Goal: Task Accomplishment & Management: Use online tool/utility

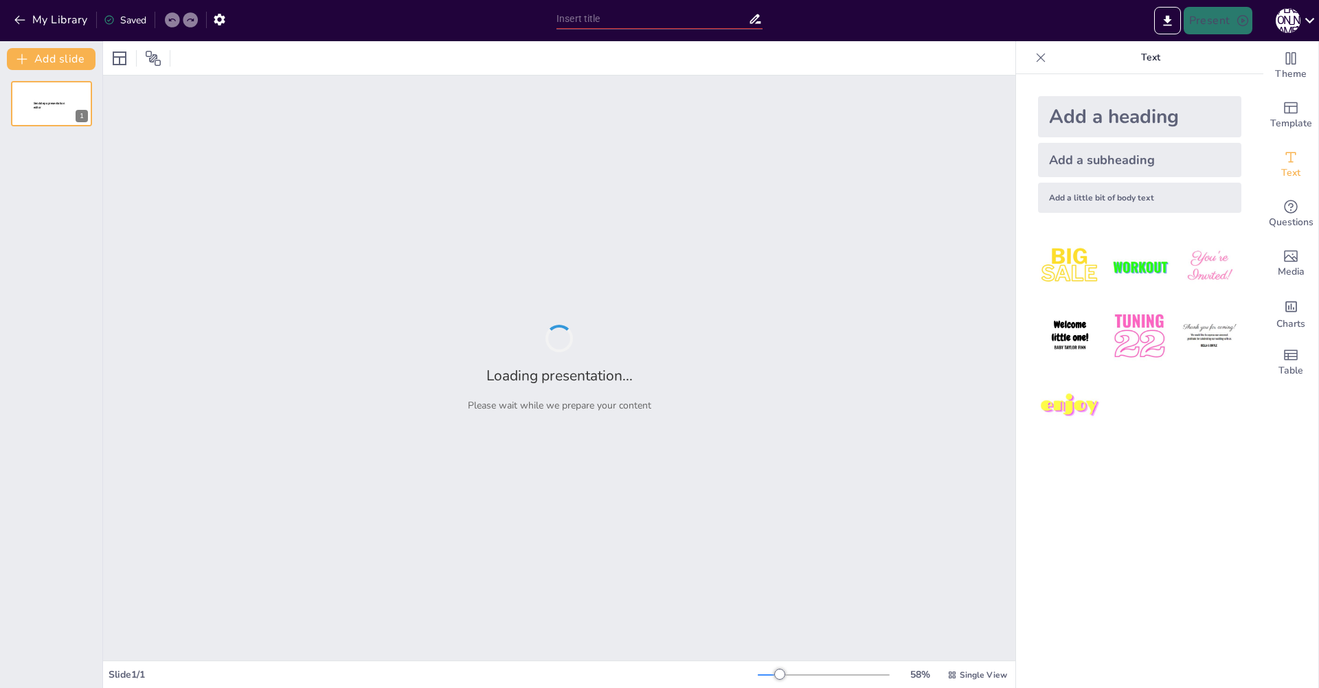
type input "MESM: Первый компьютер СССР — История из Киева"
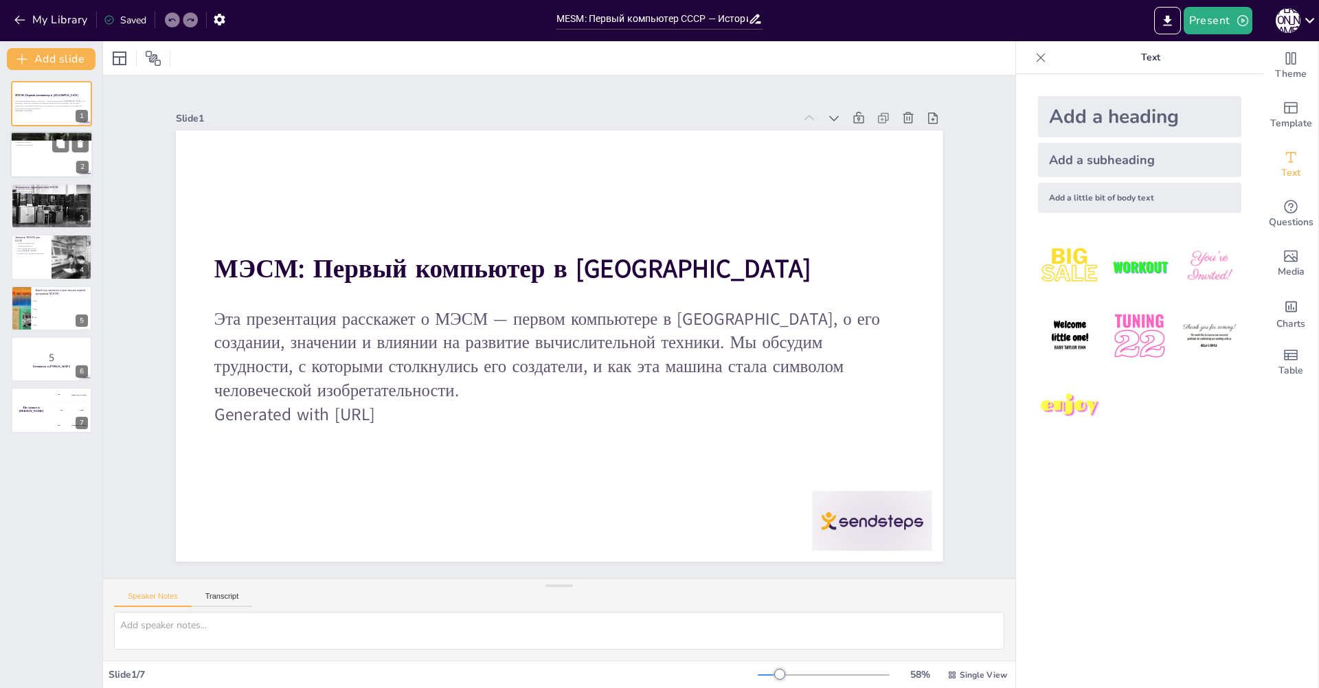
click at [71, 162] on div at bounding box center [51, 155] width 82 height 47
checkbox input "true"
type textarea "История создания МЭСМ интересна тем, что она начинается в условиях, которые был…"
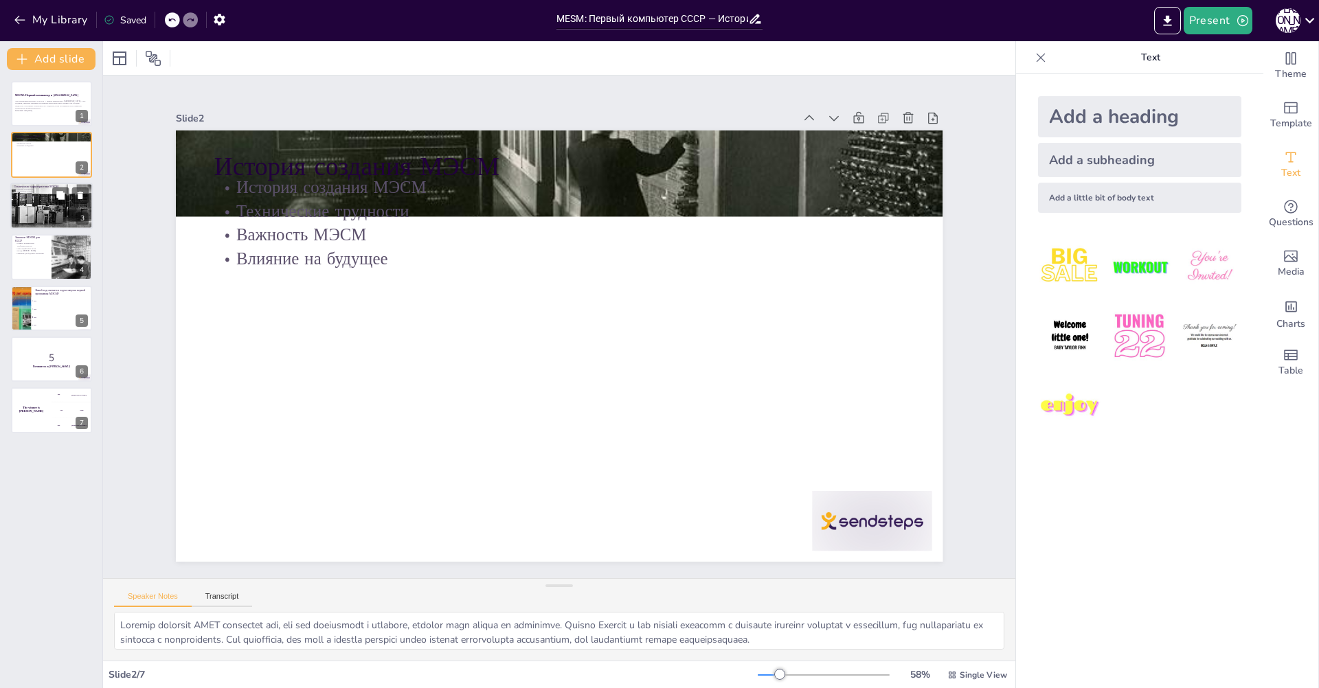
click at [58, 205] on div at bounding box center [52, 206] width 156 height 47
checkbox input "true"
type textarea "Размеры и мощность МЭСМ подчеркивают её значимость как первого компьютера. Это …"
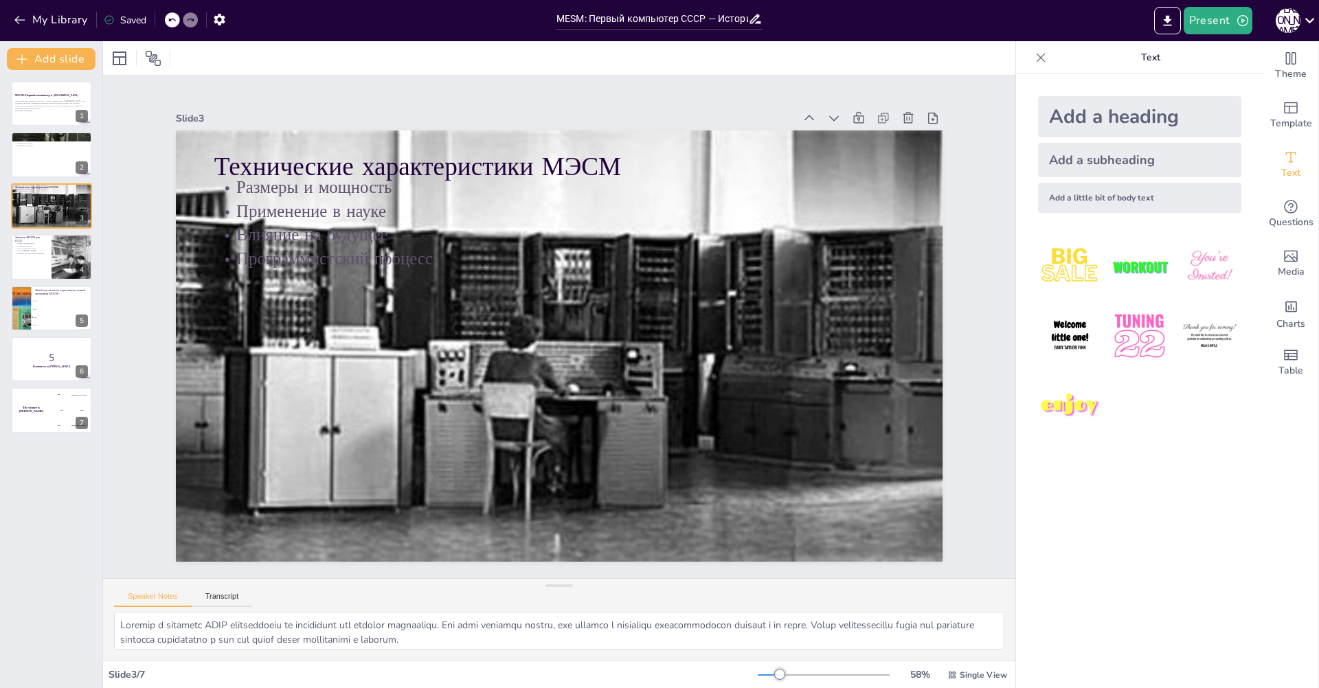
checkbox input "true"
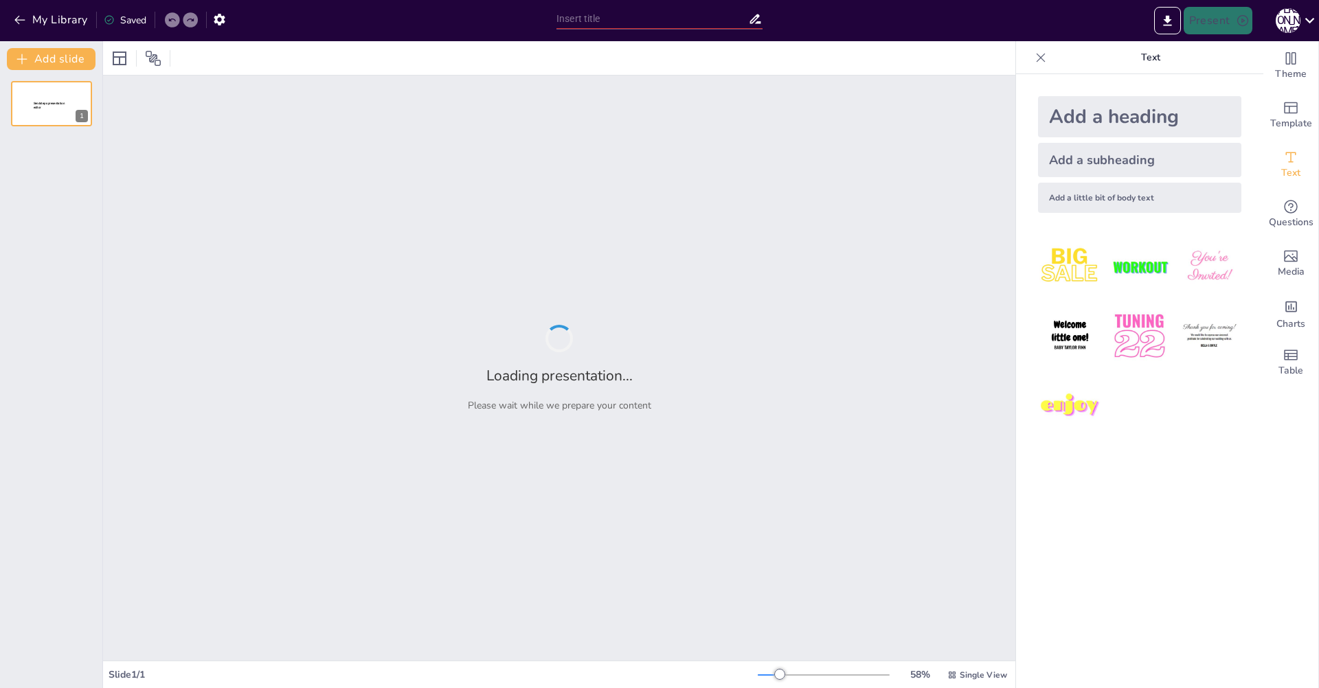
type input "From Monastery to Machine: The MESM Journey"
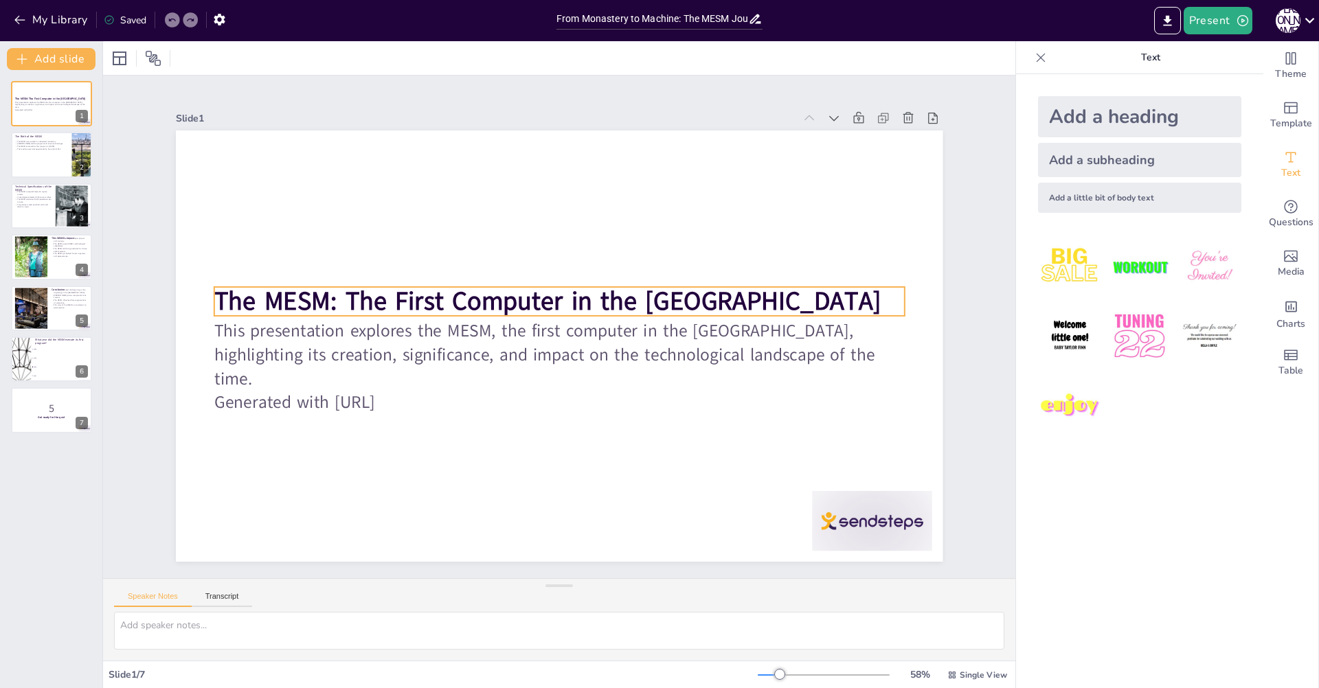
click at [711, 295] on p "The MESM: The First Computer in the [GEOGRAPHIC_DATA]" at bounding box center [559, 302] width 690 height 36
click at [695, 292] on p "The MESM: The First Computer in the [GEOGRAPHIC_DATA]" at bounding box center [559, 302] width 690 height 36
click at [683, 308] on strong "The MESM: The First Computer in the [GEOGRAPHIC_DATA]" at bounding box center [550, 300] width 666 height 104
click at [683, 308] on strong "The MESM: The First Computer in the [GEOGRAPHIC_DATA]" at bounding box center [547, 301] width 666 height 35
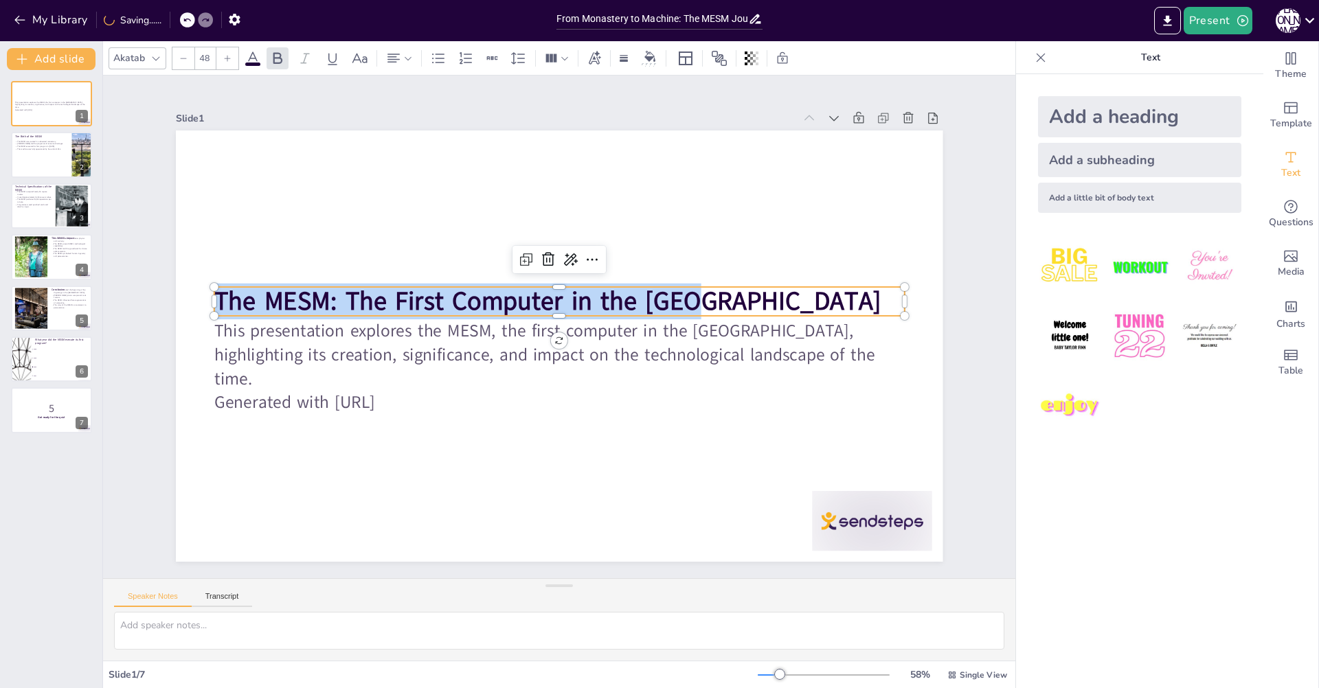
click at [683, 308] on strong "The MESM: The First Computer in the [GEOGRAPHIC_DATA]" at bounding box center [547, 301] width 666 height 35
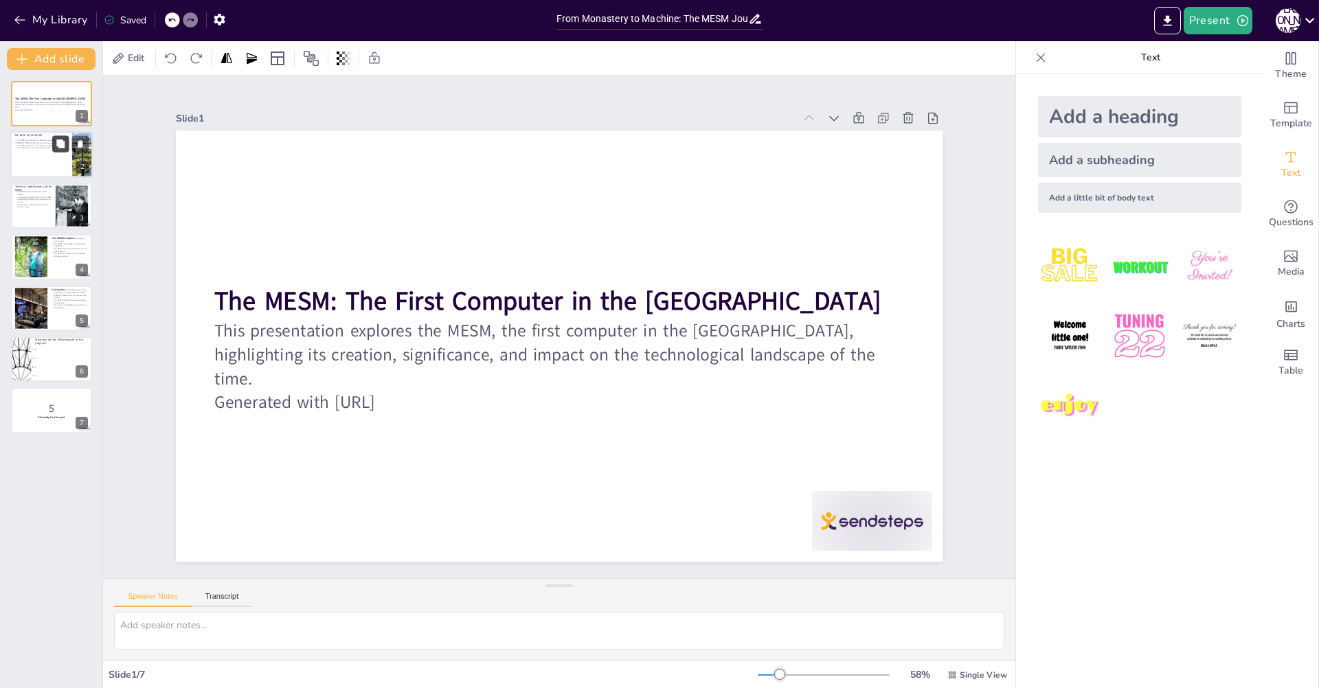
checkbox input "true"
click at [68, 149] on button at bounding box center [60, 144] width 16 height 16
type textarea "The MESM was born in a unique and challenging environment, which reflects the t…"
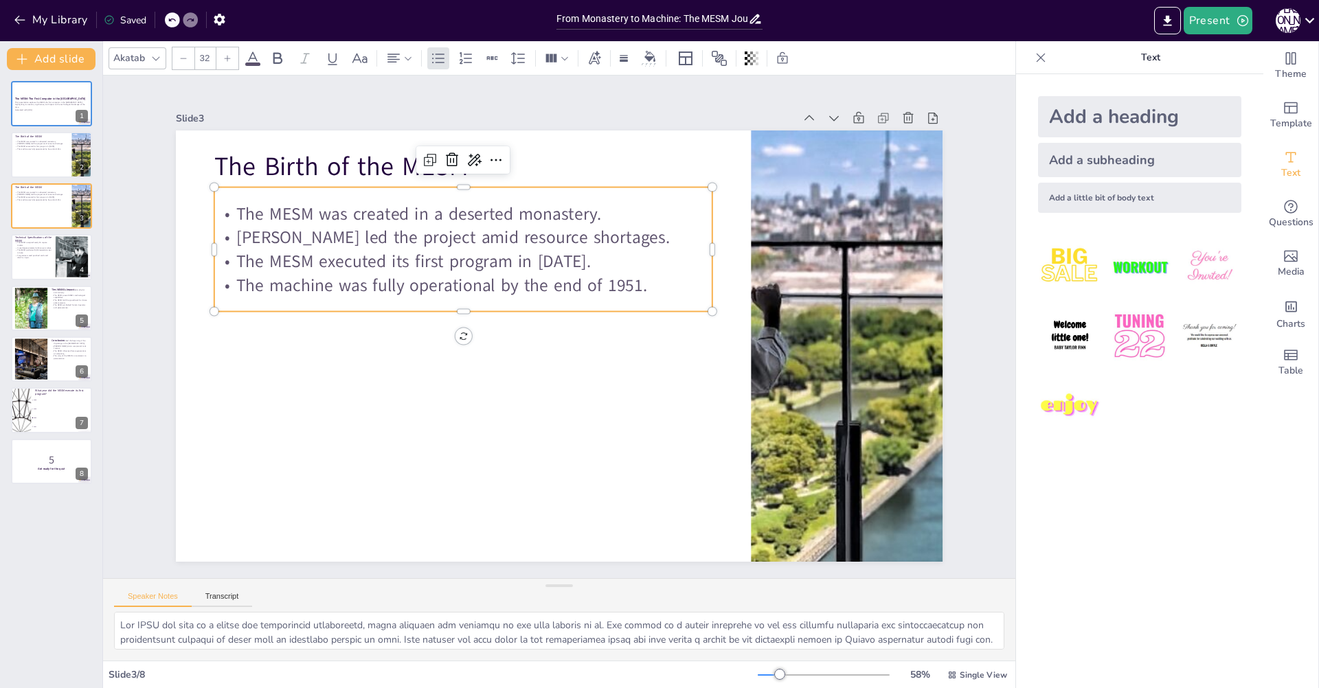
click at [460, 225] on p "Sergei Lebedev led the project amid resource shortages." at bounding box center [473, 228] width 498 height 76
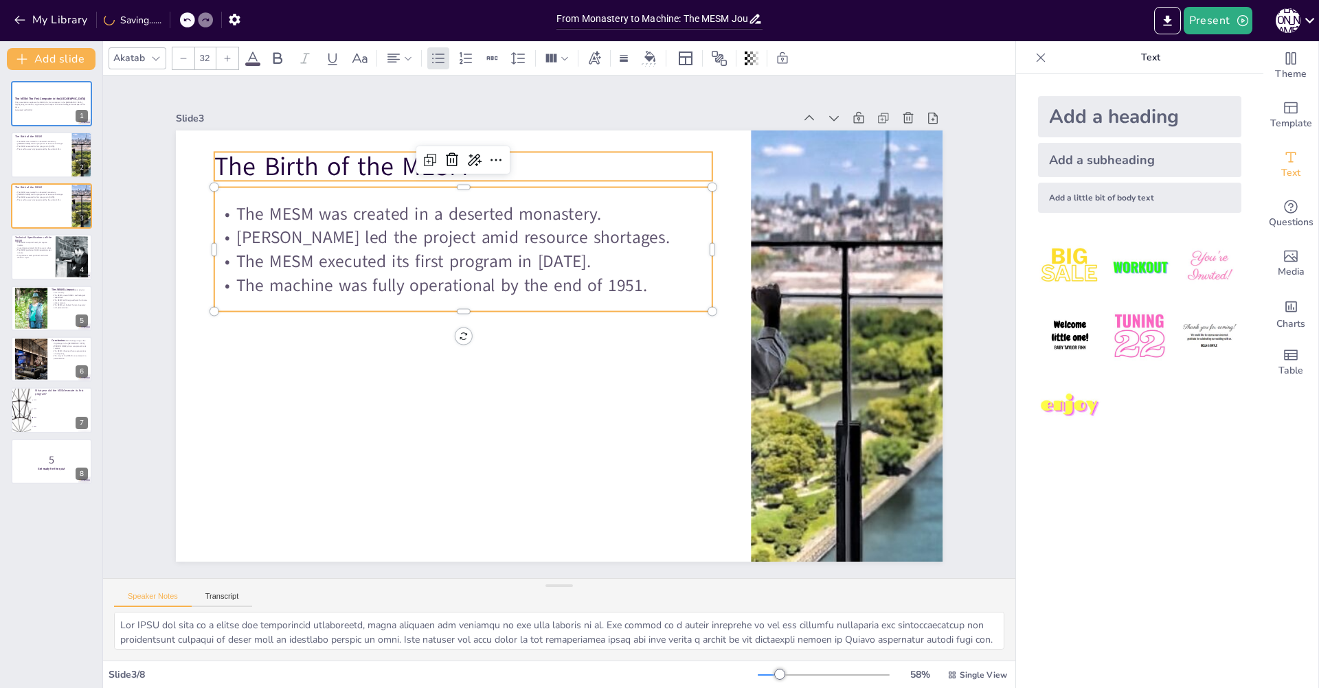
checkbox input "true"
type input "48"
click at [363, 161] on p "The Birth of the MESM" at bounding box center [480, 157] width 499 height 88
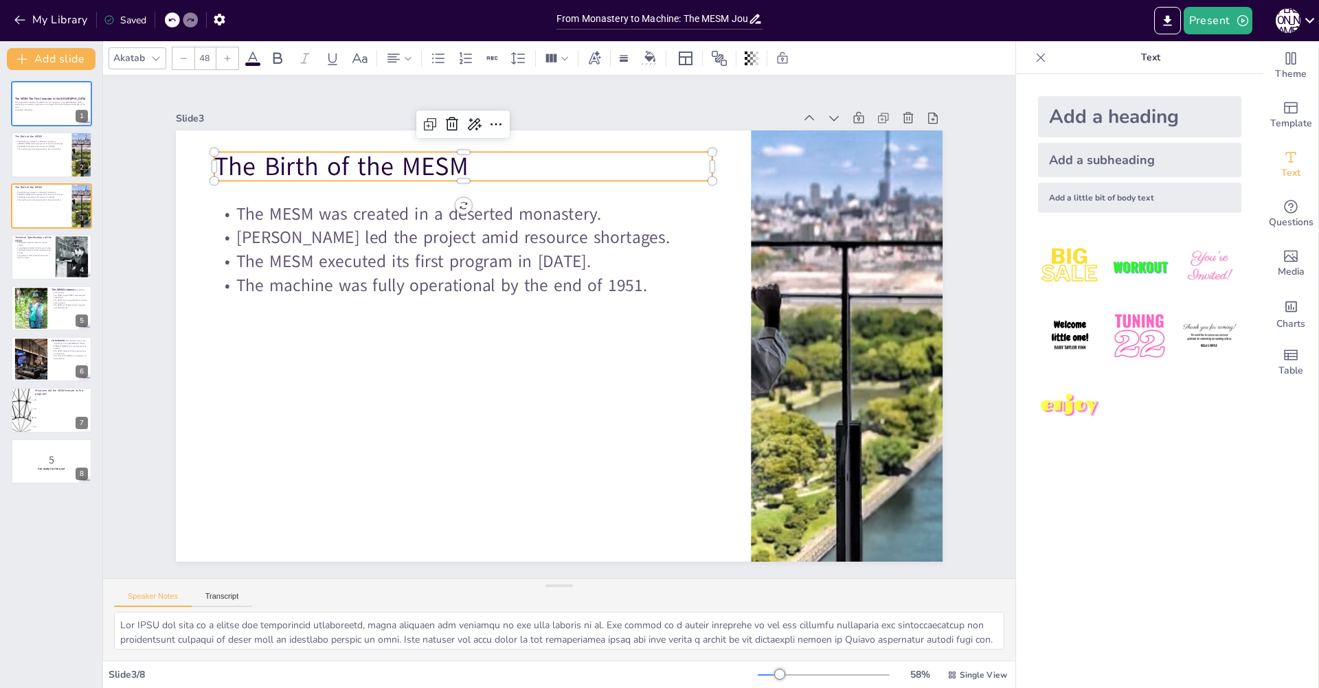
click at [364, 161] on p "The Birth of the MESM" at bounding box center [463, 166] width 499 height 36
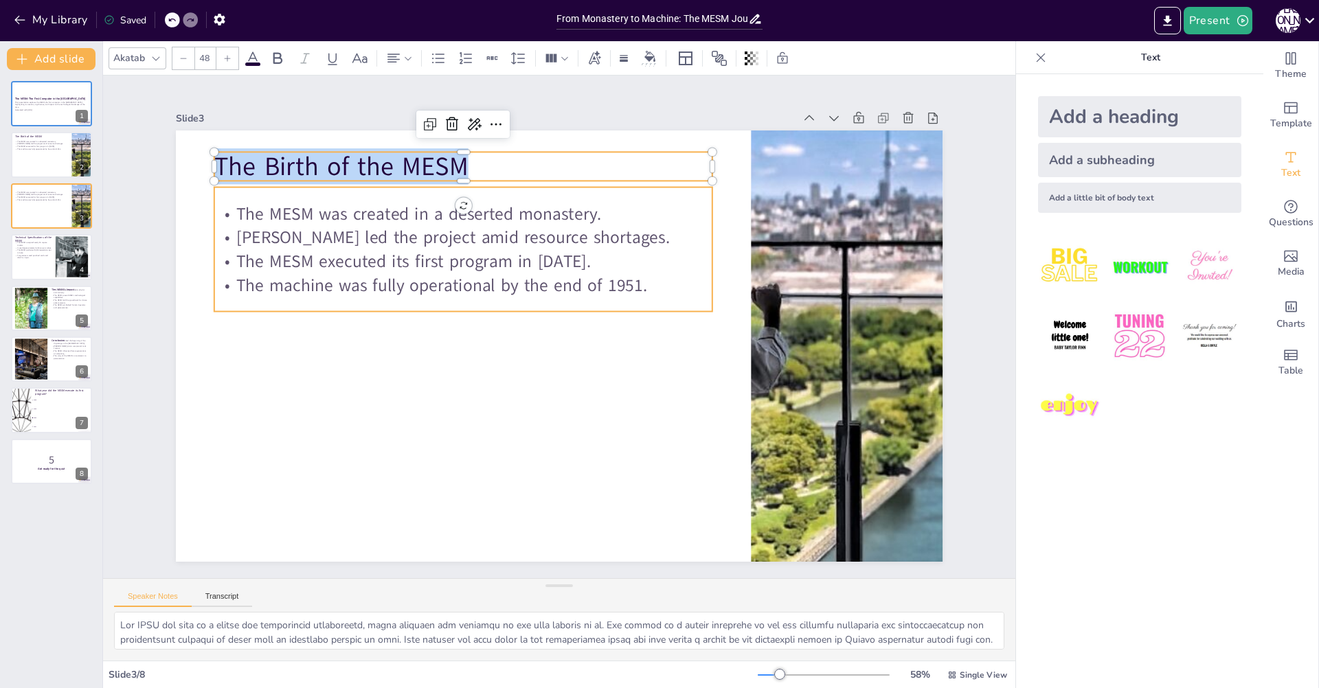
checkbox input "true"
type input "32"
click at [333, 273] on p "The machine was fully operational by the end of 1951." at bounding box center [474, 266] width 492 height 127
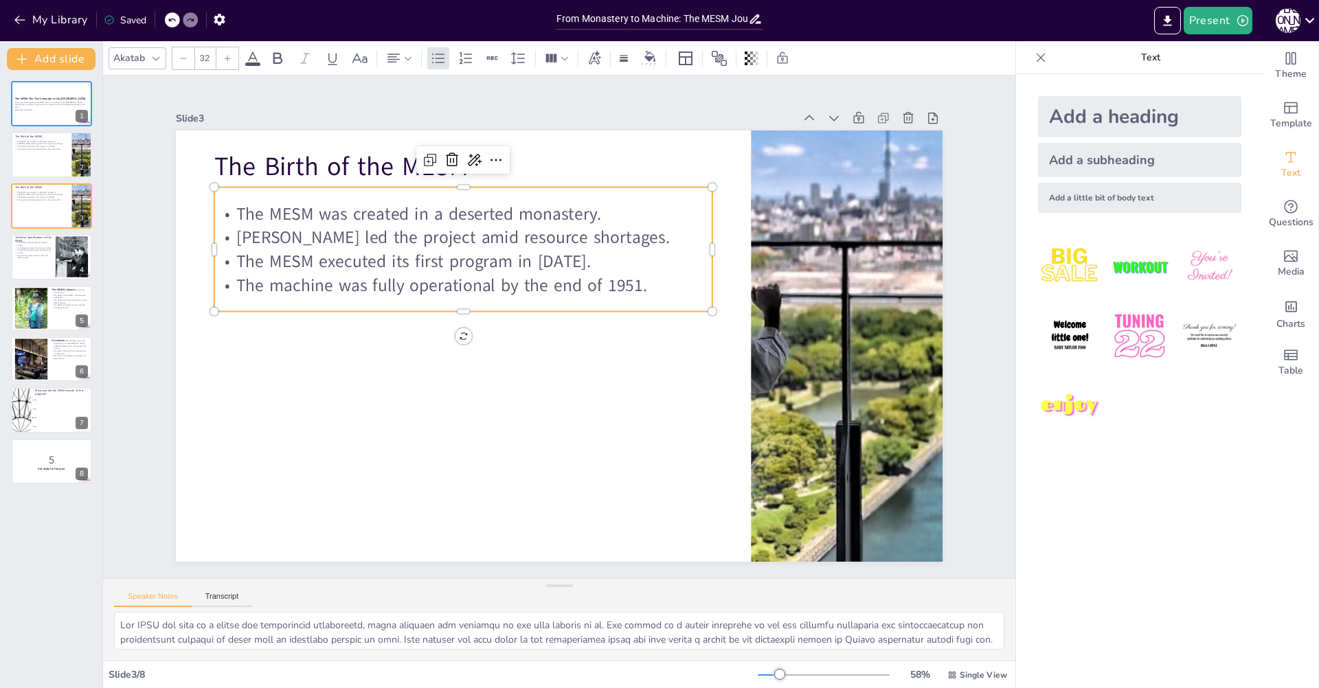
click at [469, 273] on p "The machine was fully operational by the end of 1951." at bounding box center [463, 285] width 499 height 24
click at [469, 271] on p "The machine was fully operational by the end of 1951." at bounding box center [468, 275] width 498 height 76
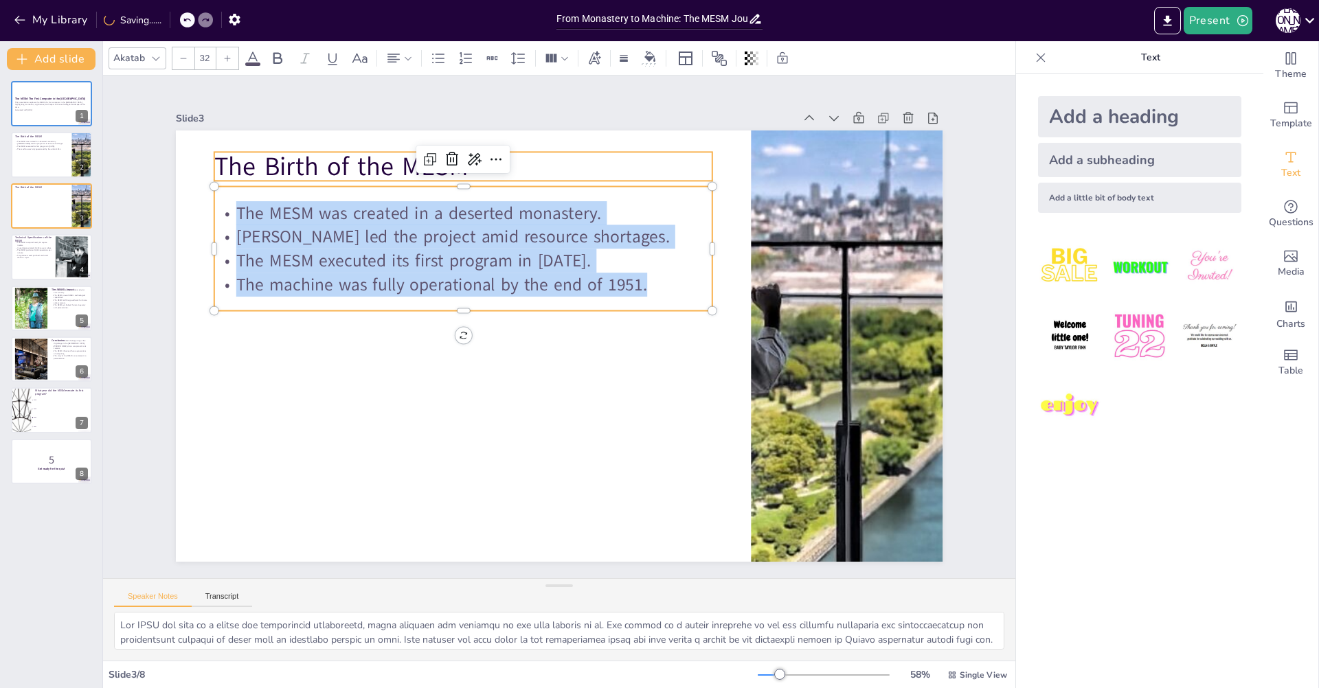
drag, startPoint x: 673, startPoint y: 283, endPoint x: 225, endPoint y: 170, distance: 462.6
click at [225, 170] on div "The Birth of the MESM The MESM was created in a deserted monastery. Sergei Lebe…" at bounding box center [540, 333] width 647 height 863
copy div "The MESM was created in a deserted monastery. Sergei Lebedev led the project am…"
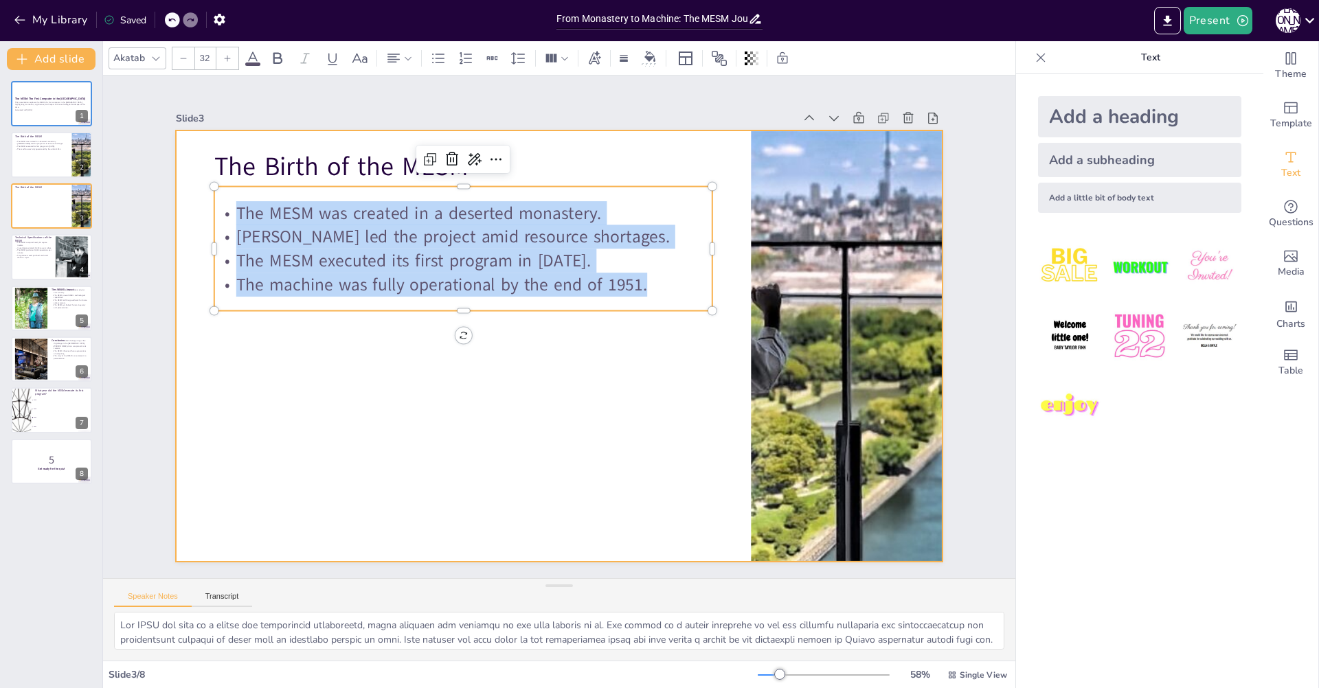
click at [816, 275] on div at bounding box center [843, 377] width 1023 height 532
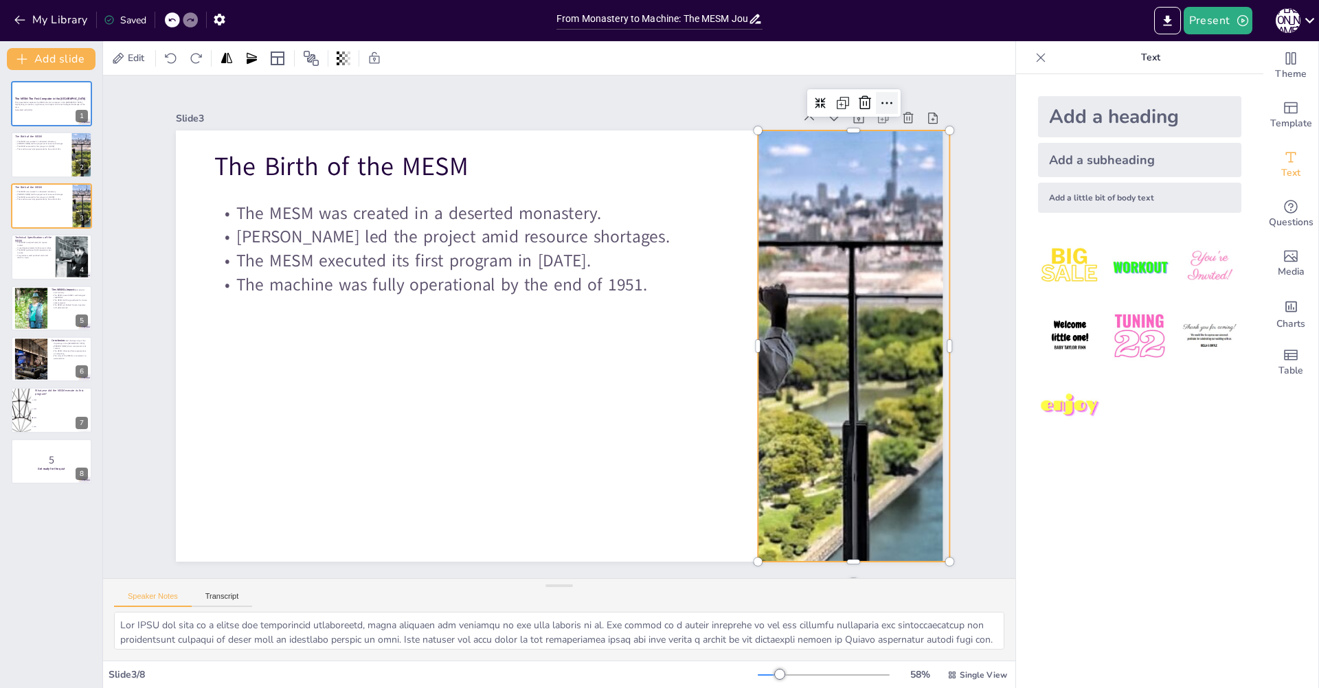
click at [878, 103] on icon at bounding box center [886, 103] width 16 height 16
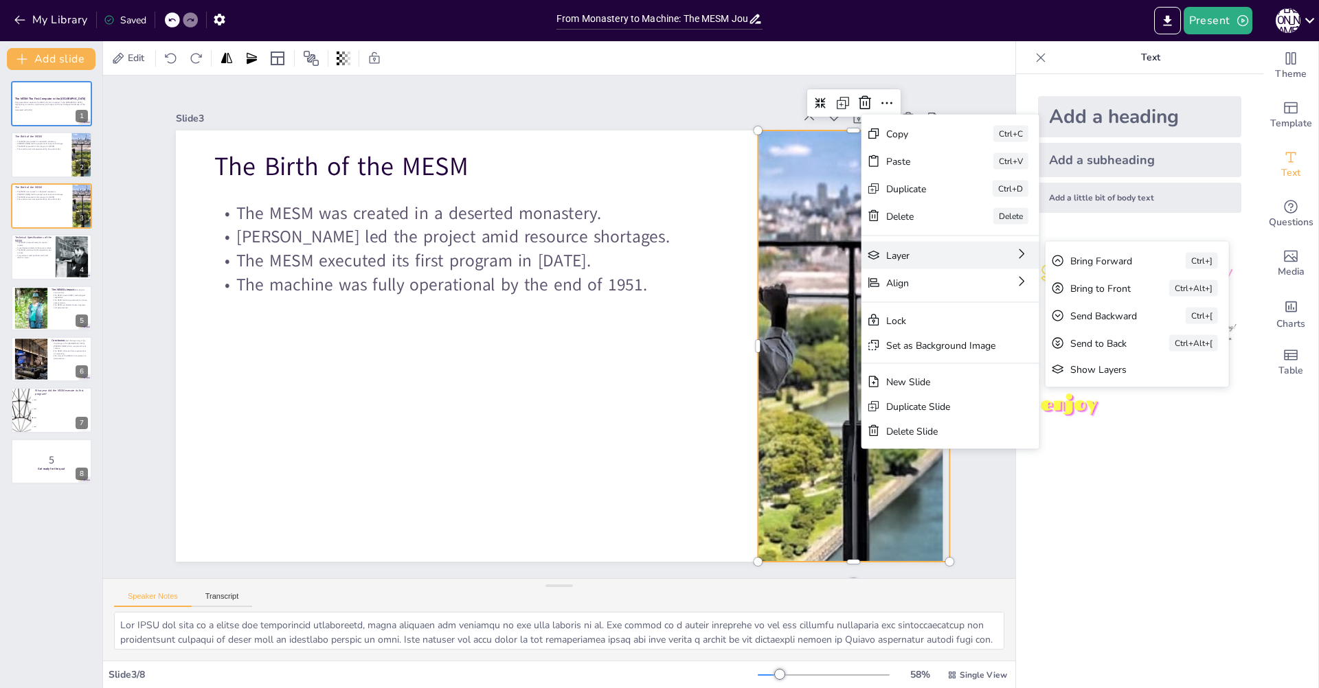
click at [986, 369] on div "Layer" at bounding box center [1031, 380] width 91 height 23
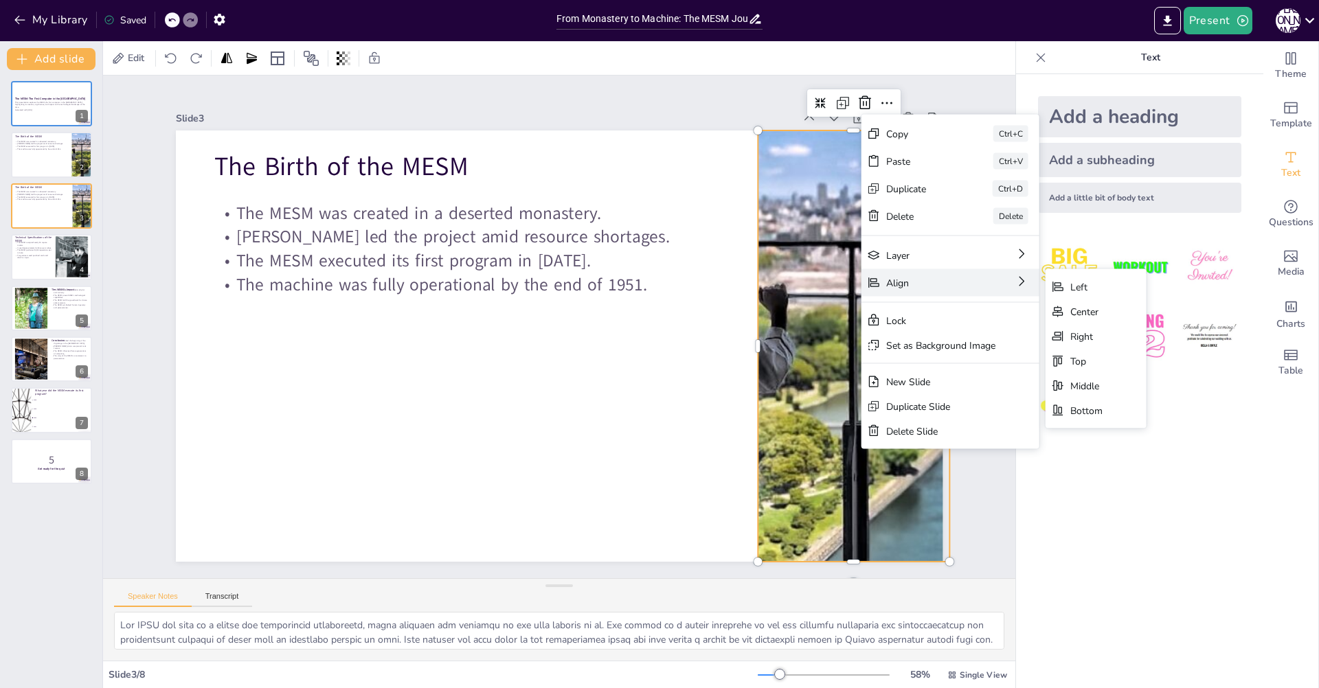
click at [964, 345] on div "Align Left Center Right Top Middle Bottom" at bounding box center [1053, 358] width 178 height 27
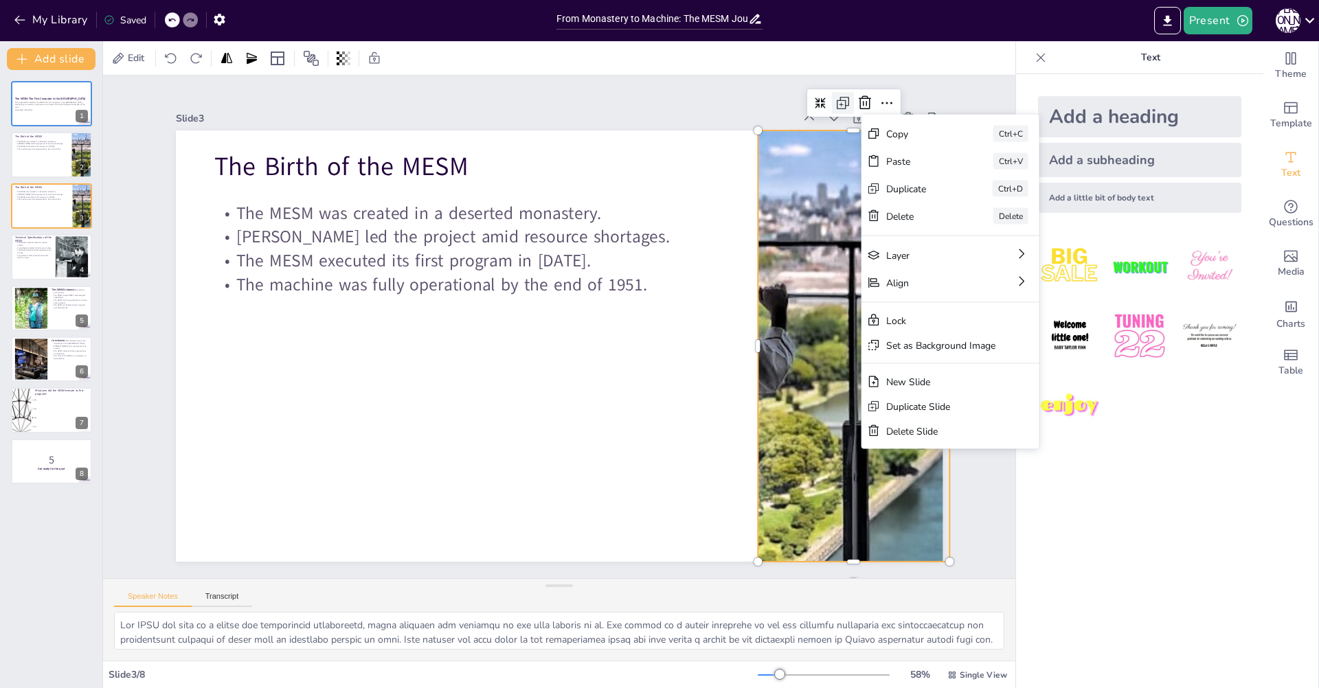
click at [837, 98] on icon at bounding box center [842, 103] width 16 height 16
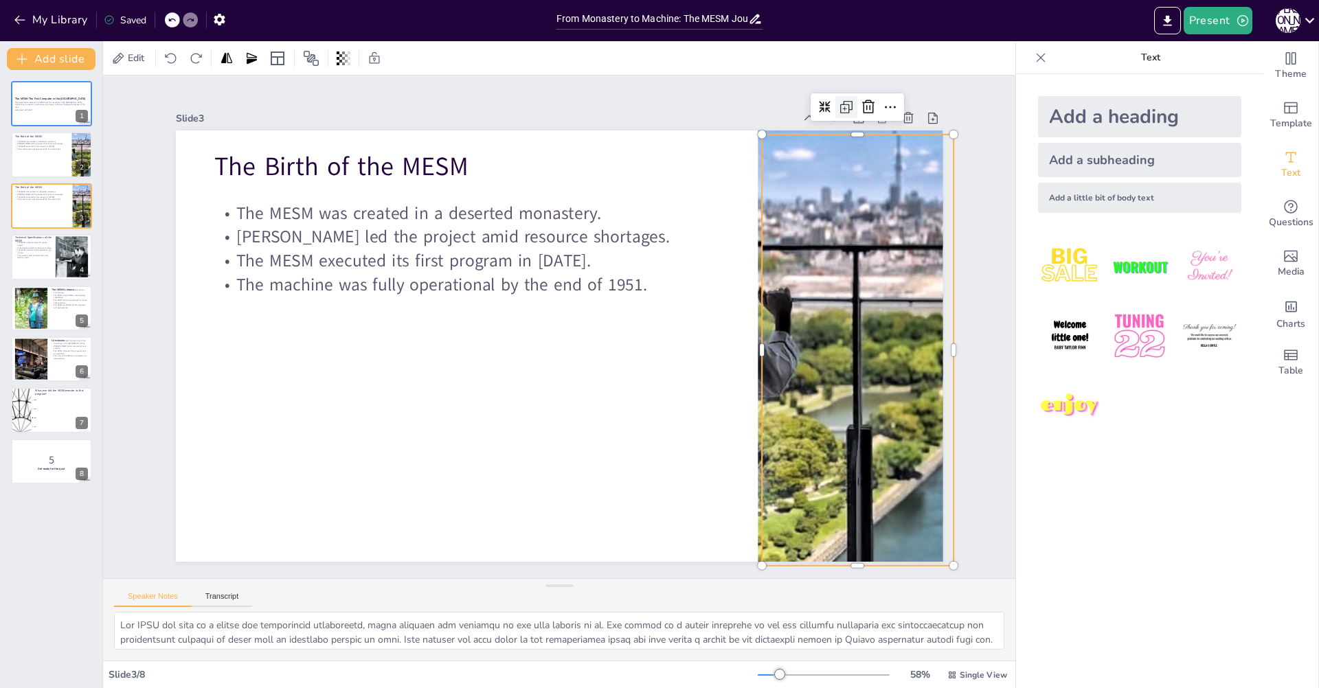
click at [838, 99] on icon at bounding box center [846, 107] width 16 height 16
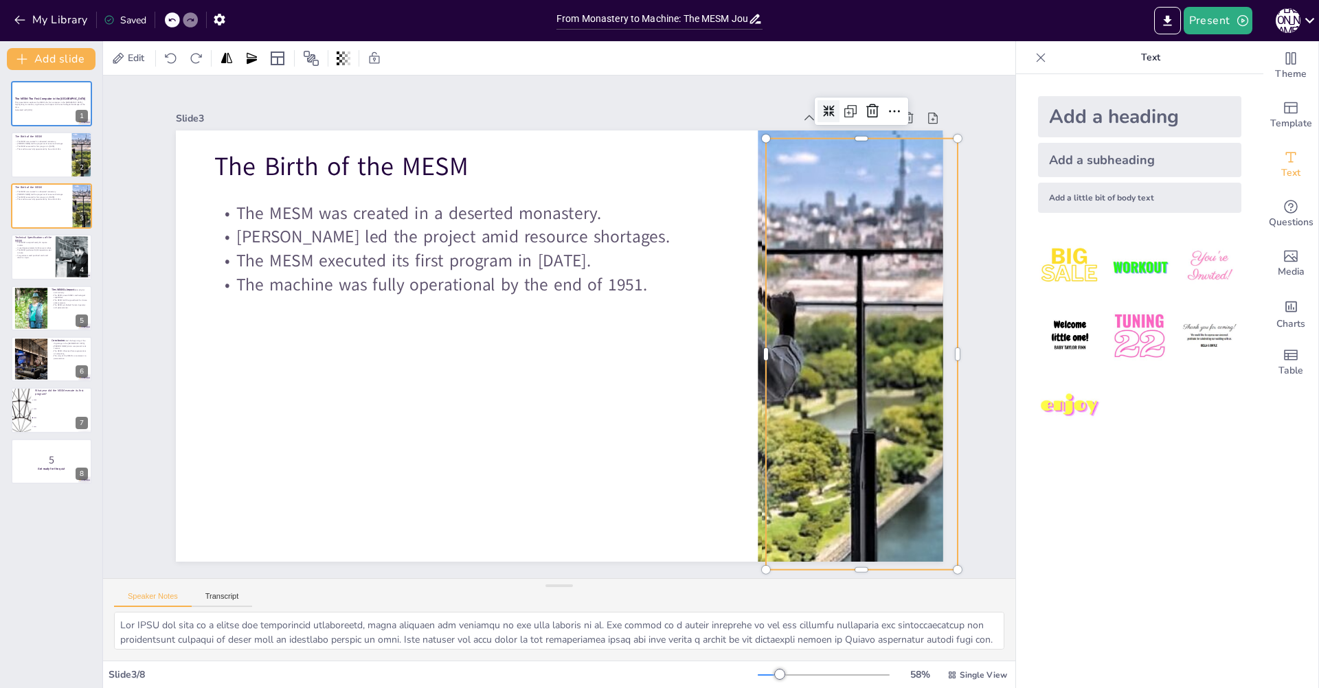
click at [837, 128] on div at bounding box center [849, 140] width 24 height 24
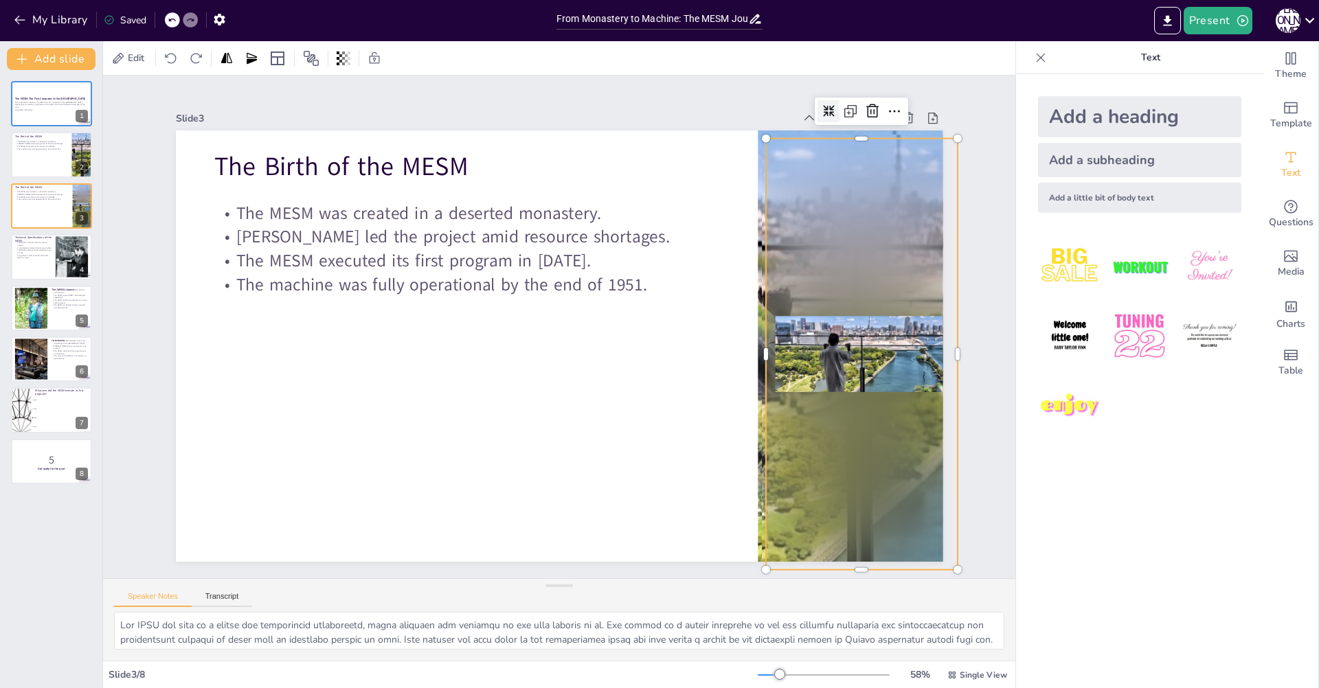
click at [823, 106] on icon at bounding box center [828, 111] width 11 height 11
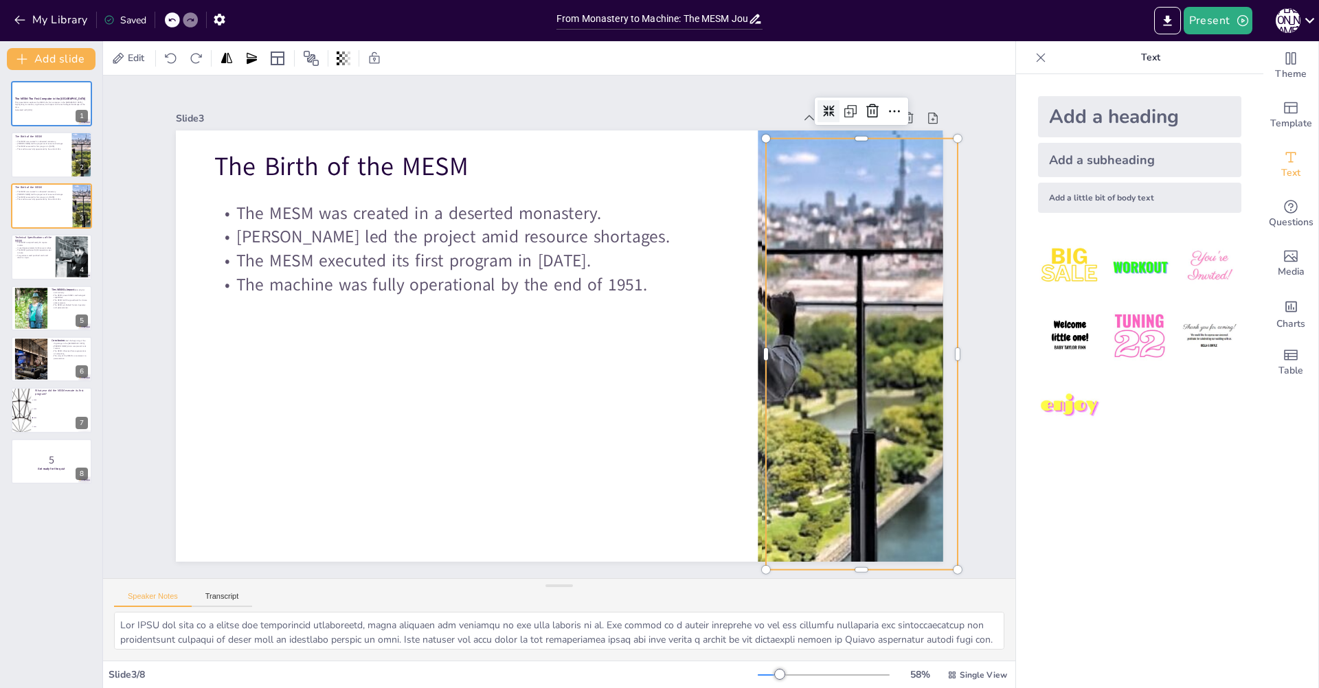
click at [843, 135] on icon at bounding box center [849, 141] width 12 height 12
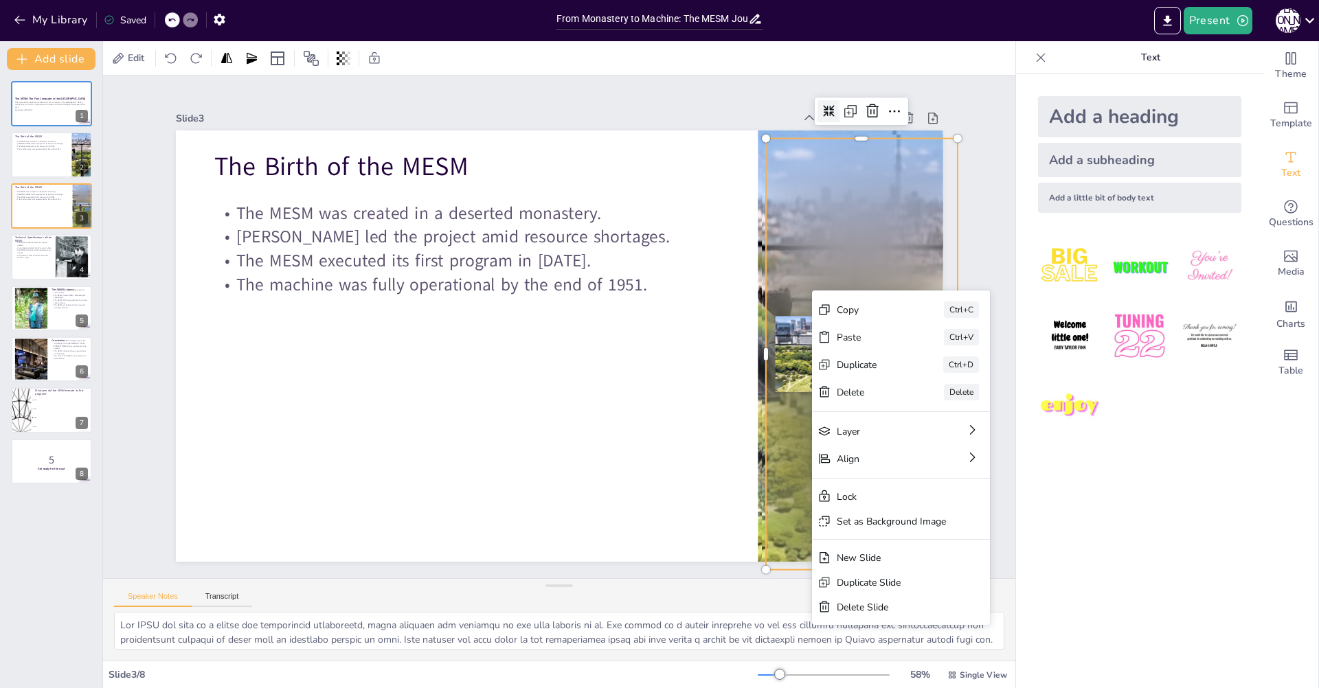
click at [786, 347] on div at bounding box center [862, 354] width 192 height 431
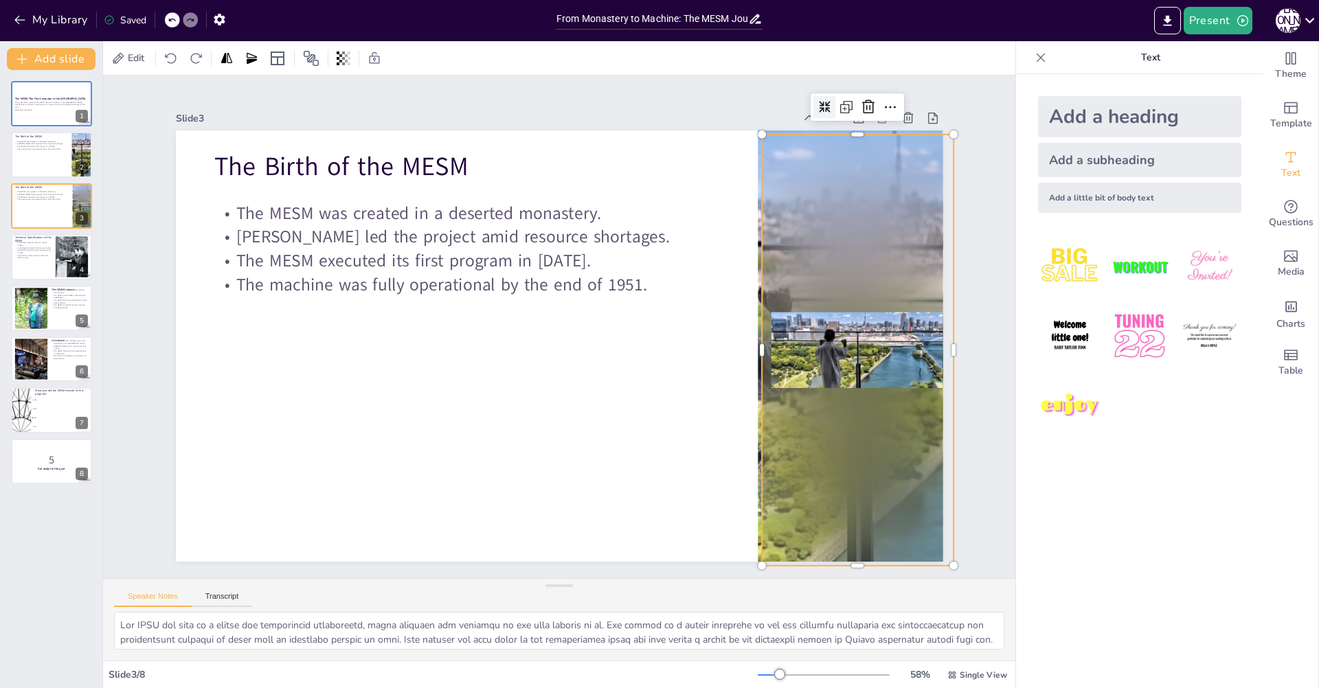
click at [1034, 56] on icon at bounding box center [1041, 58] width 14 height 14
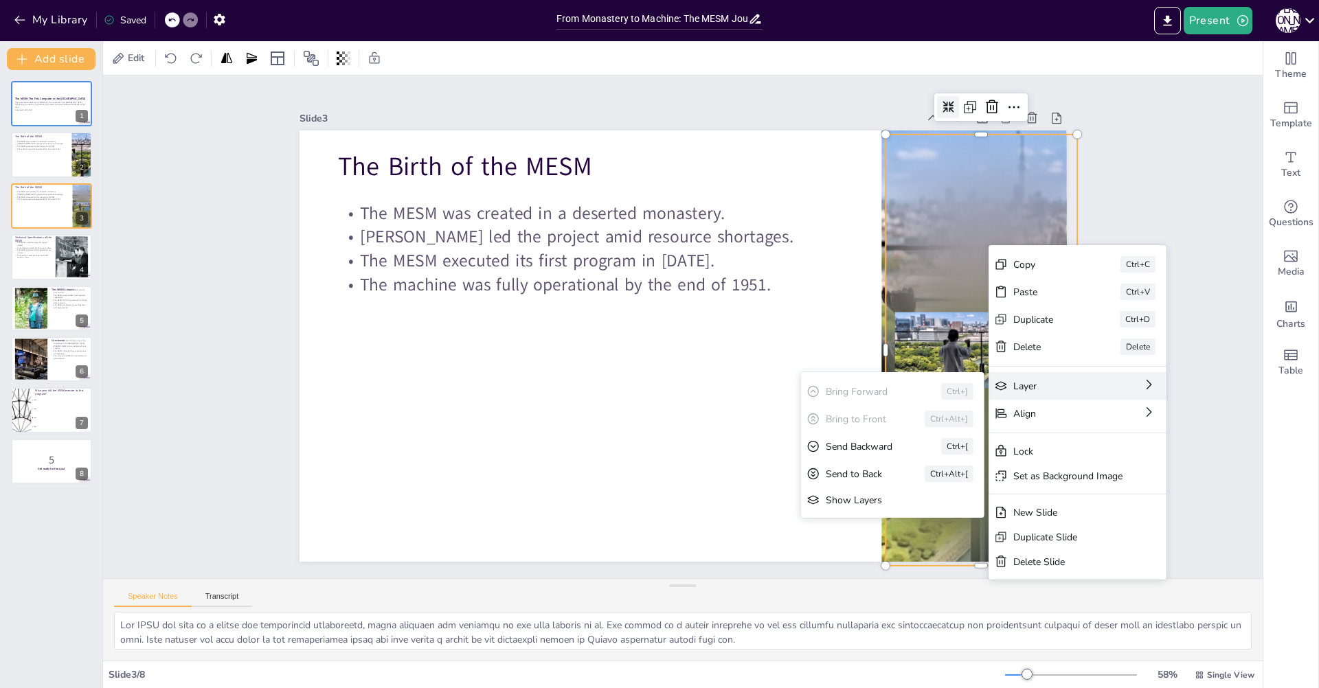
click at [1116, 455] on div "Layer" at bounding box center [1161, 461] width 90 height 13
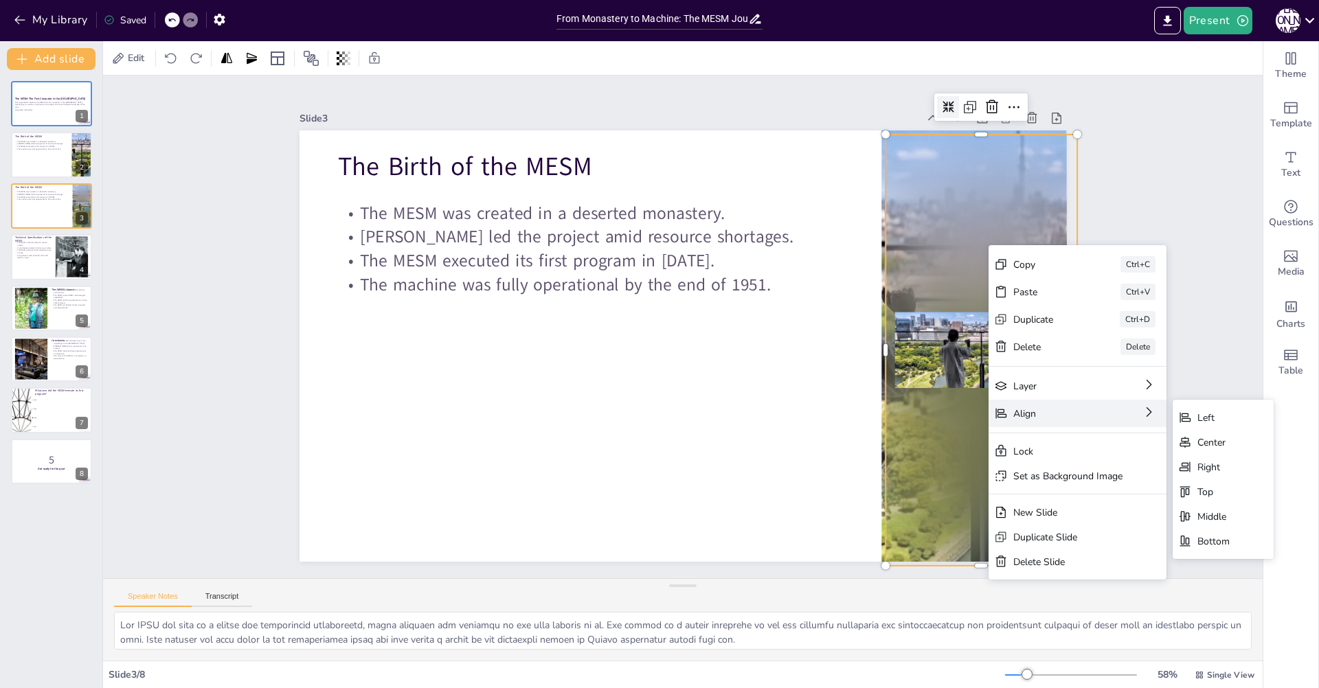
click at [1116, 483] on div "Align" at bounding box center [1161, 489] width 90 height 13
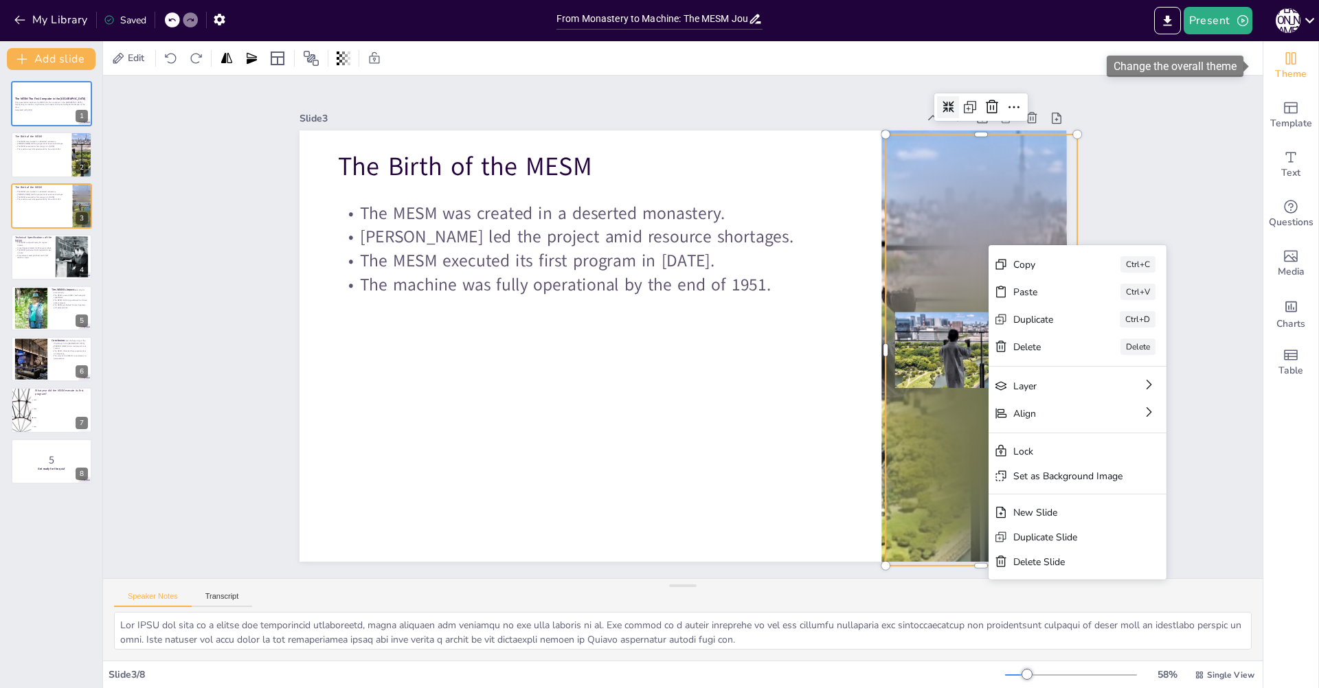
click at [1283, 69] on span "Theme" at bounding box center [1291, 74] width 32 height 15
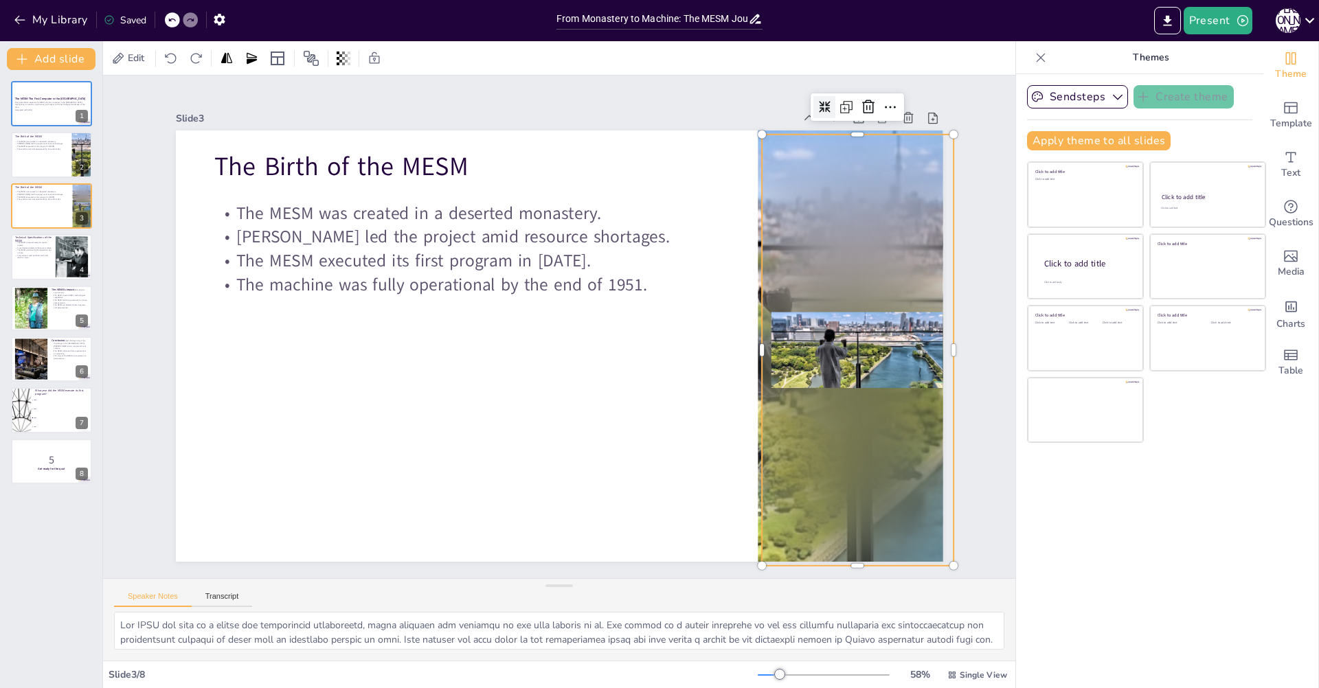
click at [909, 205] on div at bounding box center [858, 350] width 192 height 431
click at [862, 99] on icon at bounding box center [868, 107] width 16 height 16
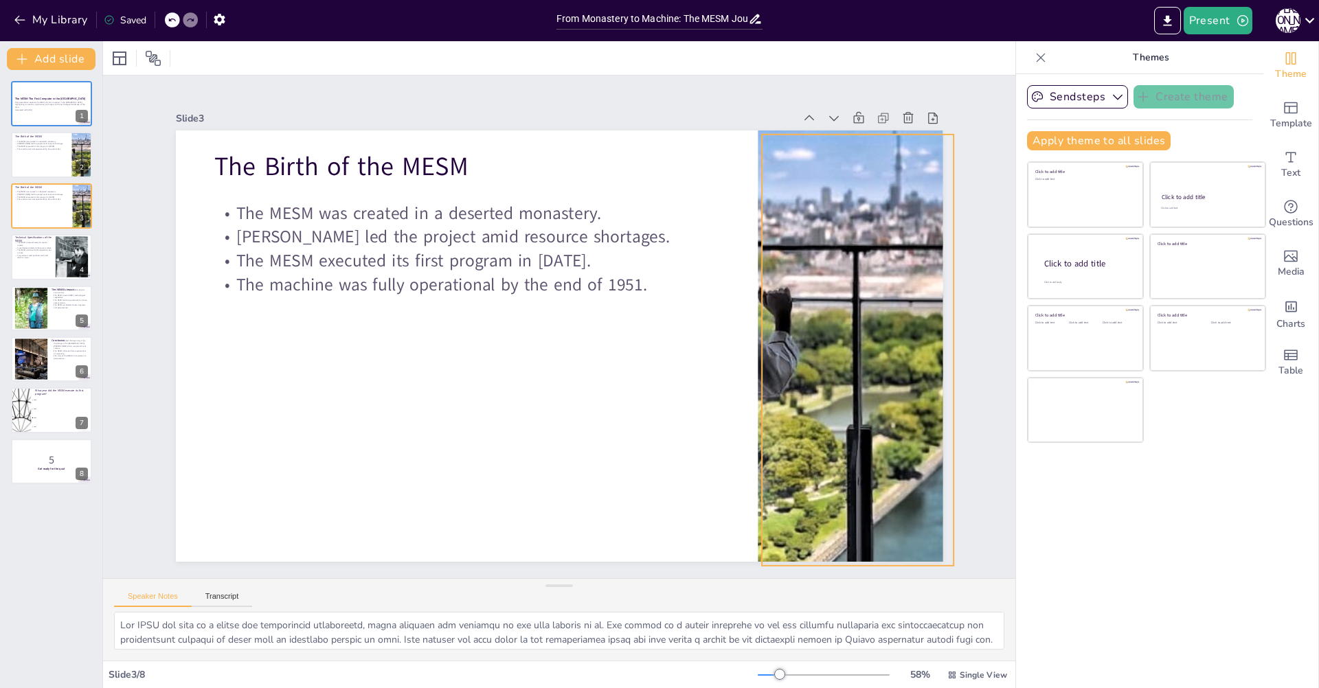
click at [862, 192] on div at bounding box center [853, 381] width 1023 height 532
click at [862, 101] on icon at bounding box center [868, 107] width 12 height 14
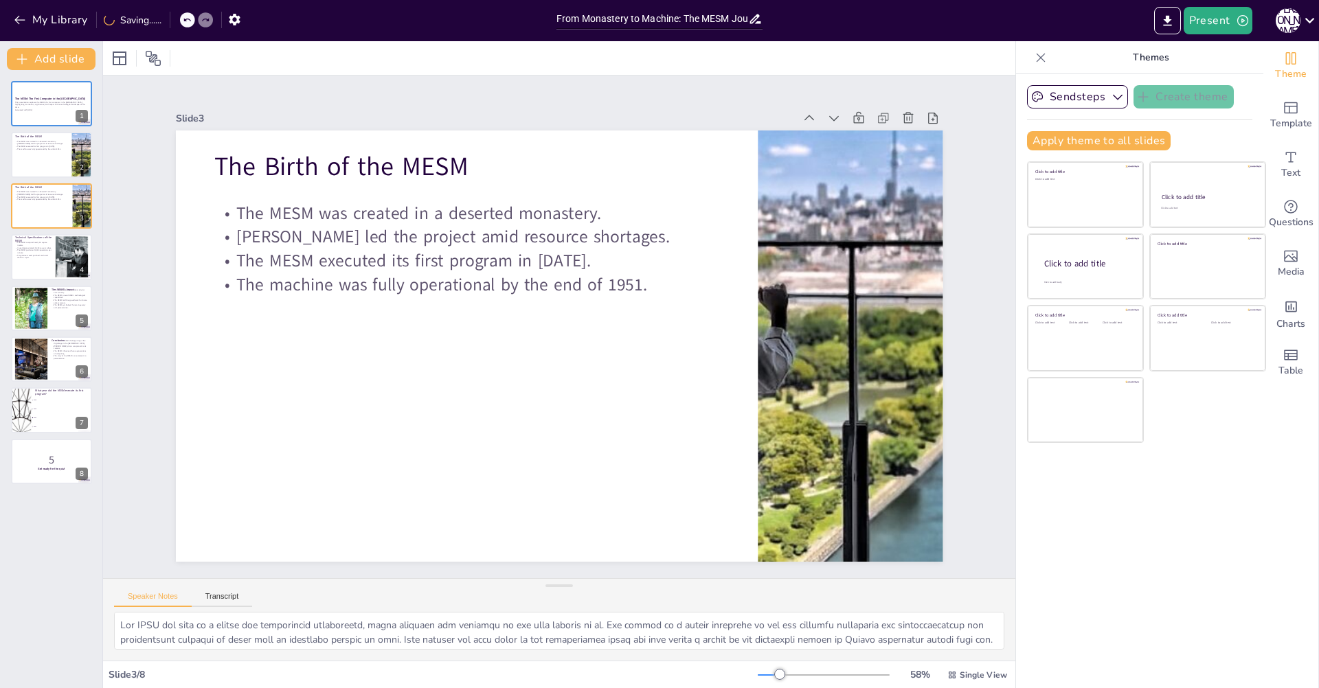
click at [845, 233] on div at bounding box center [716, 576] width 927 height 1049
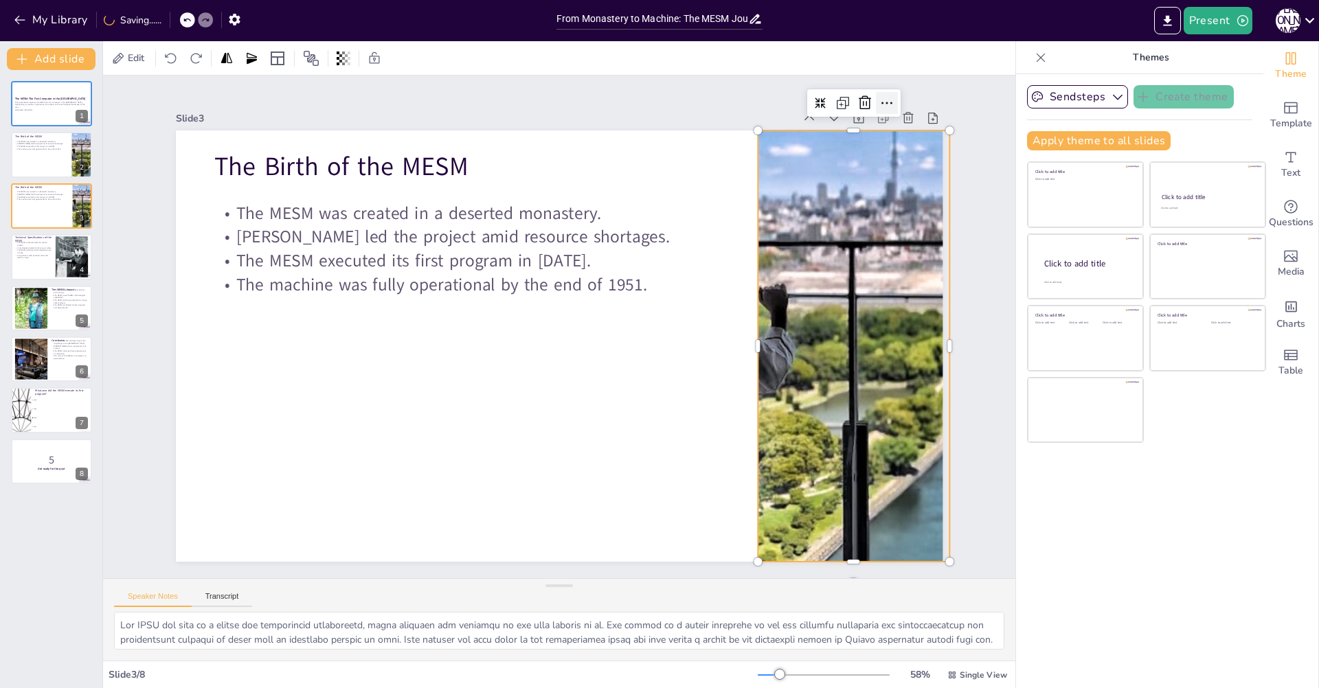
click at [884, 95] on icon at bounding box center [886, 103] width 16 height 16
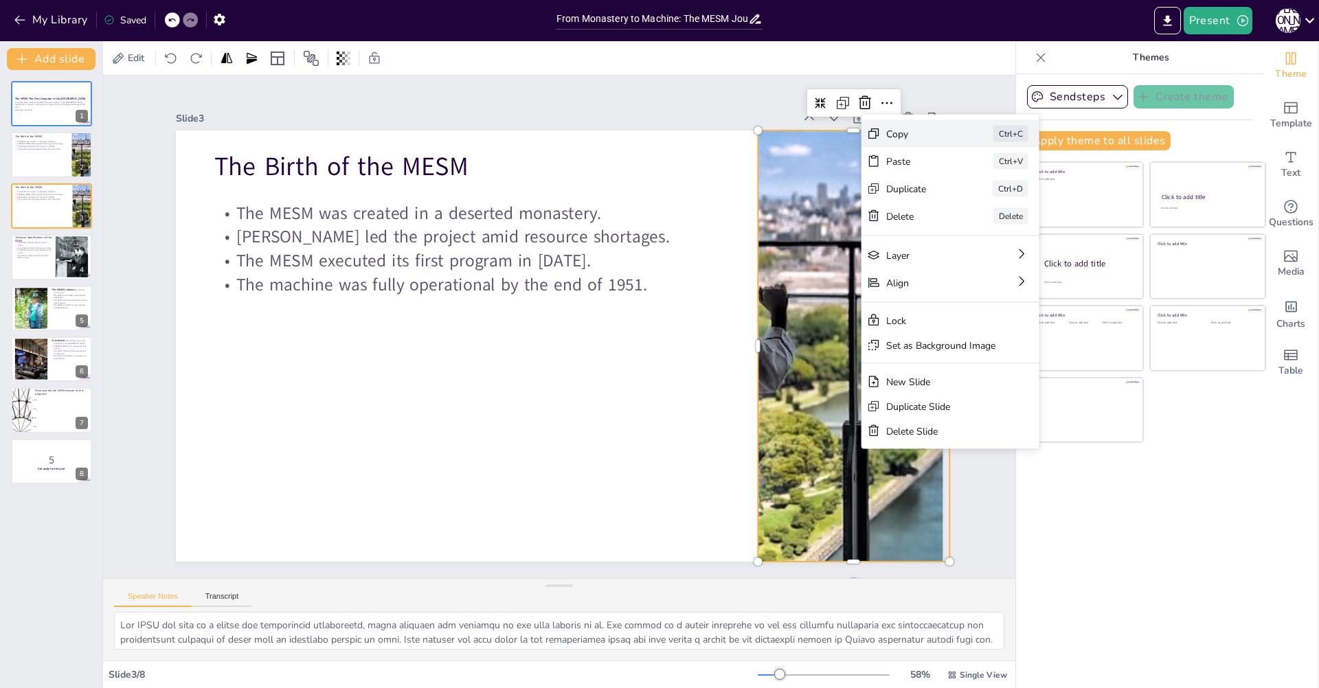
click at [998, 248] on div "Copy" at bounding box center [1032, 258] width 69 height 20
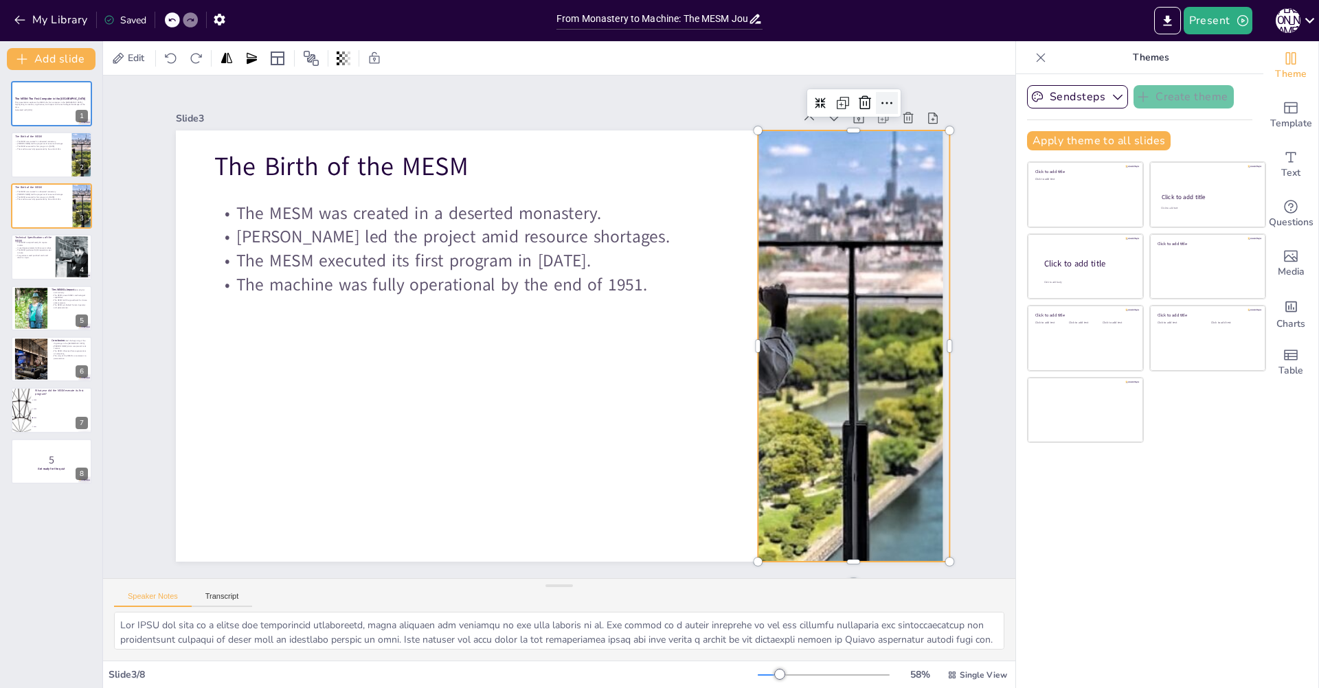
click at [882, 96] on icon at bounding box center [886, 103] width 16 height 16
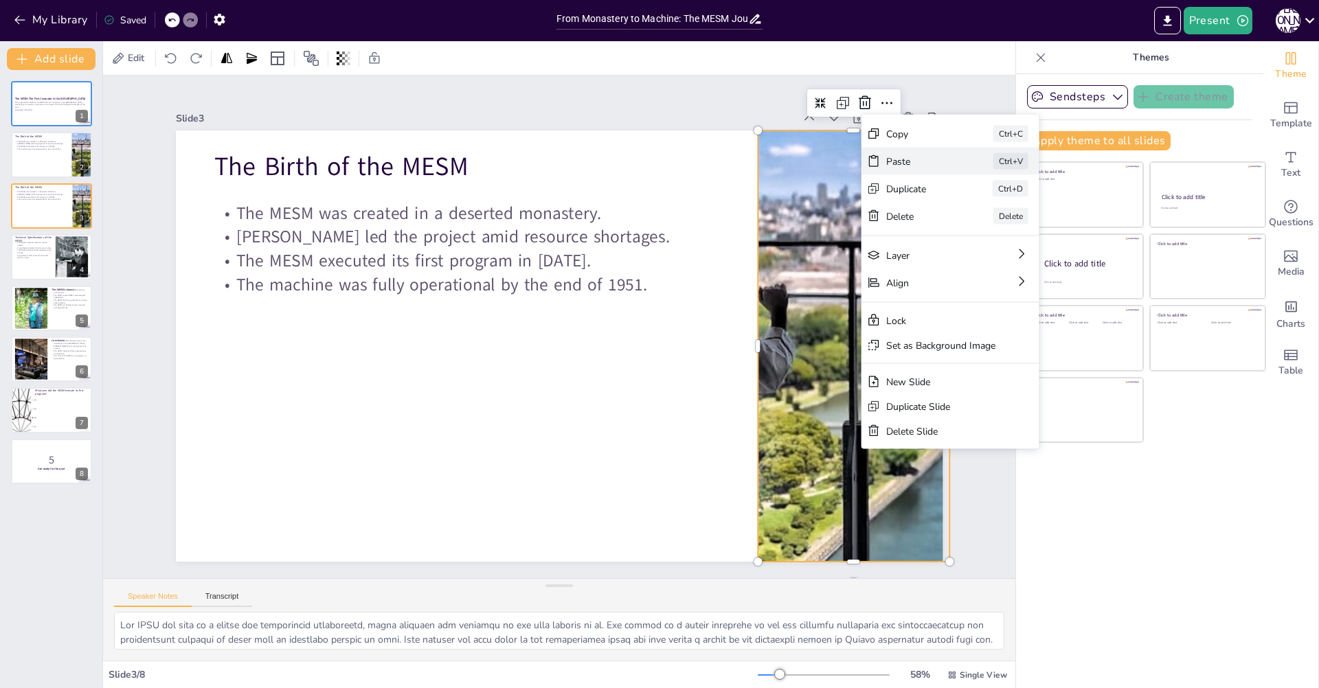
click at [989, 230] on div "Paste" at bounding box center [1023, 236] width 69 height 13
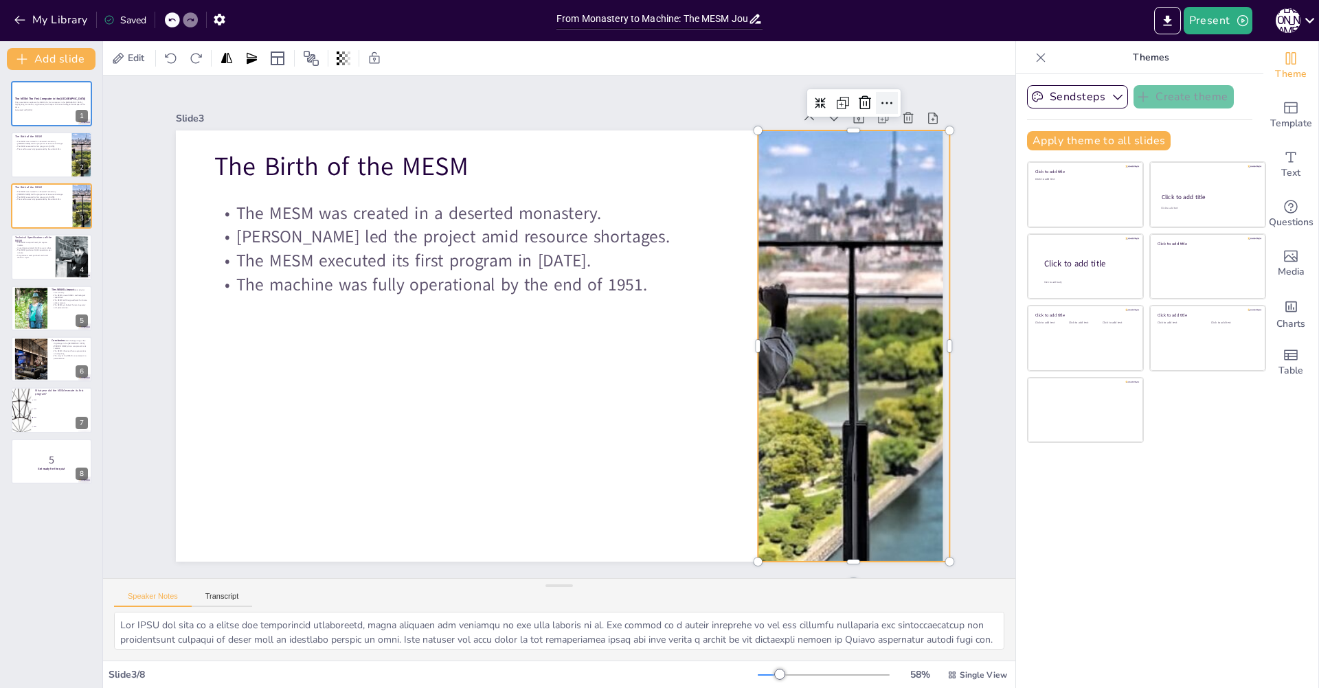
click at [879, 99] on icon at bounding box center [886, 103] width 16 height 16
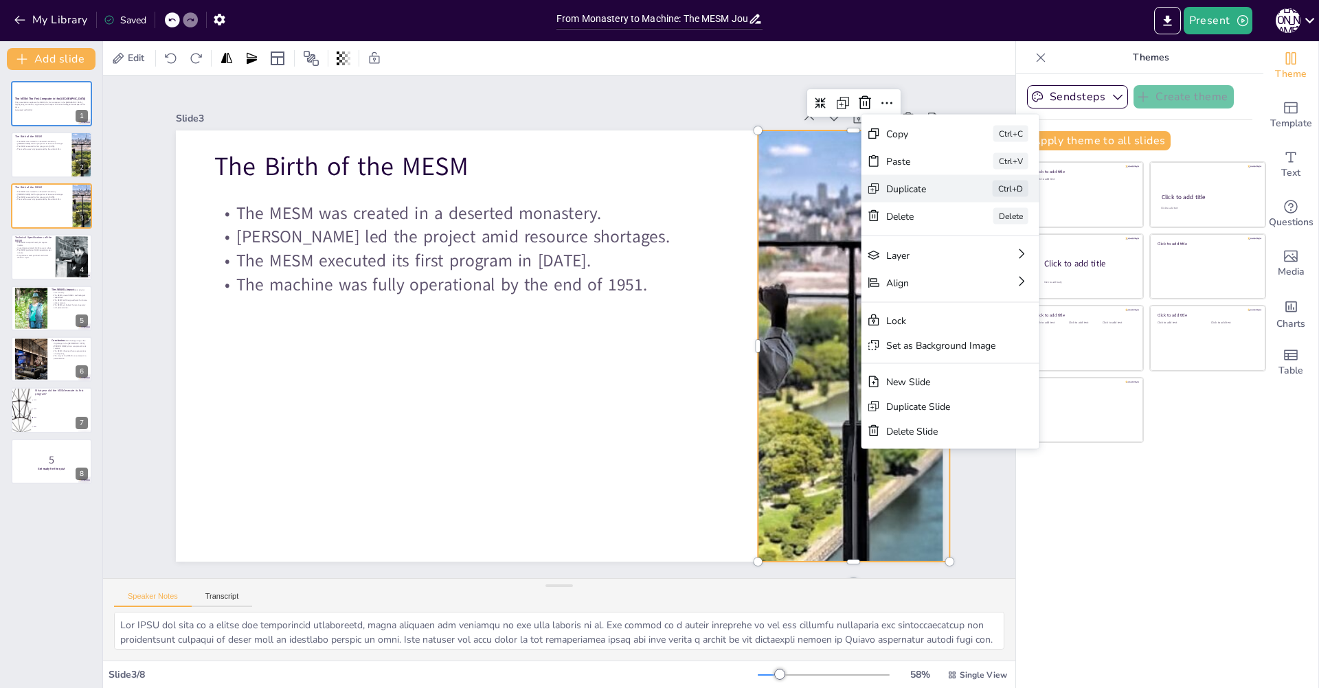
click at [989, 258] on div "Duplicate" at bounding box center [1023, 264] width 68 height 13
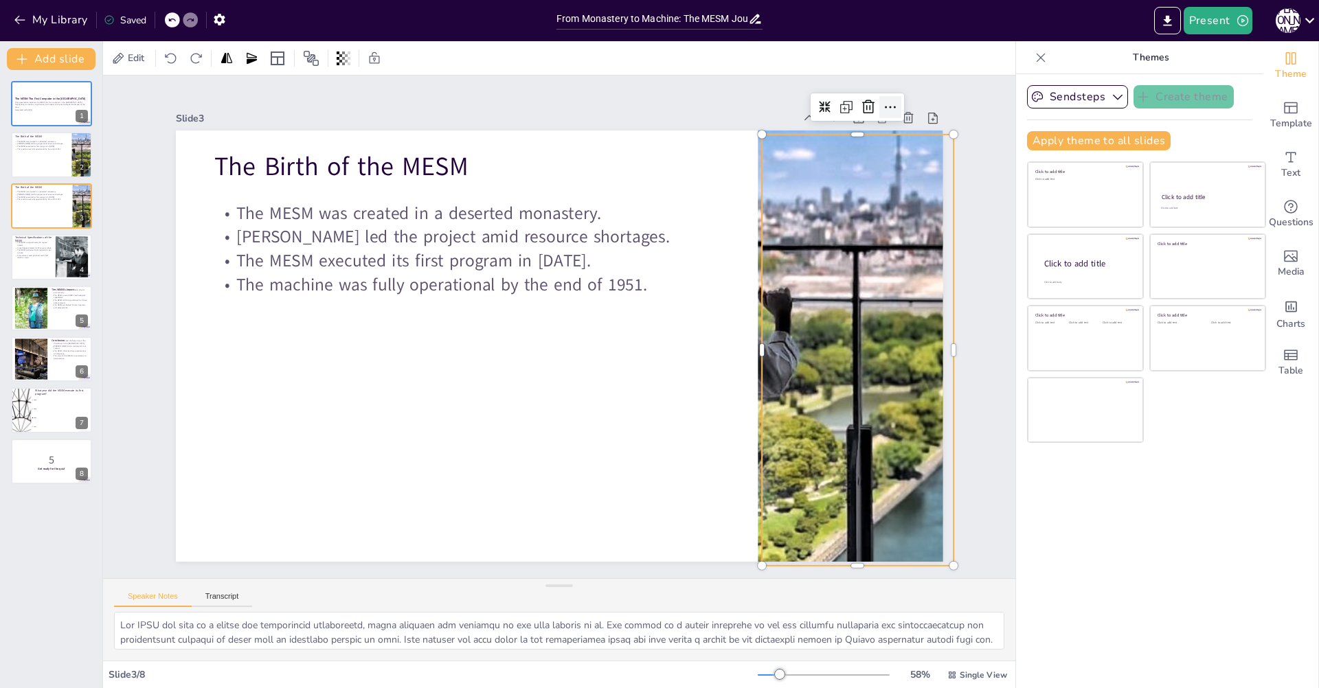
click at [902, 134] on icon at bounding box center [911, 143] width 18 height 18
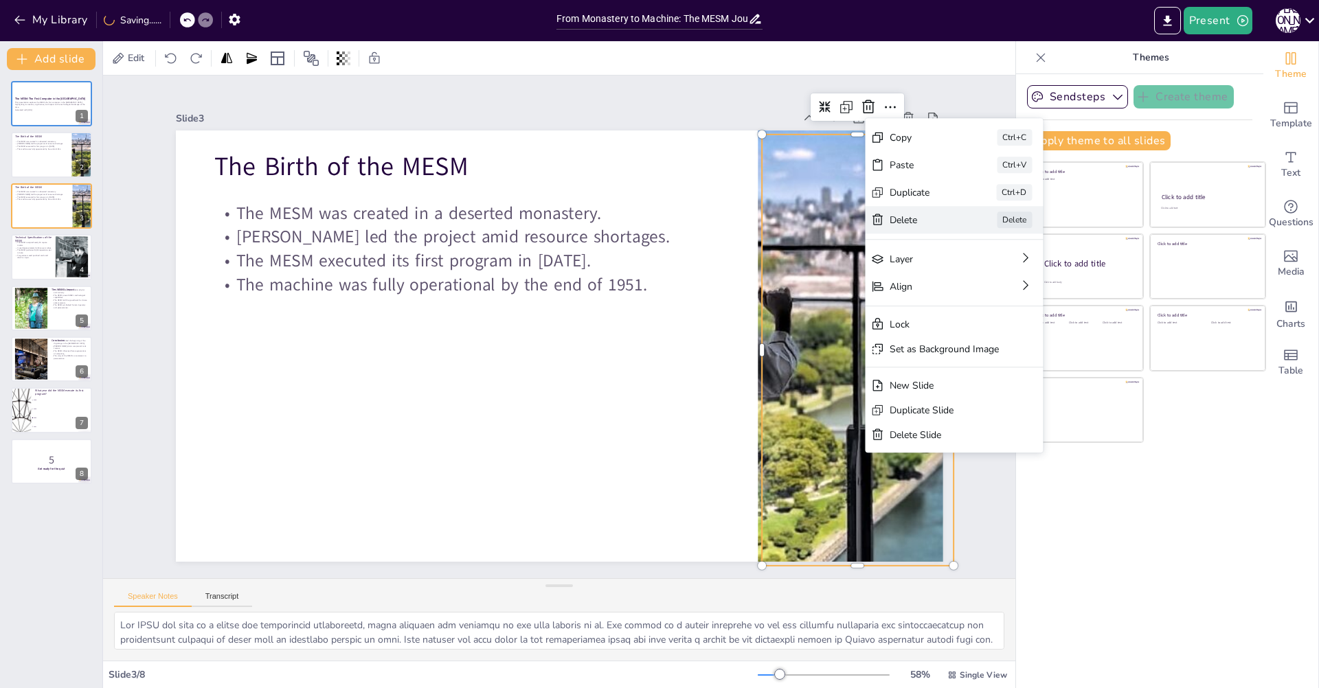
click at [968, 282] on div "Delete Delete" at bounding box center [1057, 295] width 178 height 27
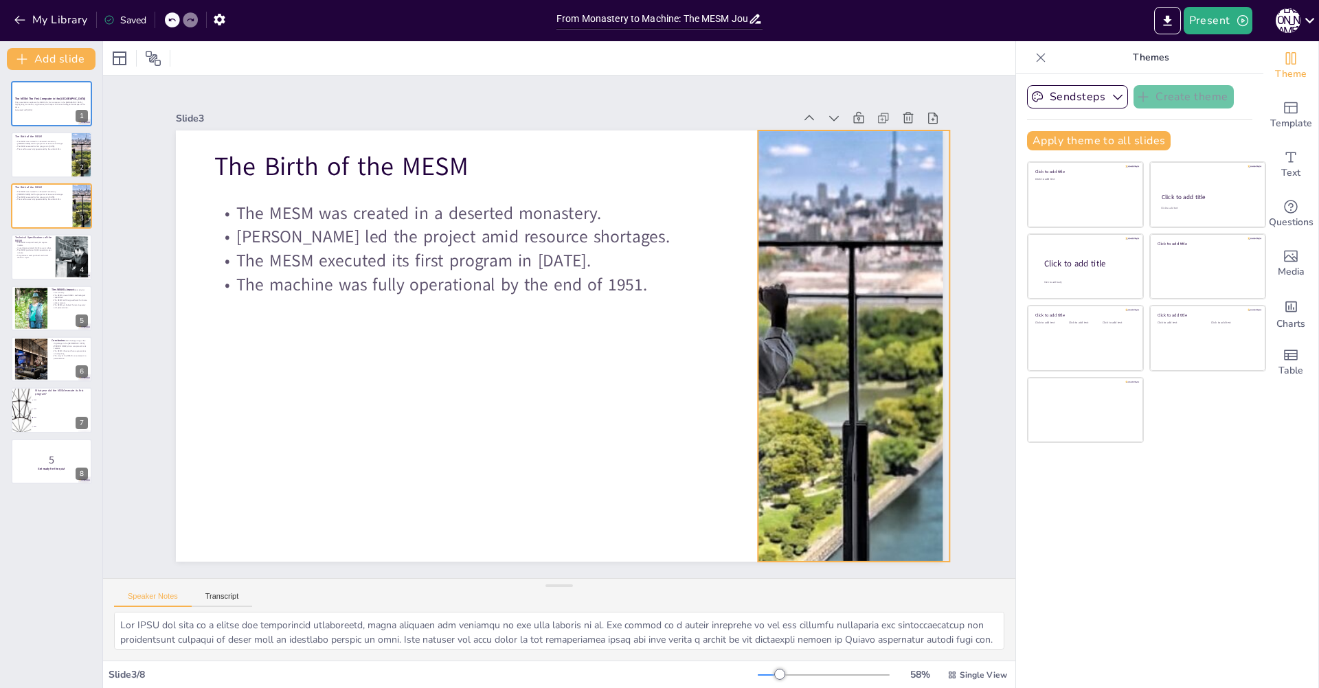
click at [876, 212] on div at bounding box center [853, 345] width 983 height 431
click at [899, 129] on icon at bounding box center [908, 138] width 18 height 18
checkbox input "true"
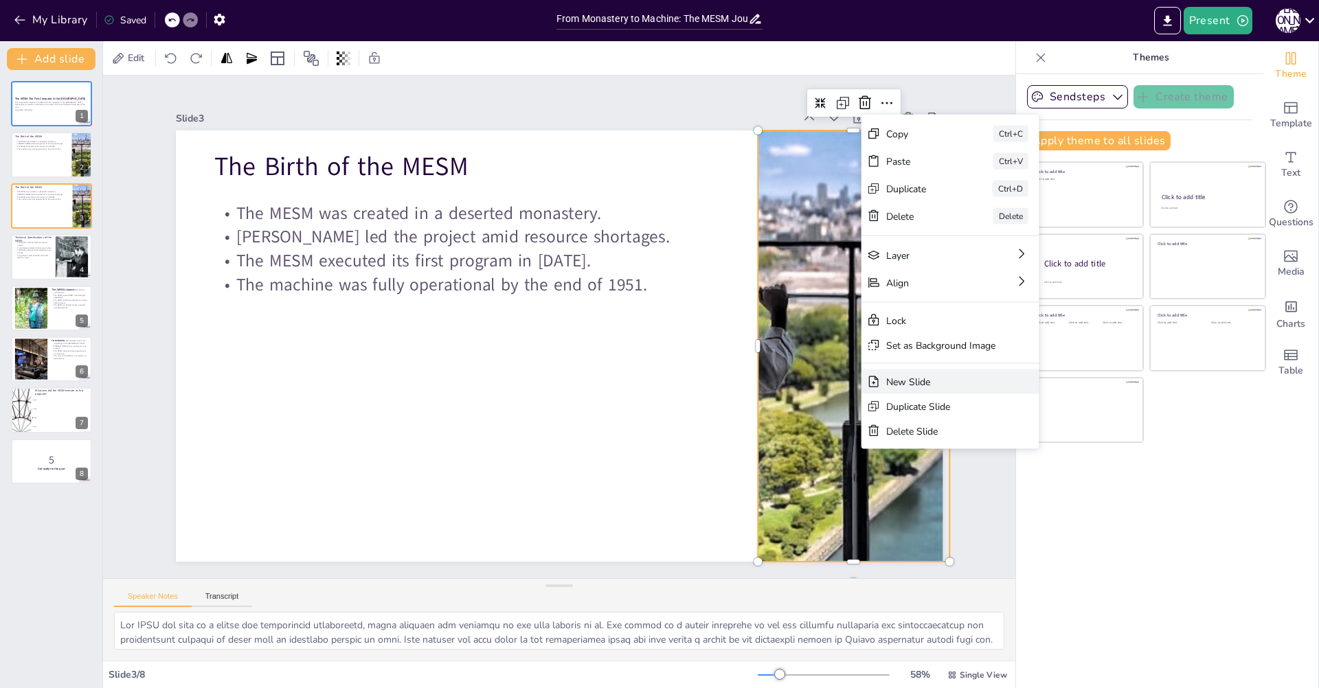
click at [951, 537] on div "New Slide" at bounding box center [1005, 555] width 109 height 36
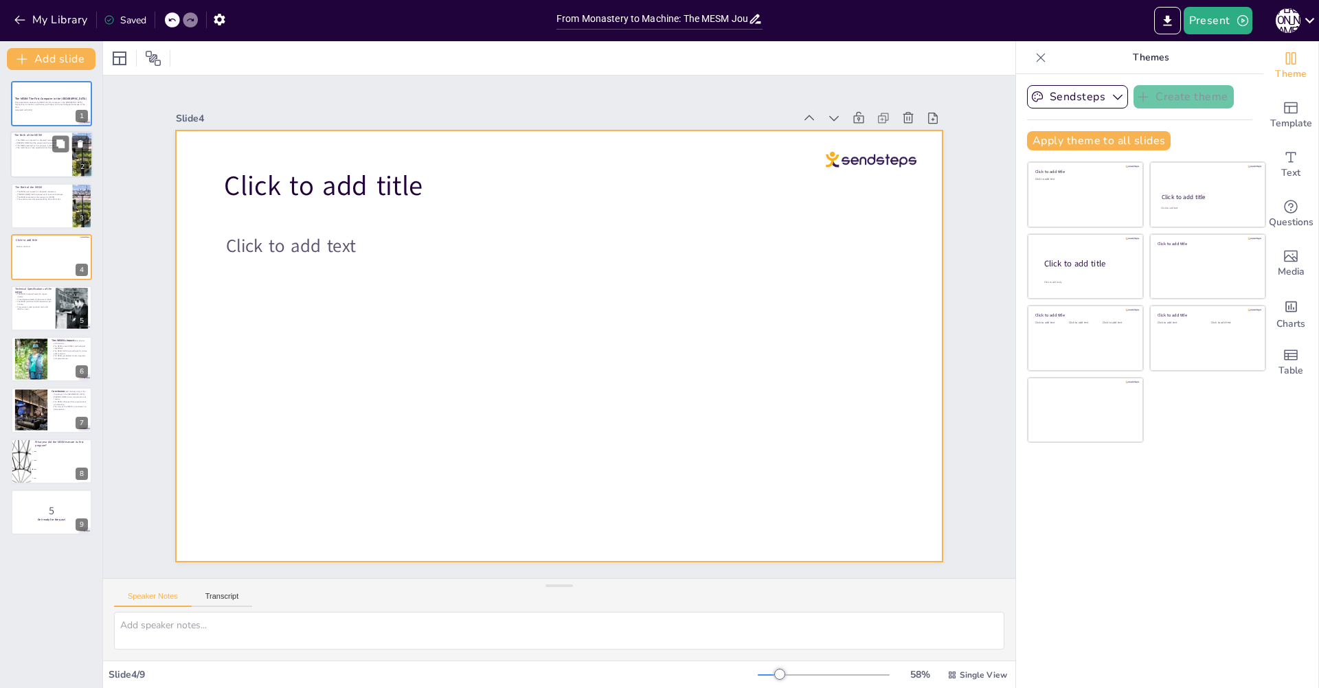
checkbox input "true"
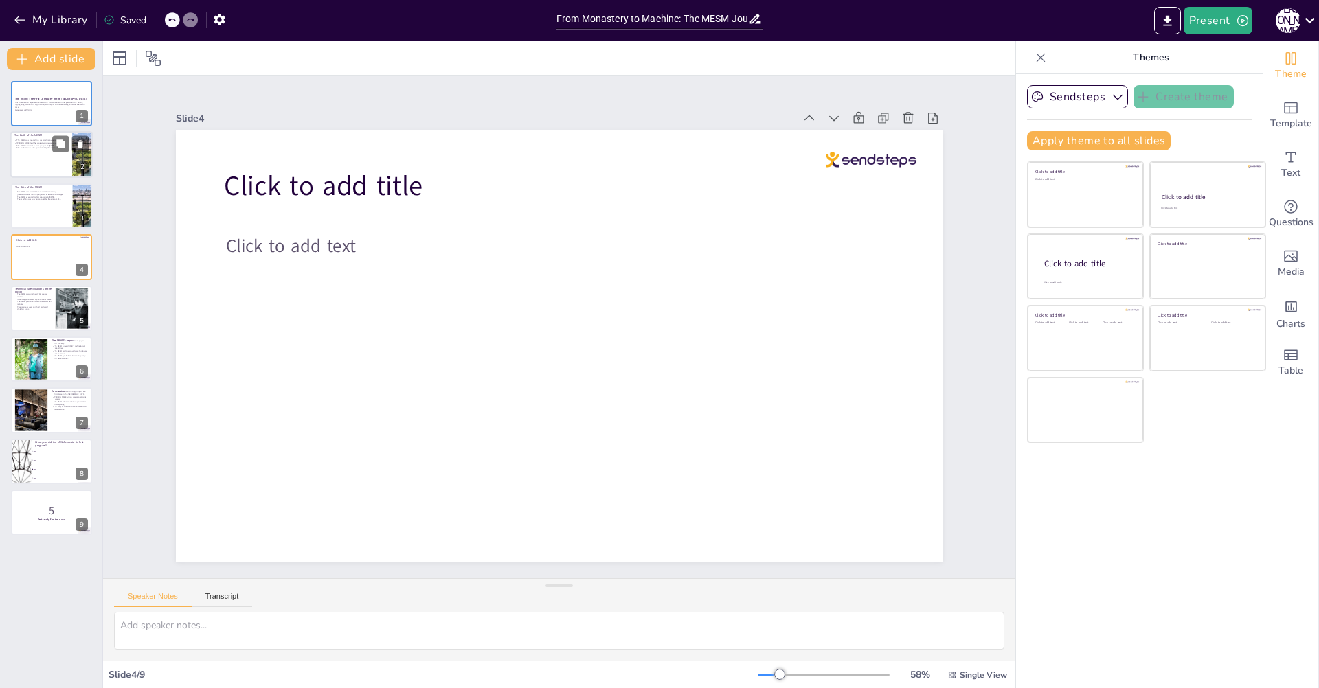
click at [57, 166] on div at bounding box center [51, 155] width 82 height 47
type textarea "The MESM was born in a unique and challenging environment, which reflects the t…"
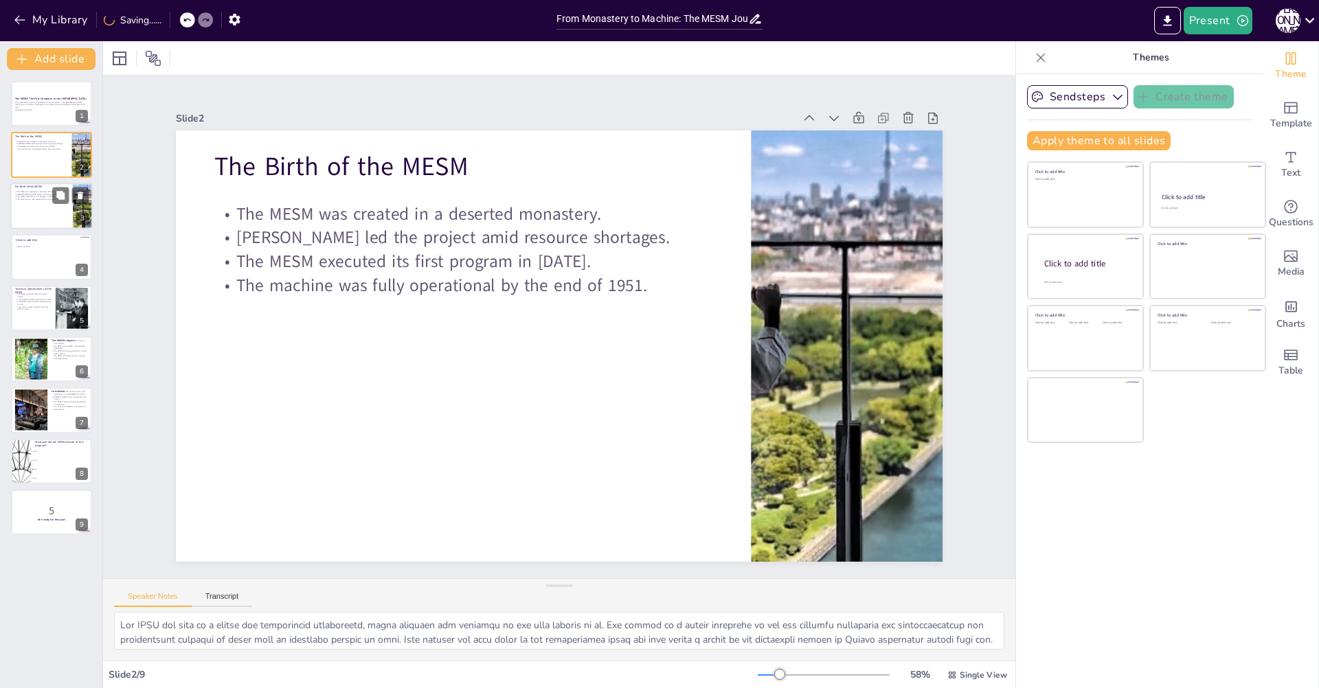
click at [67, 205] on div at bounding box center [51, 206] width 82 height 47
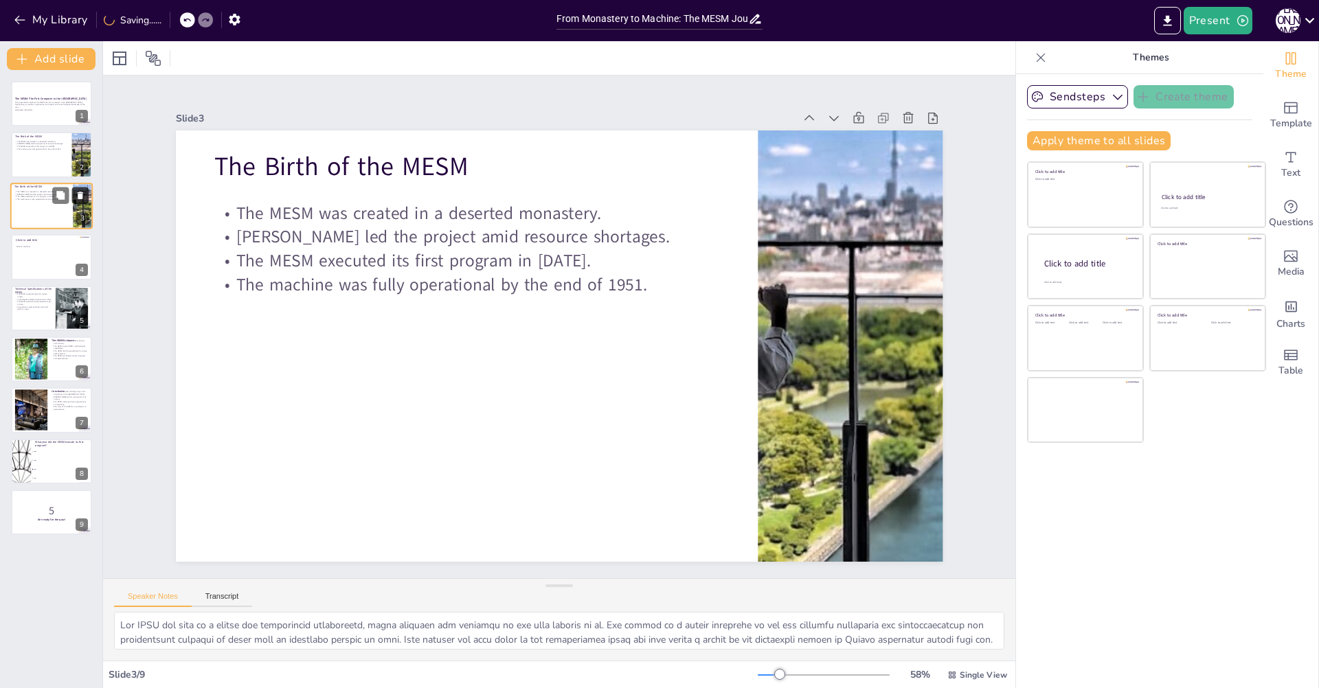
checkbox input "true"
click at [80, 195] on icon at bounding box center [80, 196] width 5 height 8
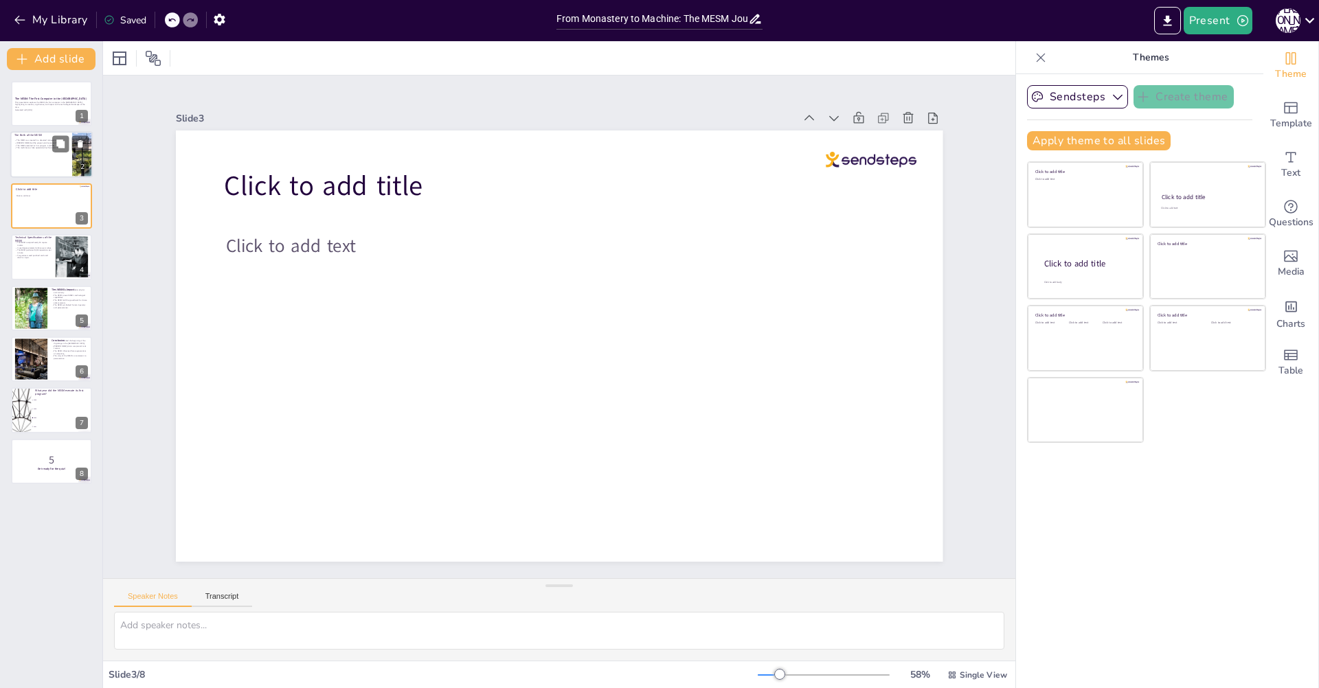
checkbox input "true"
click at [63, 168] on div at bounding box center [51, 155] width 82 height 47
type textarea "The MESM was born in a unique and challenging environment, which reflects the t…"
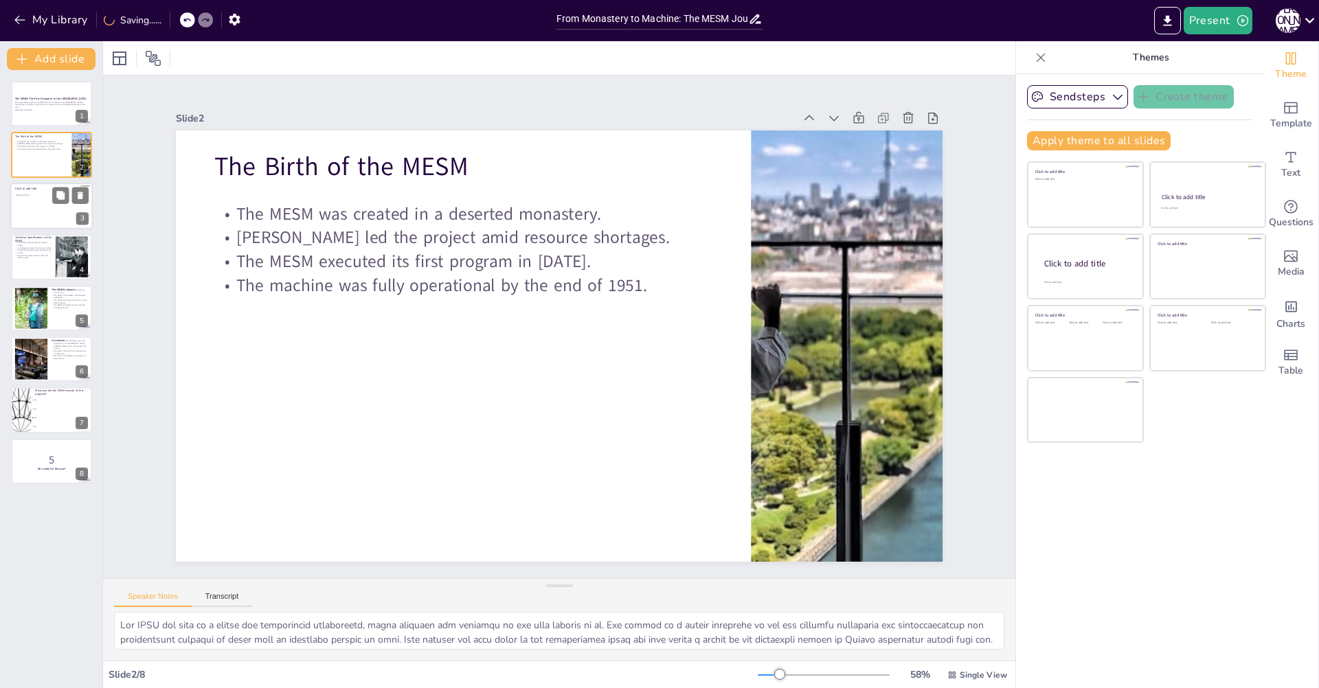
checkbox input "true"
click at [68, 204] on div "Click to add title Click to add text 3" at bounding box center [51, 206] width 82 height 47
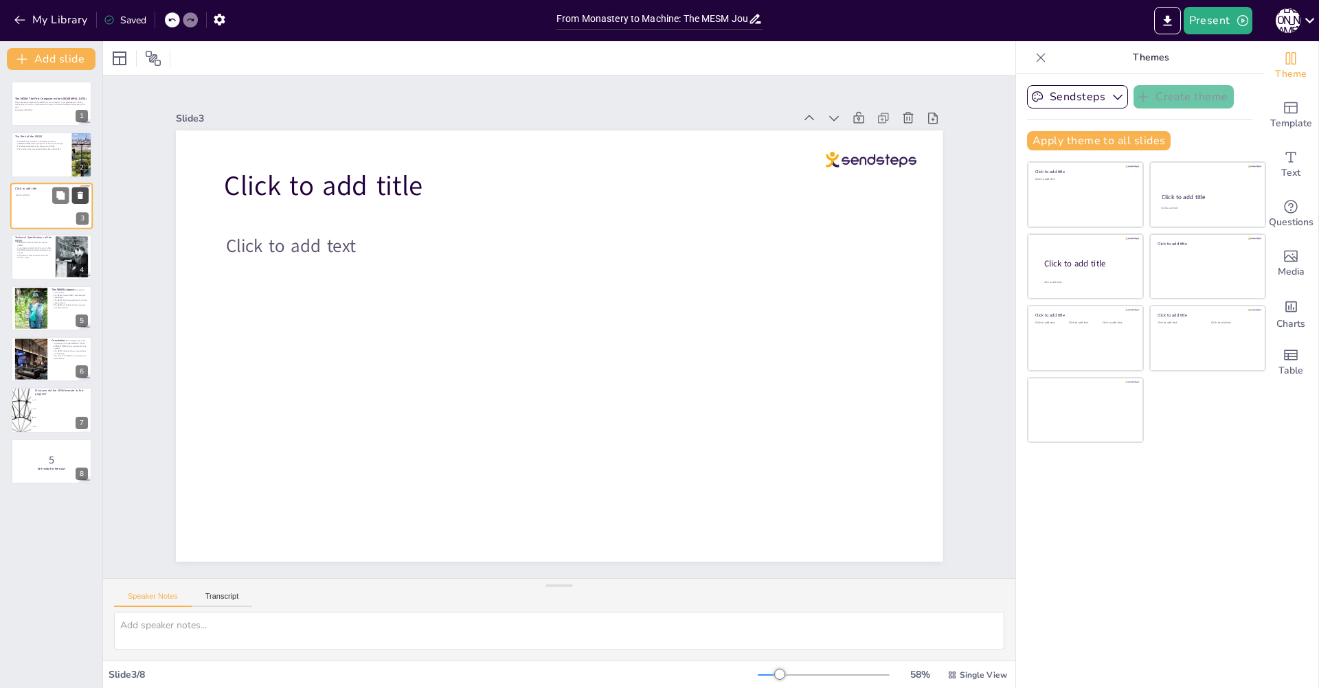
checkbox input "true"
click at [76, 195] on icon at bounding box center [81, 195] width 10 height 10
type textarea "The size of the MESM is a testament to the scale of early computing machines. I…"
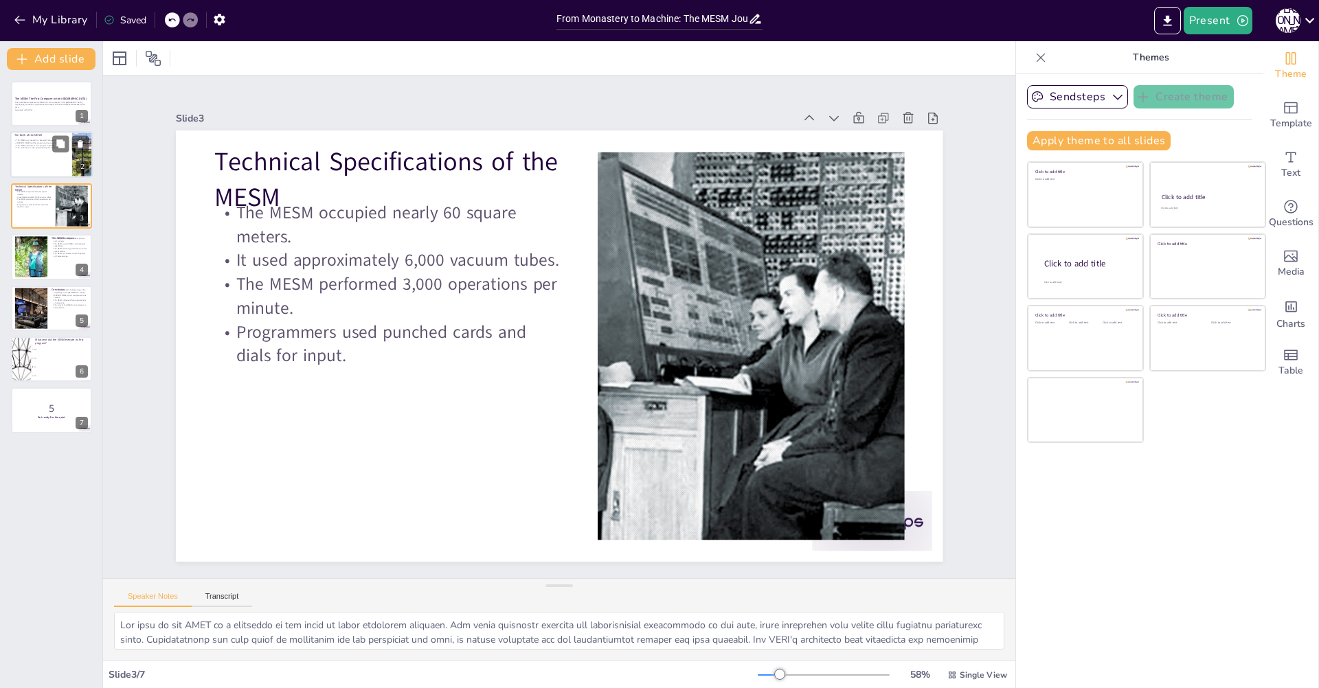
checkbox input "true"
click at [48, 163] on div at bounding box center [51, 155] width 82 height 47
type textarea "The MESM was born in a unique and challenging environment, which reflects the t…"
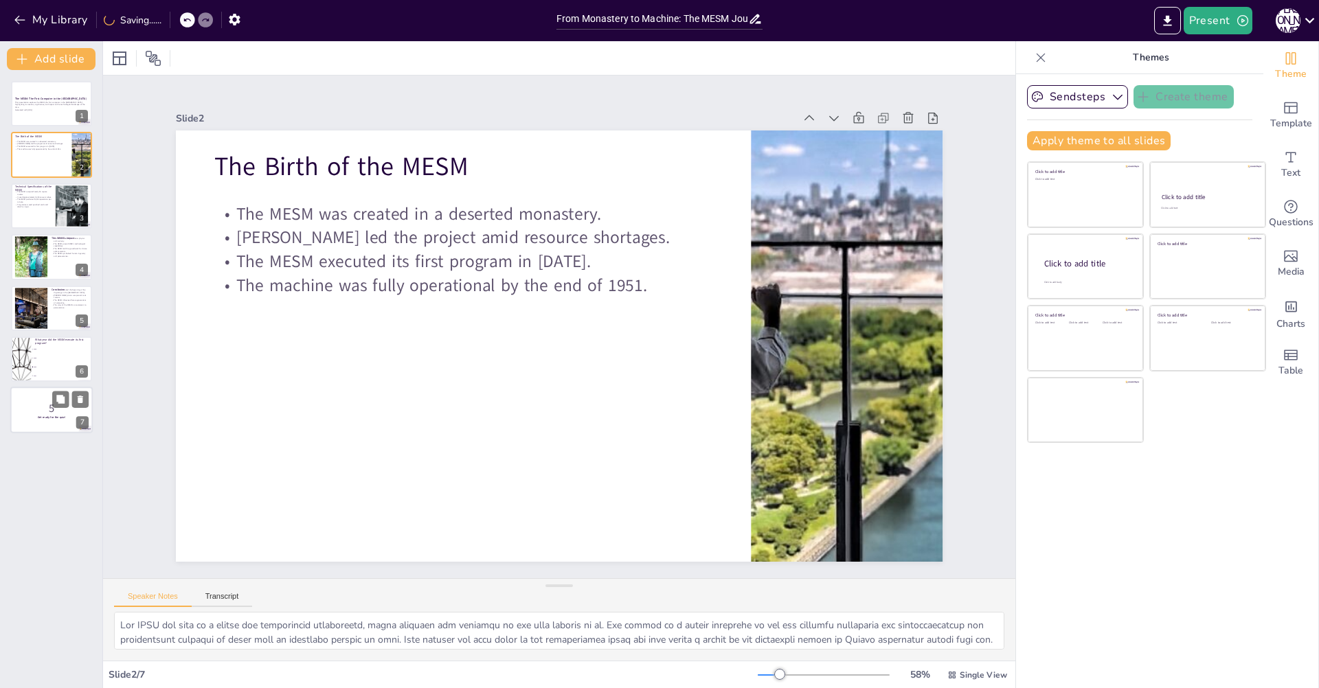
checkbox input "true"
click at [52, 396] on div at bounding box center [51, 410] width 82 height 47
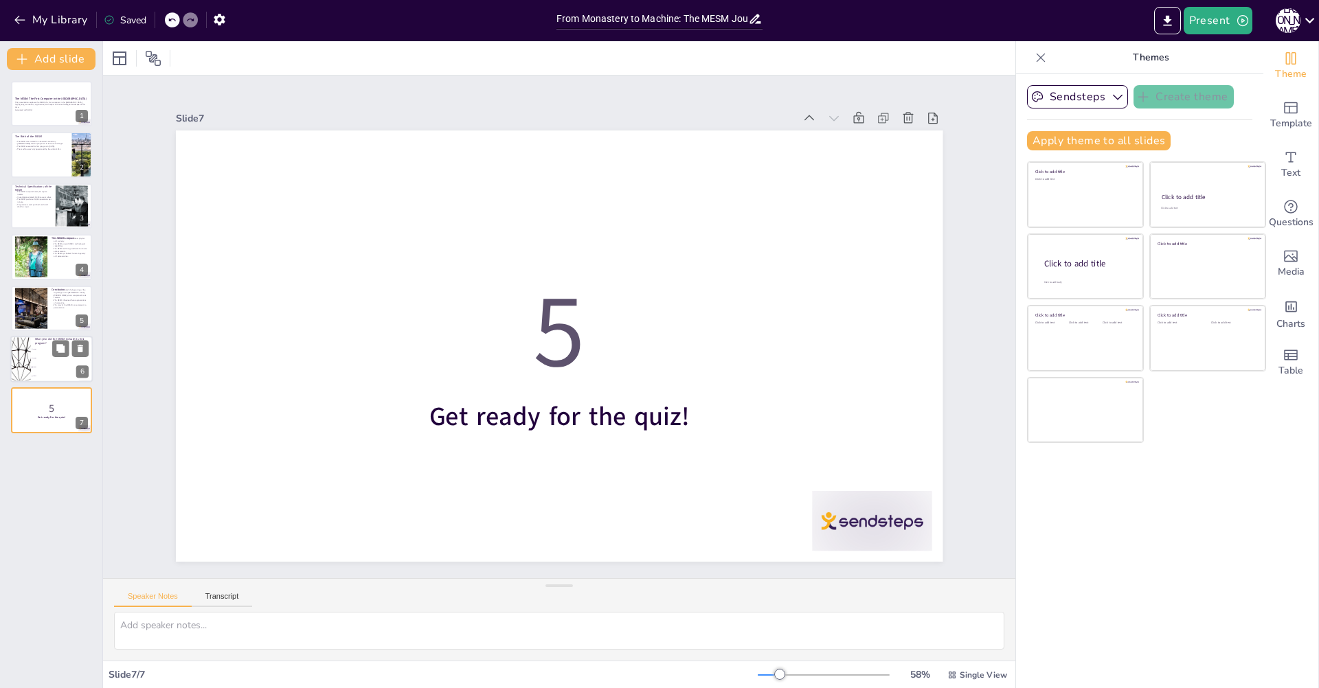
checkbox input "true"
click at [27, 358] on div at bounding box center [20, 359] width 82 height 47
type textarea "The correct answer is 1950, as mentioned in the slide titled "The Birth of the …"
checkbox input "true"
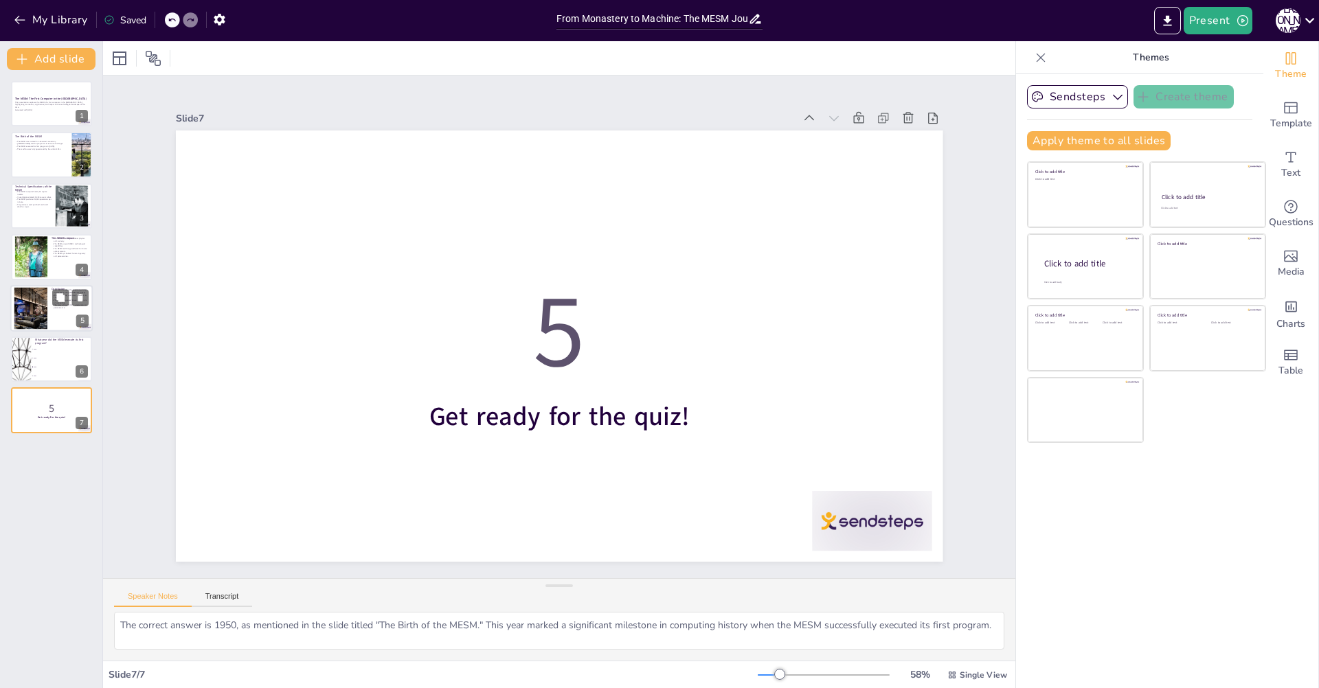
checkbox input "true"
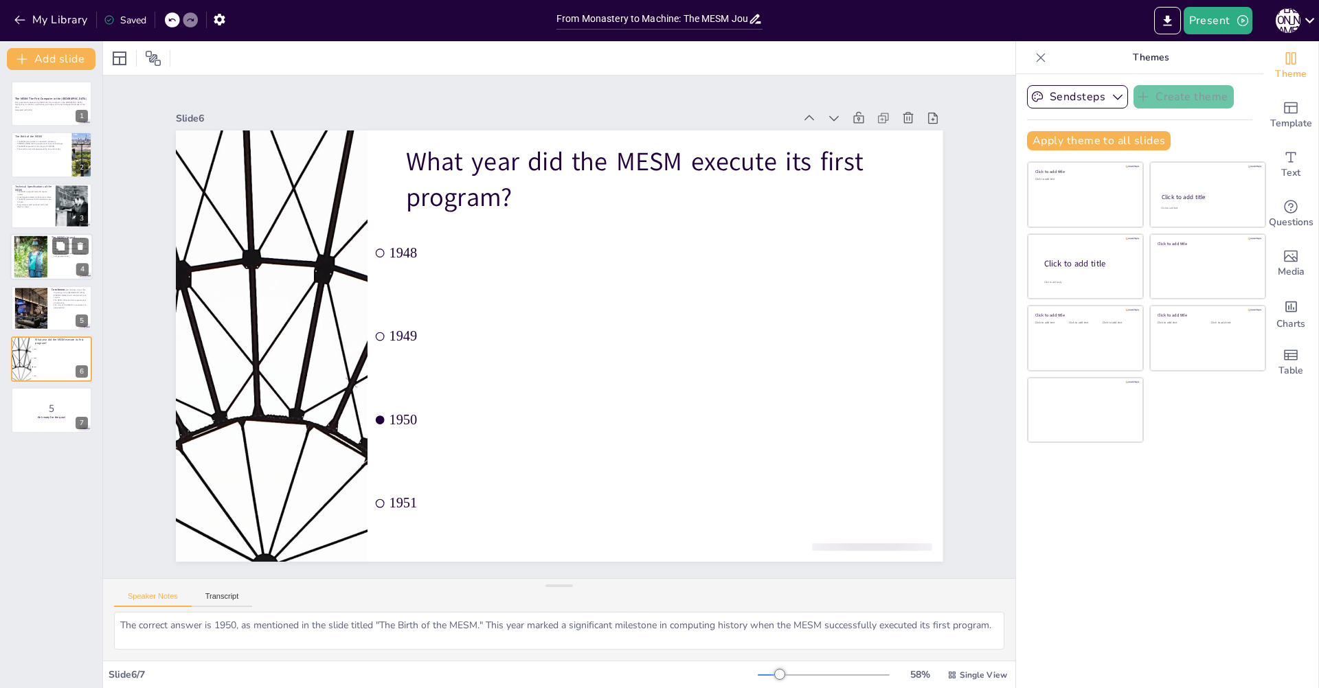
checkbox input "true"
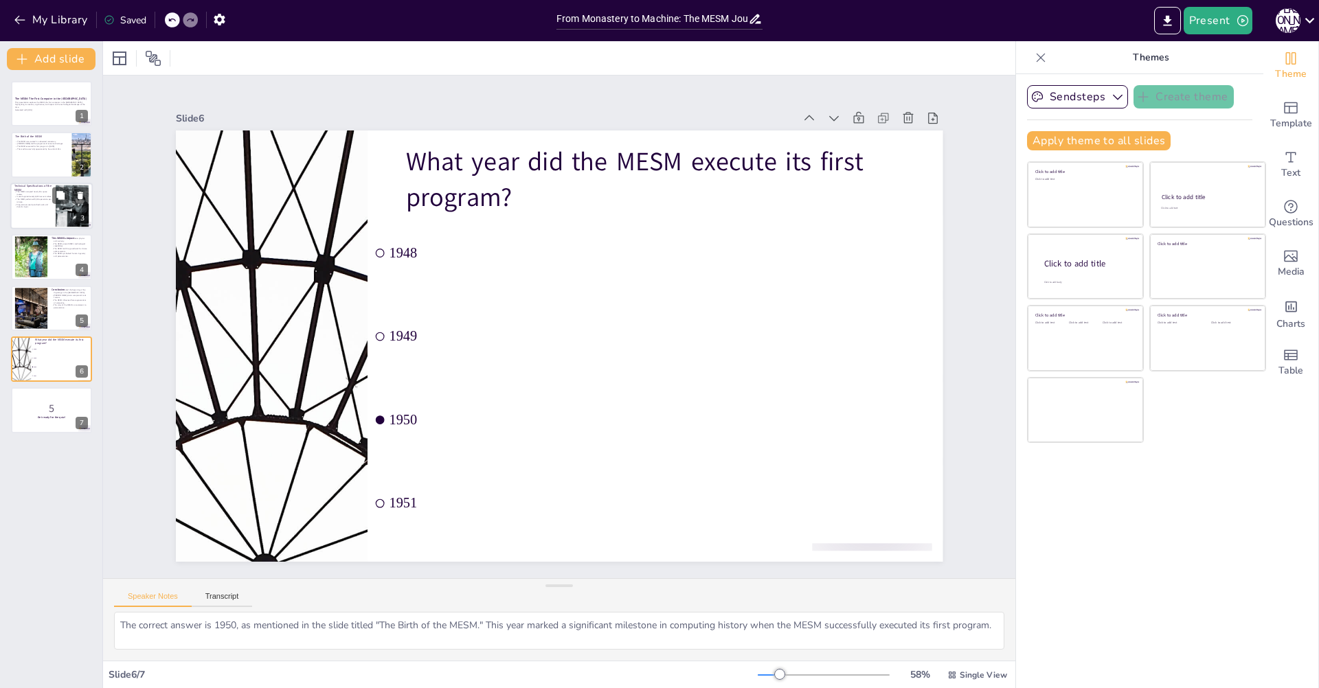
checkbox input "true"
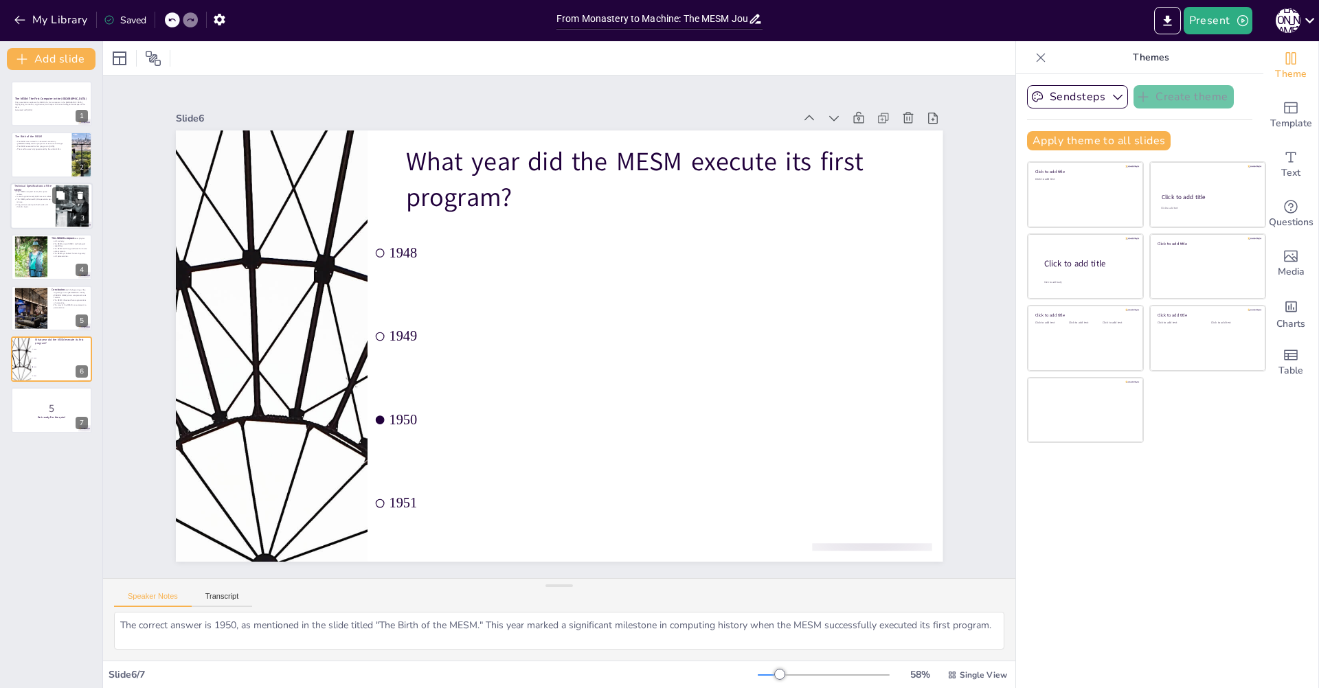
checkbox input "true"
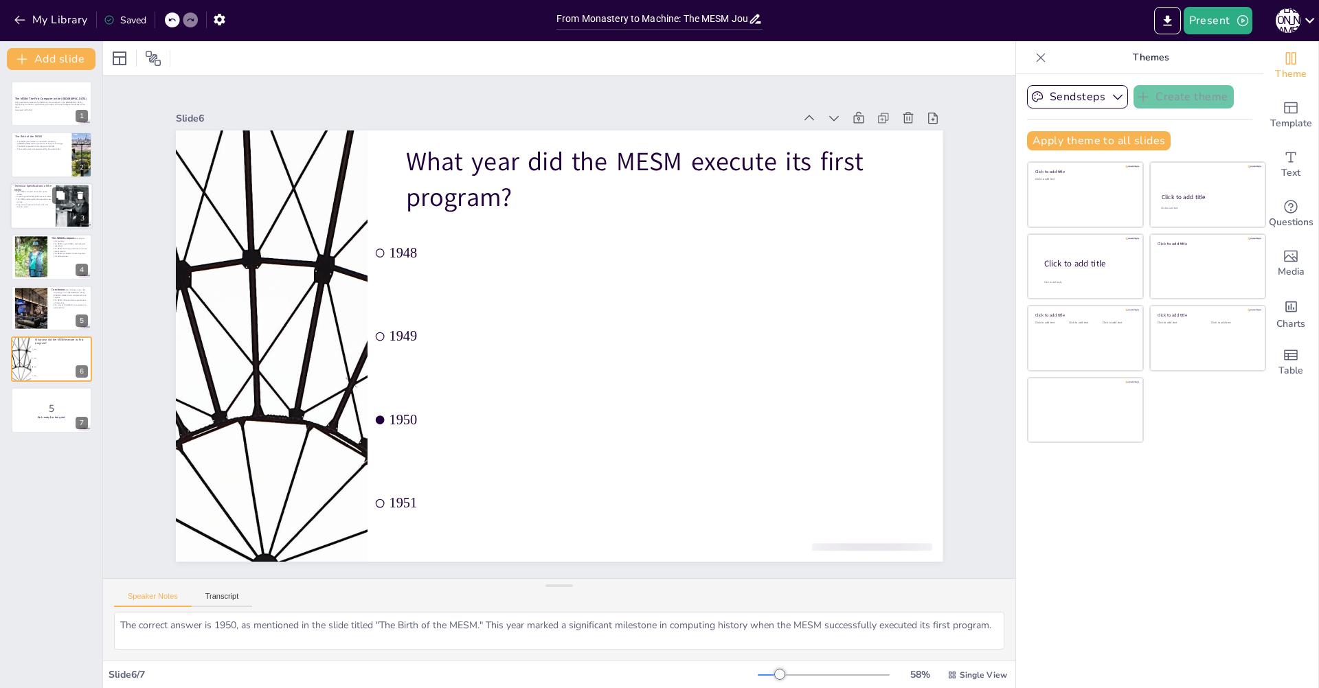
checkbox input "true"
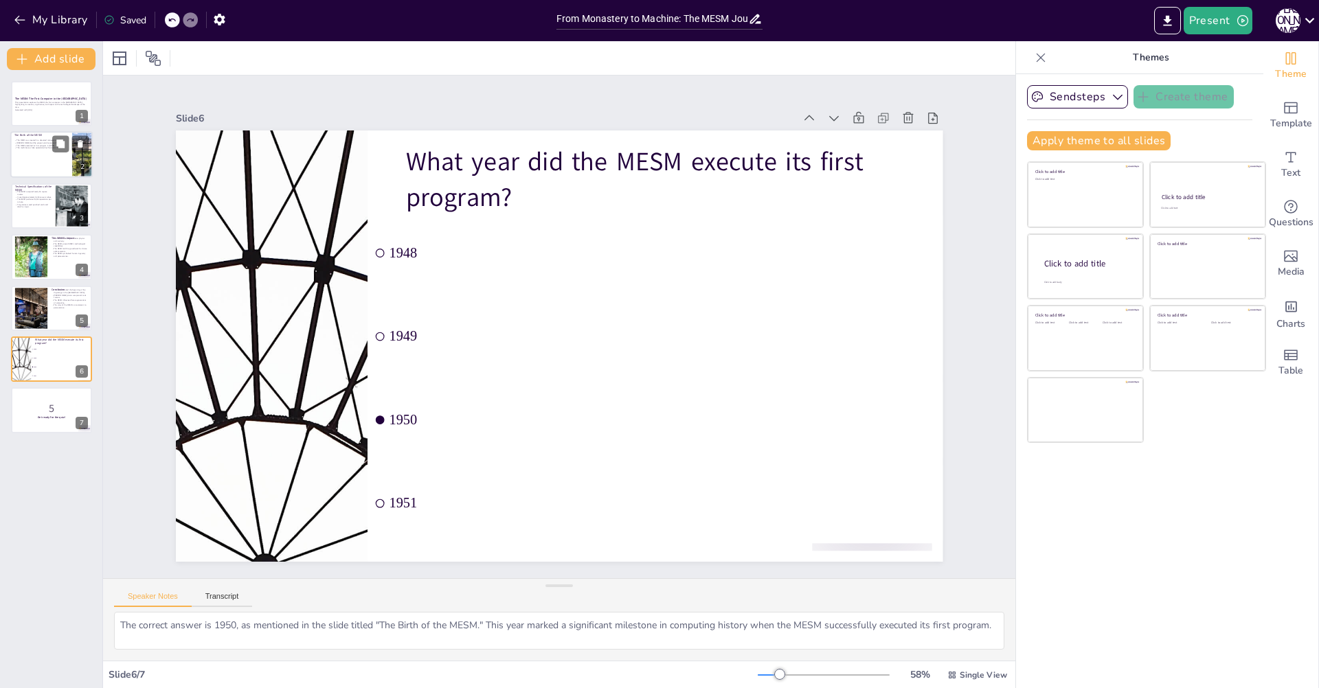
checkbox input "true"
click at [20, 171] on div at bounding box center [51, 155] width 82 height 47
type textarea "The MESM was born in a unique and challenging environment, which reflects the t…"
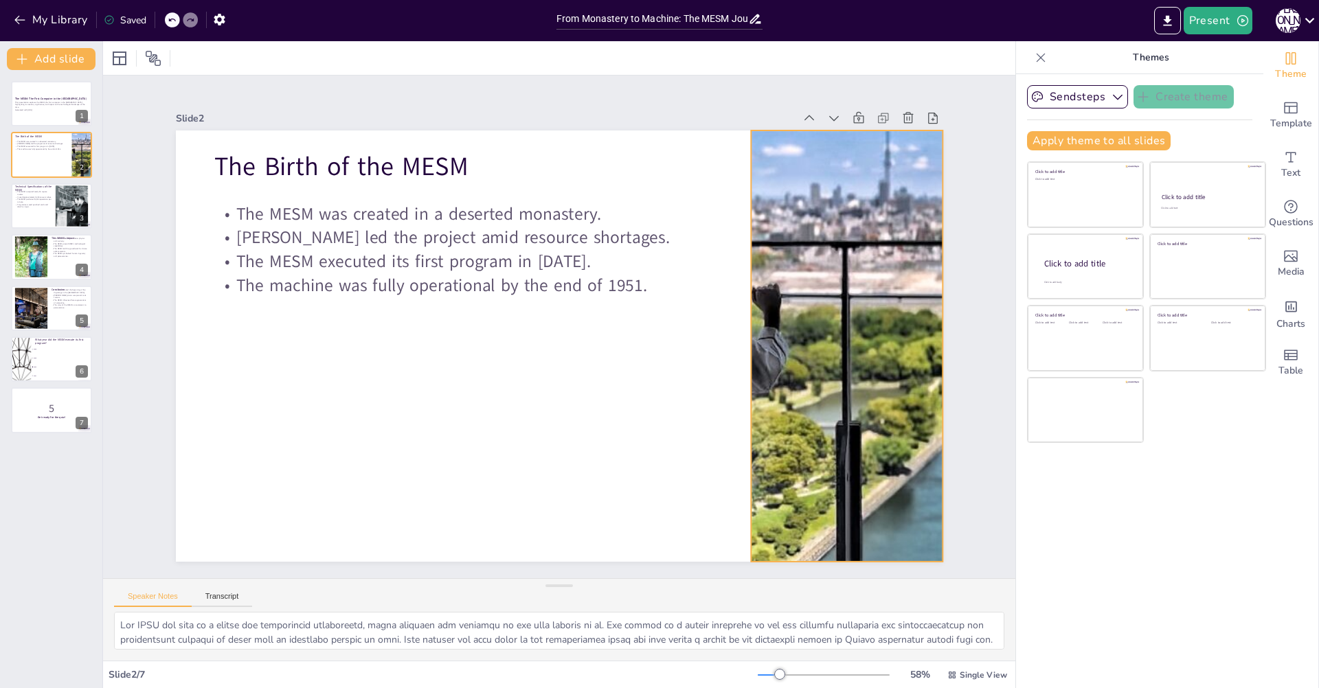
click at [775, 247] on div at bounding box center [843, 377] width 1023 height 532
click at [875, 218] on icon at bounding box center [882, 225] width 15 height 15
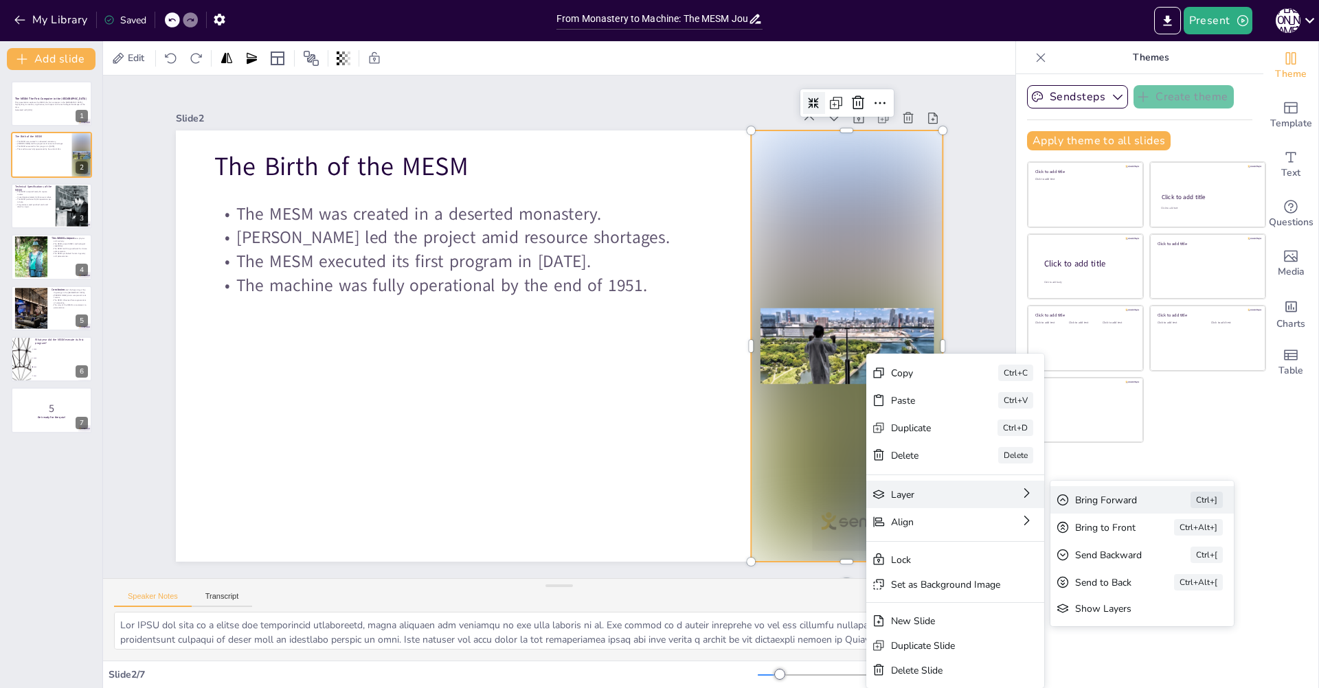
click at [1178, 569] on div "Bring Forward" at bounding box center [1216, 575] width 77 height 13
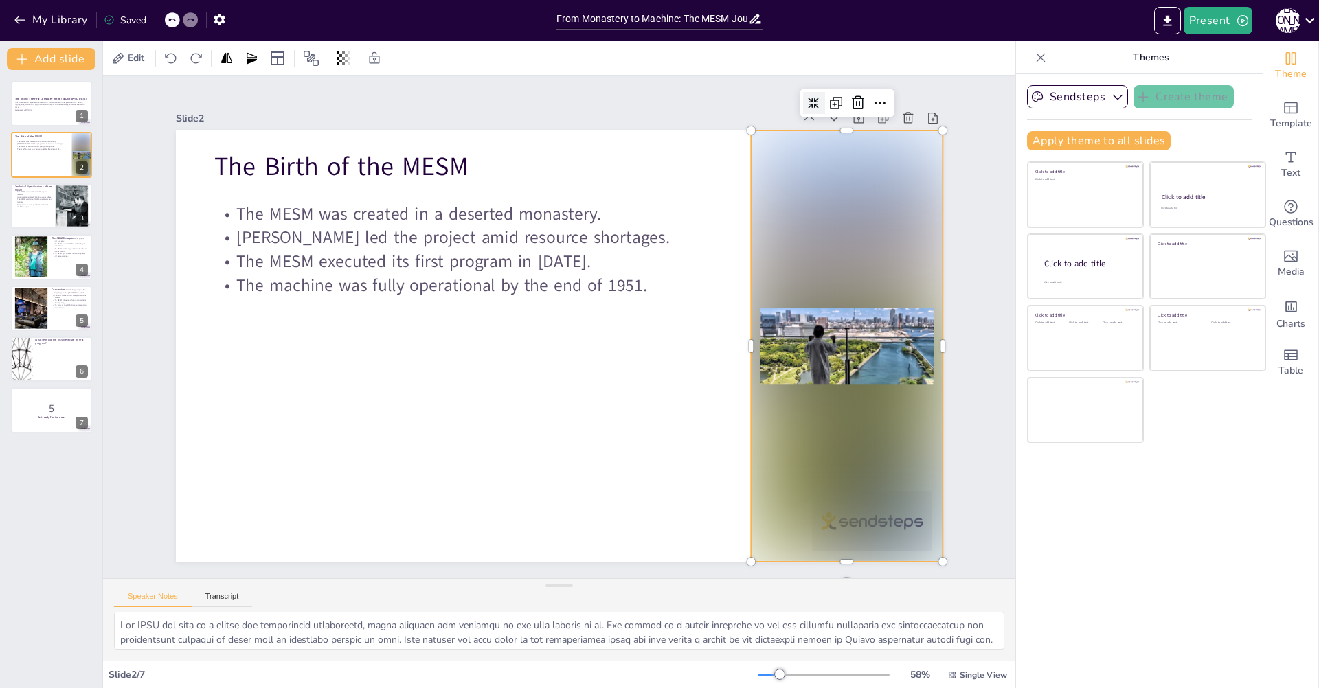
click at [1036, 64] on div at bounding box center [1040, 58] width 22 height 22
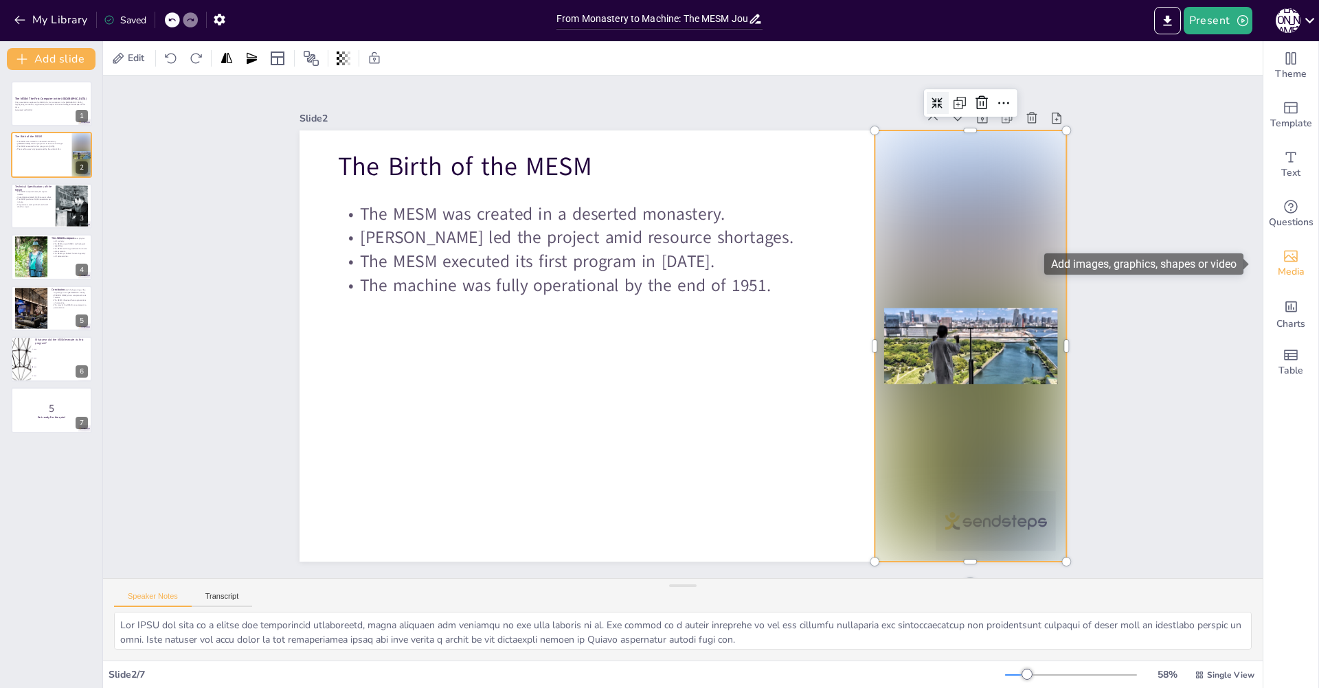
click at [1284, 252] on icon "Add images, graphics, shapes or video" at bounding box center [1290, 256] width 16 height 16
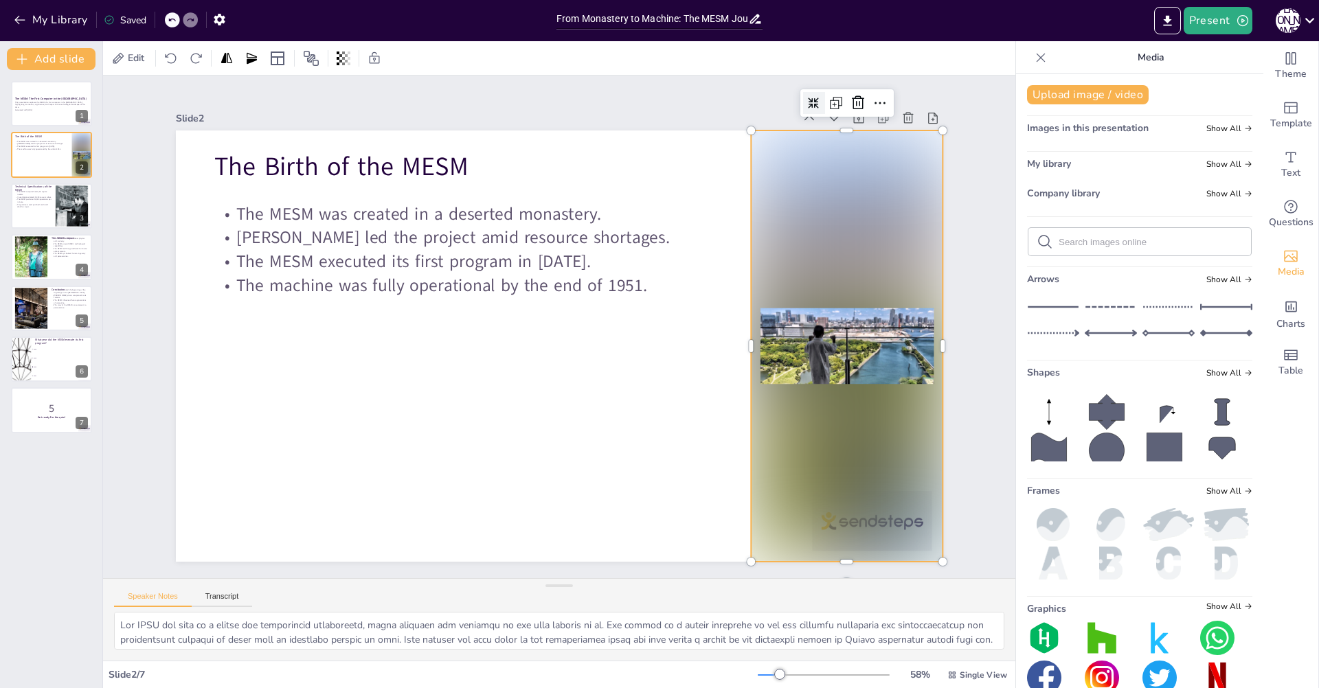
click at [901, 262] on div at bounding box center [847, 345] width 192 height 431
click at [1117, 135] on div "Images in this presentation Show All" at bounding box center [1139, 131] width 225 height 19
click at [1206, 124] on span "Show All" at bounding box center [1229, 129] width 46 height 10
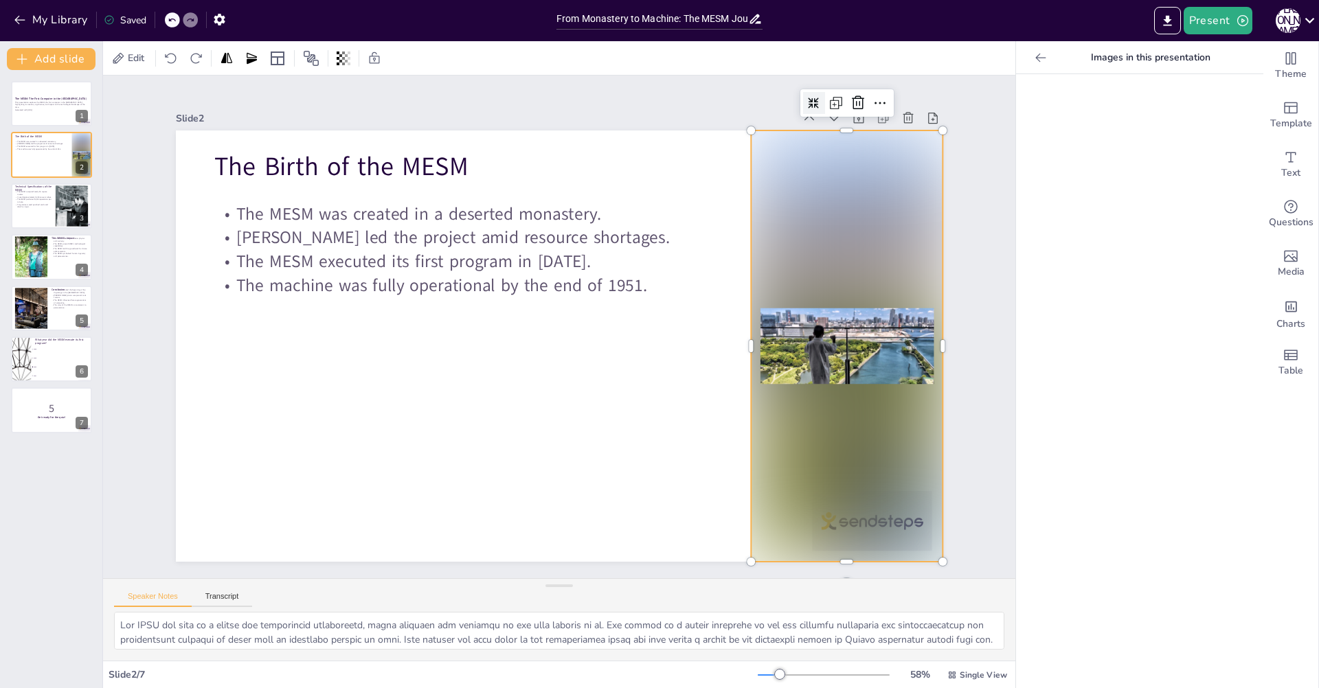
click at [866, 229] on div at bounding box center [847, 345] width 192 height 431
click at [836, 486] on div at bounding box center [849, 499] width 27 height 27
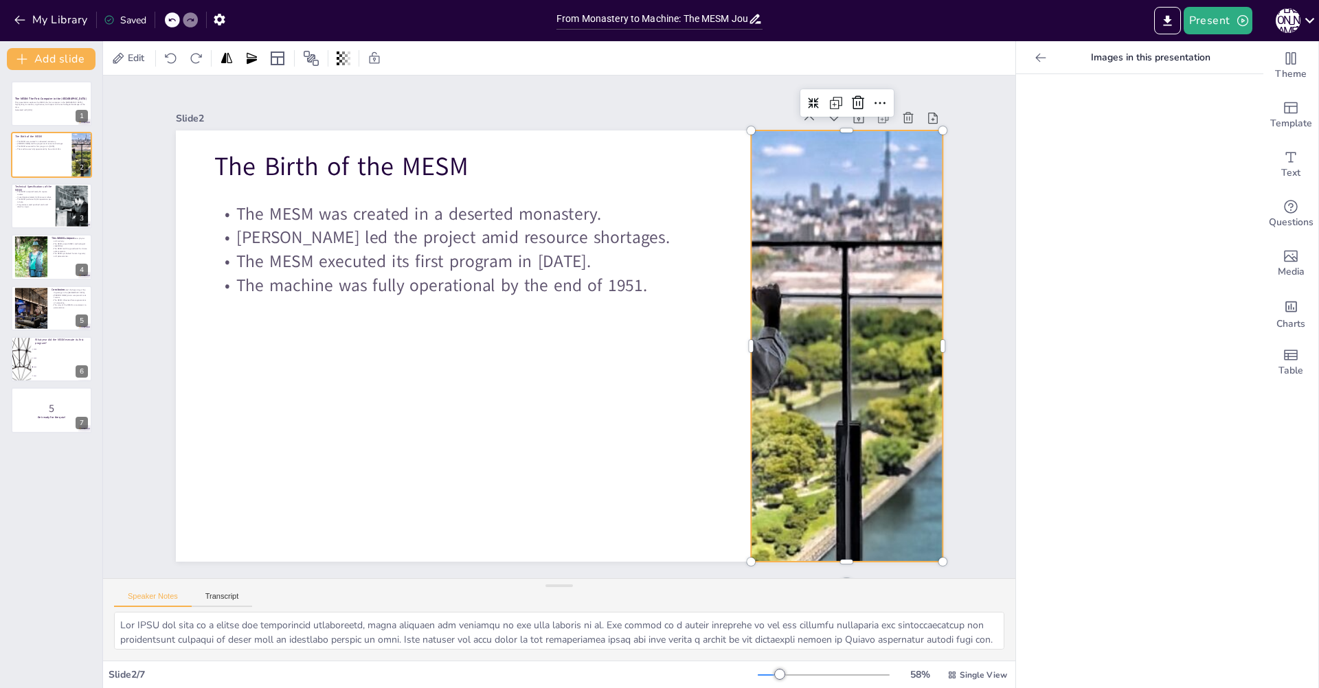
click at [1108, 65] on p "Images in this presentation" at bounding box center [1150, 57] width 198 height 33
click at [1104, 55] on p "Images in this presentation" at bounding box center [1150, 57] width 198 height 33
click at [1027, 69] on div "Images in this presentation" at bounding box center [1139, 57] width 247 height 33
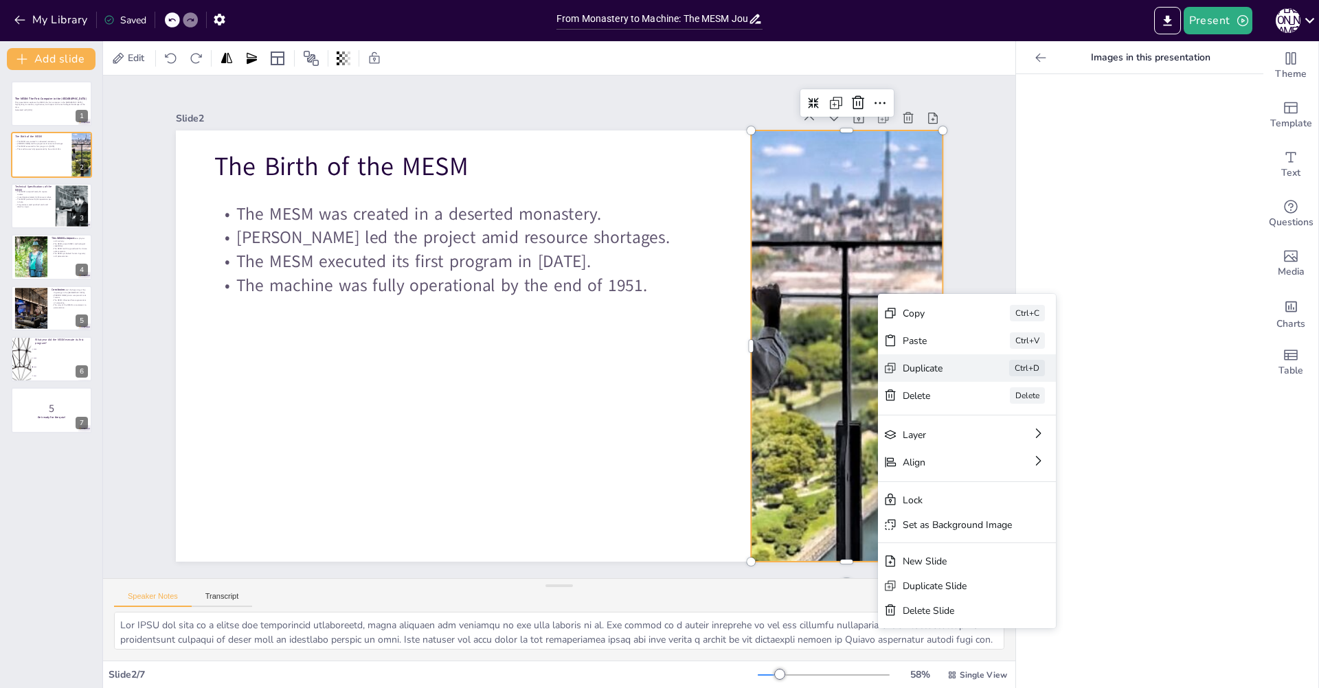
click at [951, 523] on icon at bounding box center [959, 531] width 16 height 16
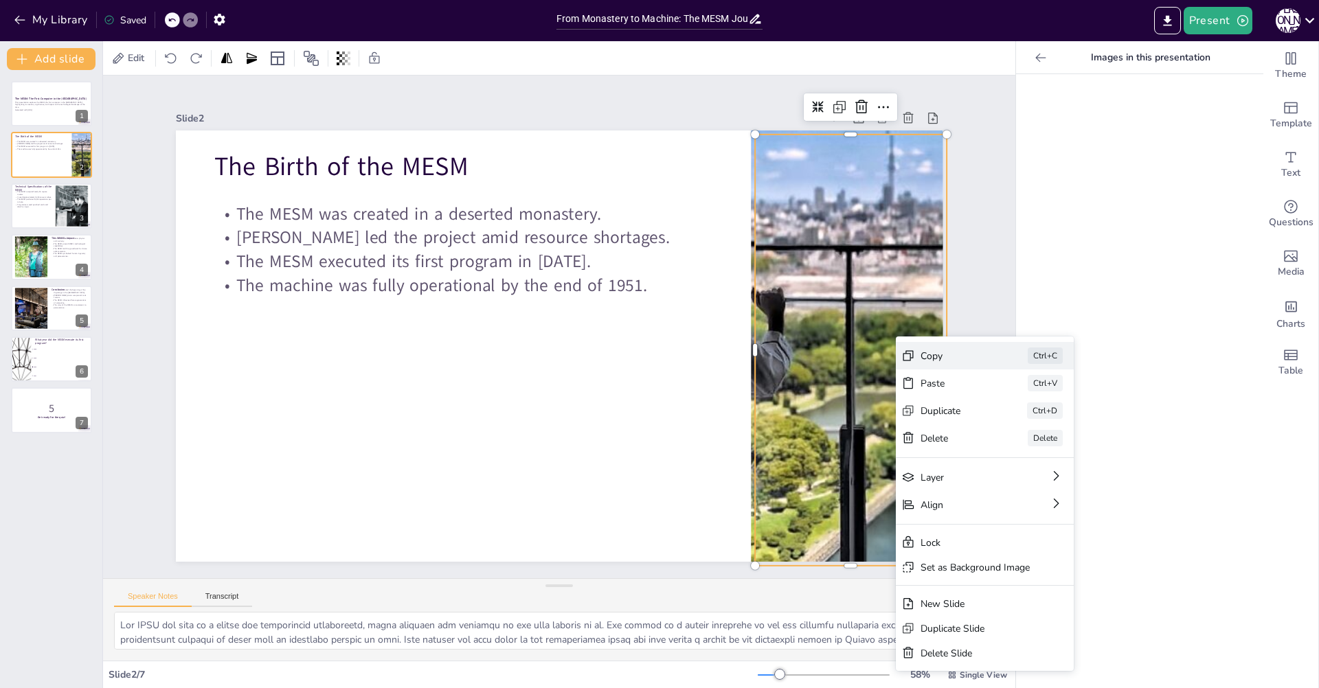
click at [1023, 425] on div "Copy" at bounding box center [1057, 431] width 69 height 13
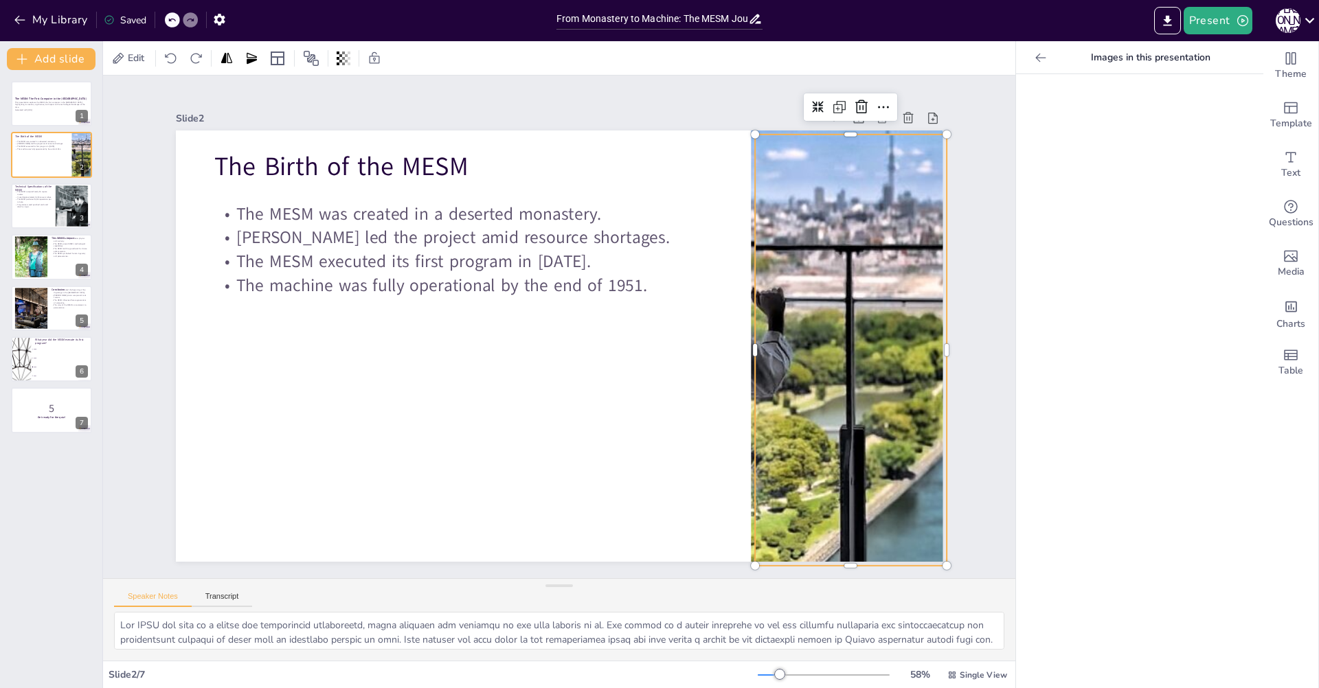
click at [885, 120] on div at bounding box center [871, 138] width 95 height 37
click at [896, 133] on icon at bounding box center [905, 142] width 18 height 18
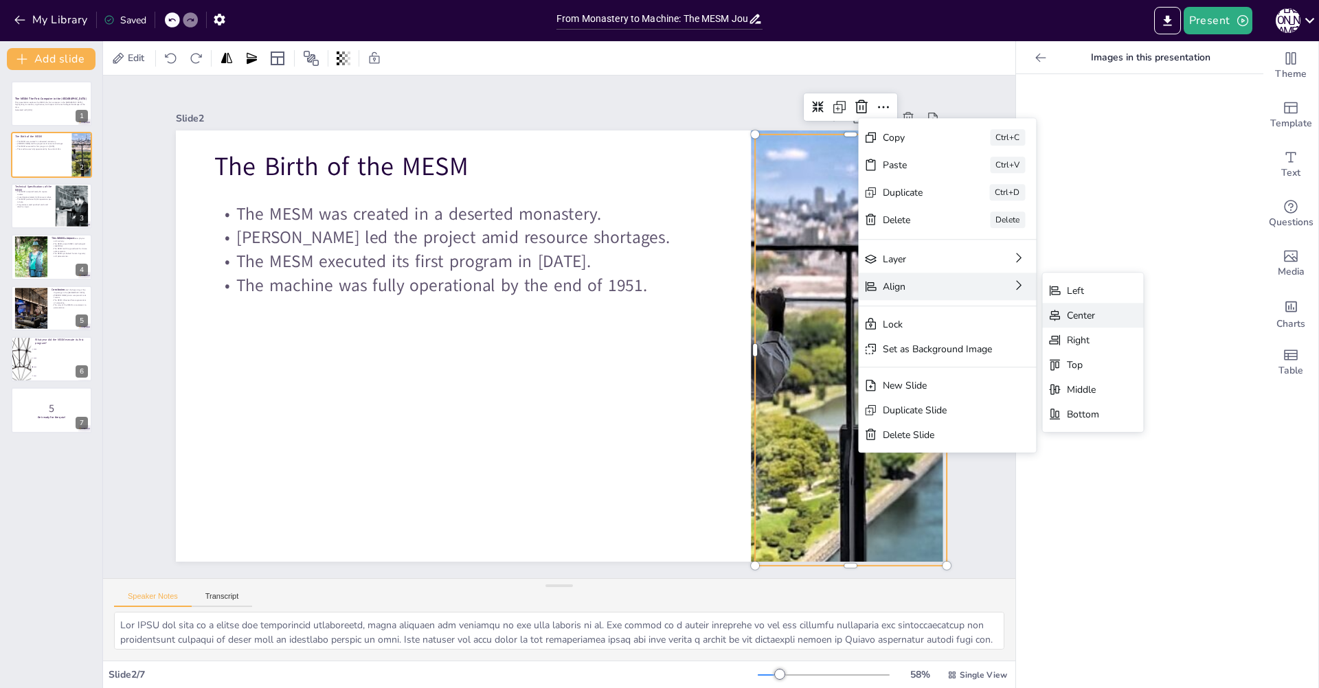
click at [1118, 570] on div "Center" at bounding box center [1135, 581] width 35 height 23
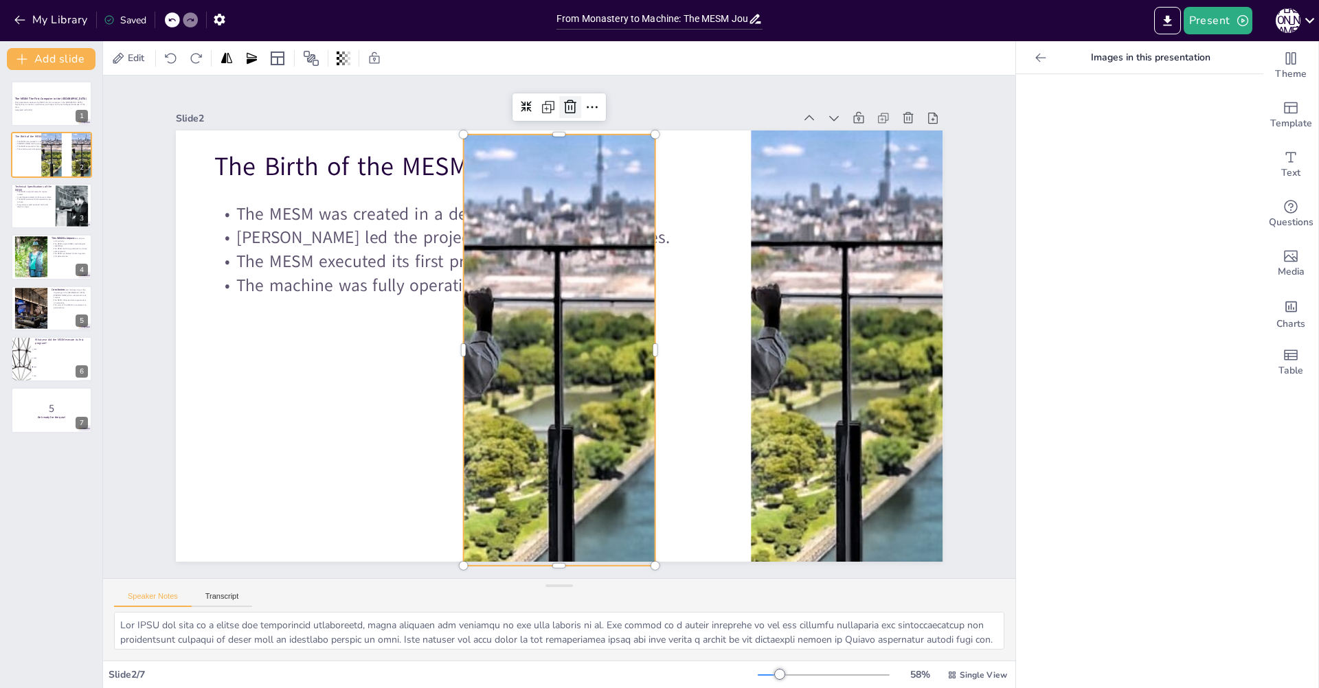
click at [630, 113] on icon at bounding box center [638, 121] width 16 height 16
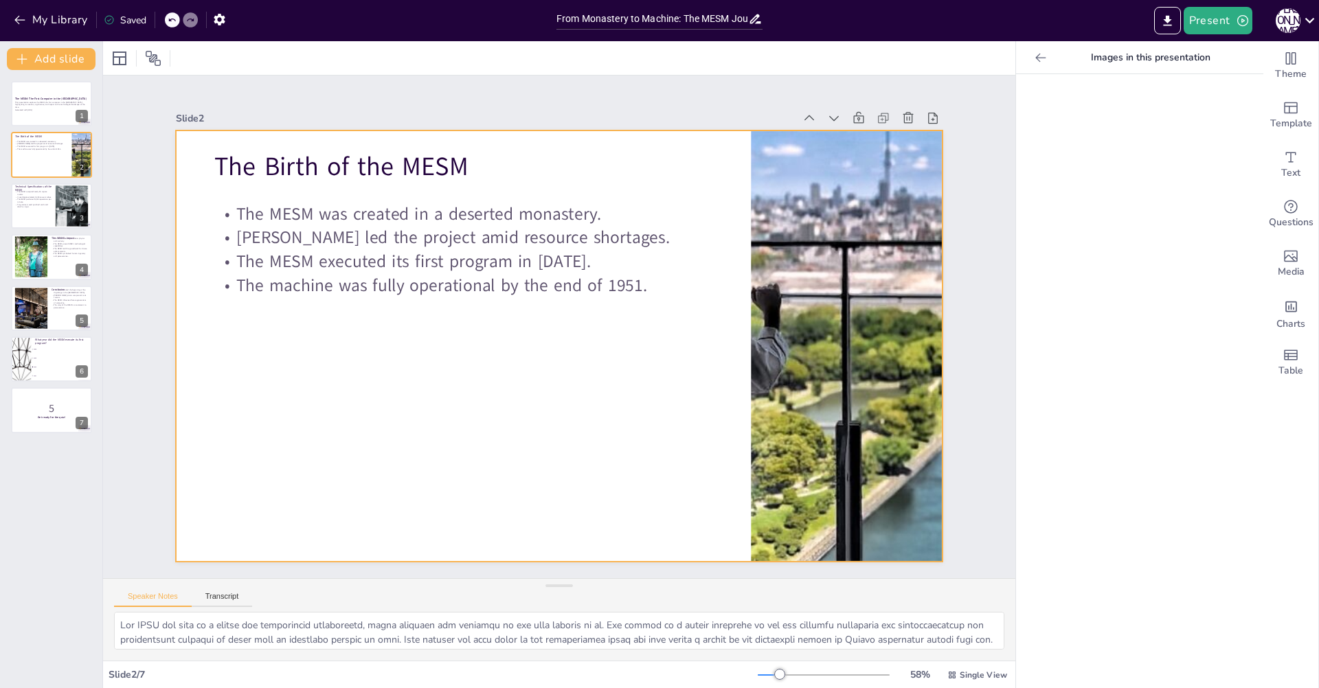
checkbox input "true"
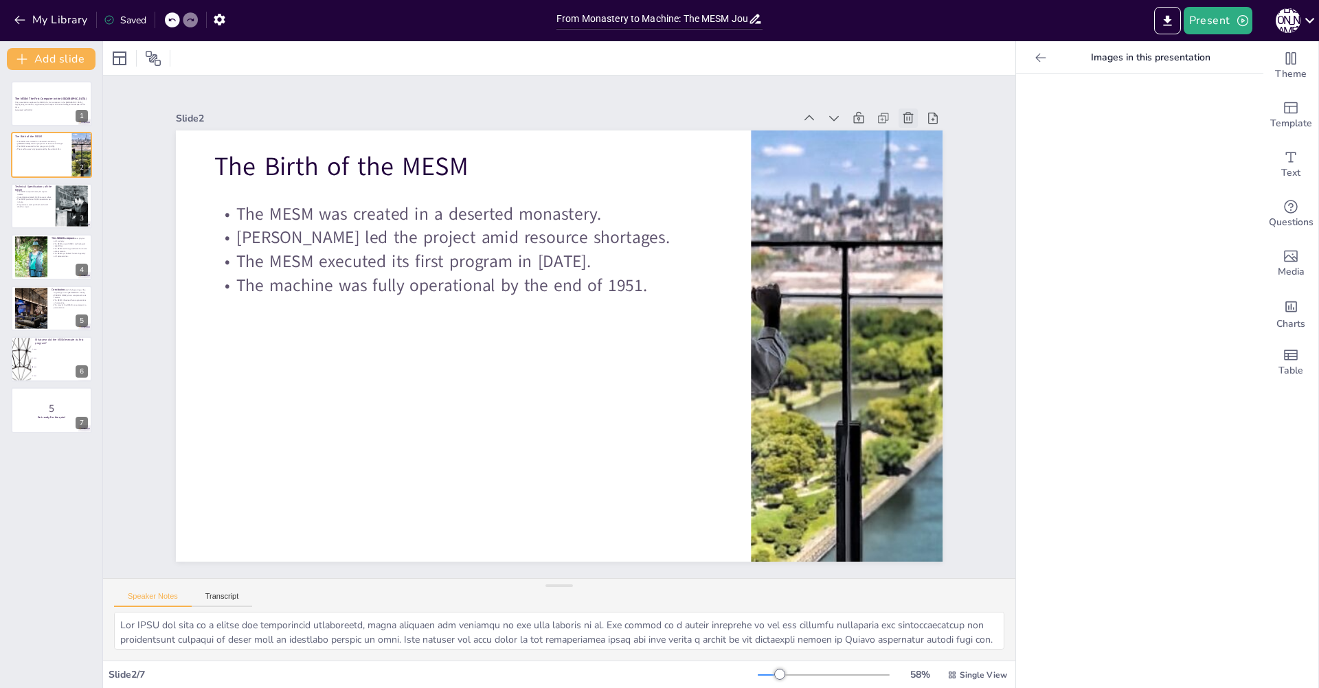
click at [920, 148] on icon at bounding box center [927, 155] width 15 height 15
type textarea "The size of the MESM is a testament to the scale of early computing machines. I…"
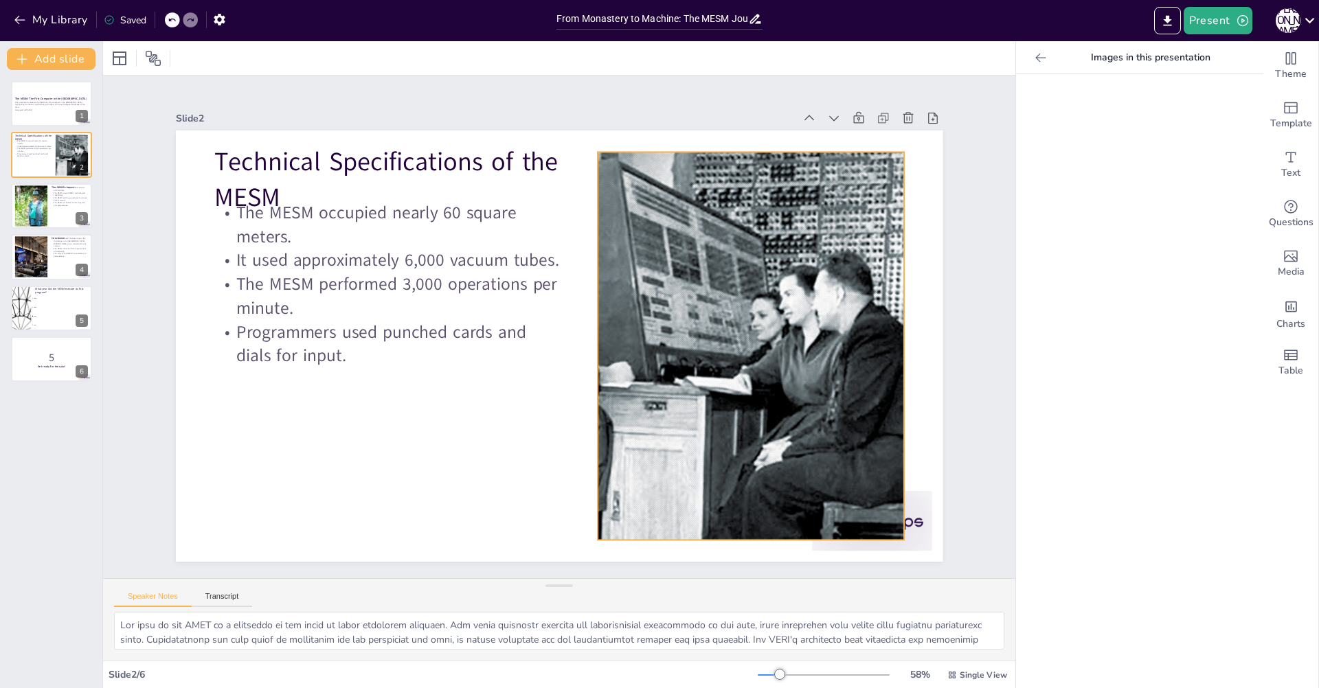
click at [766, 287] on div at bounding box center [747, 366] width 619 height 447
click at [795, 140] on icon at bounding box center [804, 149] width 18 height 18
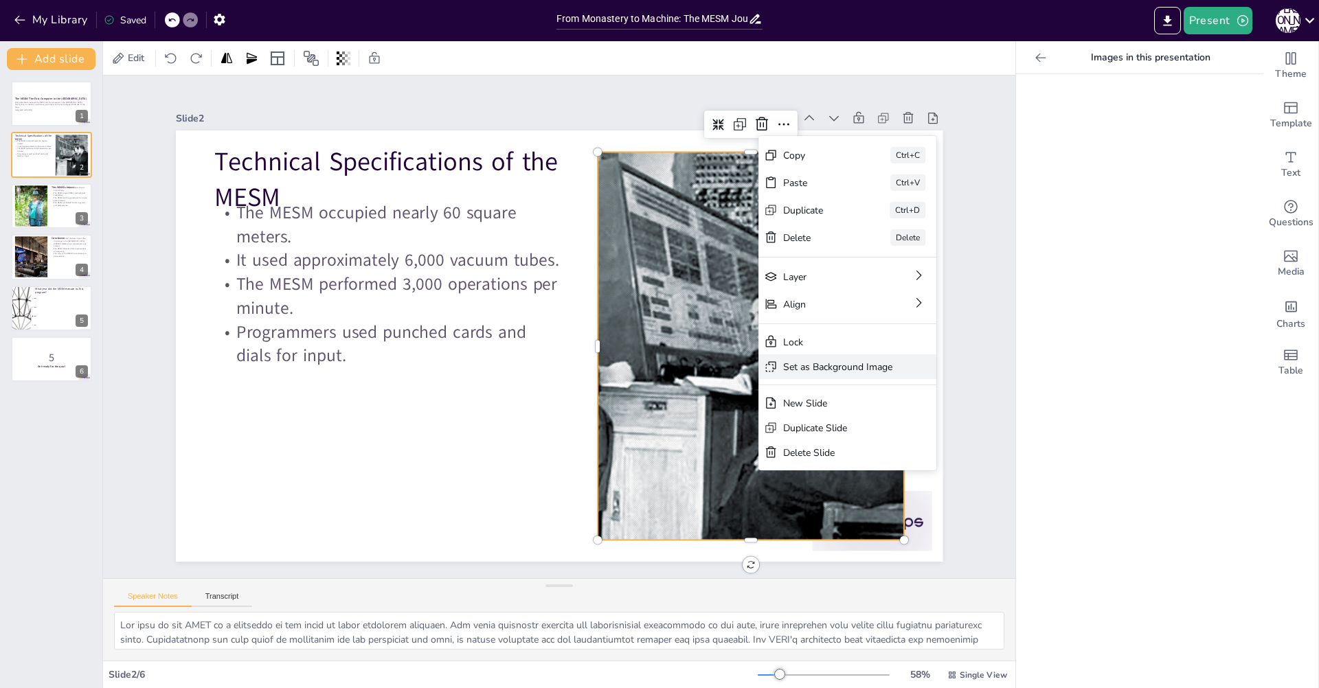
click at [872, 469] on div "Set as Background Image" at bounding box center [927, 481] width 110 height 25
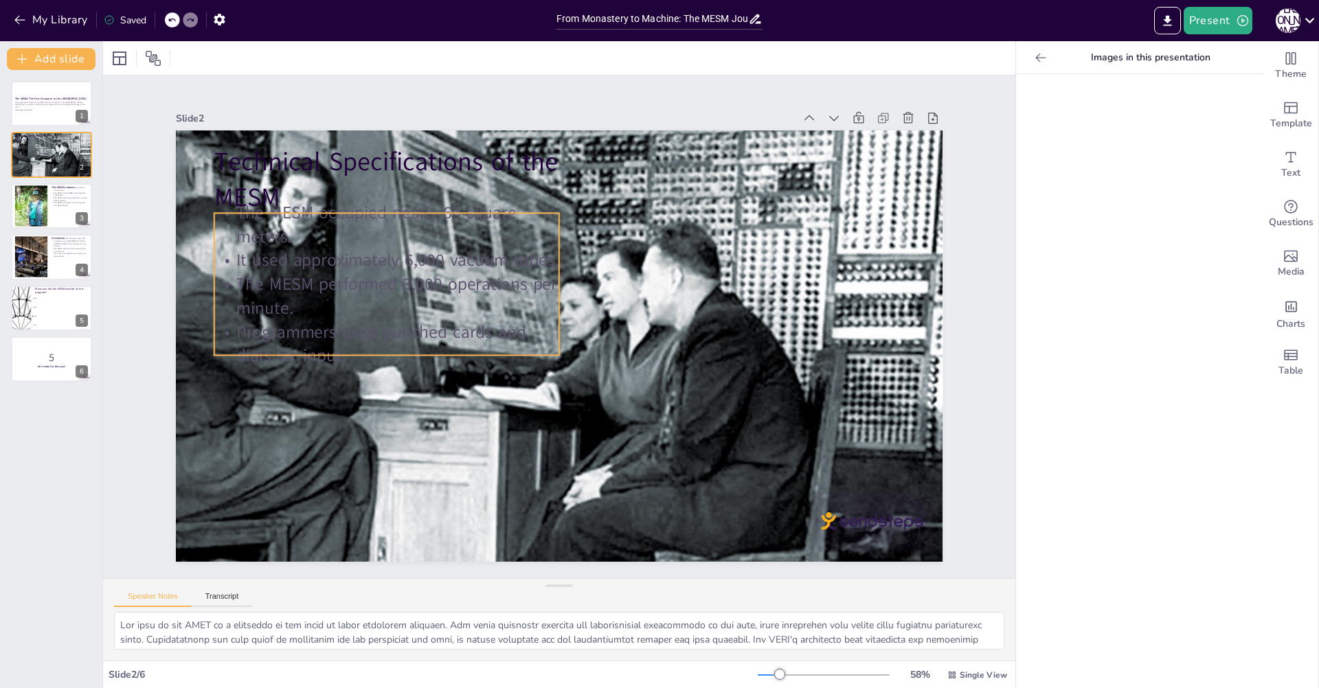
click at [400, 209] on p "The MESM occupied nearly 60 square meters." at bounding box center [398, 208] width 348 height 84
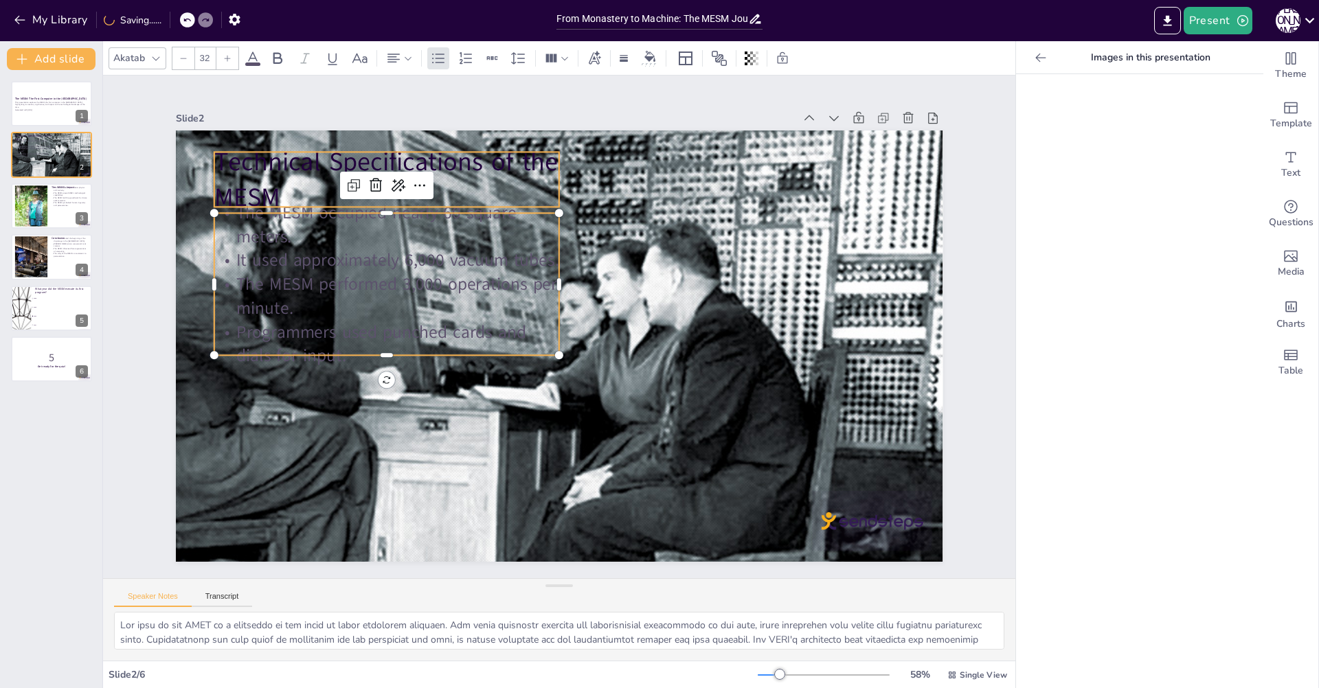
checkbox input "true"
type input "48"
click at [448, 151] on p "Technical Specifications of the MESM" at bounding box center [440, 133] width 350 height 174
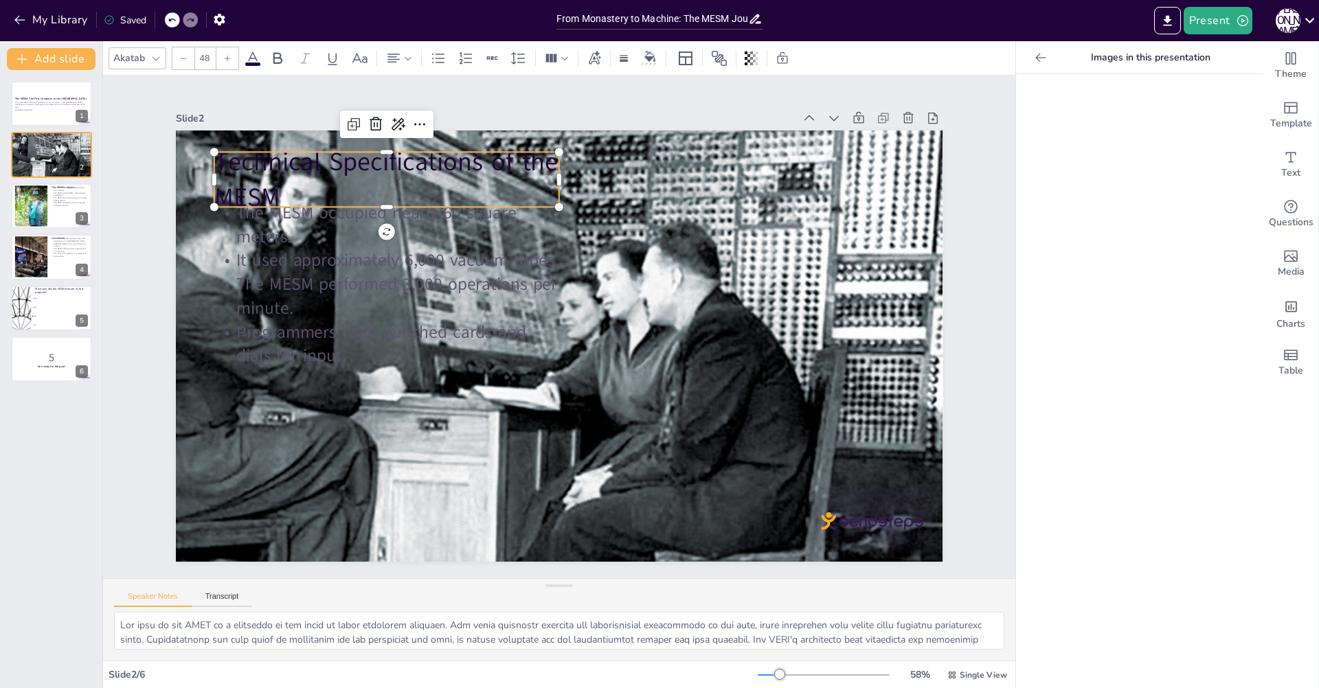
click at [448, 151] on p "Technical Specifications of the MESM" at bounding box center [420, 146] width 352 height 141
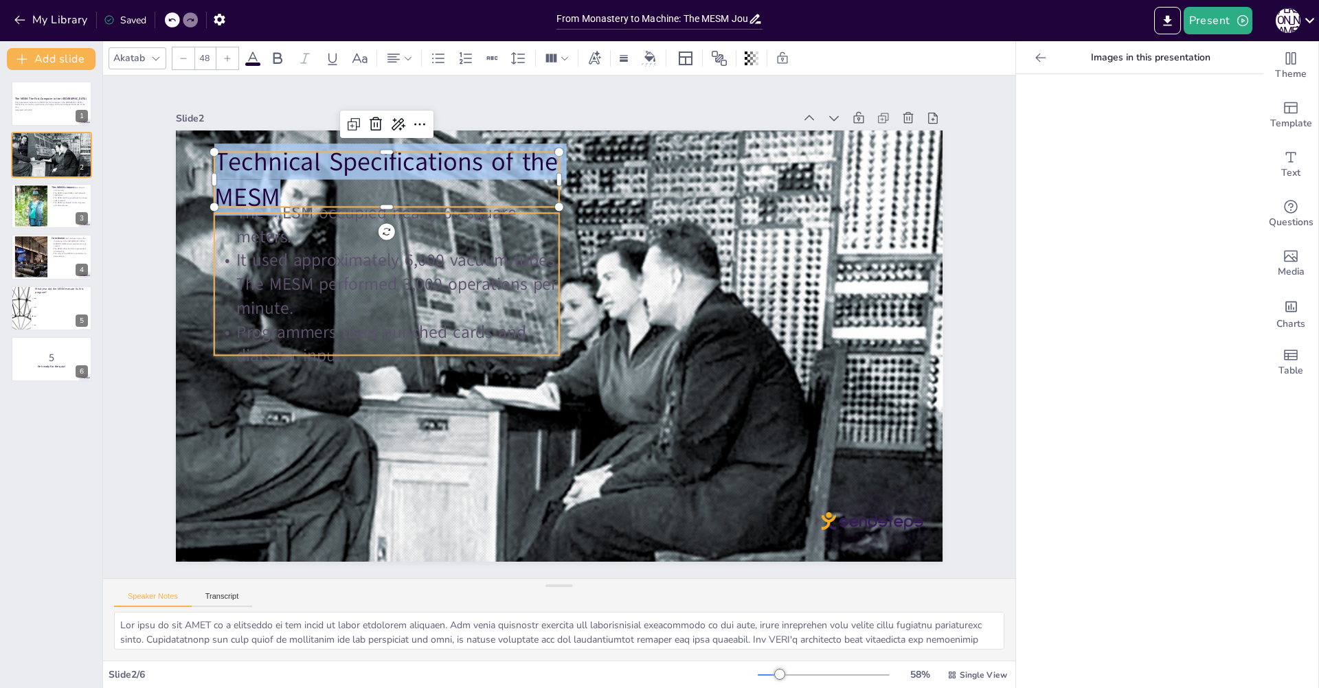
checkbox input "true"
type input "32"
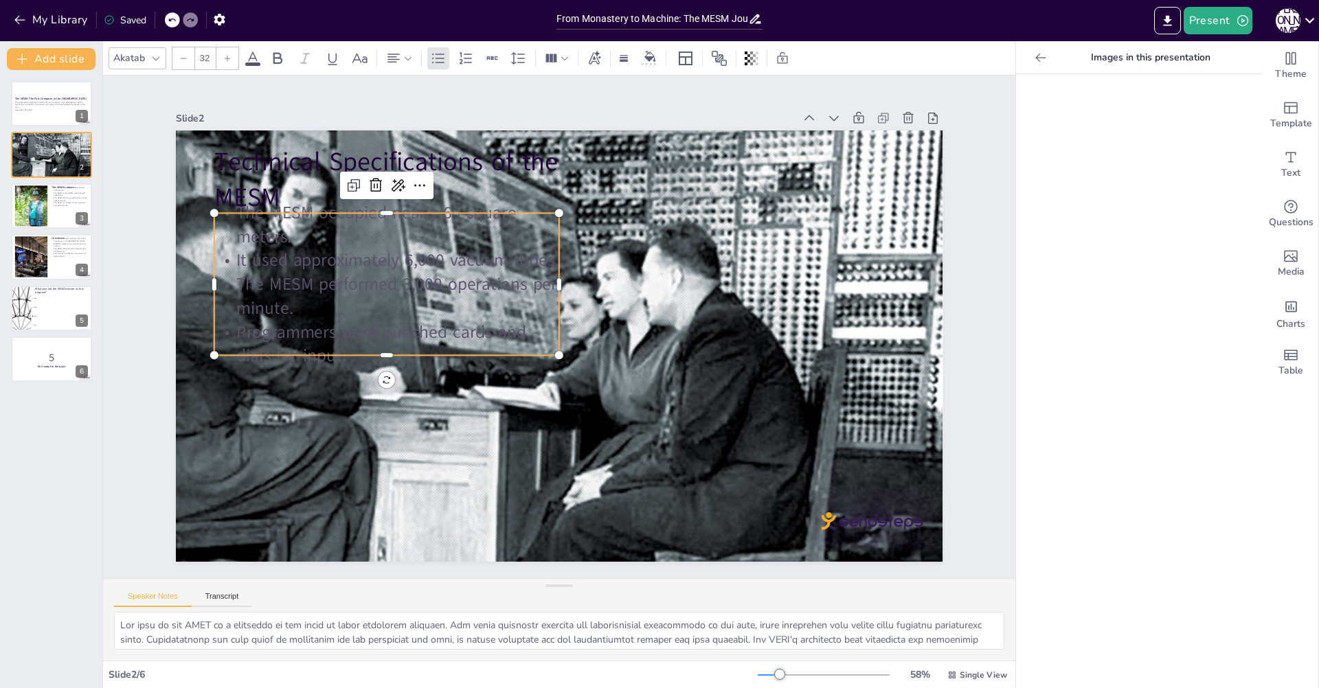
click at [374, 282] on p "The MESM performed 3,000 operations per minute." at bounding box center [397, 261] width 348 height 118
click at [494, 322] on p "Programmers used punched cards and dials for input." at bounding box center [389, 290] width 343 height 152
click at [494, 322] on p "Programmers used punched cards and dials for input." at bounding box center [386, 326] width 348 height 84
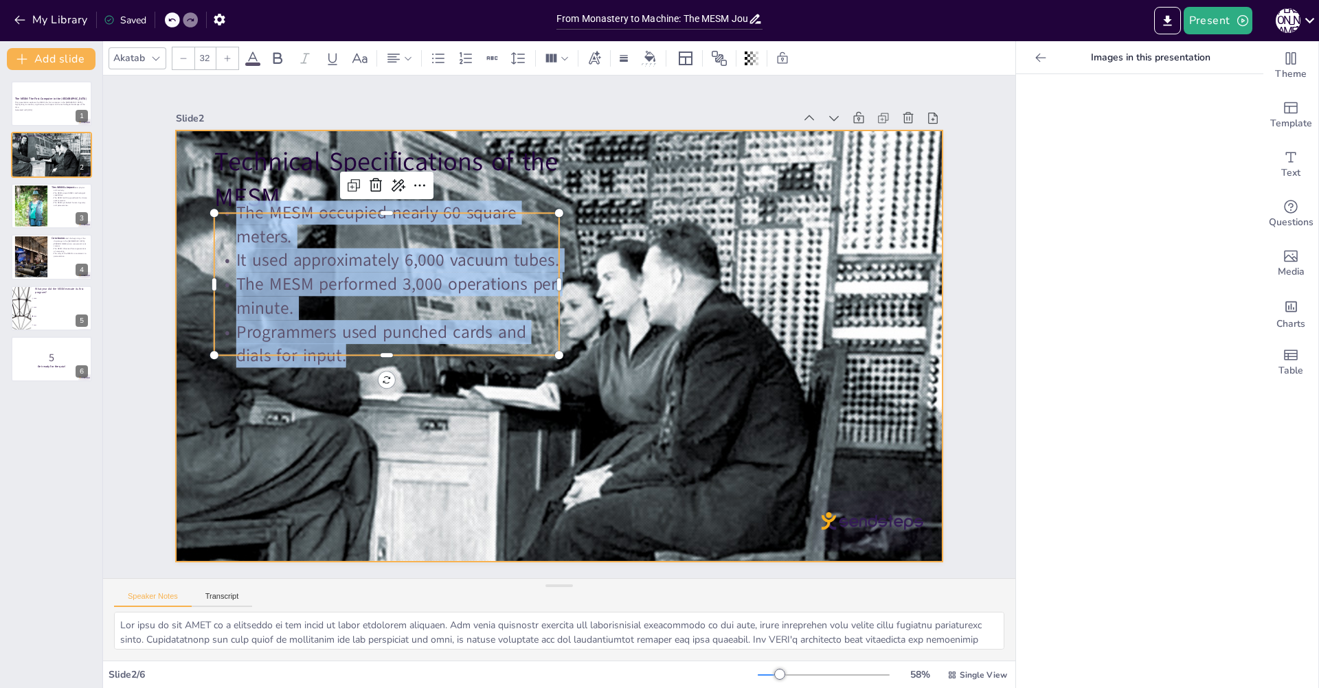
click at [739, 291] on div at bounding box center [551, 344] width 909 height 779
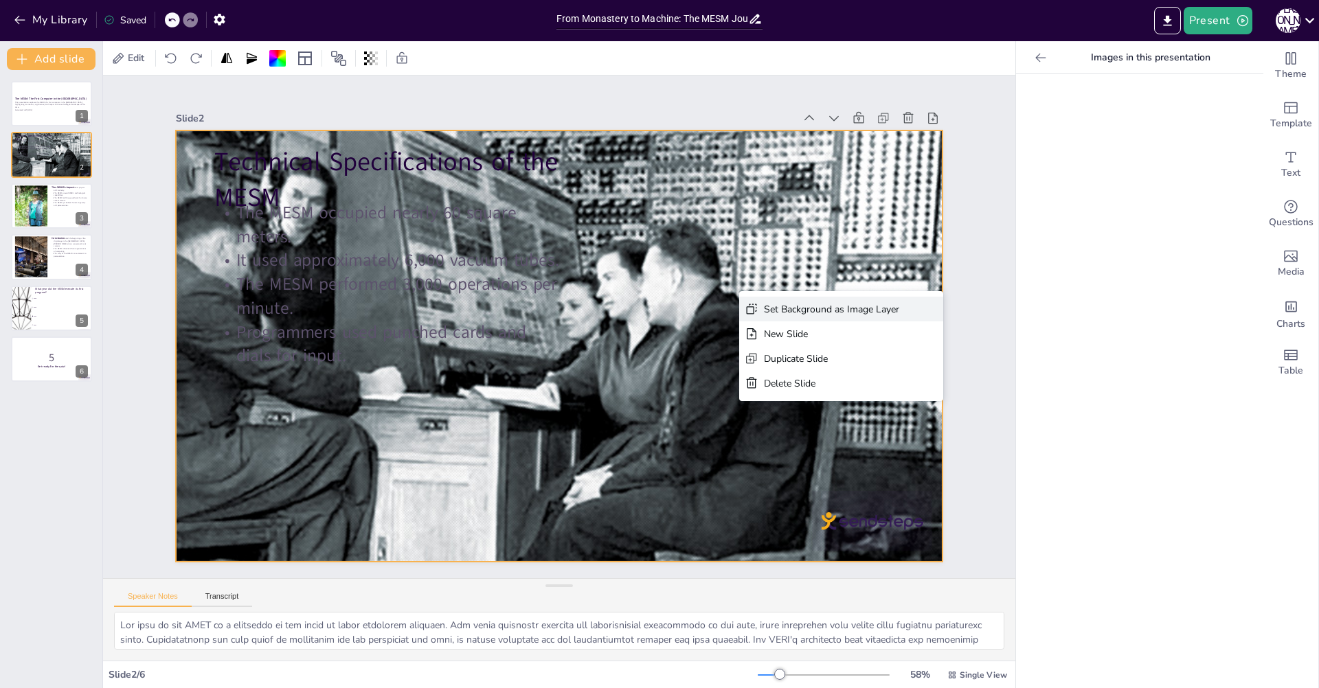
click at [832, 470] on div "Set Background as Image Layer" at bounding box center [898, 497] width 133 height 54
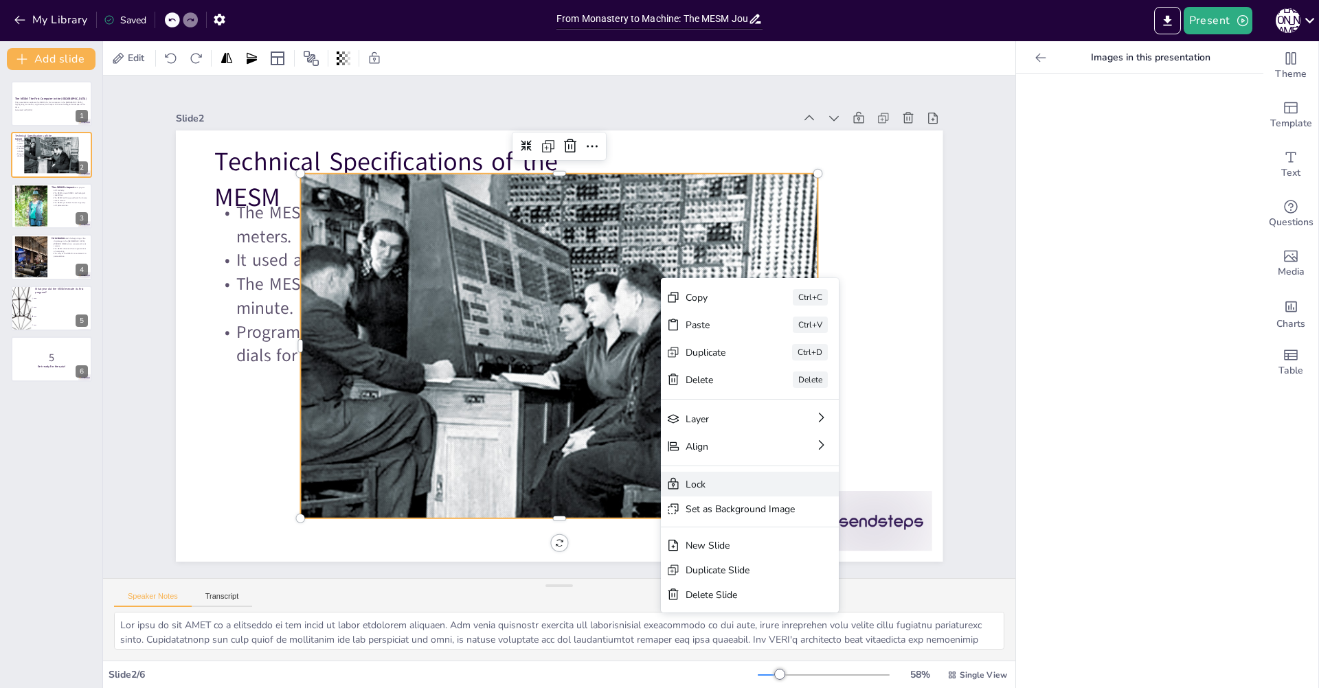
click at [762, 576] on div "Lock" at bounding box center [817, 588] width 110 height 24
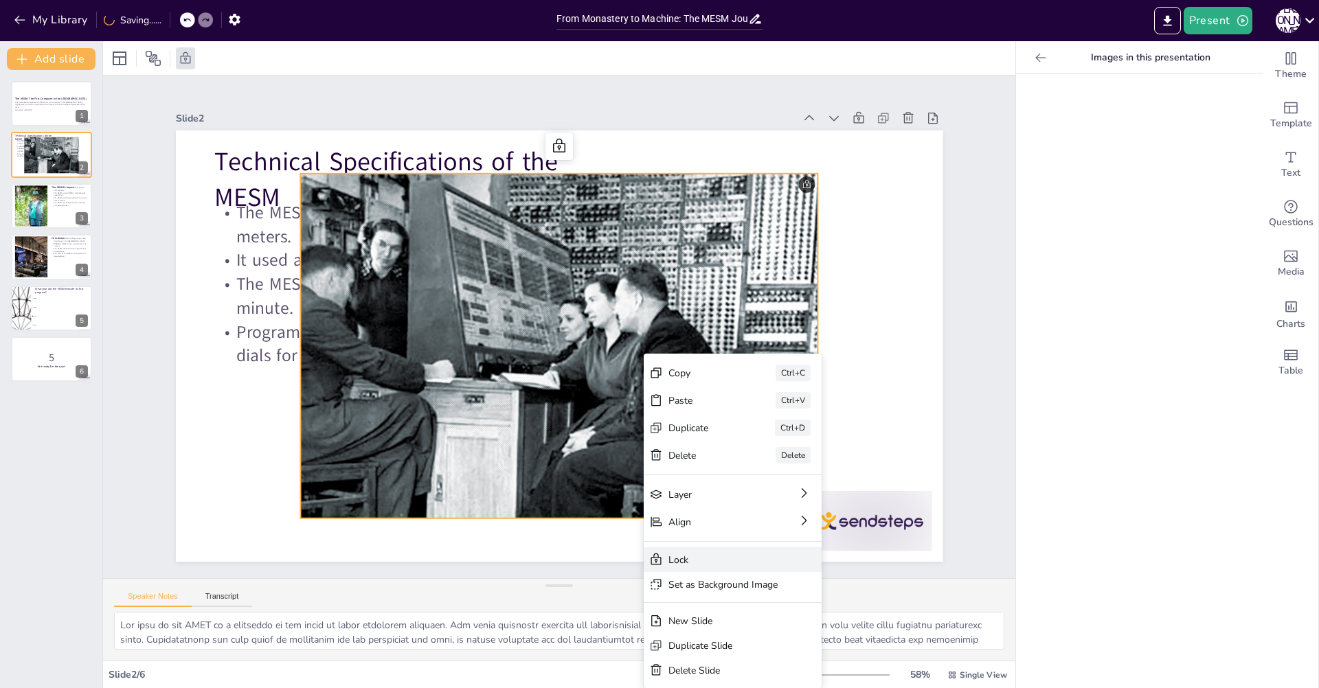
click at [712, 641] on div "Lock" at bounding box center [801, 662] width 179 height 43
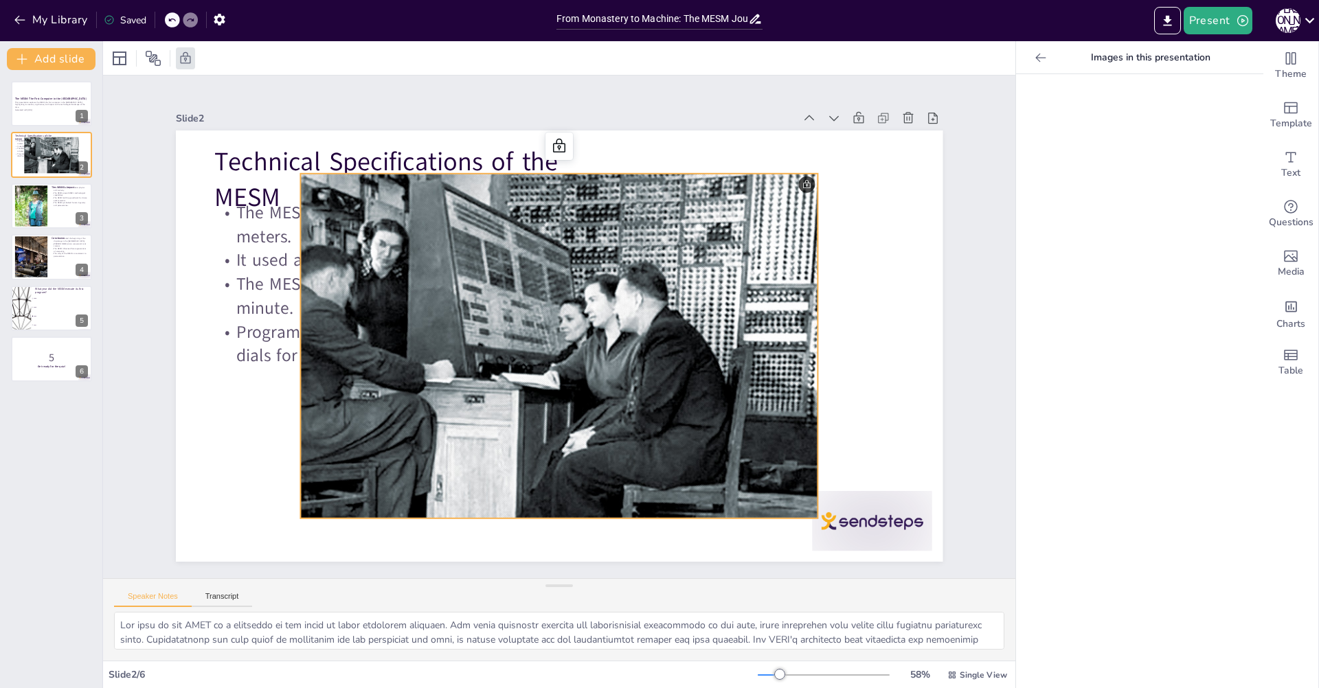
click at [792, 179] on div at bounding box center [555, 345] width 578 height 445
click at [785, 179] on div at bounding box center [541, 333] width 488 height 599
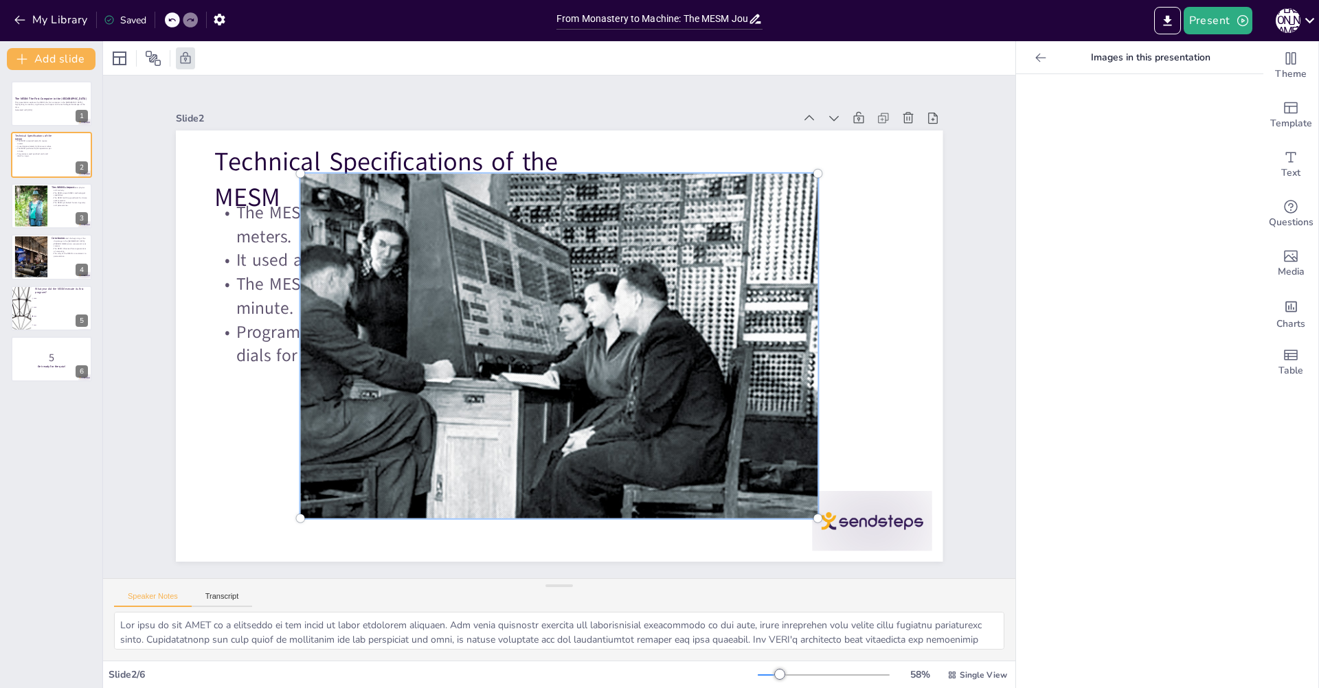
click at [792, 179] on div at bounding box center [557, 346] width 569 height 416
click at [696, 201] on div at bounding box center [557, 346] width 569 height 416
click at [696, 201] on div at bounding box center [540, 332] width 509 height 619
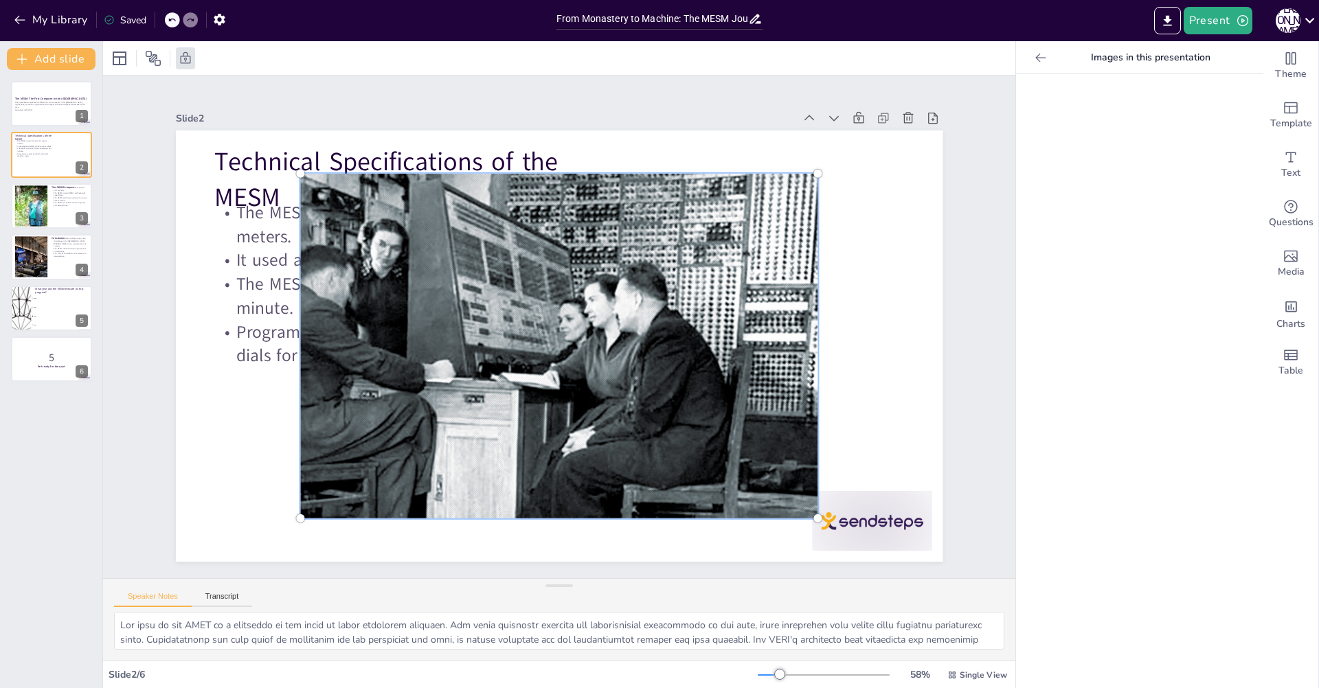
click at [696, 201] on div at bounding box center [554, 345] width 597 height 465
click at [696, 201] on div at bounding box center [557, 346] width 569 height 416
click at [1282, 256] on icon "Add images, graphics, shapes or video" at bounding box center [1290, 256] width 16 height 16
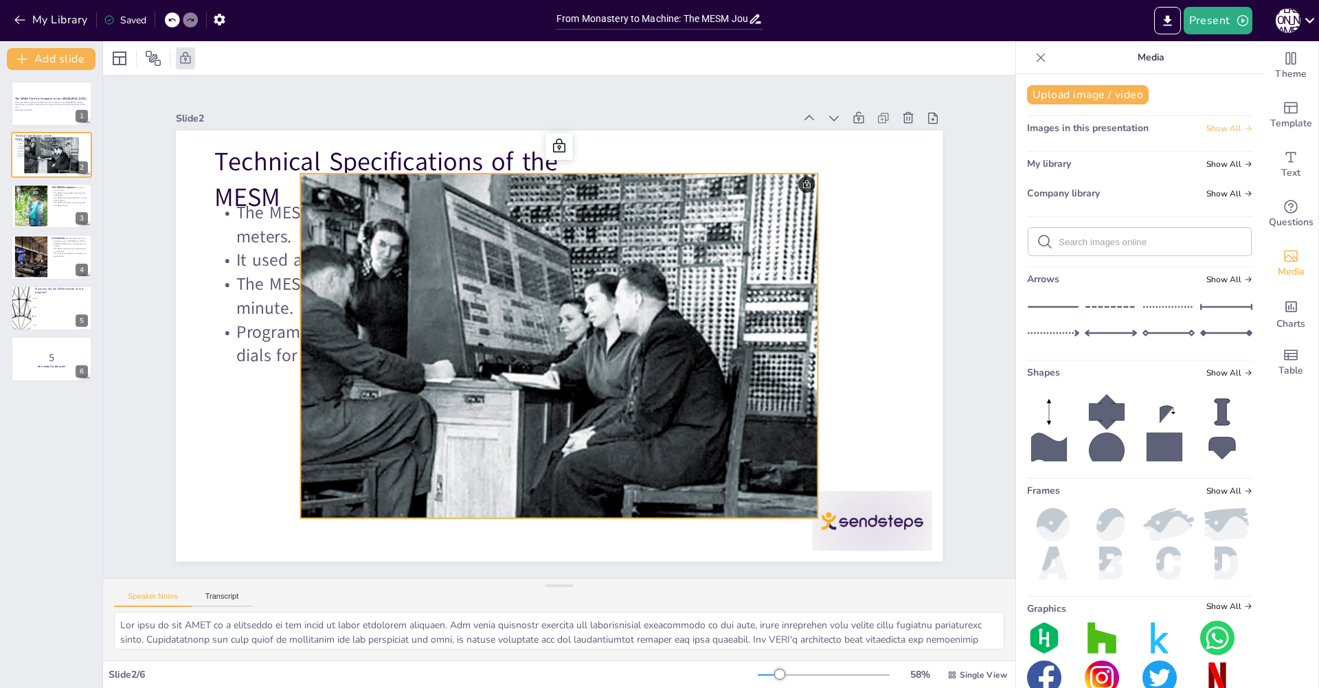
click at [1206, 131] on span "Show All" at bounding box center [1229, 129] width 46 height 10
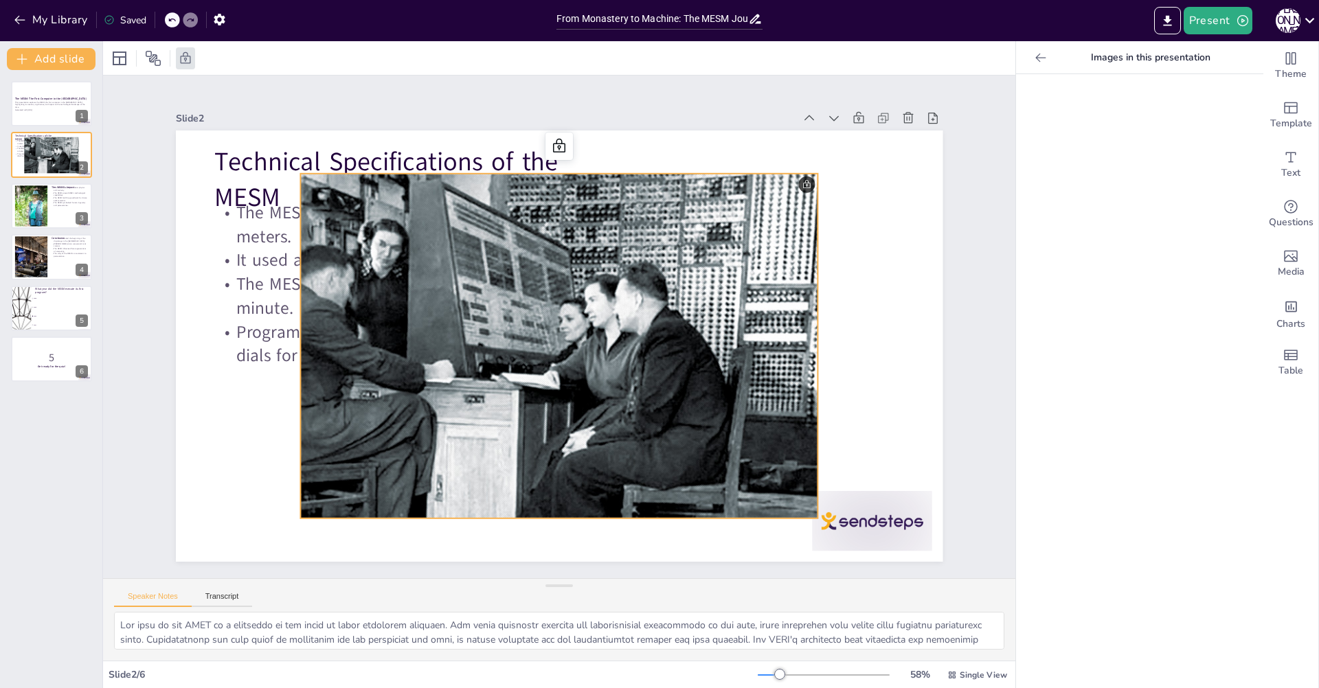
click at [1029, 56] on div at bounding box center [1040, 58] width 22 height 22
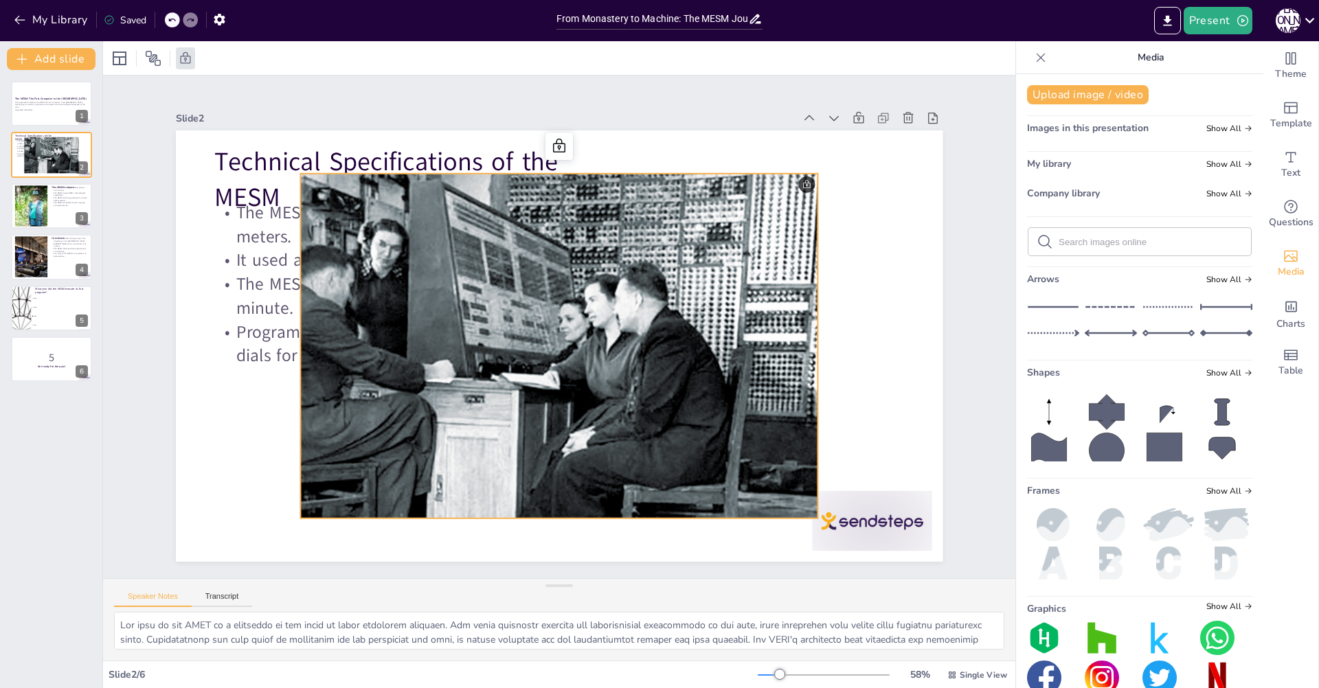
click at [1220, 184] on div "Upload image / video Images in this presentation Show All My library Show All C…" at bounding box center [1139, 381] width 247 height 614
click at [1220, 189] on span "Show All" at bounding box center [1229, 194] width 46 height 10
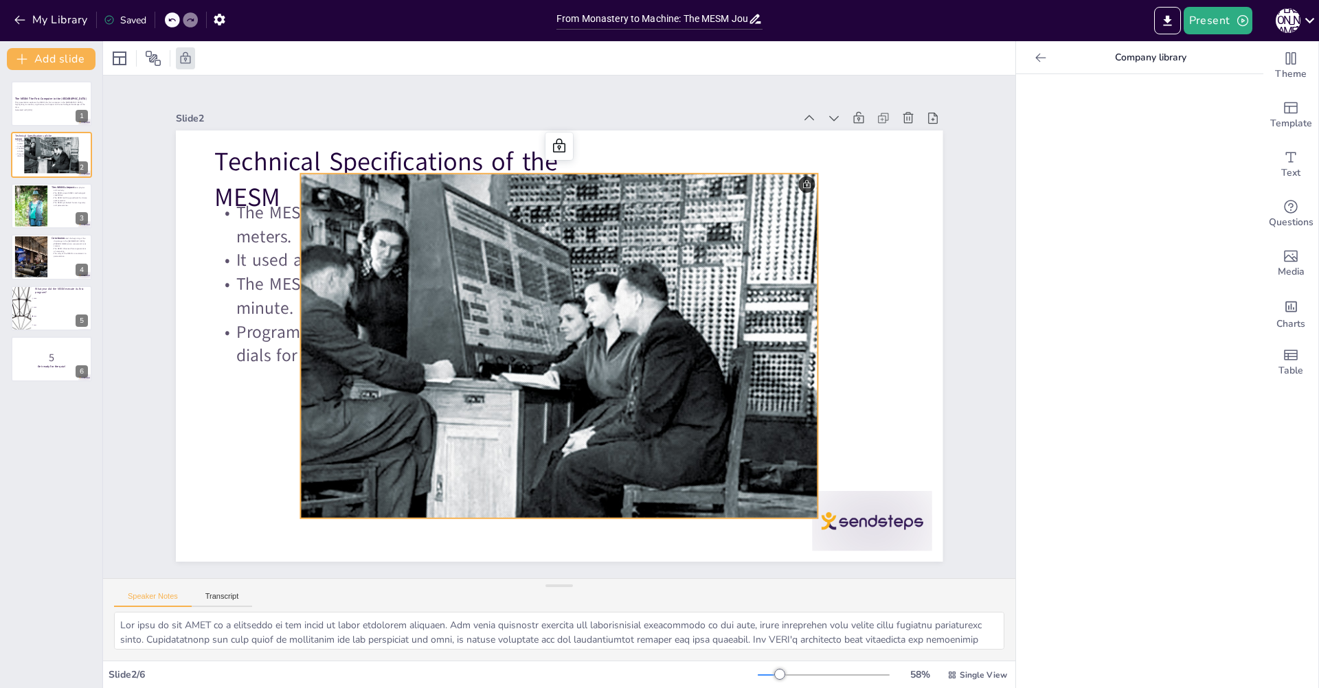
click at [1034, 56] on icon at bounding box center [1041, 58] width 14 height 14
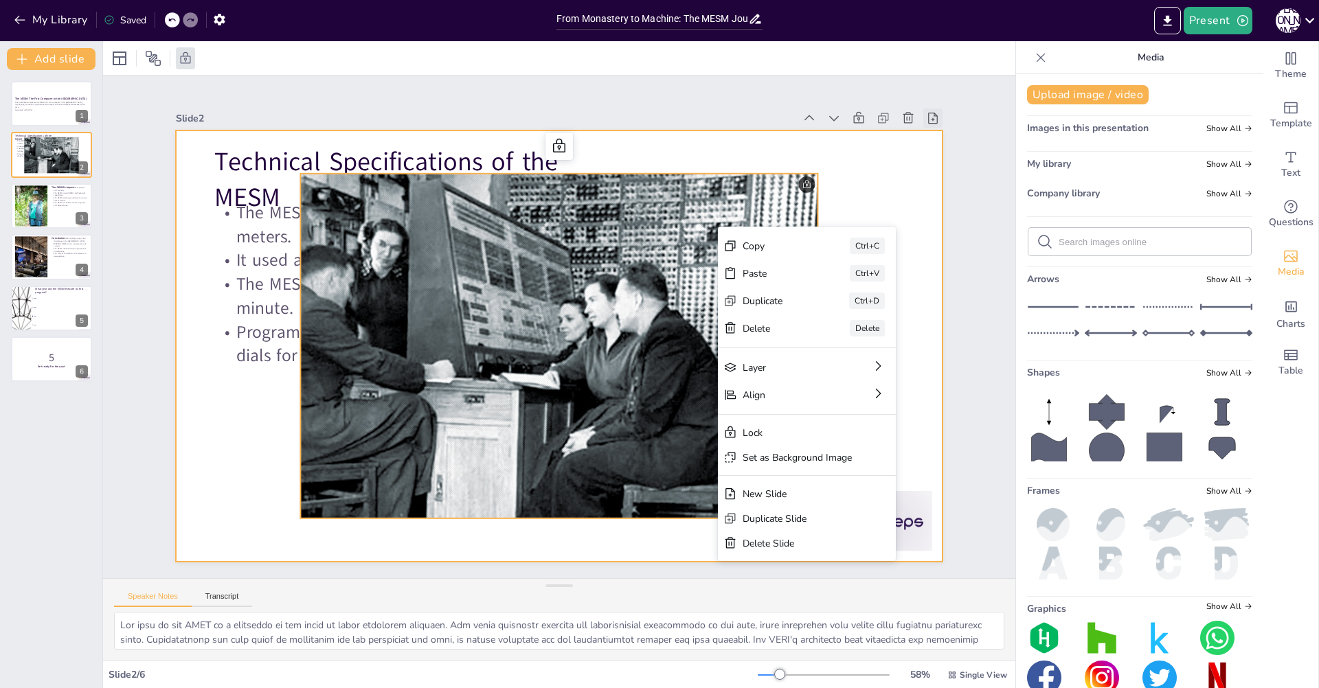
checkbox input "true"
click at [945, 151] on icon at bounding box center [952, 158] width 15 height 15
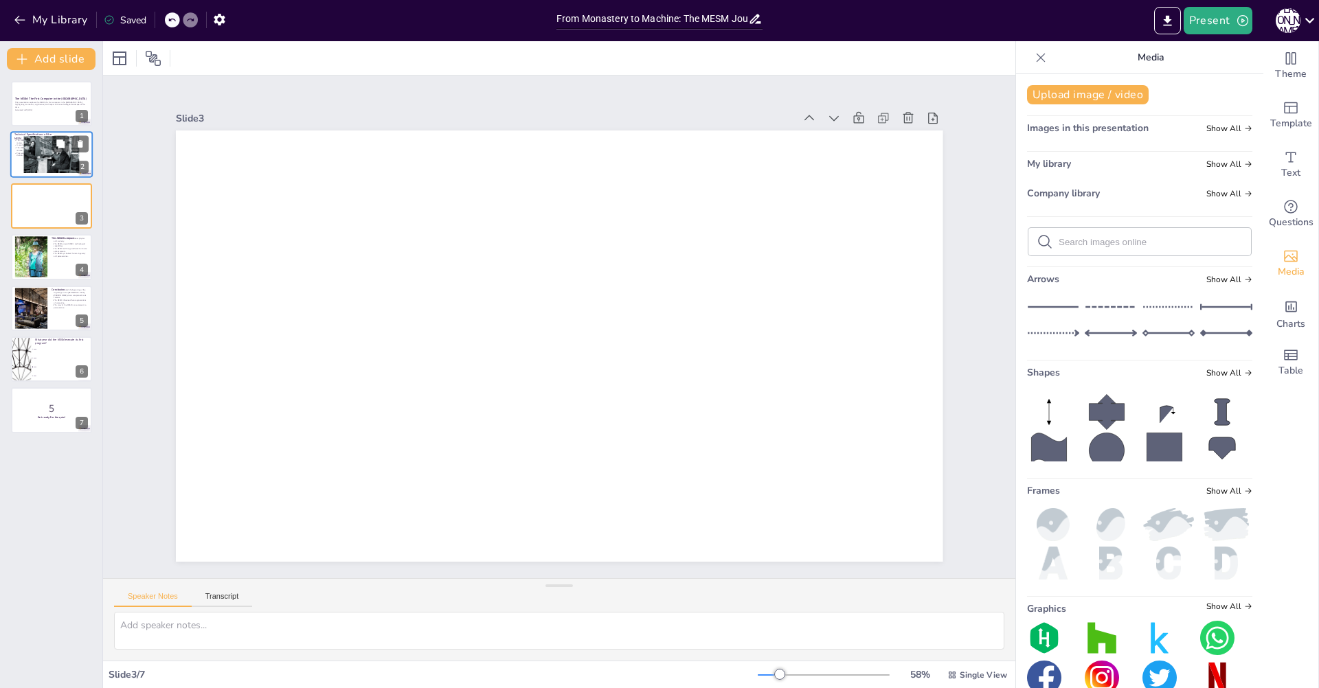
checkbox input "true"
click at [43, 143] on div at bounding box center [51, 154] width 56 height 37
type textarea "The size of the MESM is a testament to the scale of early computing machines. I…"
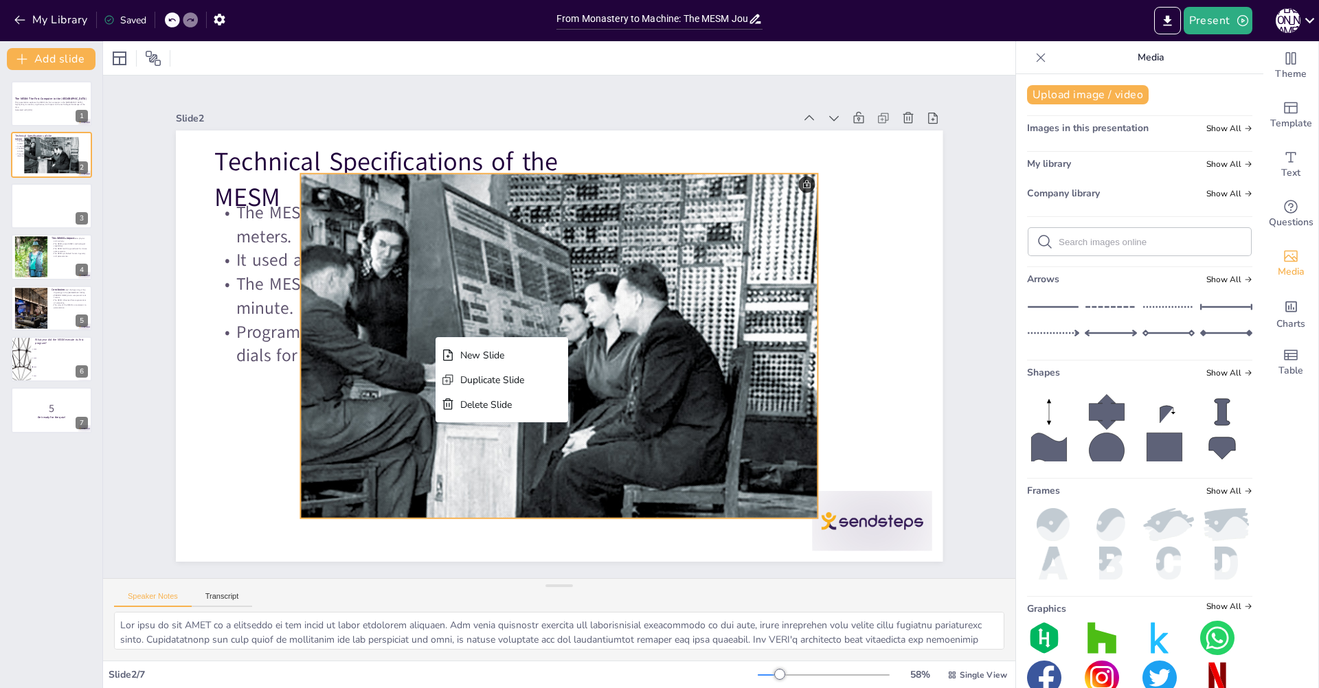
click at [696, 340] on div at bounding box center [557, 346] width 551 height 397
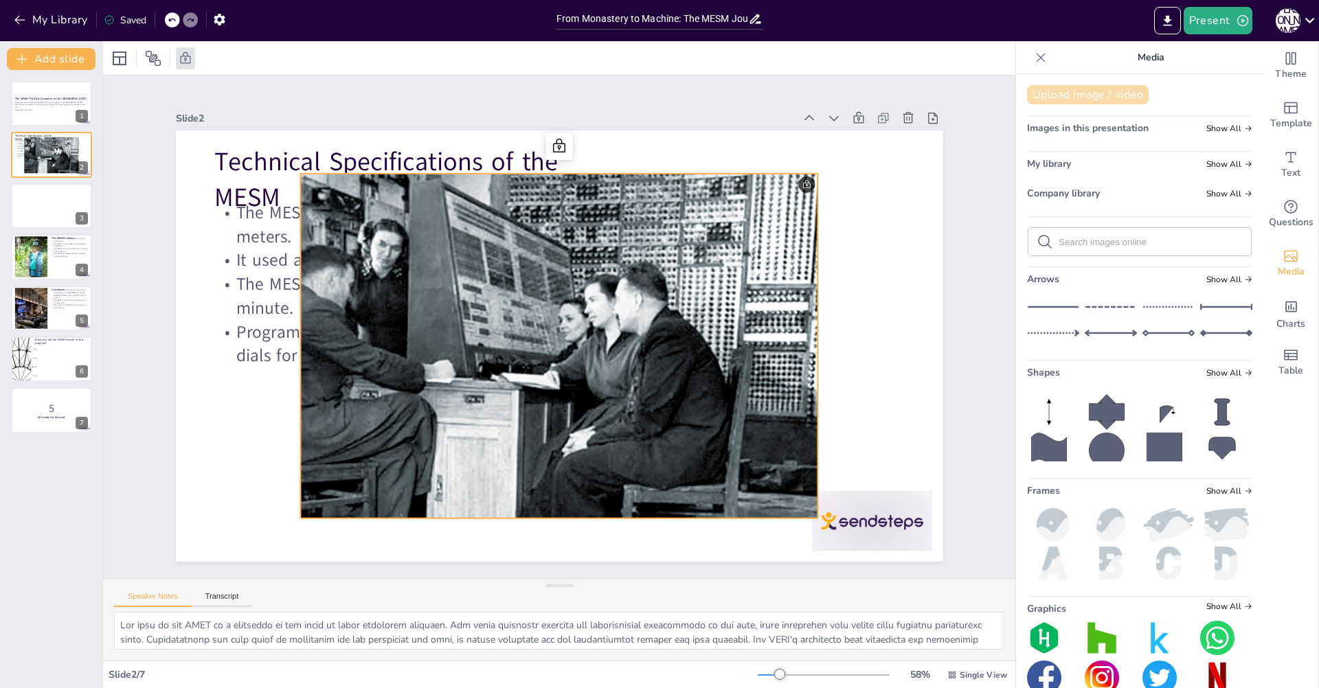
click at [1097, 84] on div "Upload image / video Images in this presentation Show All My library Show All C…" at bounding box center [1139, 381] width 247 height 614
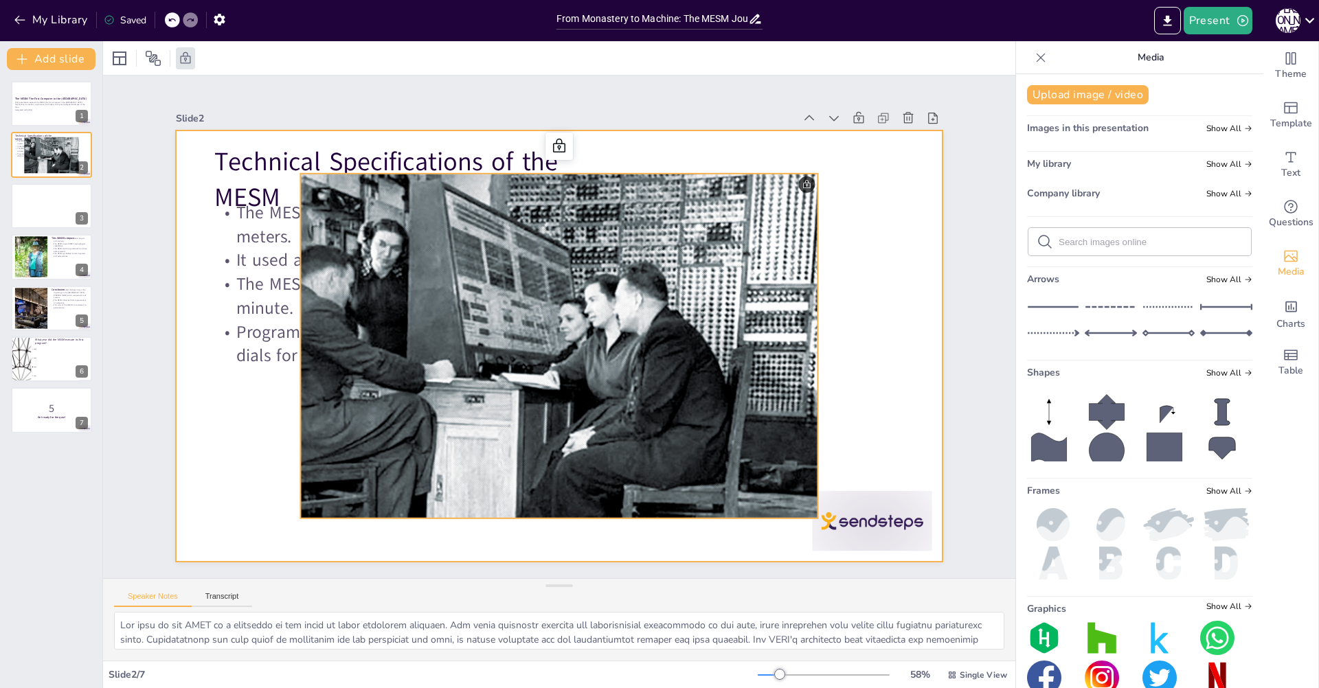
drag, startPoint x: 900, startPoint y: 234, endPoint x: 895, endPoint y: 240, distance: 7.8
click at [898, 235] on div at bounding box center [557, 345] width 808 height 509
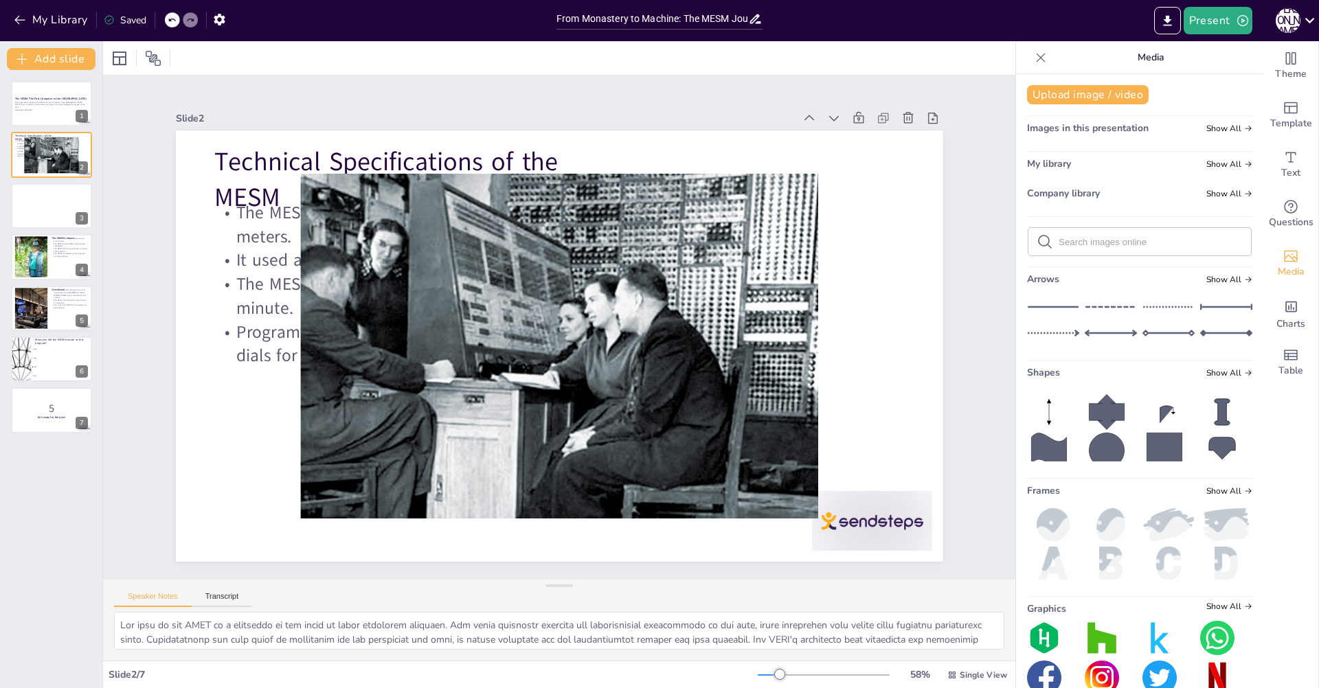
click at [731, 247] on div at bounding box center [557, 346] width 551 height 398
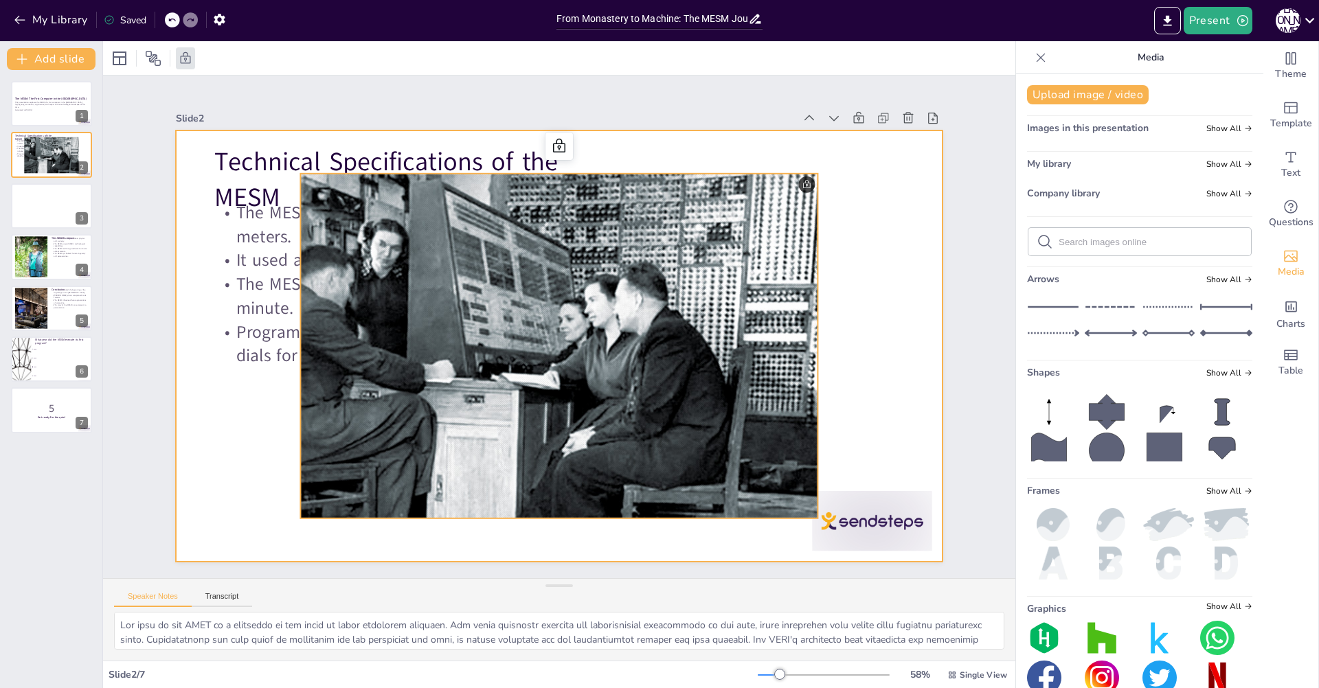
checkbox input "true"
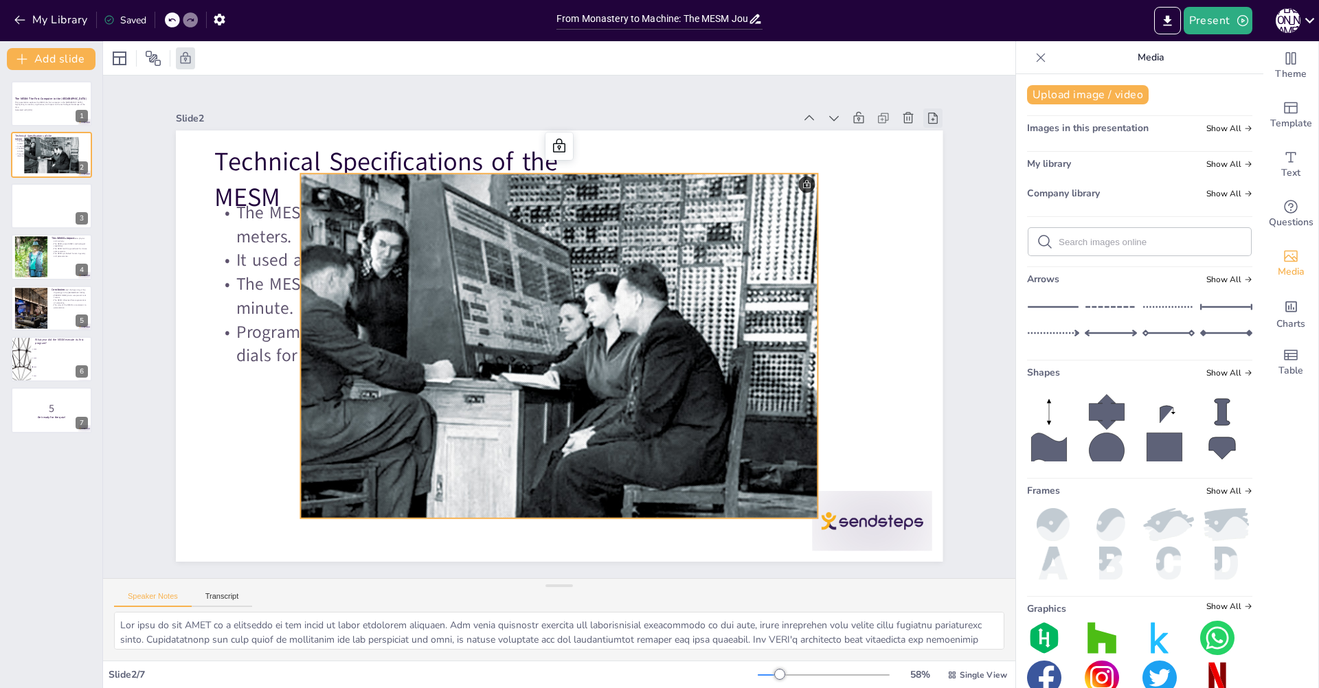
click at [923, 114] on div at bounding box center [932, 118] width 19 height 19
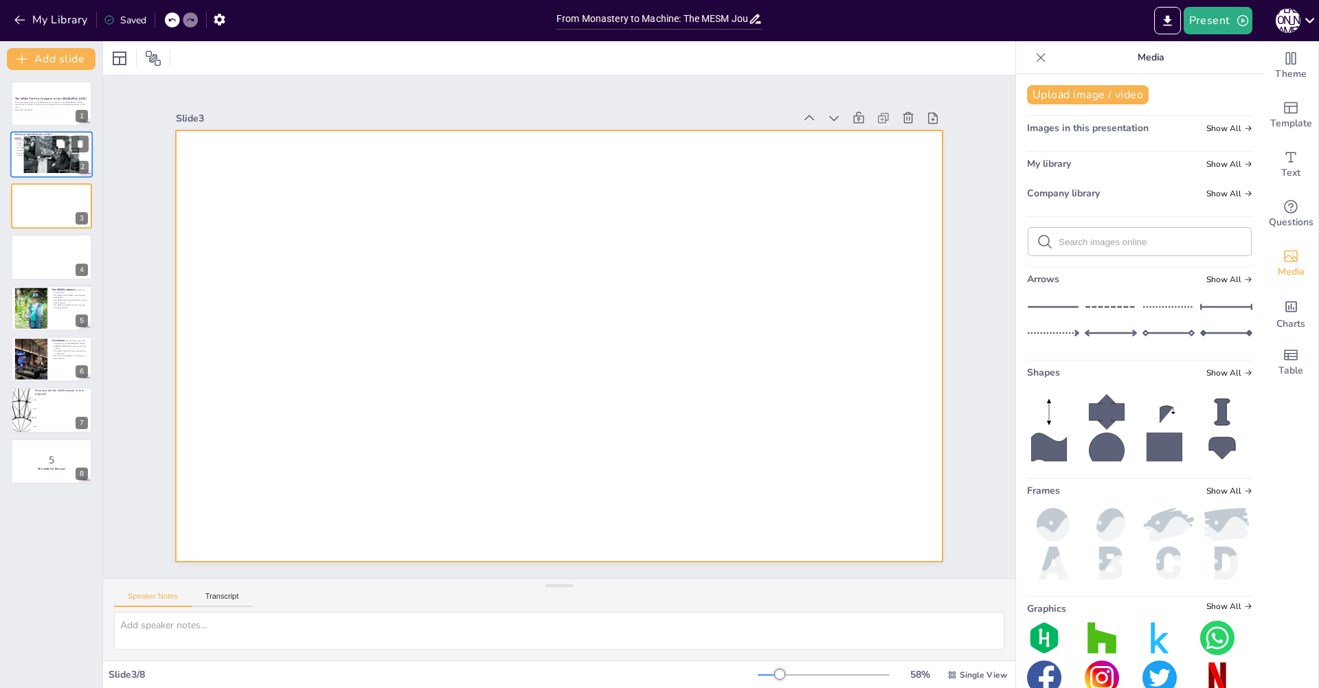
checkbox input "true"
click at [54, 156] on div at bounding box center [51, 154] width 56 height 37
type textarea "The size of the MESM is a testament to the scale of early computing machines. I…"
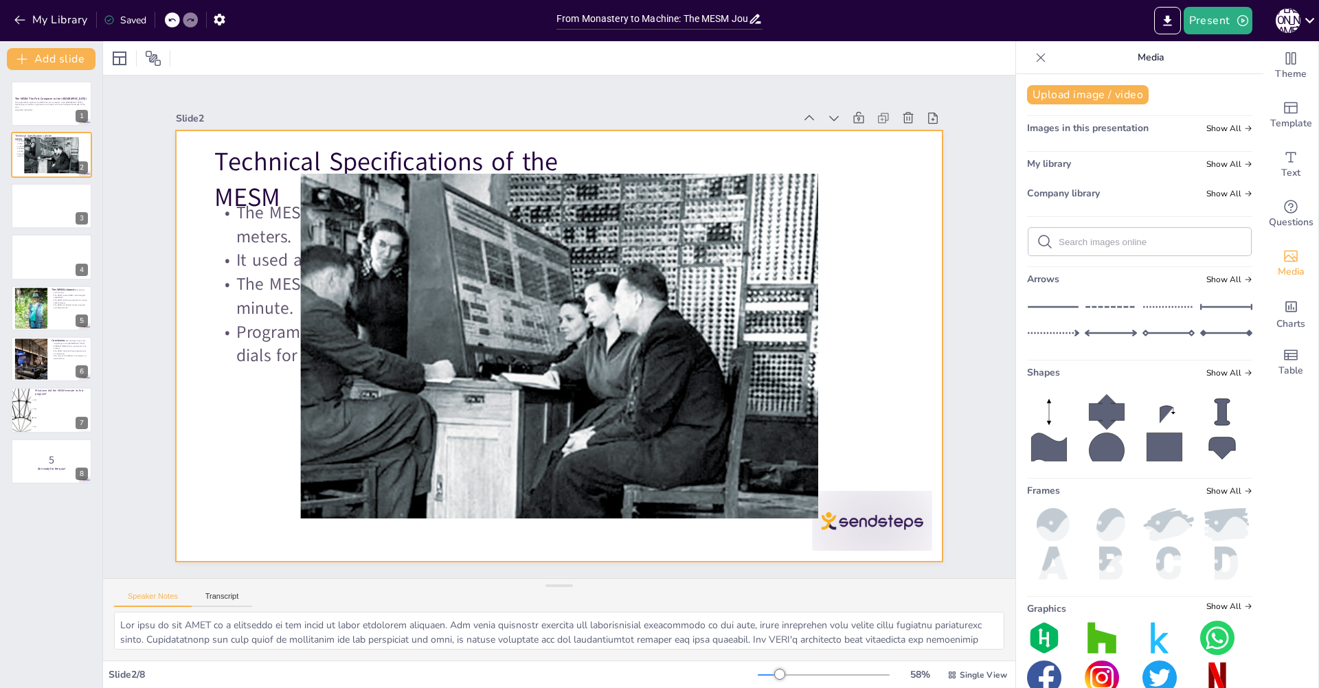
click at [331, 299] on div at bounding box center [559, 346] width 518 height 345
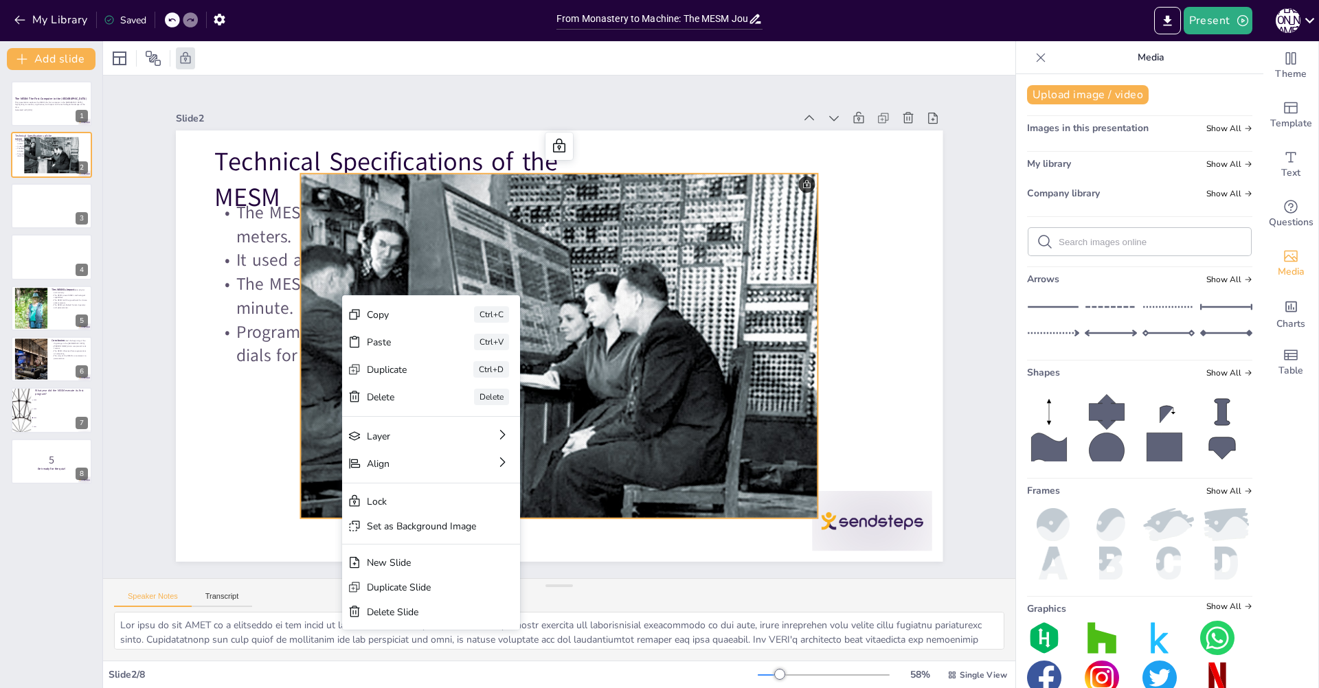
click at [131, 63] on div at bounding box center [152, 58] width 87 height 22
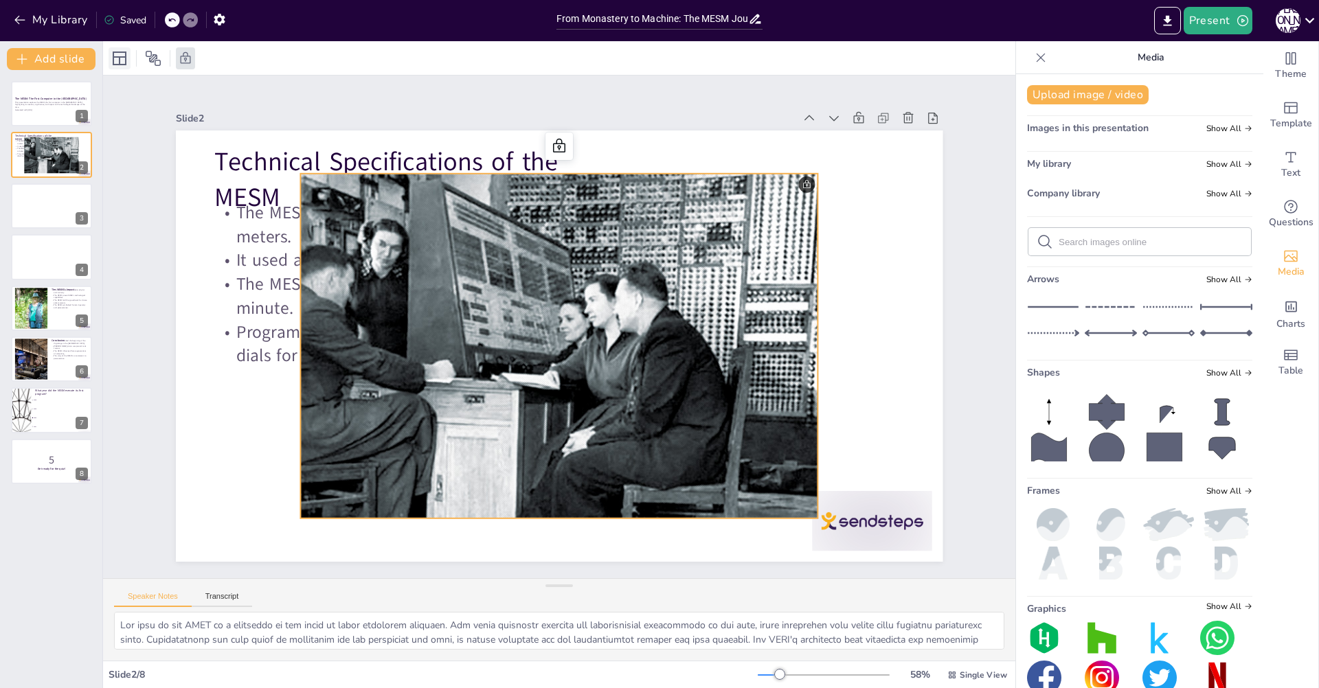
click at [121, 57] on icon at bounding box center [120, 59] width 14 height 14
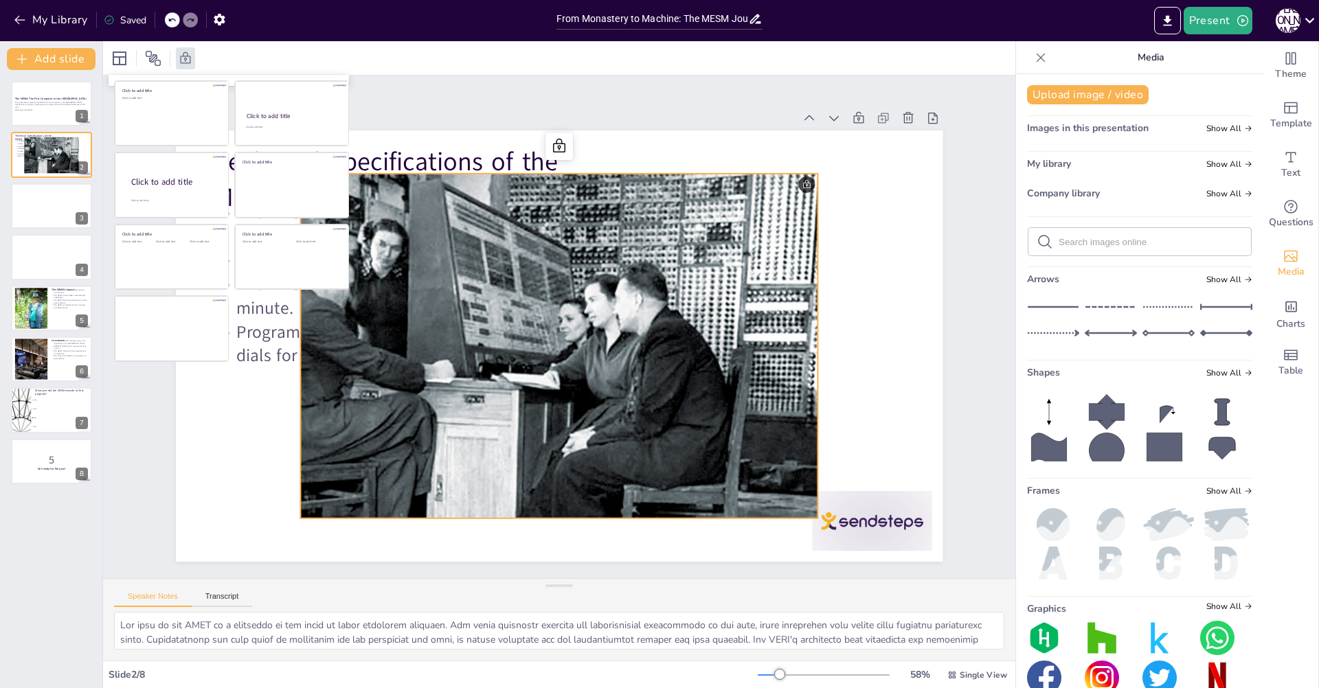
click at [141, 53] on div at bounding box center [152, 58] width 87 height 22
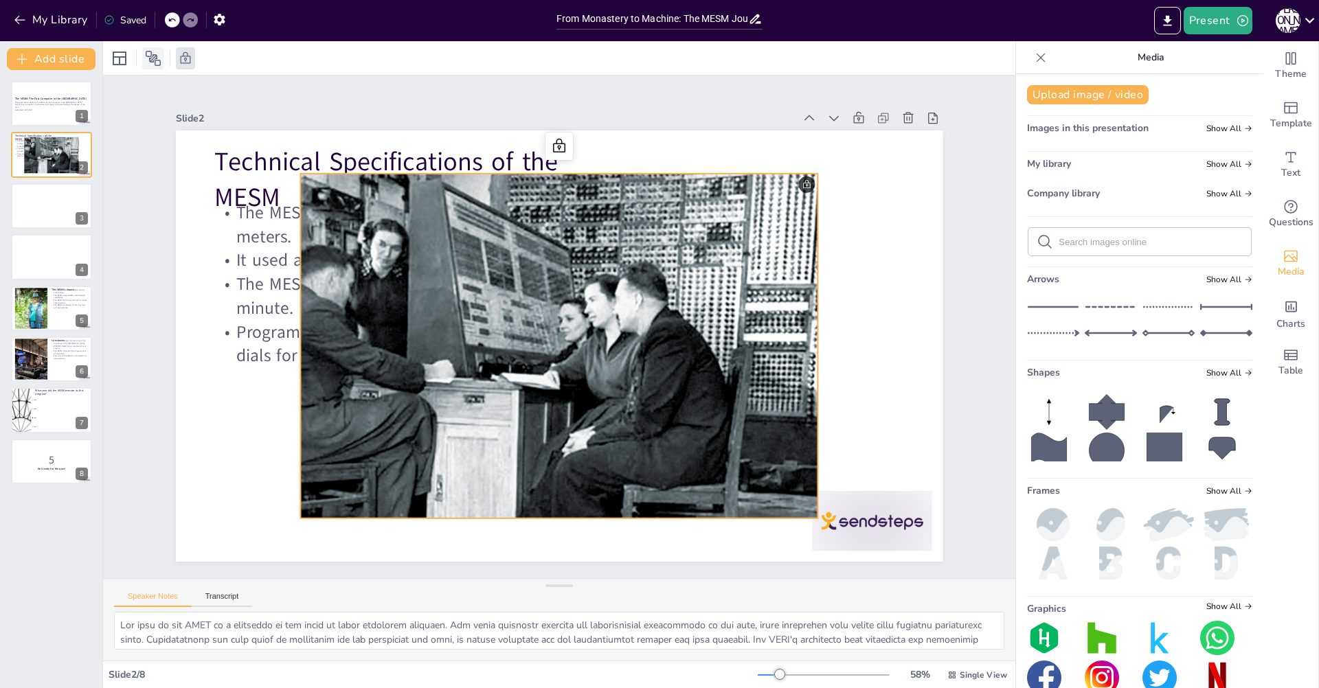
click at [146, 53] on icon at bounding box center [153, 58] width 15 height 15
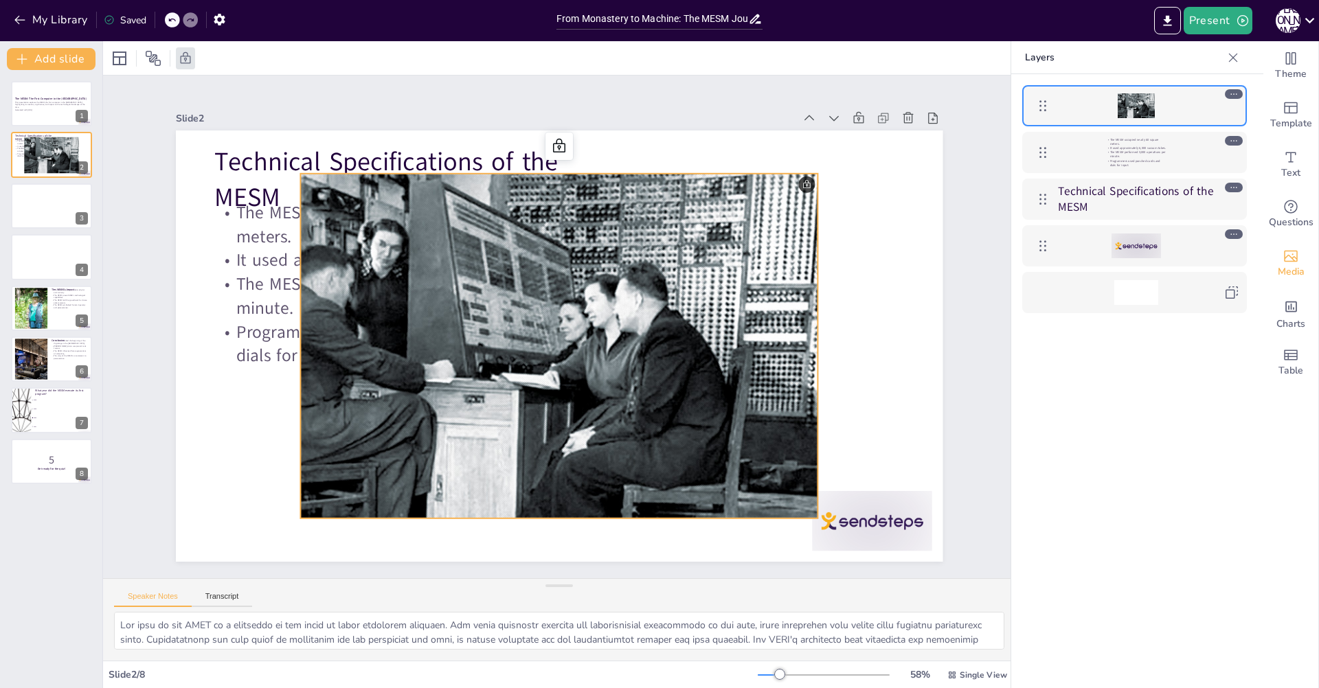
click at [1131, 101] on div at bounding box center [1135, 105] width 37 height 25
drag, startPoint x: 1103, startPoint y: 113, endPoint x: 1112, endPoint y: 107, distance: 10.9
click at [1103, 113] on div at bounding box center [1135, 105] width 159 height 25
click at [1115, 106] on div at bounding box center [1135, 105] width 159 height 25
click at [1117, 106] on div at bounding box center [1135, 105] width 37 height 25
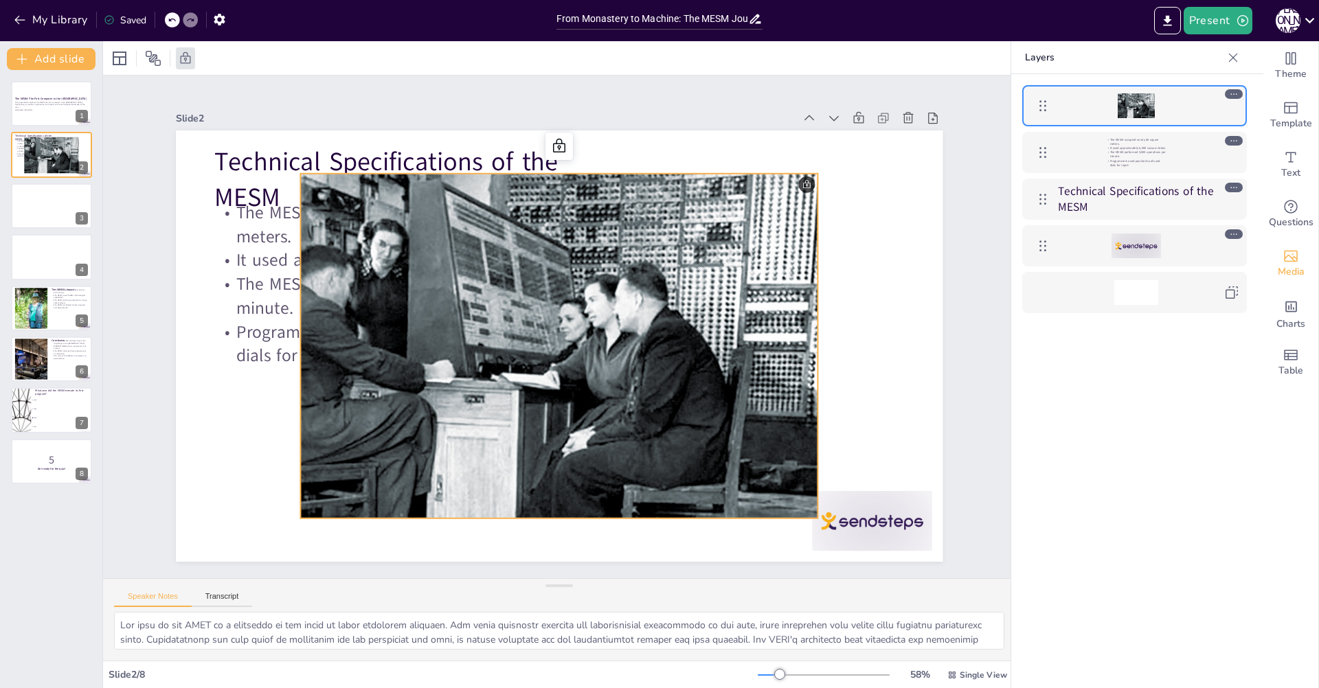
click at [1117, 106] on div at bounding box center [1135, 105] width 37 height 25
click at [1236, 94] on icon at bounding box center [1233, 93] width 6 height 1
click at [1234, 93] on icon at bounding box center [1234, 94] width 10 height 10
click at [1131, 109] on div at bounding box center [1135, 105] width 37 height 25
click at [1139, 102] on div at bounding box center [1135, 105] width 37 height 25
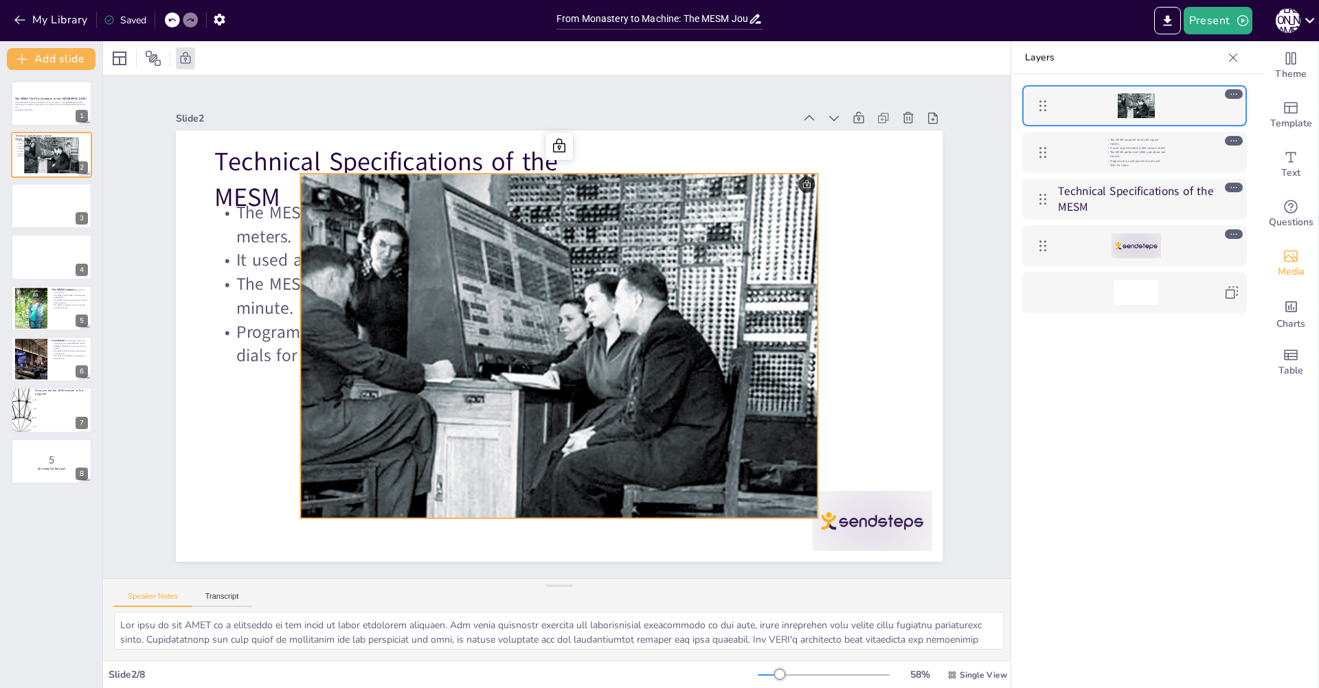
drag, startPoint x: 1056, startPoint y: 337, endPoint x: 1065, endPoint y: 246, distance: 91.8
click at [1054, 336] on div "The MESM occupied nearly 60 square meters. It used approximately 6,000 vacuum t…" at bounding box center [1134, 401] width 247 height 655
click at [1229, 135] on div "The MESM occupied nearly 60 square meters. It used approximately 6,000 vacuum t…" at bounding box center [1134, 152] width 225 height 41
checkbox input "true"
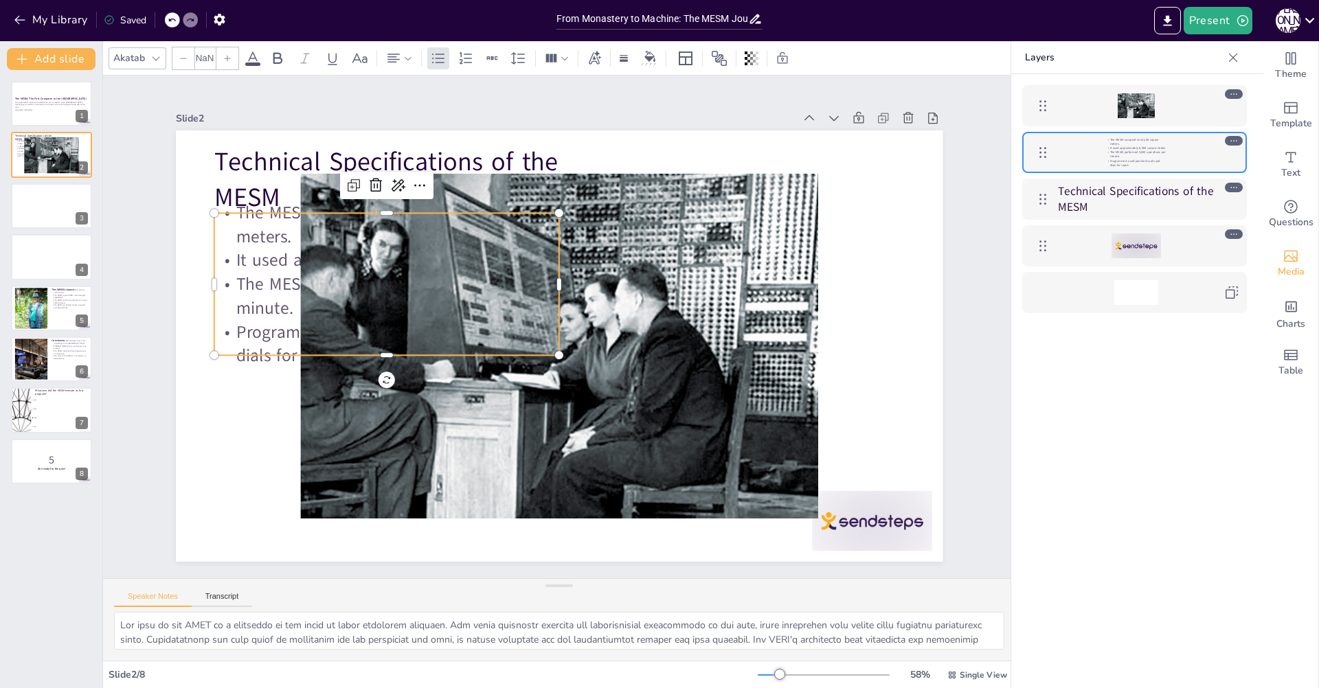
type input "32"
click at [1174, 117] on div at bounding box center [1135, 105] width 159 height 25
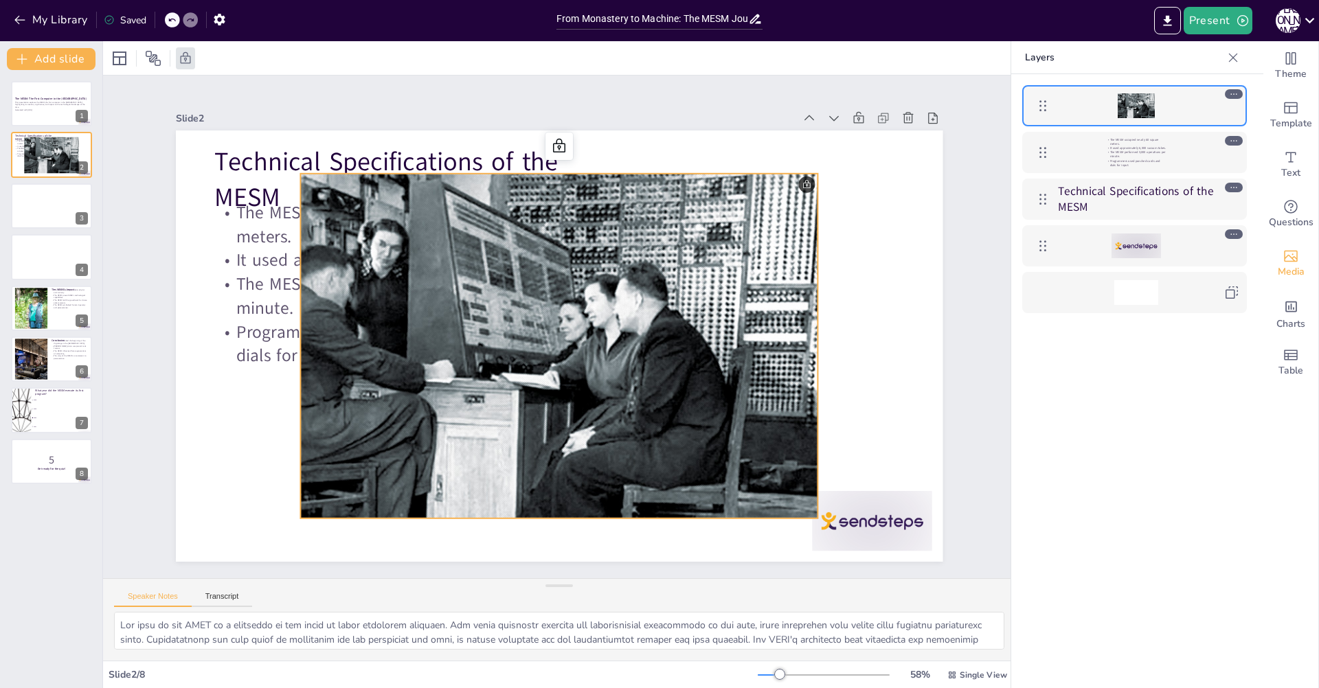
click at [1117, 106] on div at bounding box center [1135, 105] width 37 height 25
click at [1121, 102] on div at bounding box center [1135, 105] width 37 height 25
click at [1111, 106] on div at bounding box center [1135, 105] width 159 height 25
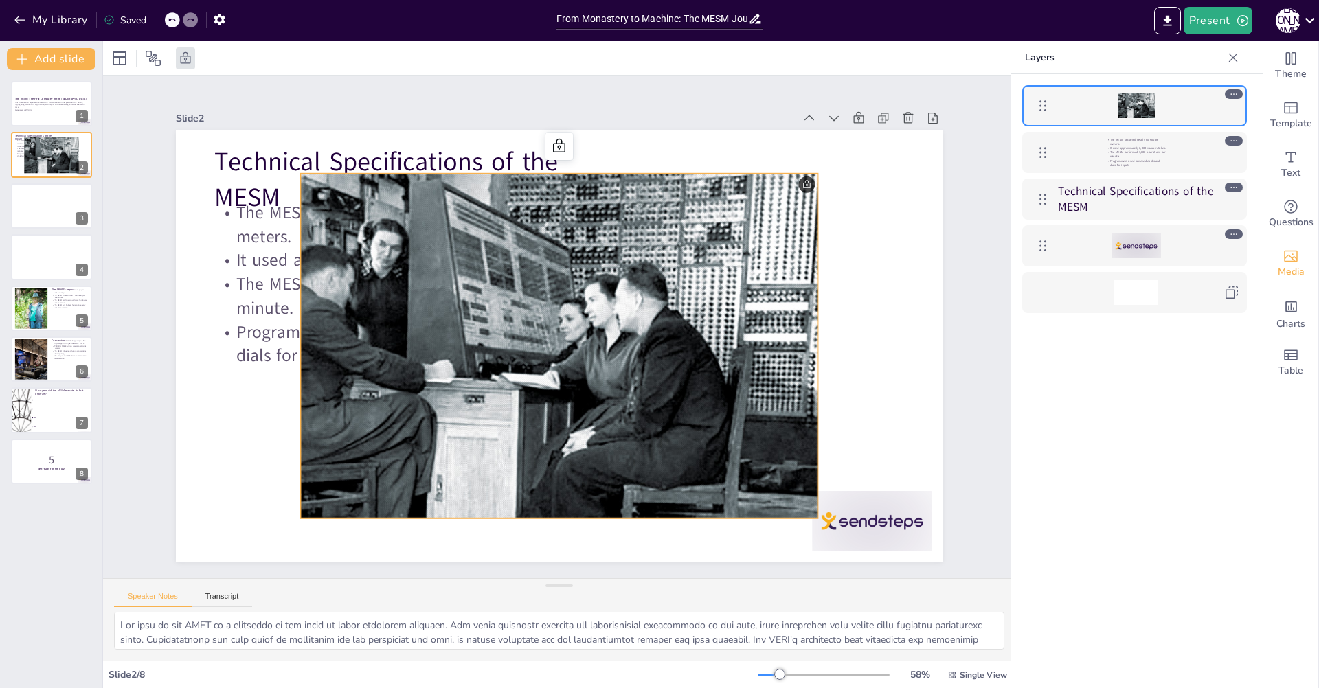
click at [1111, 106] on div at bounding box center [1135, 105] width 159 height 25
click at [1121, 103] on div at bounding box center [1135, 105] width 37 height 25
click at [1229, 92] on icon at bounding box center [1234, 94] width 10 height 10
click at [1233, 92] on icon at bounding box center [1234, 94] width 10 height 10
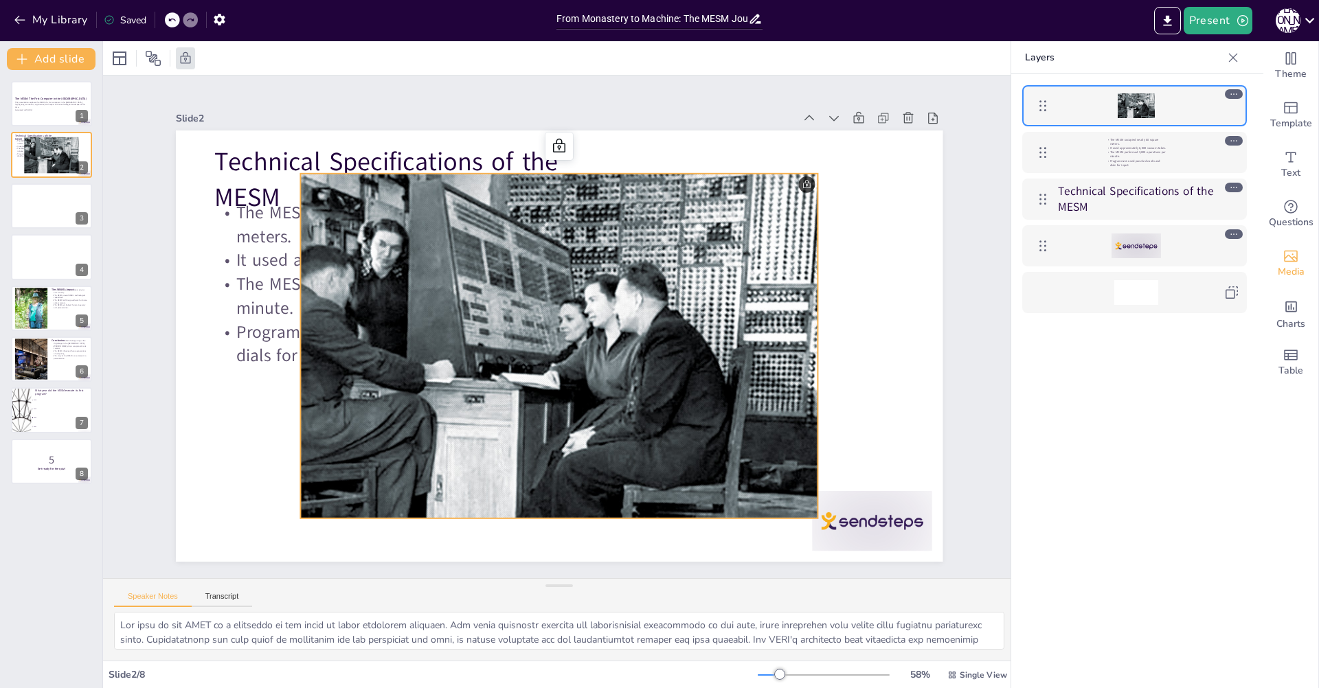
click at [1233, 92] on icon at bounding box center [1234, 94] width 10 height 10
click at [1080, 236] on div at bounding box center [1135, 246] width 159 height 25
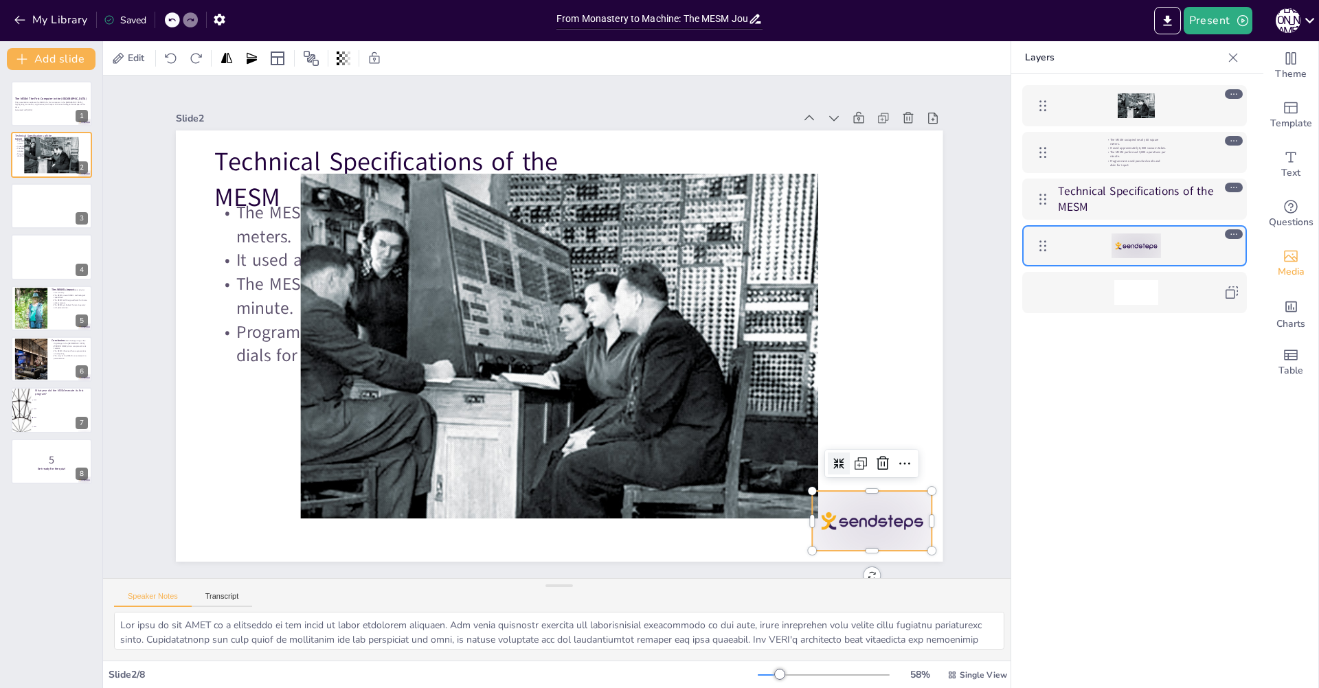
click at [1202, 105] on div at bounding box center [1135, 105] width 159 height 25
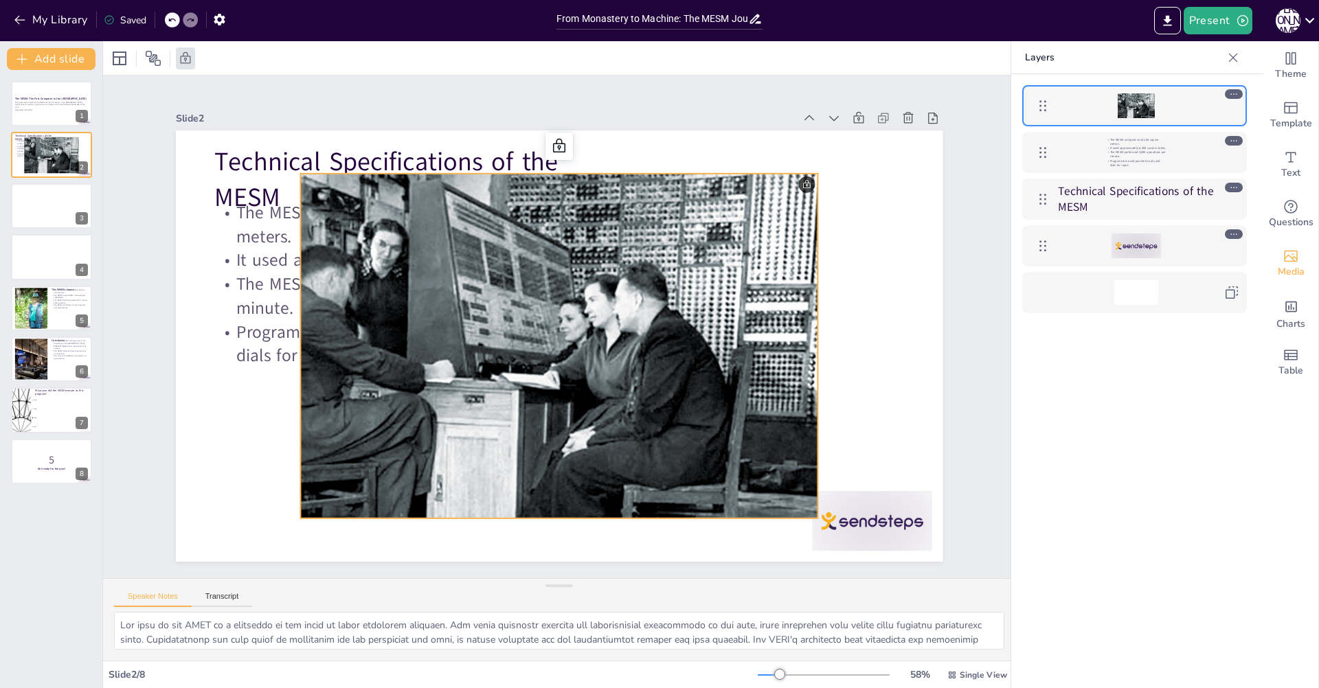
click at [1051, 108] on div at bounding box center [1042, 105] width 27 height 27
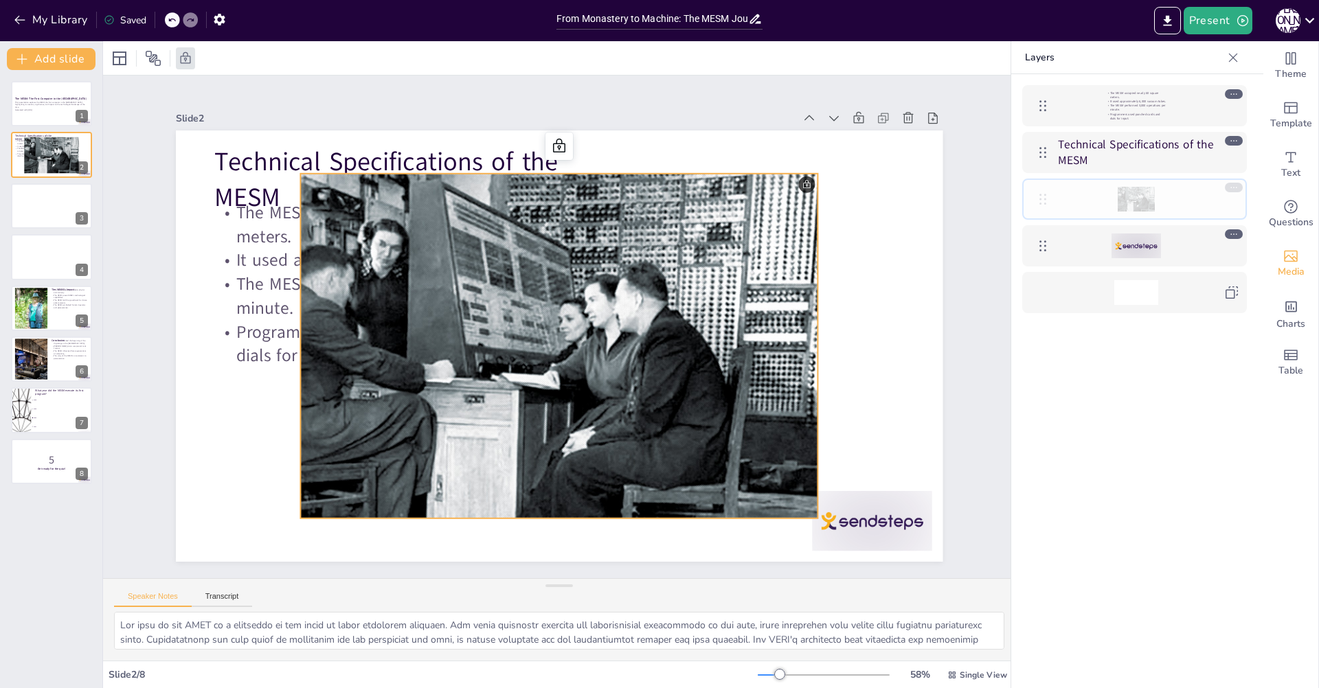
drag, startPoint x: 1045, startPoint y: 105, endPoint x: 1033, endPoint y: 146, distance: 43.0
click at [727, 207] on div at bounding box center [557, 347] width 551 height 398
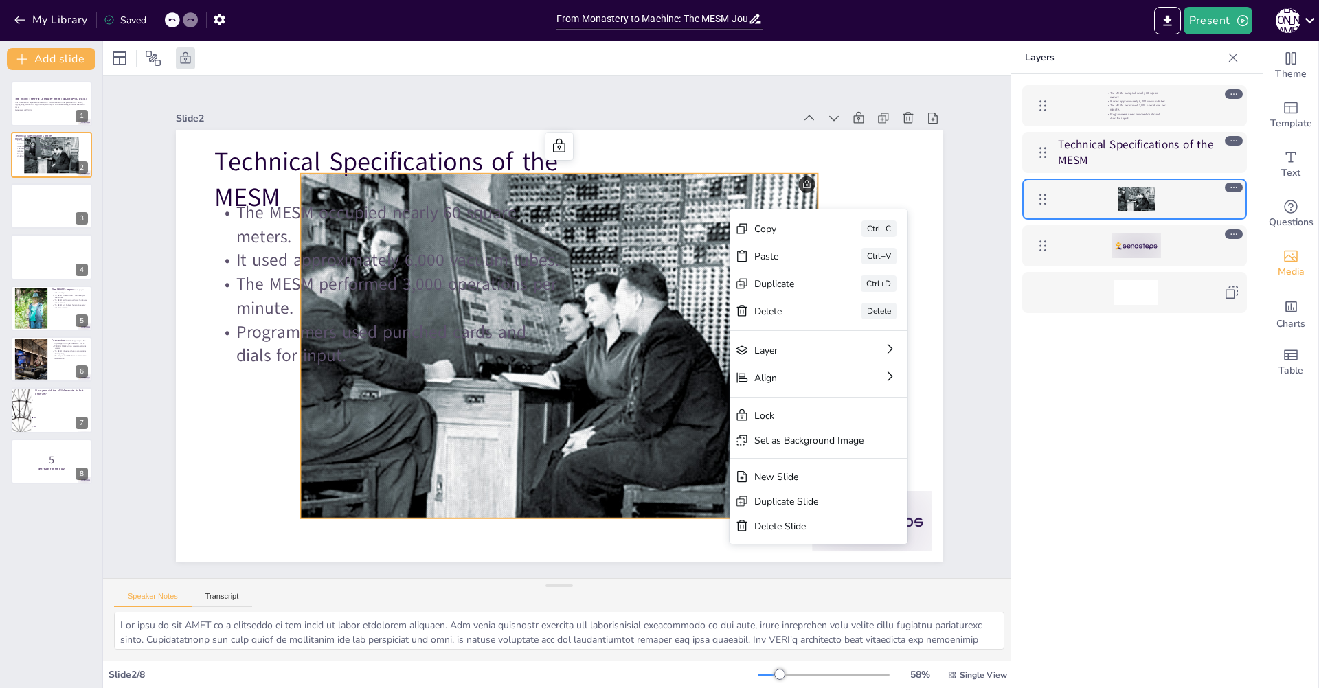
click at [857, 298] on div "Copy" at bounding box center [891, 304] width 69 height 13
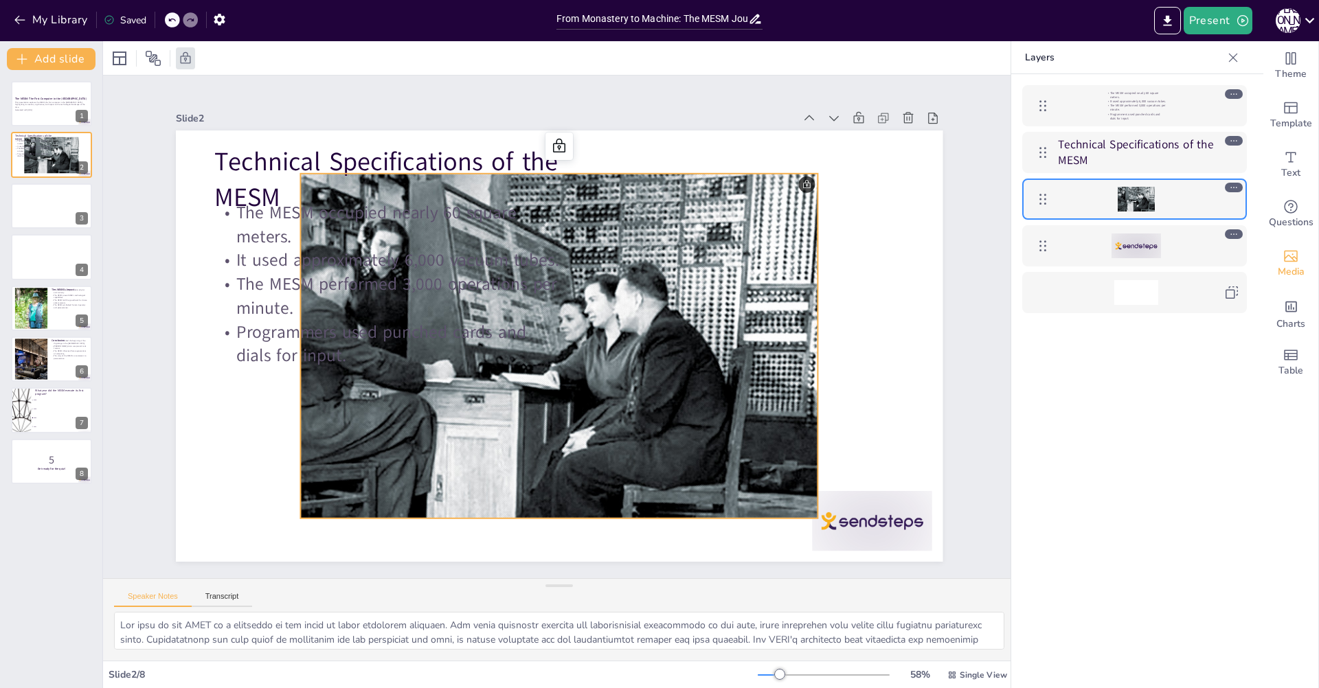
click at [1124, 205] on div at bounding box center [1135, 199] width 37 height 25
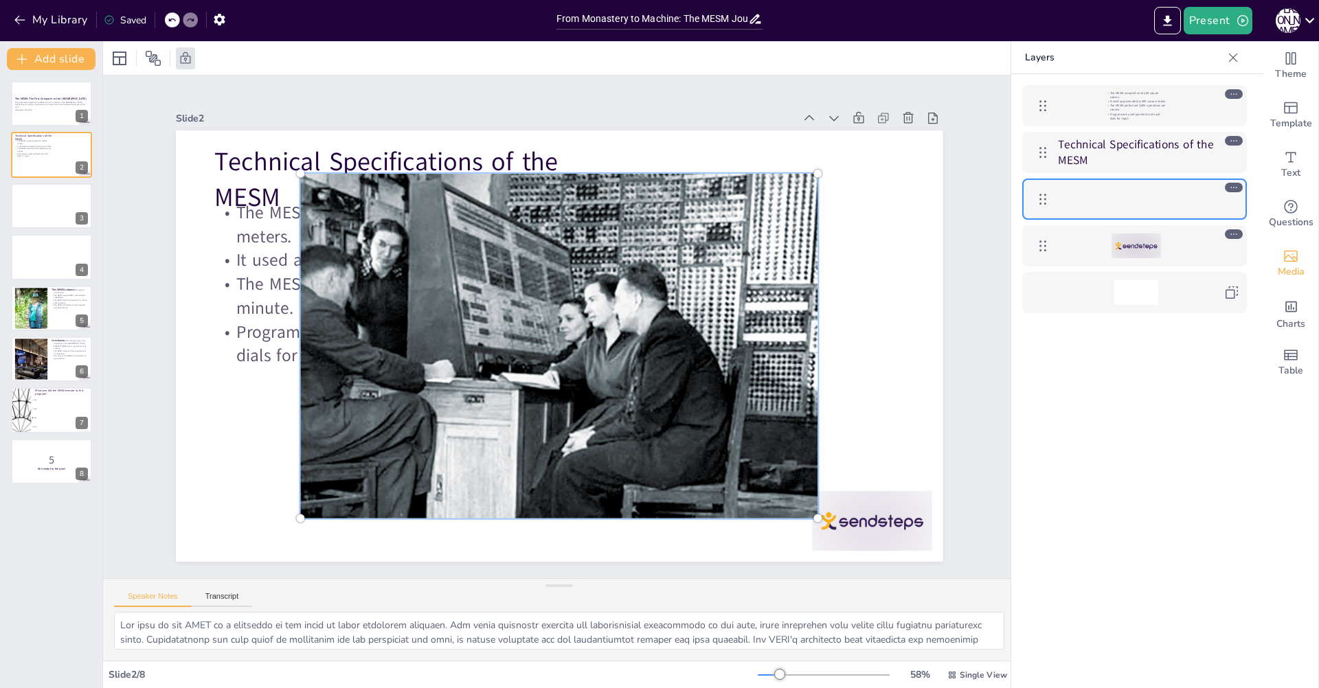
click at [750, 237] on div at bounding box center [554, 345] width 597 height 465
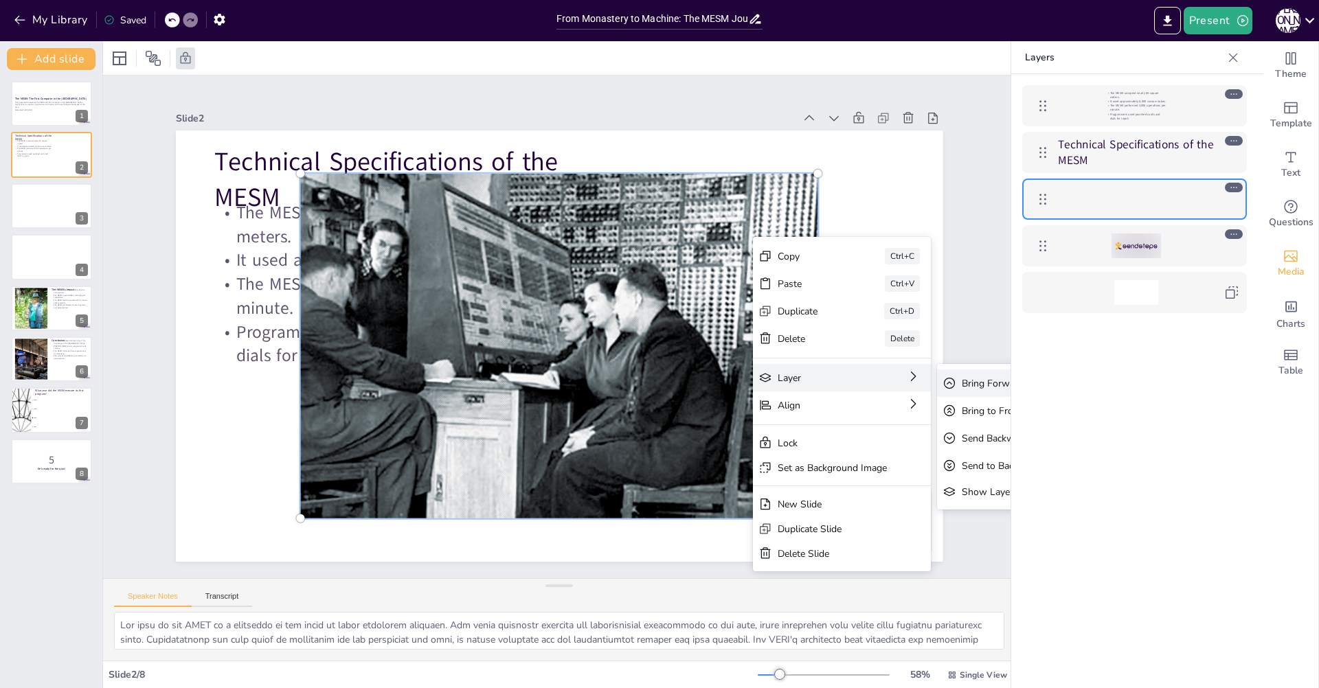
click at [1045, 452] on icon at bounding box center [1052, 459] width 14 height 14
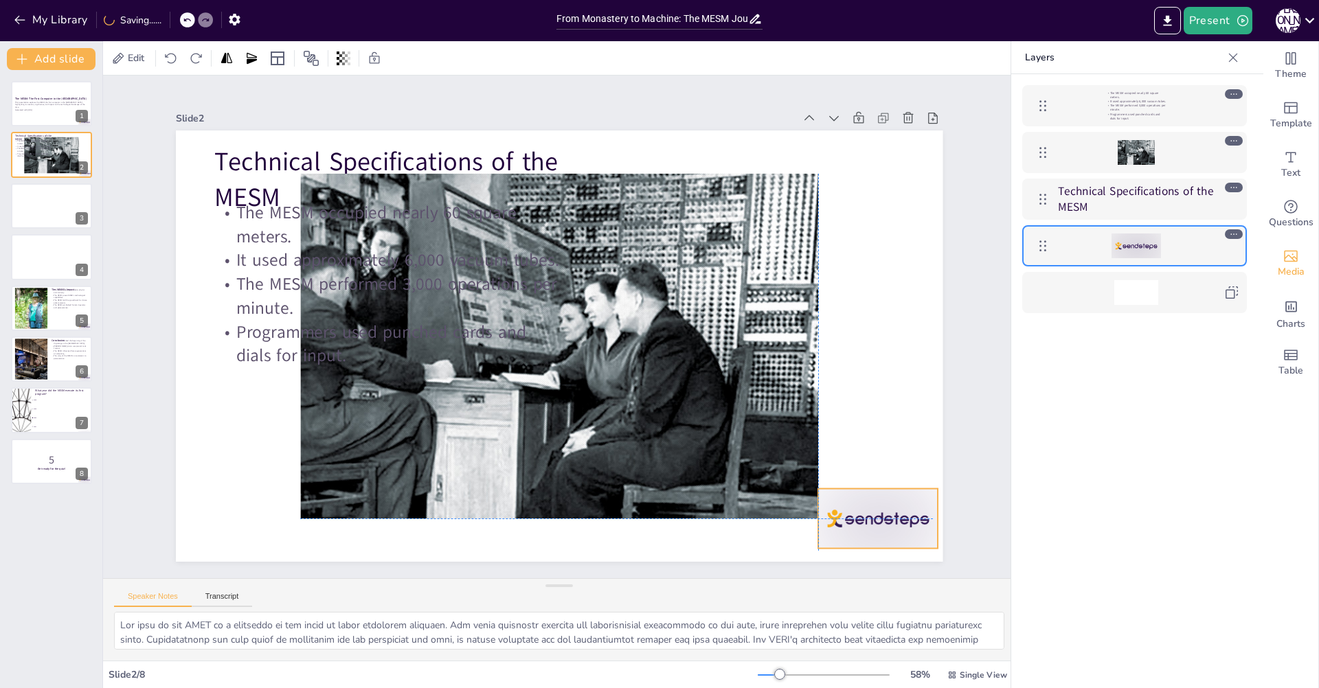
click at [899, 515] on div at bounding box center [856, 551] width 126 height 72
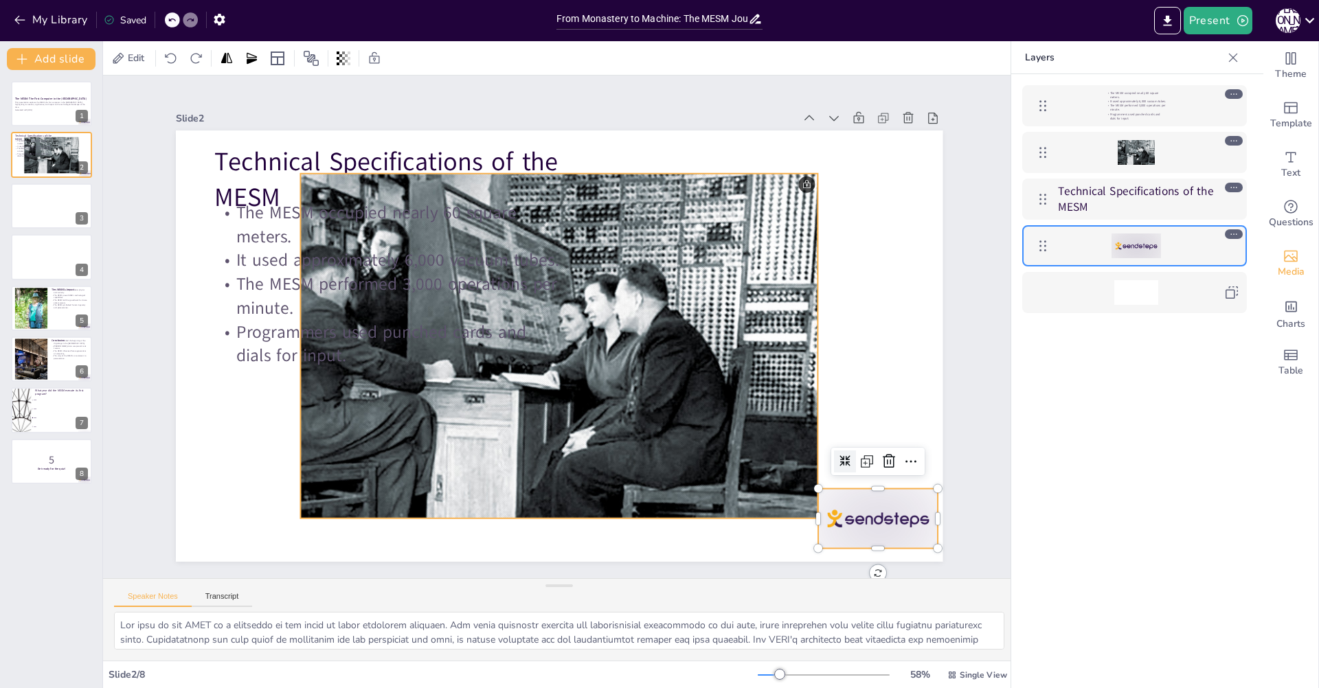
click at [717, 437] on div at bounding box center [559, 346] width 518 height 345
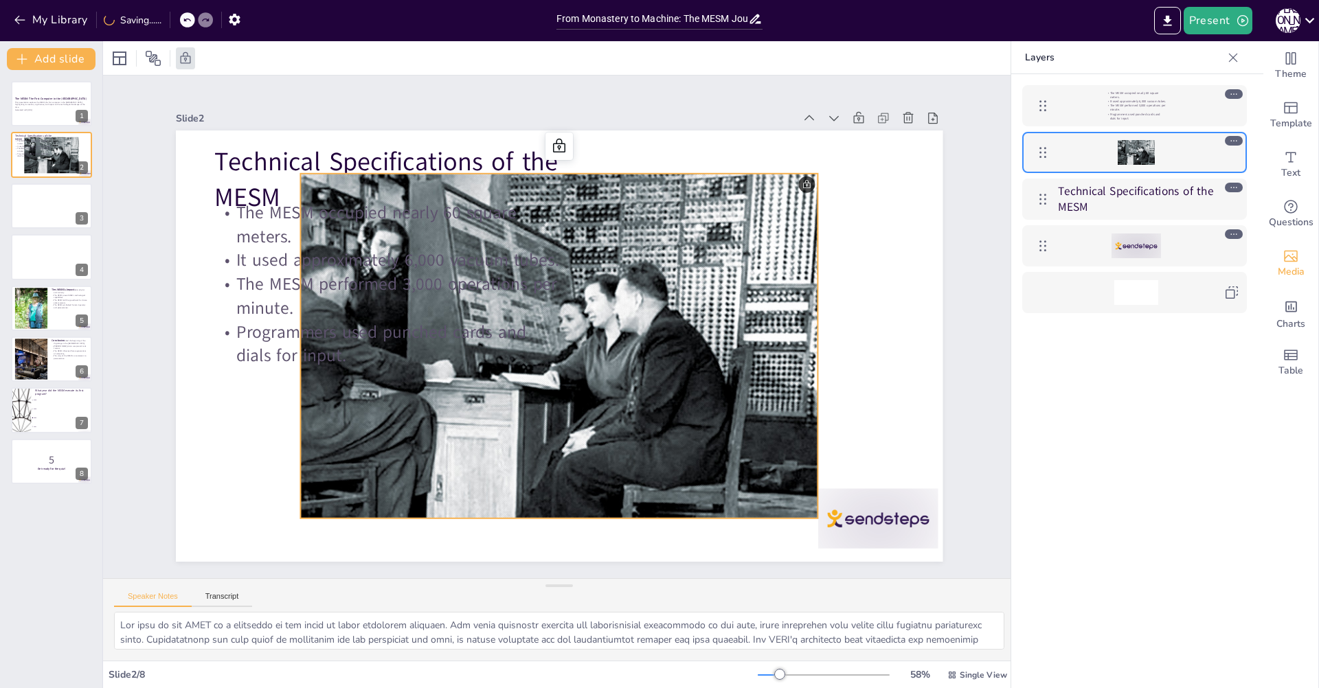
click at [799, 179] on div at bounding box center [557, 346] width 551 height 397
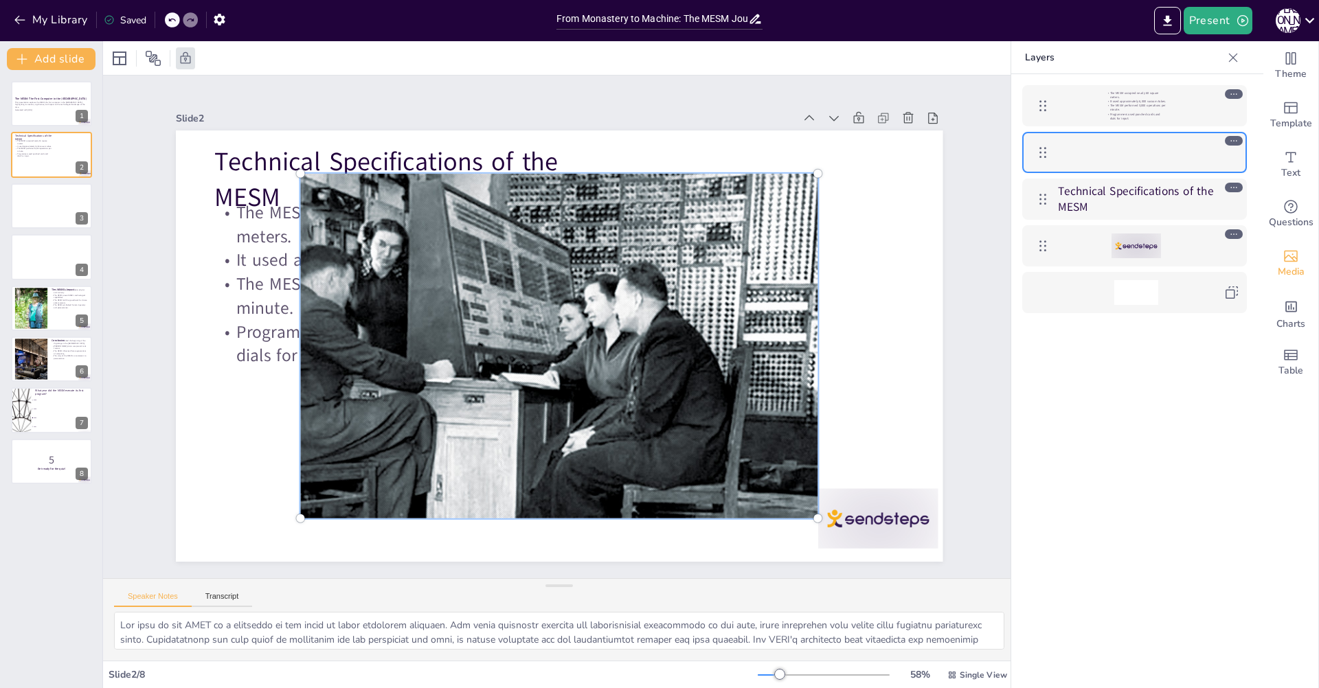
click at [820, 190] on div at bounding box center [832, 202] width 24 height 24
click at [831, 218] on div at bounding box center [844, 231] width 26 height 26
click at [1102, 172] on div at bounding box center [1134, 152] width 225 height 41
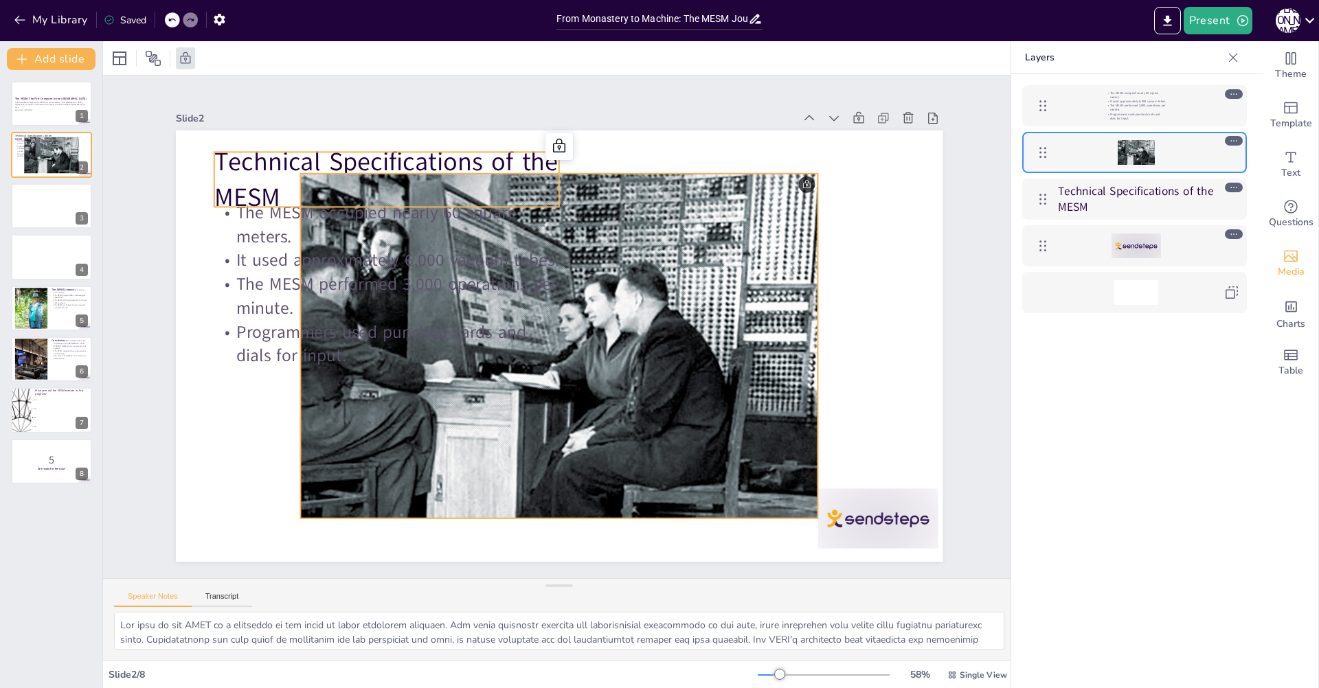
click at [717, 210] on div at bounding box center [555, 345] width 578 height 445
click at [793, 177] on div at bounding box center [557, 346] width 551 height 397
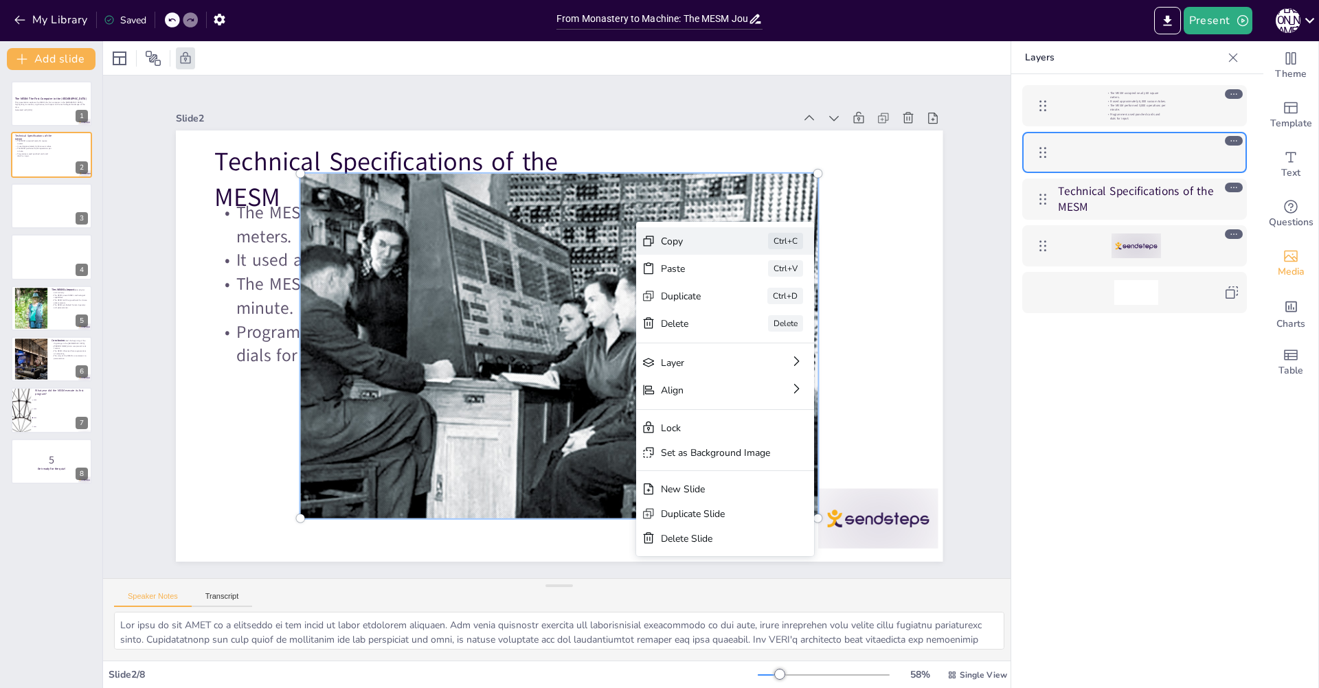
click at [763, 332] on div "Copy" at bounding box center [797, 342] width 69 height 20
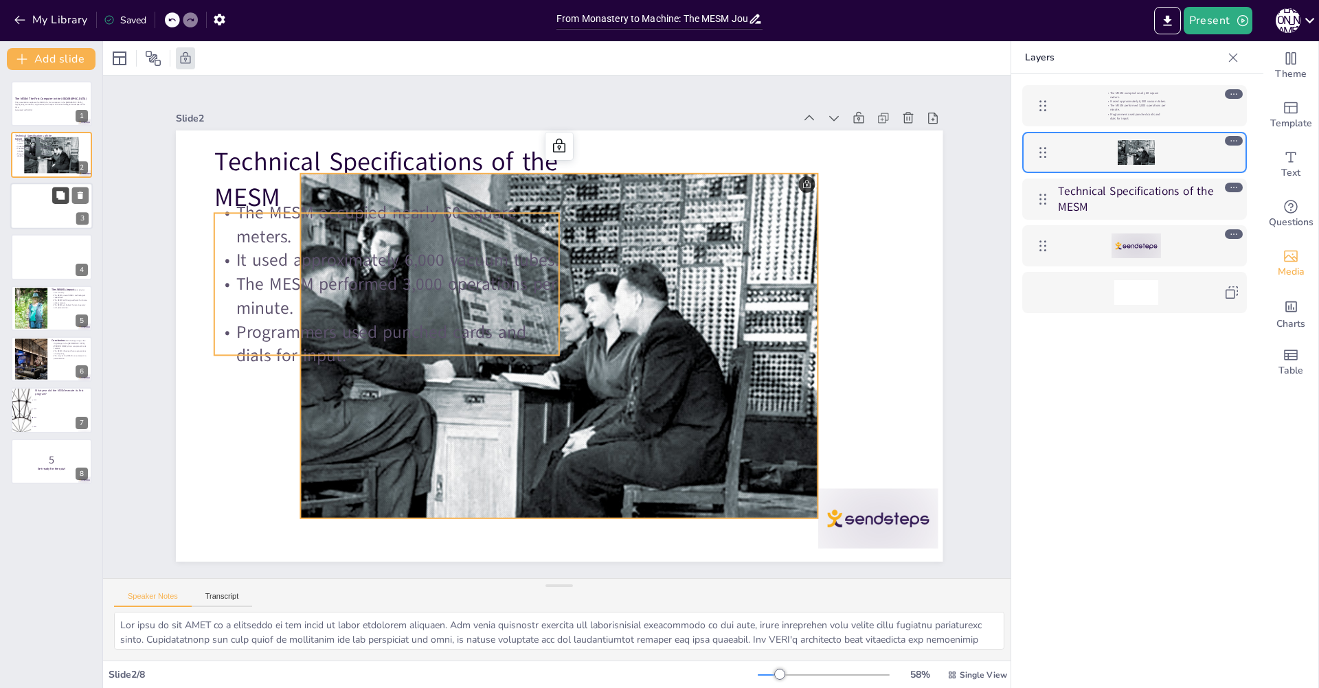
checkbox input "true"
click at [58, 203] on button at bounding box center [60, 195] width 16 height 16
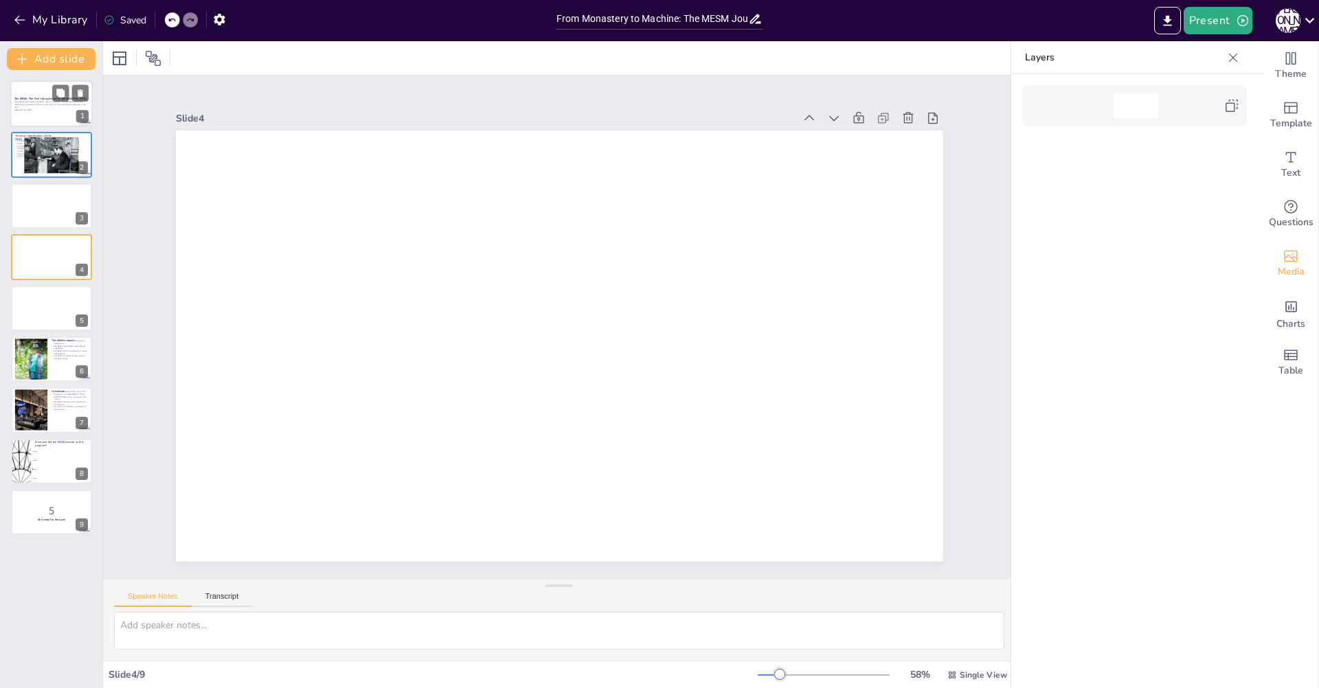
click at [65, 113] on div at bounding box center [51, 103] width 82 height 47
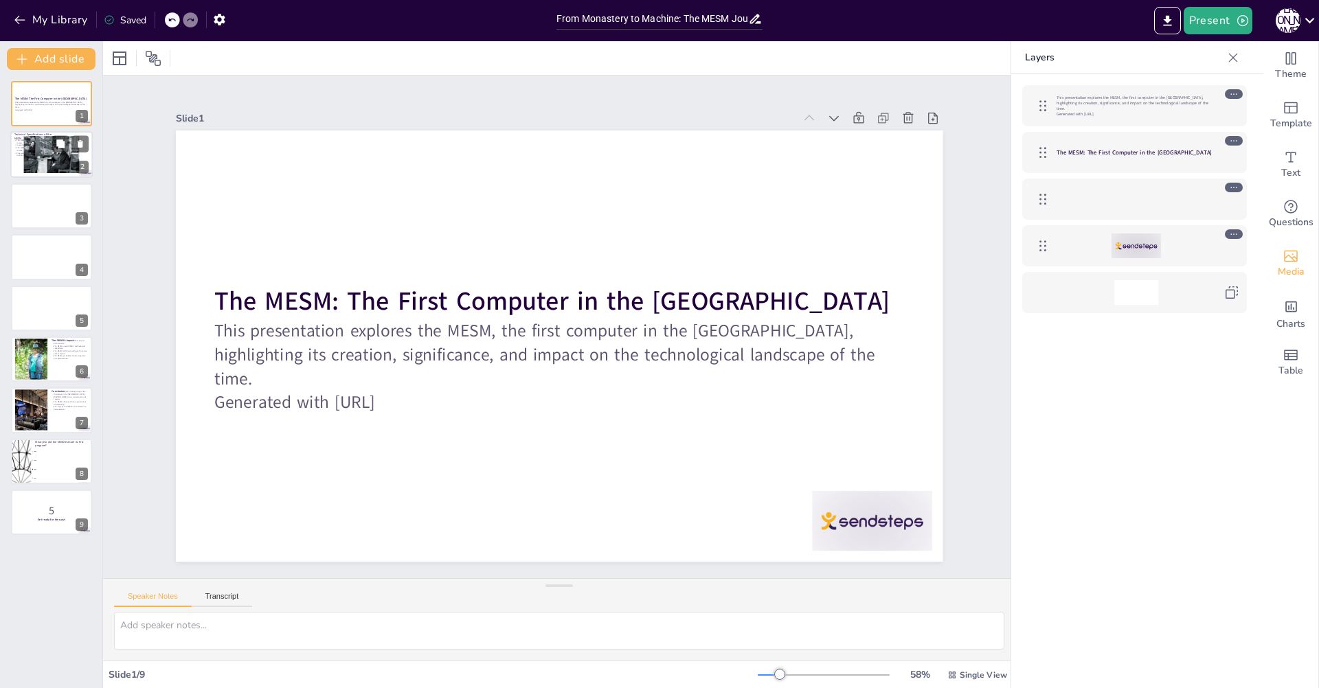
checkbox input "true"
click at [67, 161] on div at bounding box center [51, 154] width 56 height 37
type textarea "The size of the MESM is a testament to the scale of early computing machines. I…"
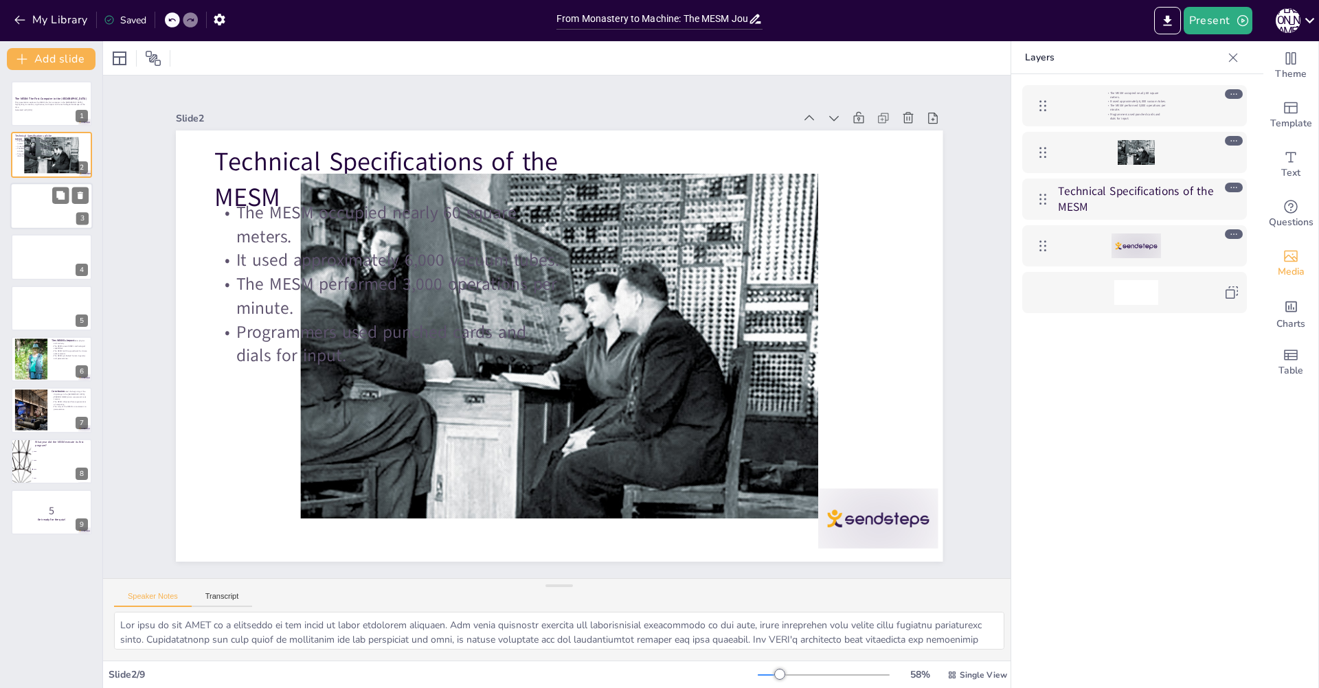
checkbox input "true"
click at [63, 218] on div at bounding box center [51, 206] width 82 height 47
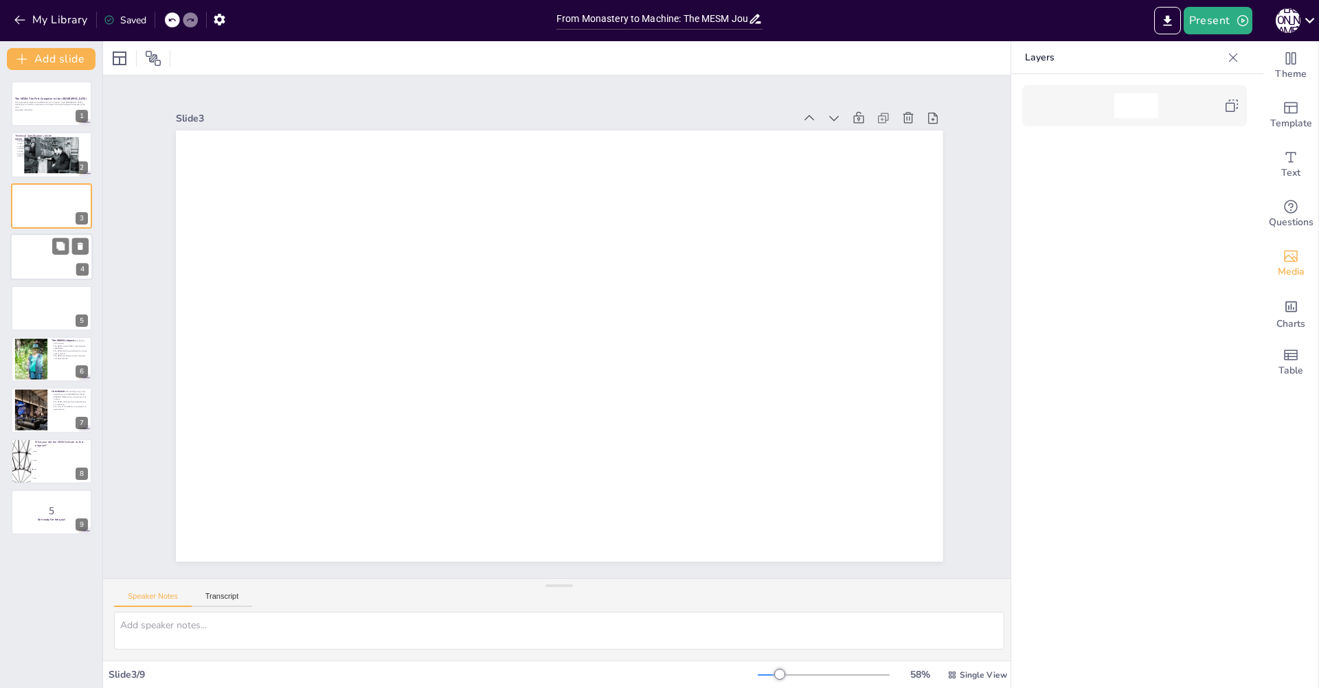
click at [61, 264] on div at bounding box center [51, 257] width 82 height 47
drag, startPoint x: 47, startPoint y: 317, endPoint x: 46, endPoint y: 335, distance: 17.9
click at [47, 319] on div at bounding box center [51, 308] width 81 height 45
checkbox input "true"
click at [49, 345] on div at bounding box center [51, 359] width 82 height 47
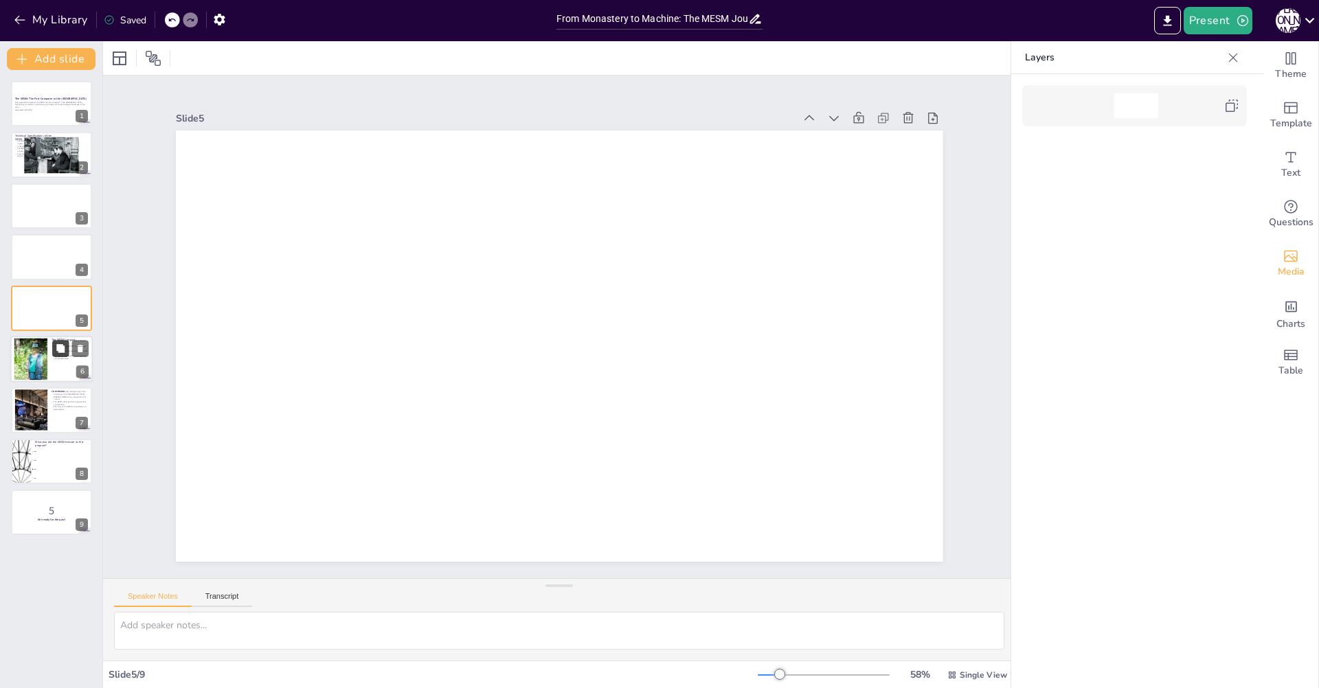
type textarea "The applications of the MESM in nuclear physics and rocketry illustrate its sig…"
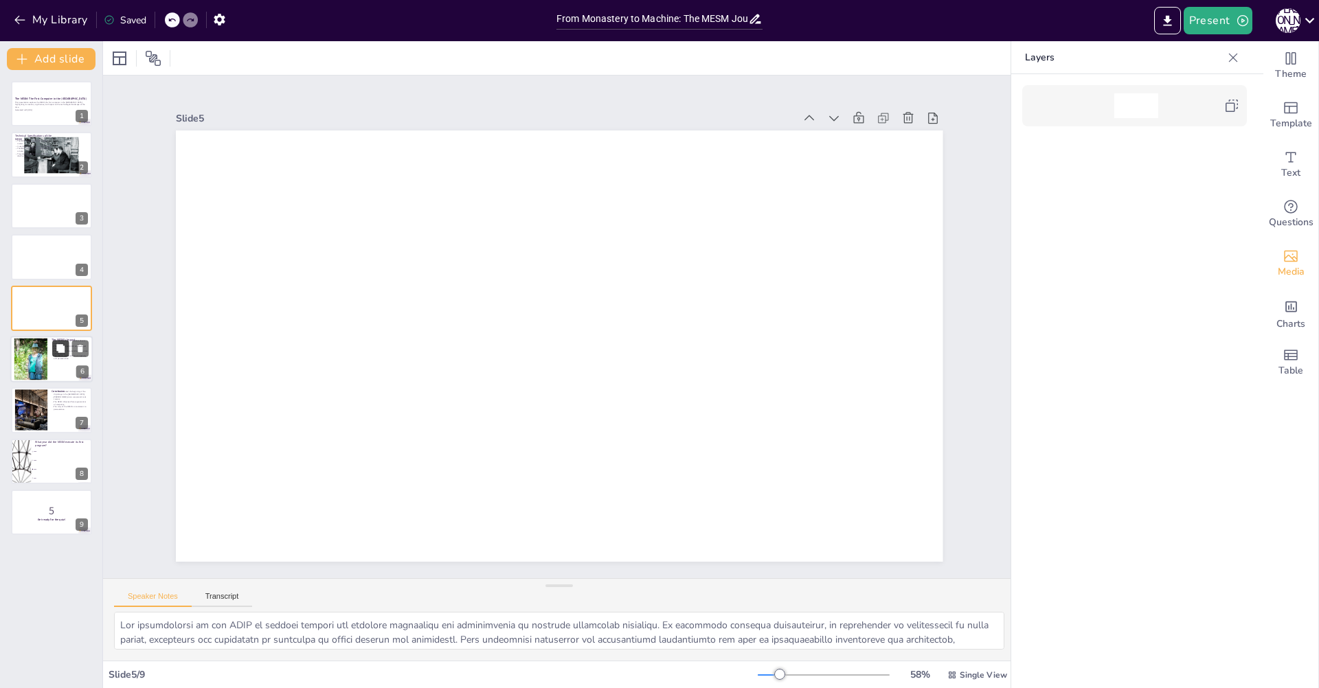
checkbox input "true"
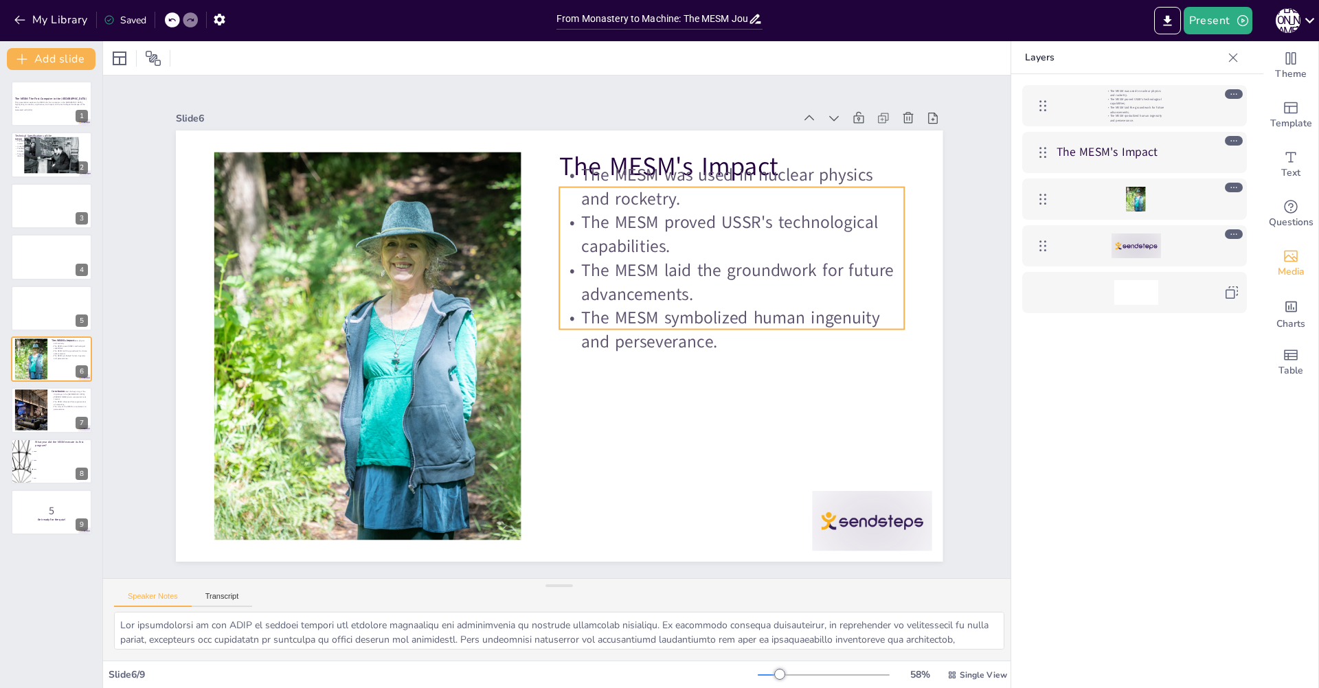
click at [760, 183] on p "The MESM was used in nuclear physics and rocketry." at bounding box center [745, 205] width 348 height 84
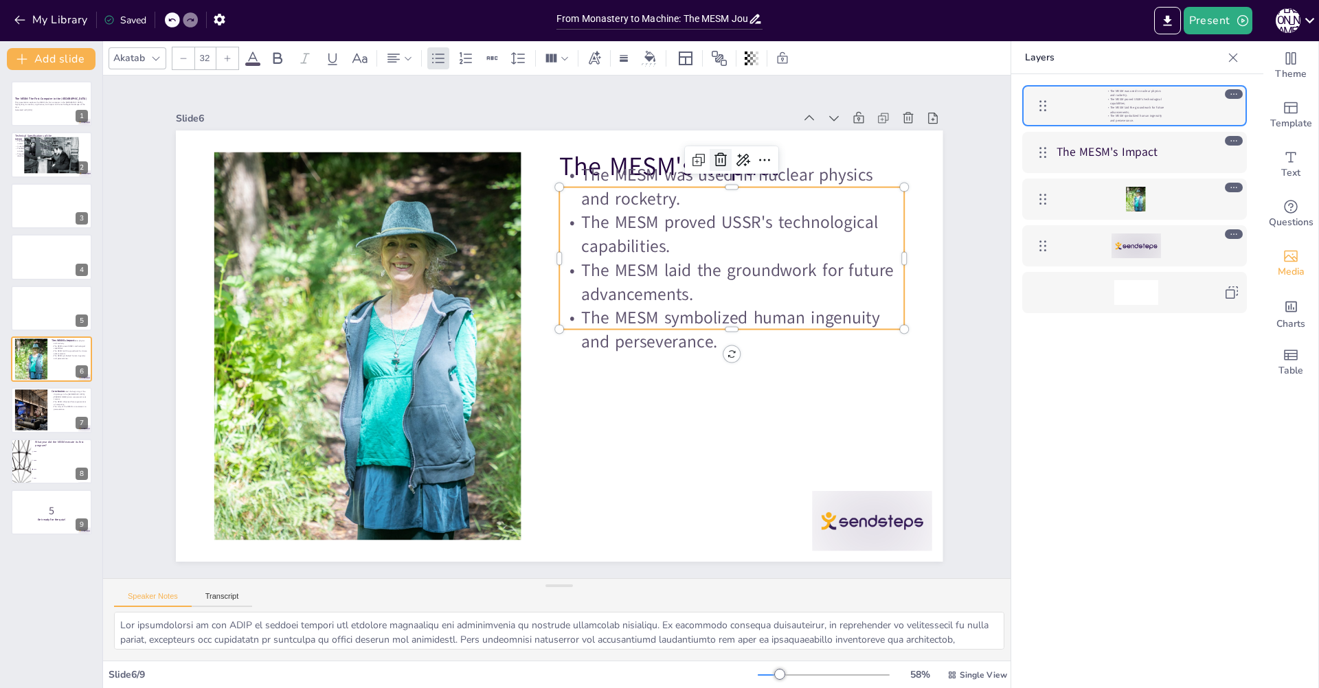
click at [728, 168] on icon at bounding box center [737, 177] width 18 height 18
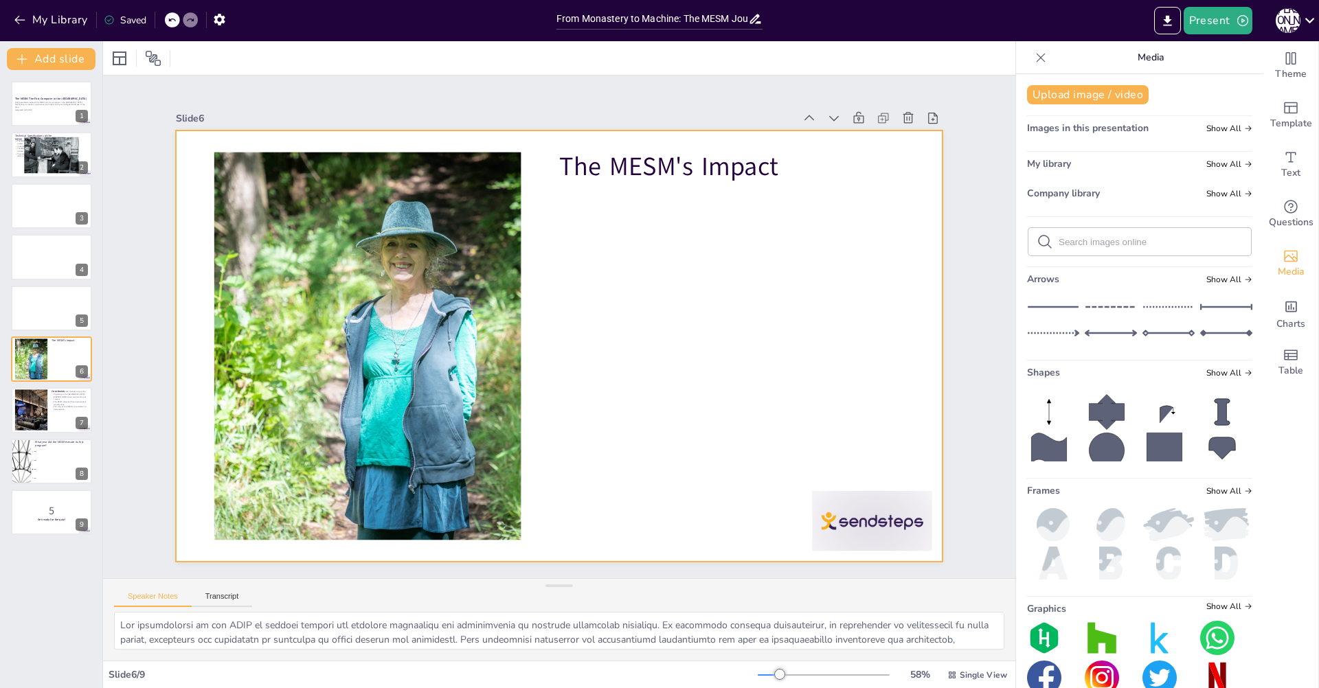
checkbox input "true"
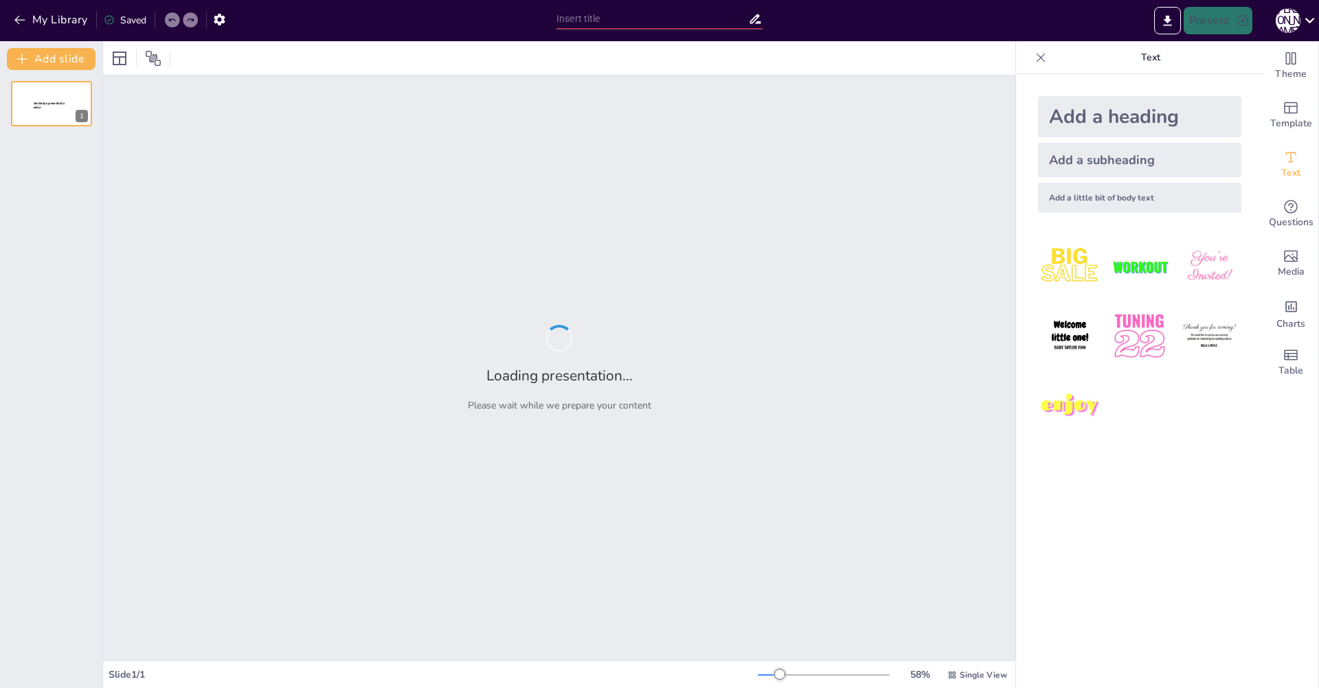
type input "From Monastery to Microchips: The MESM Story"
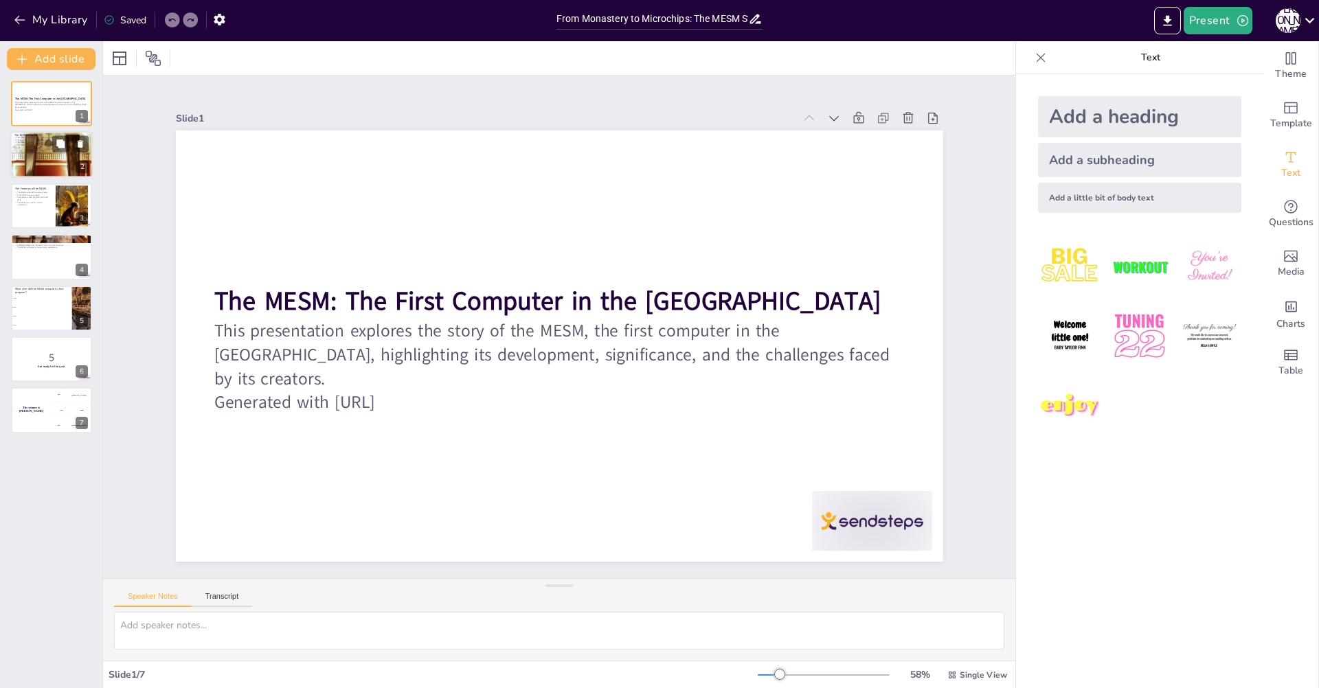
click at [75, 170] on div at bounding box center [51, 154] width 82 height 55
checkbox input "true"
type textarea "The choice of a former monastery as the site for the MESM's development is quit…"
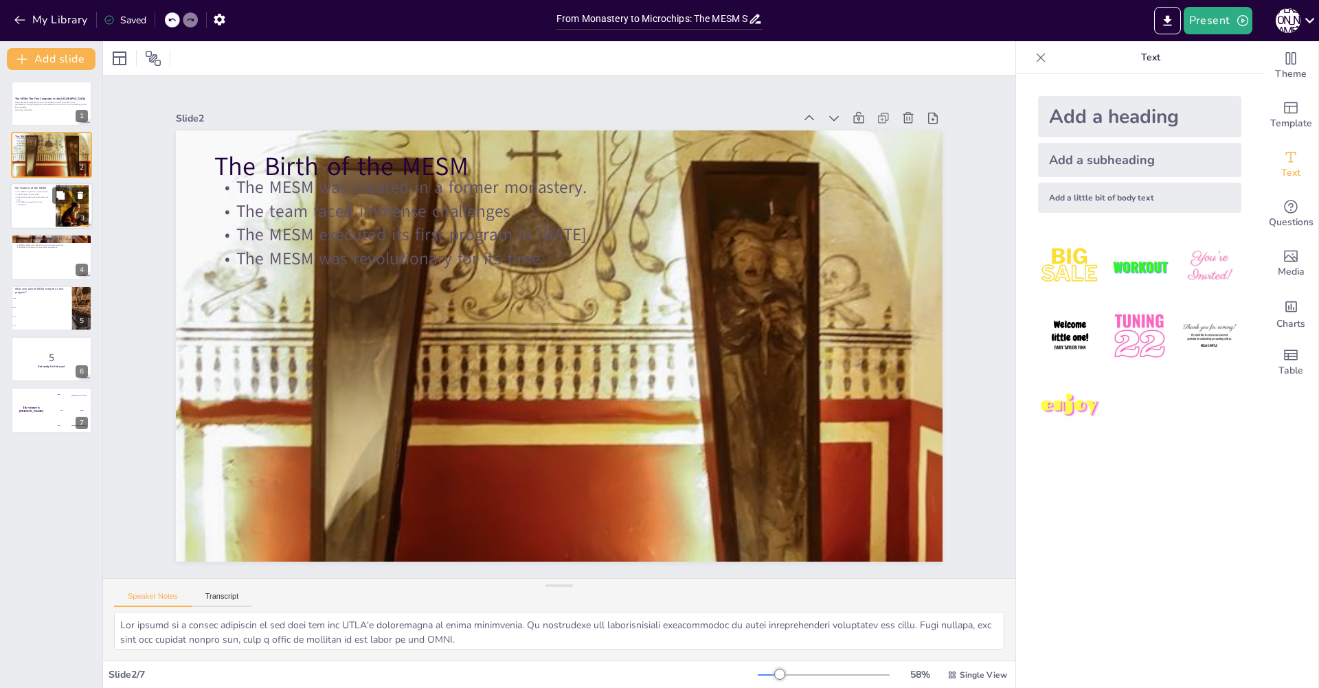
click at [56, 225] on div at bounding box center [72, 206] width 63 height 42
checkbox input "true"
type textarea "The physical size of the MESM was impressive, reflecting the technological limi…"
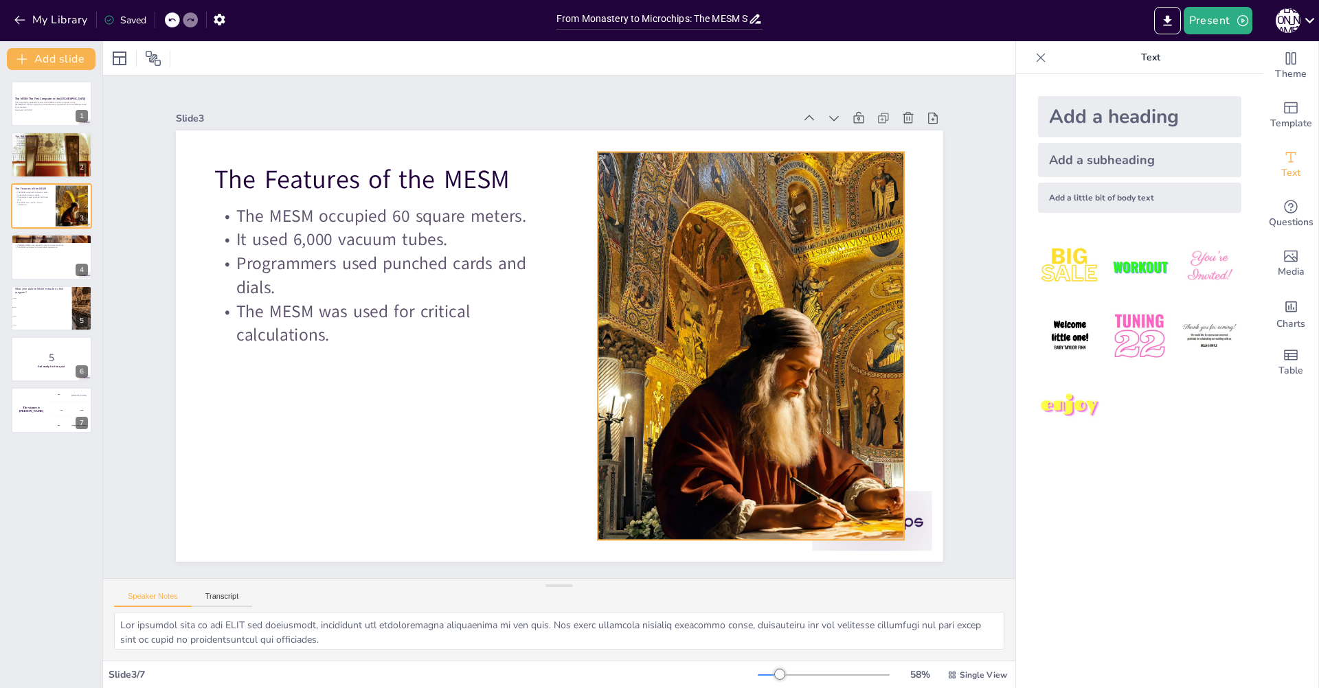
click at [693, 339] on div at bounding box center [715, 439] width 701 height 628
click at [67, 259] on div at bounding box center [51, 257] width 82 height 47
checkbox input "true"
type textarea "The MESM stands as a testament to human creativity and determination in the fac…"
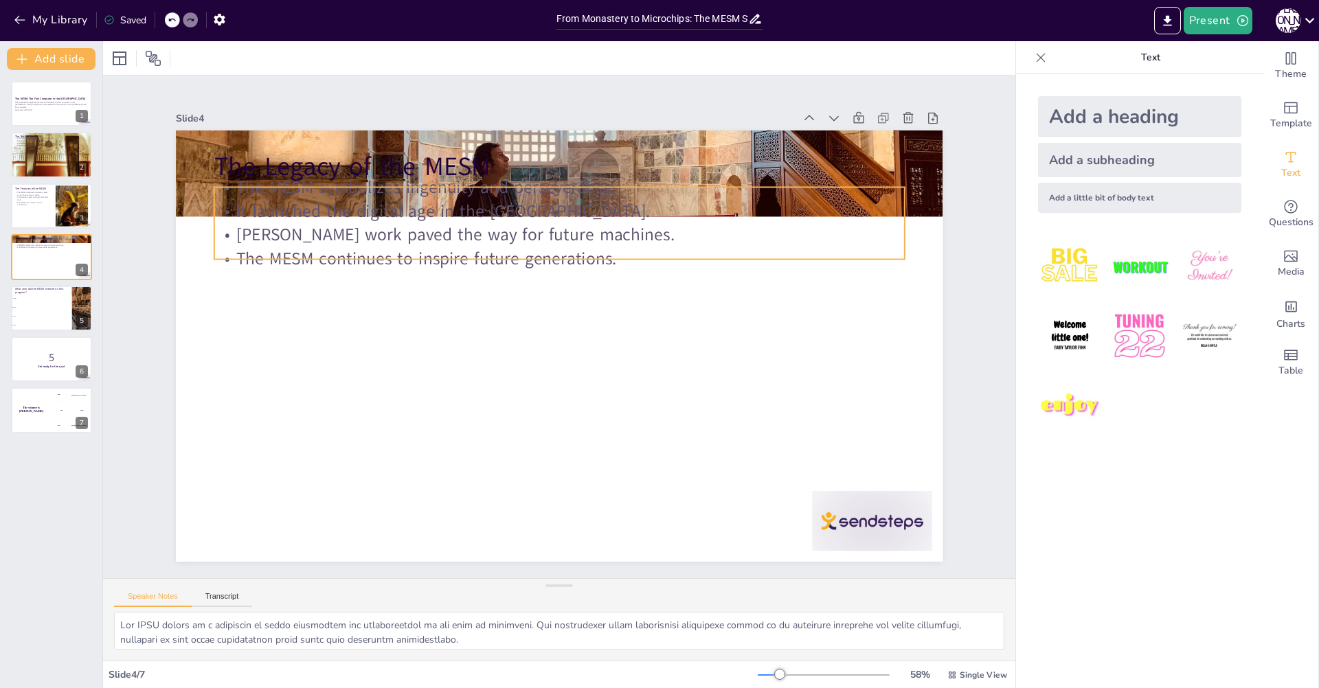
click at [440, 255] on div "The Legacy of the MESM The MESM symbolizes ingenuity and perseverance. It launc…" at bounding box center [551, 345] width 876 height 706
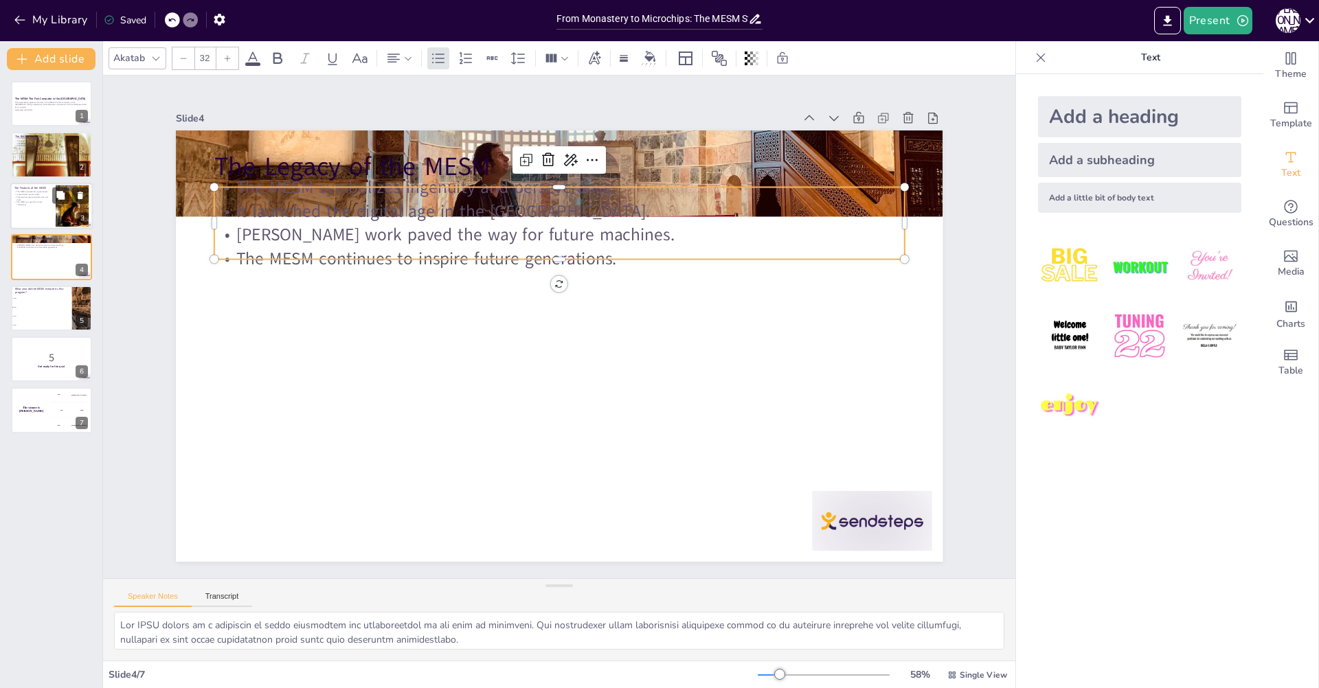
click at [42, 206] on p "The MESM was used for critical calculations." at bounding box center [32, 203] width 37 height 5
checkbox input "true"
type textarea "The physical size of the MESM was impressive, reflecting the technological limi…"
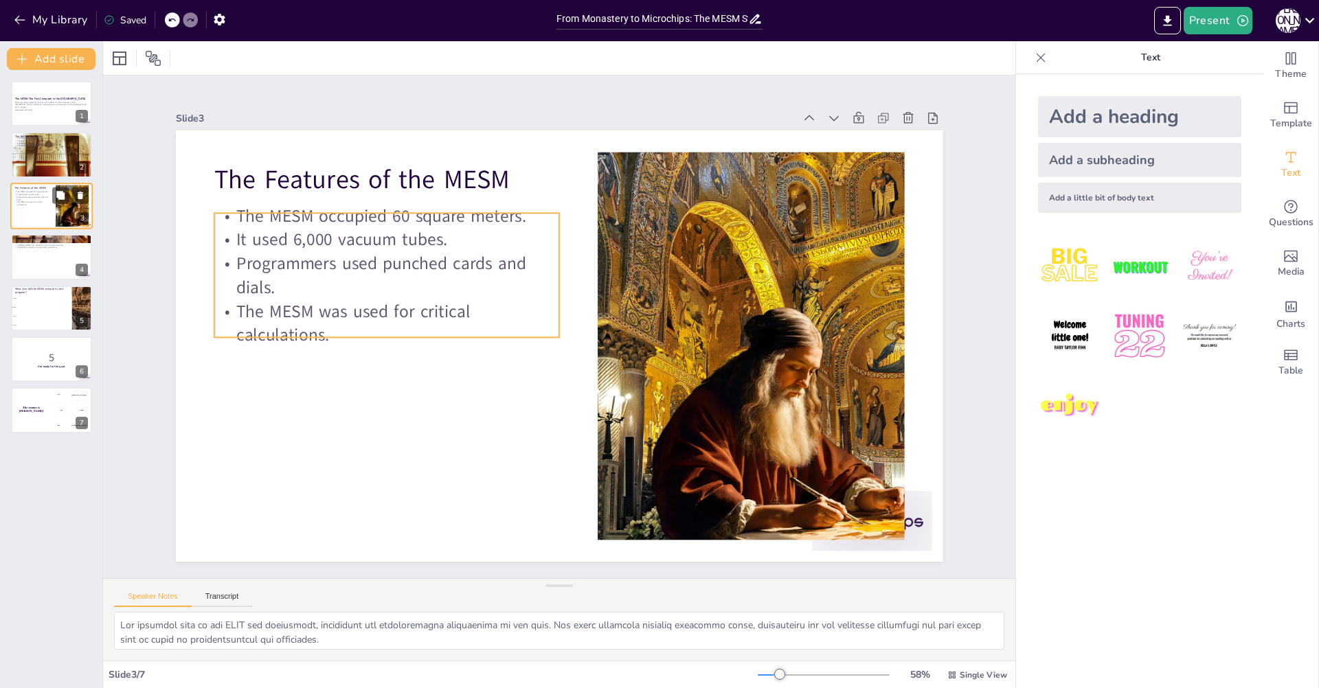
click at [18, 197] on p "Programmers used punched cards and dials." at bounding box center [32, 198] width 37 height 5
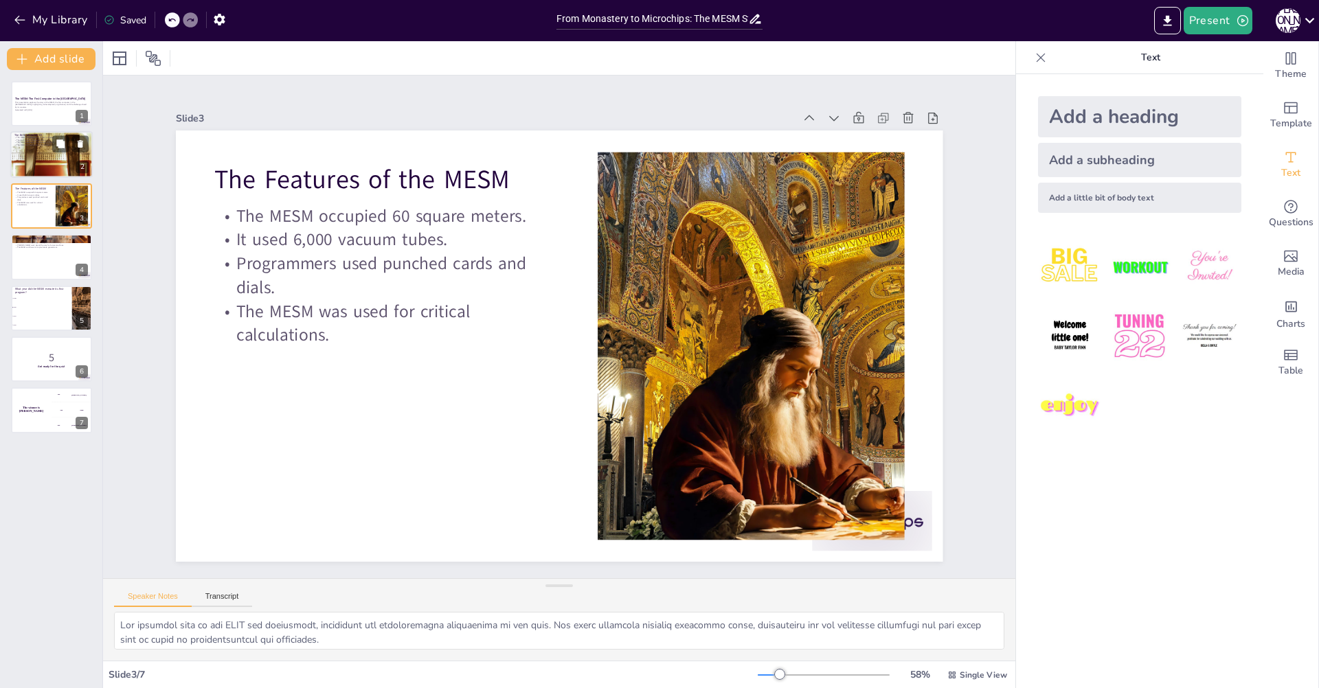
click at [32, 157] on div at bounding box center [51, 154] width 82 height 55
checkbox input "true"
type textarea "The choice of a former monastery as the site for the MESM's development is quit…"
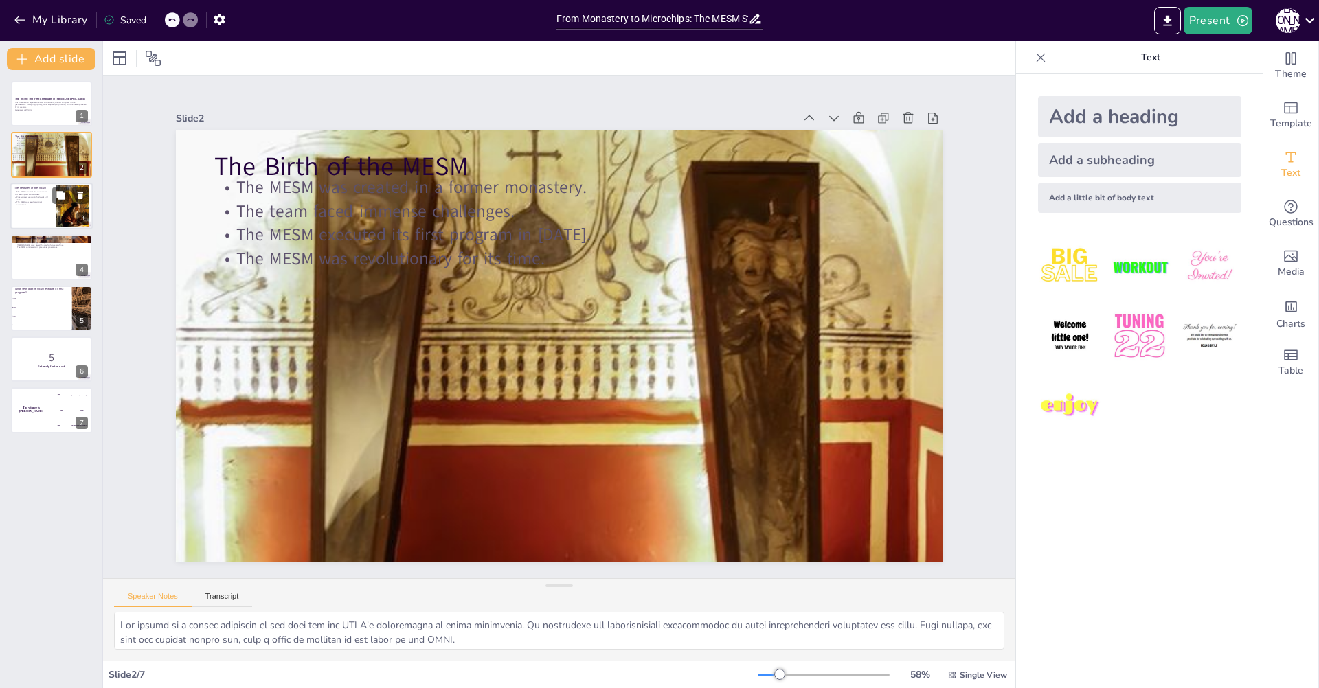
click at [43, 219] on div at bounding box center [51, 206] width 82 height 47
checkbox input "true"
type textarea "The physical size of the MESM was impressive, reflecting the technological limi…"
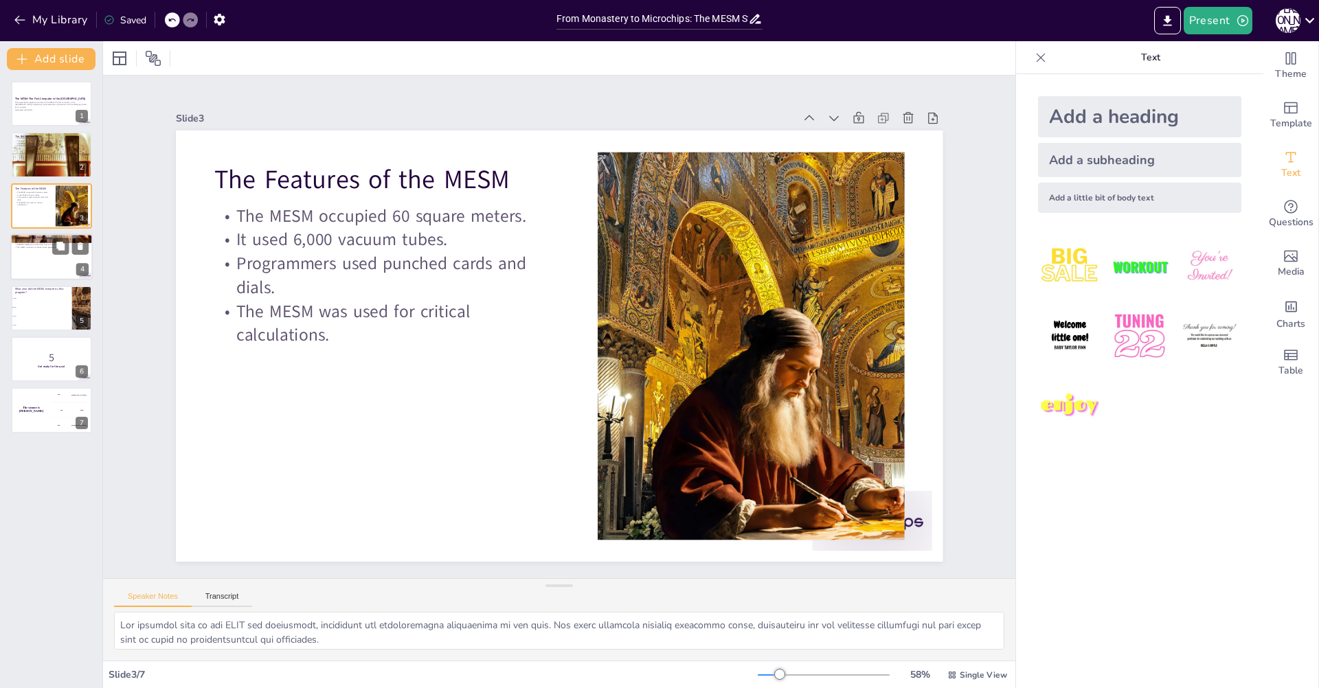
click at [43, 259] on div at bounding box center [51, 257] width 82 height 47
checkbox input "true"
type textarea "The MESM stands as a testament to human creativity and determination in the fac…"
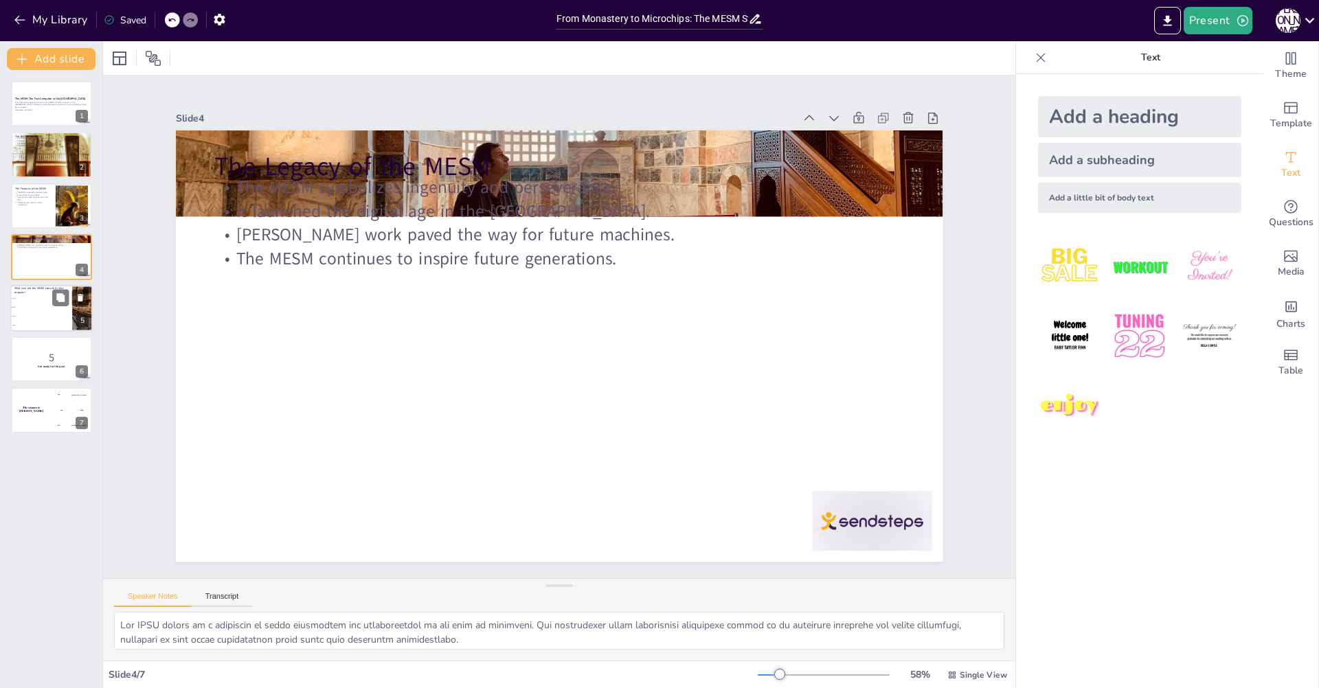
click at [50, 320] on li "1951" at bounding box center [41, 316] width 62 height 9
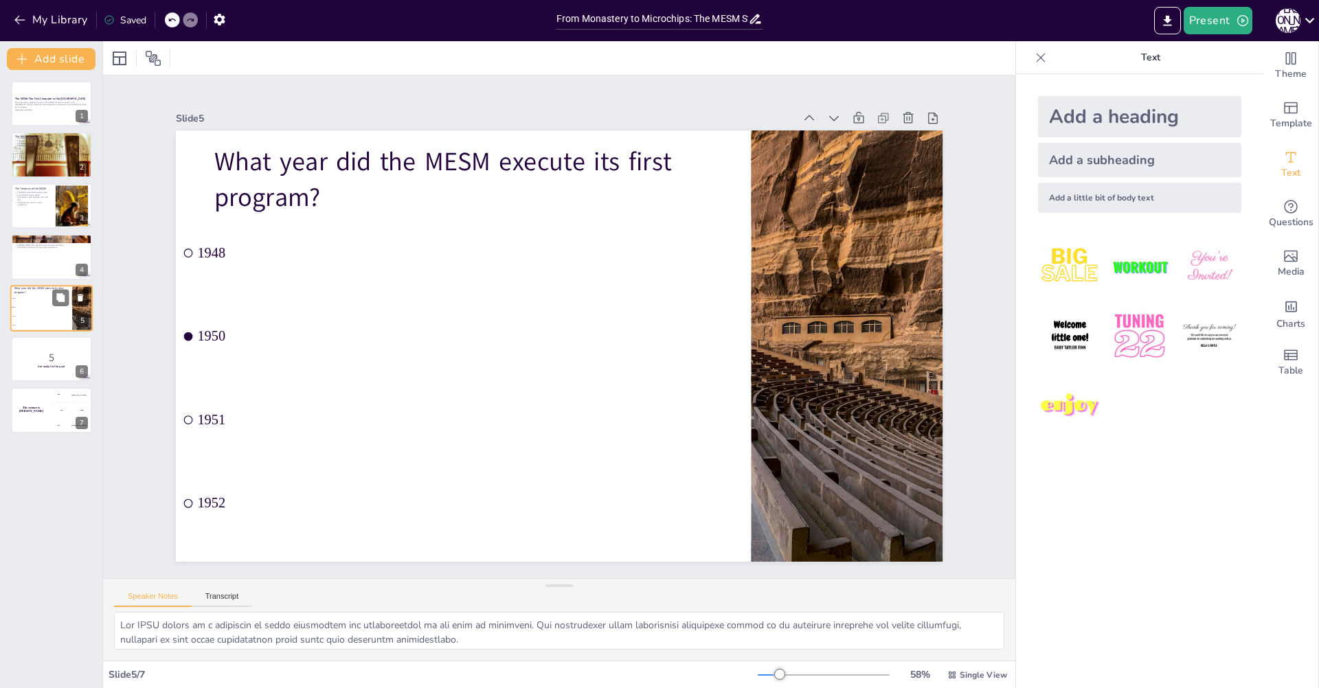
checkbox input "true"
type textarea "The correct answer is 1950, as mentioned in the slide titled "The Birth of the …"
checkbox input "true"
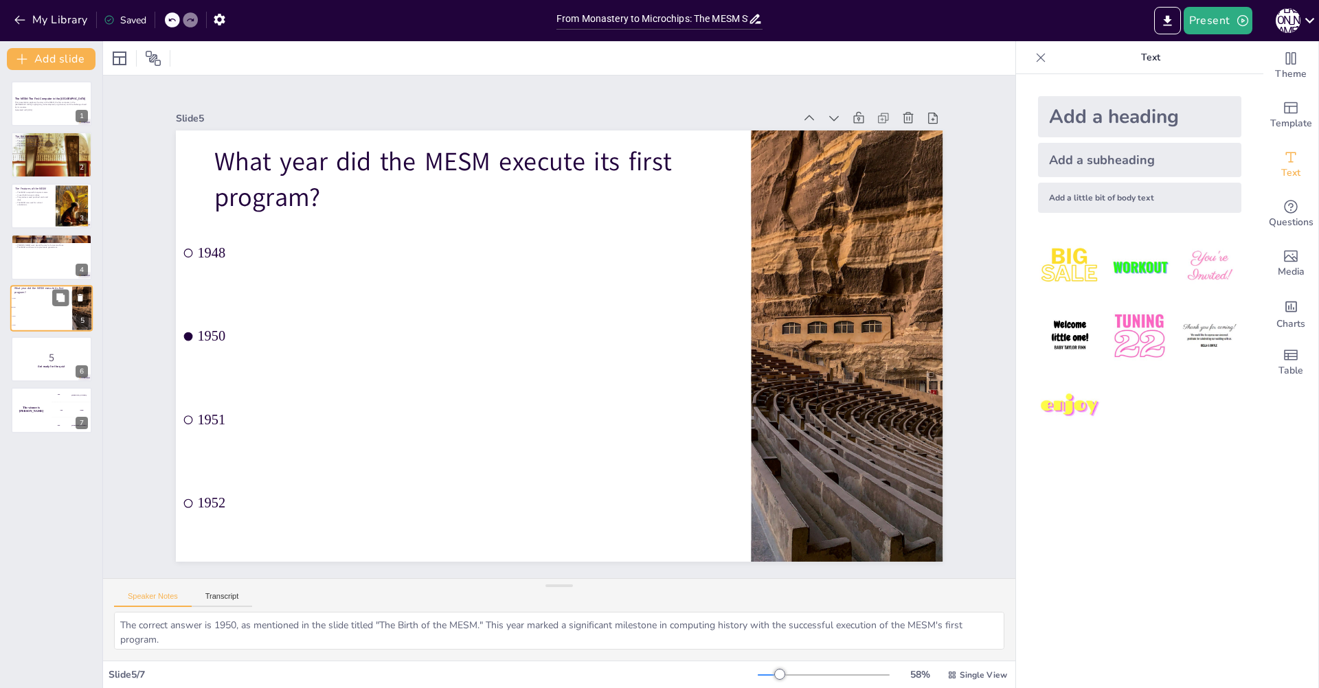
checkbox input "true"
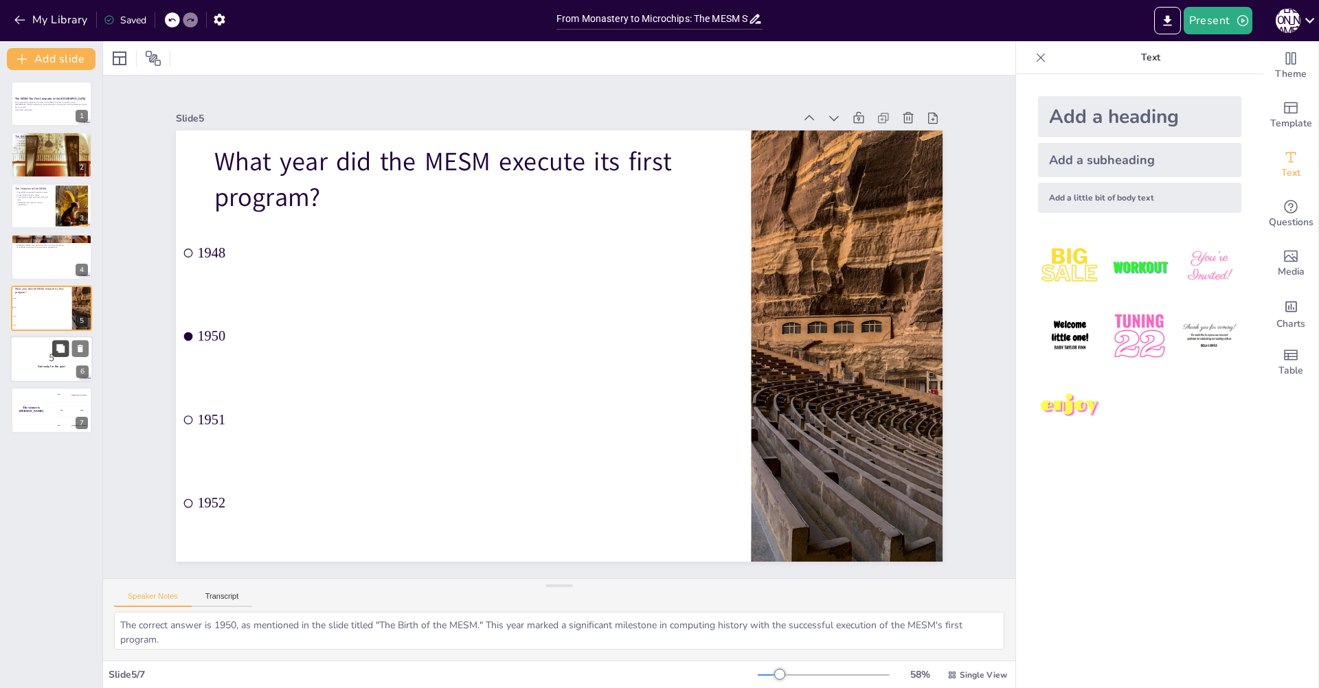
checkbox input "true"
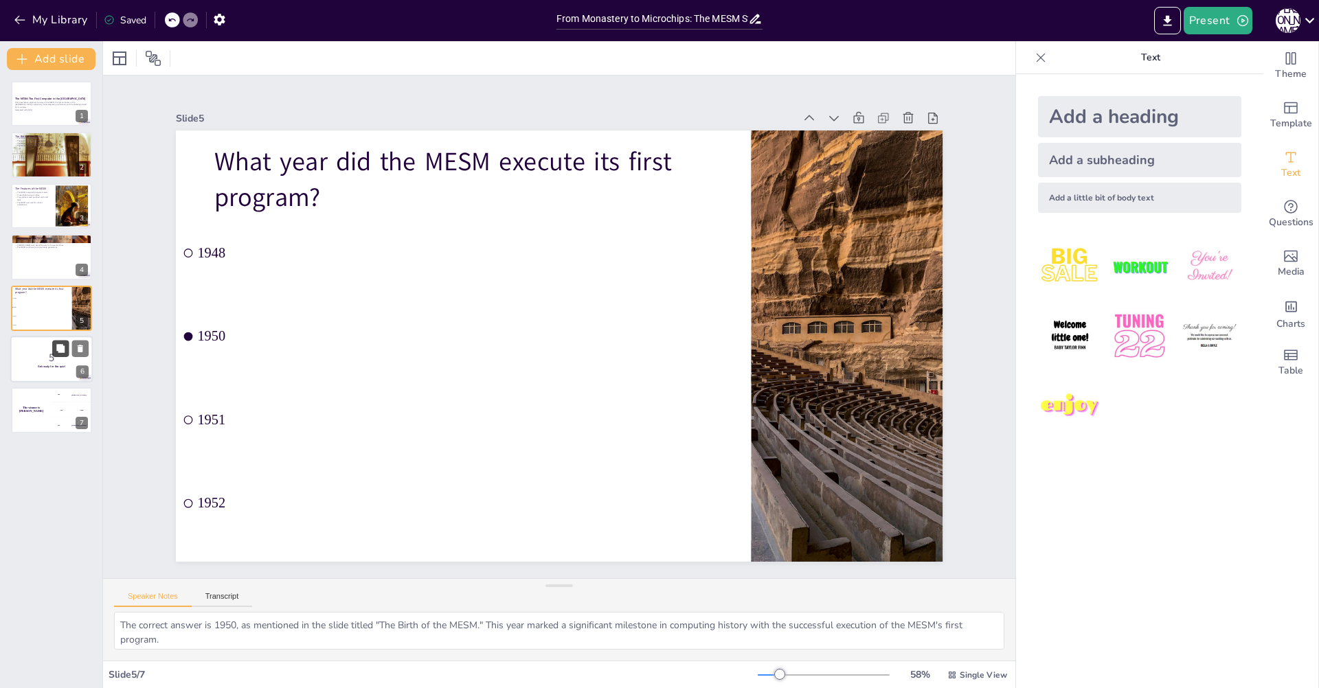
checkbox input "true"
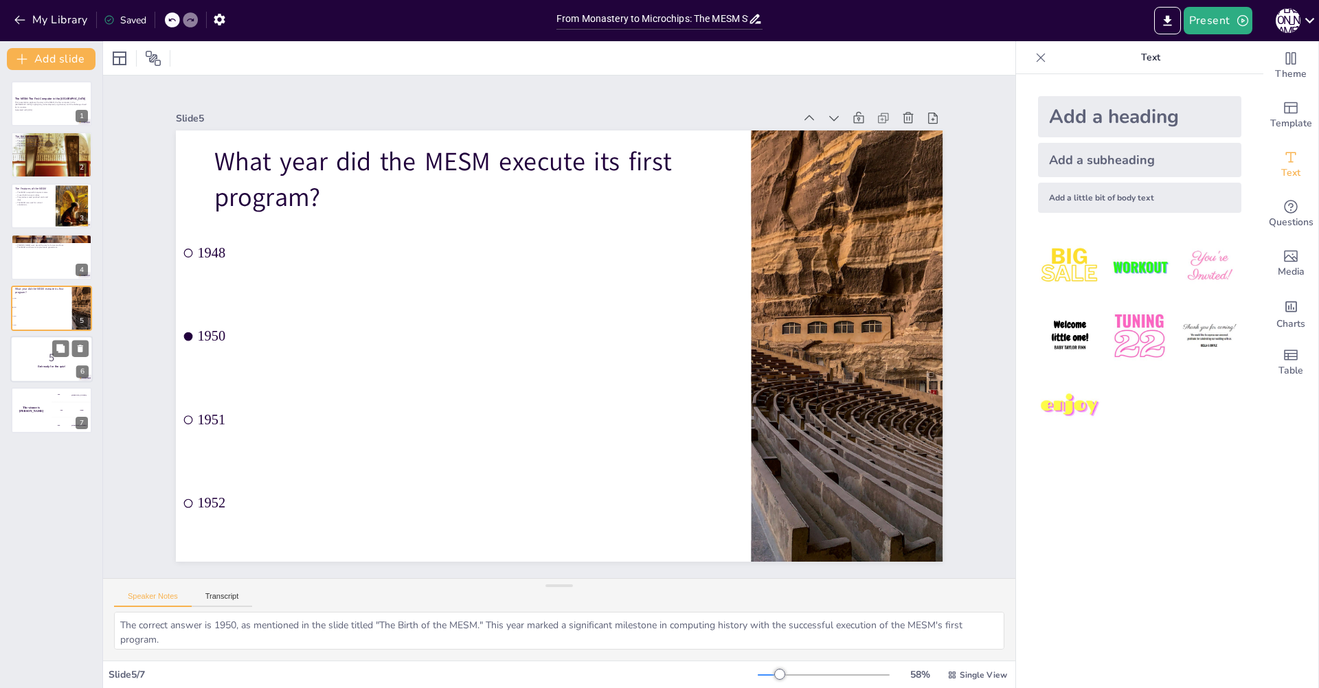
checkbox input "true"
click at [50, 367] on strong "Get ready for the quiz!" at bounding box center [51, 366] width 27 height 3
checkbox input "true"
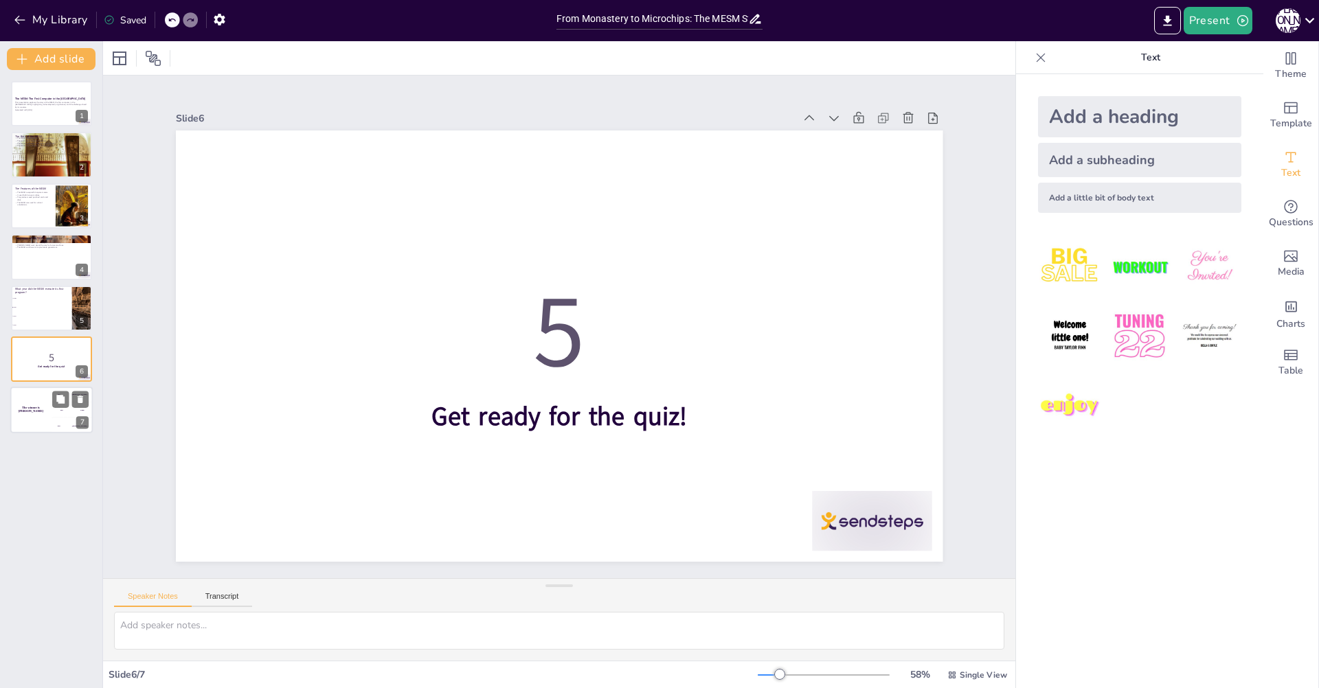
click at [54, 411] on div "200 Jaap" at bounding box center [72, 409] width 41 height 15
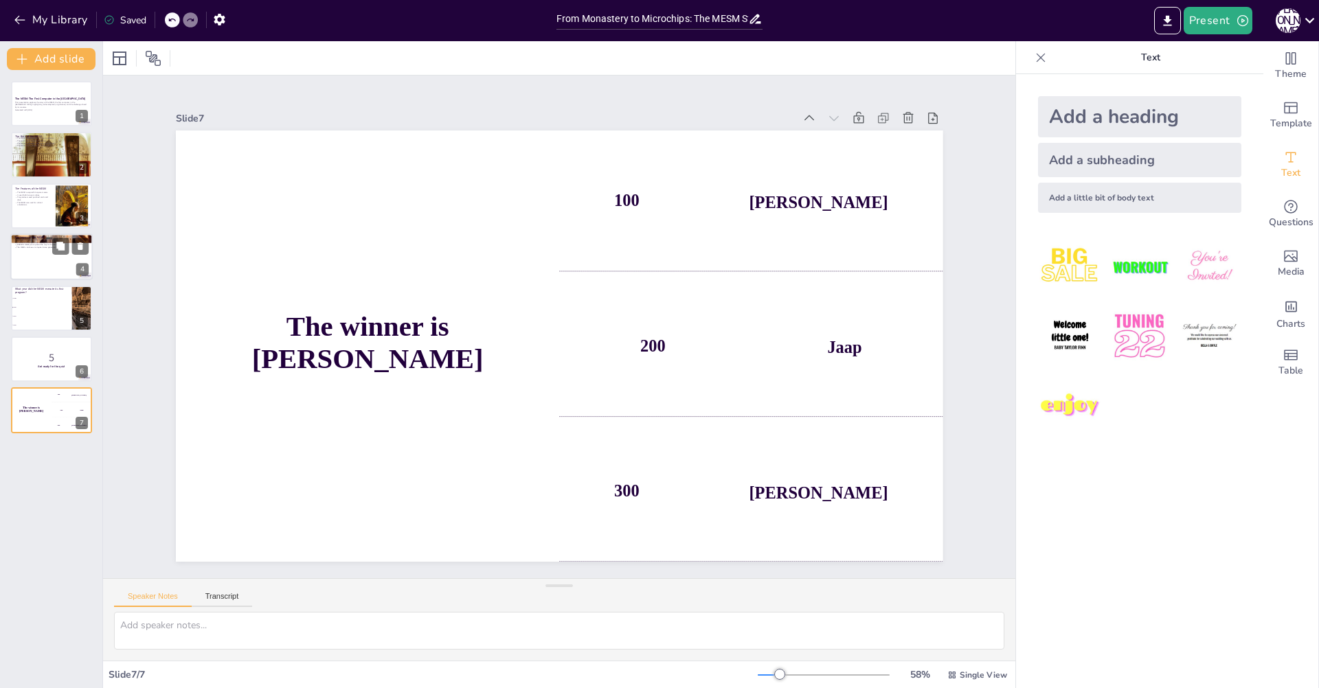
click at [29, 280] on div "The Legacy of the MESM The MESM symbolizes ingenuity and perseverance. It launc…" at bounding box center [51, 257] width 82 height 47
checkbox input "true"
type textarea "The MESM stands as a testament to human creativity and determination in the fac…"
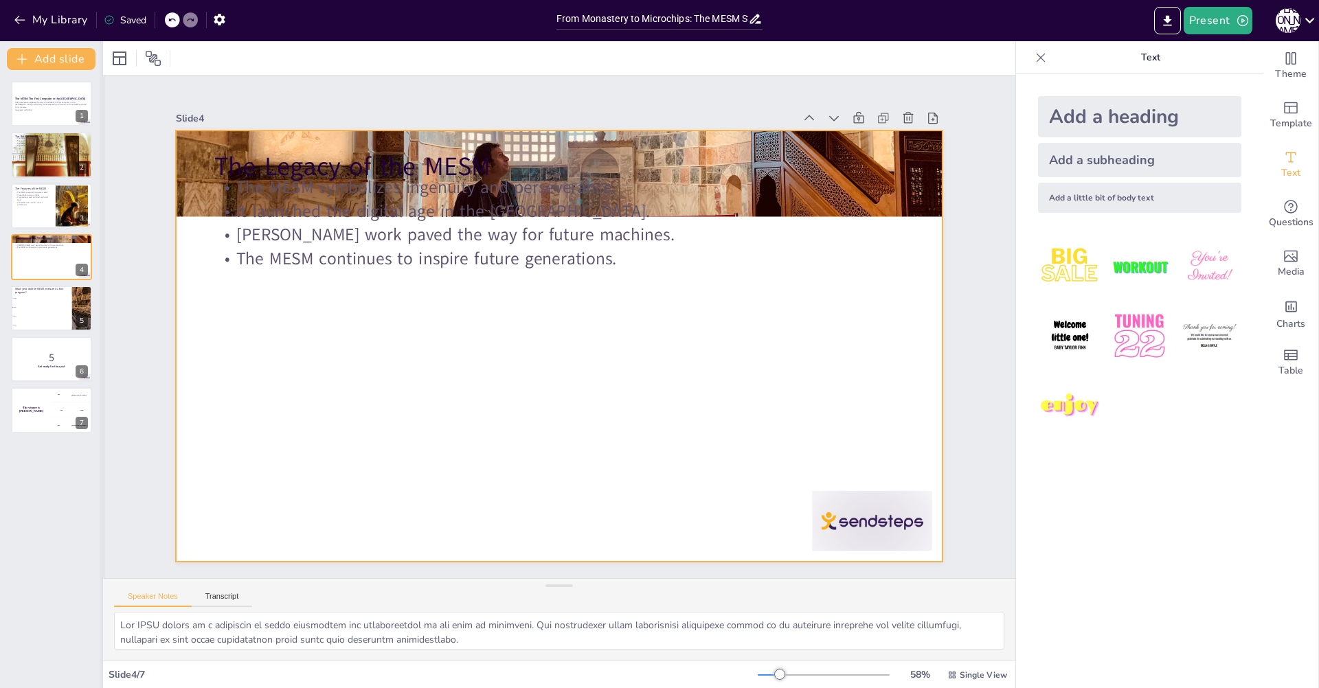
checkbox input "true"
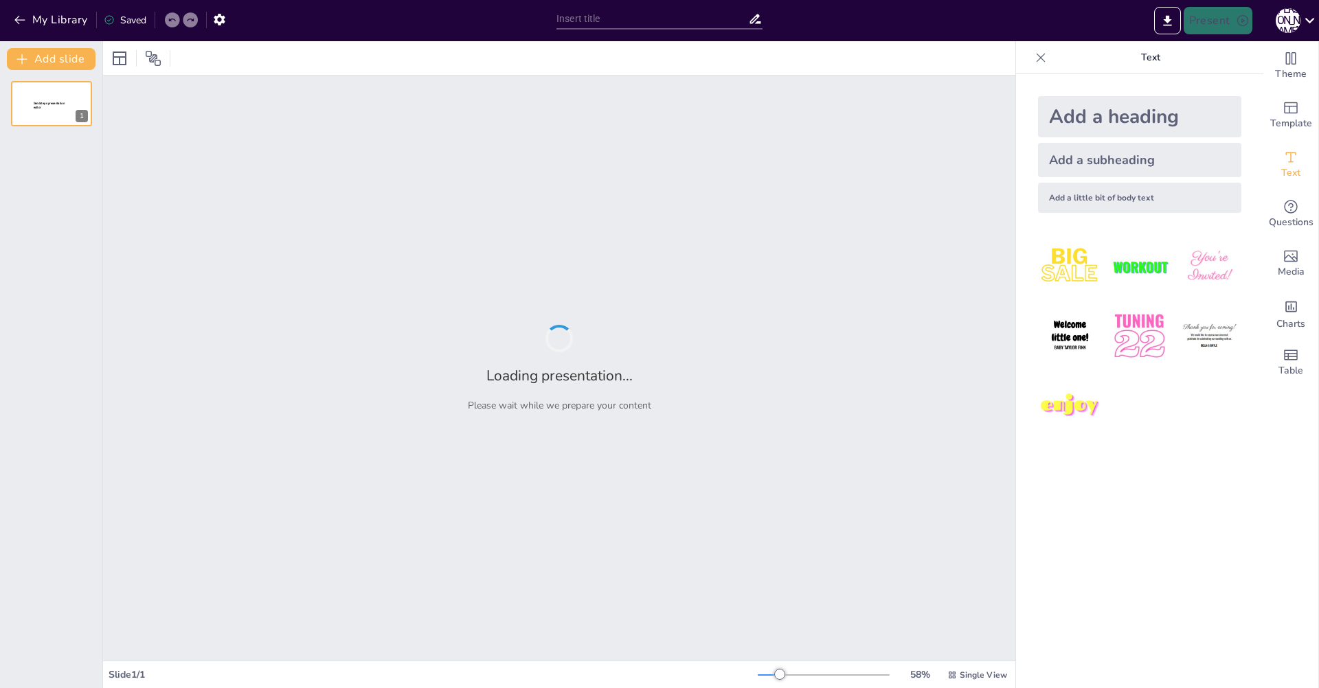
type input "MESM: Pioneering Soviet Computing in a Post-War Era"
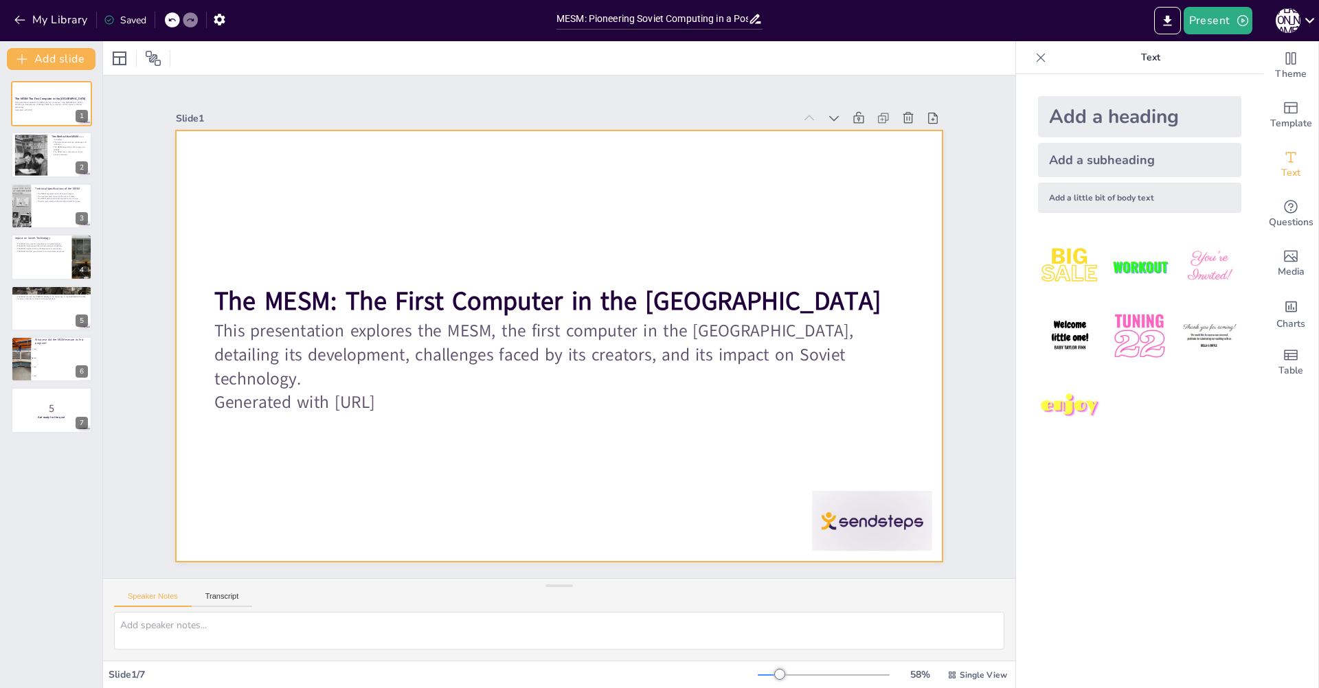
checkbox input "true"
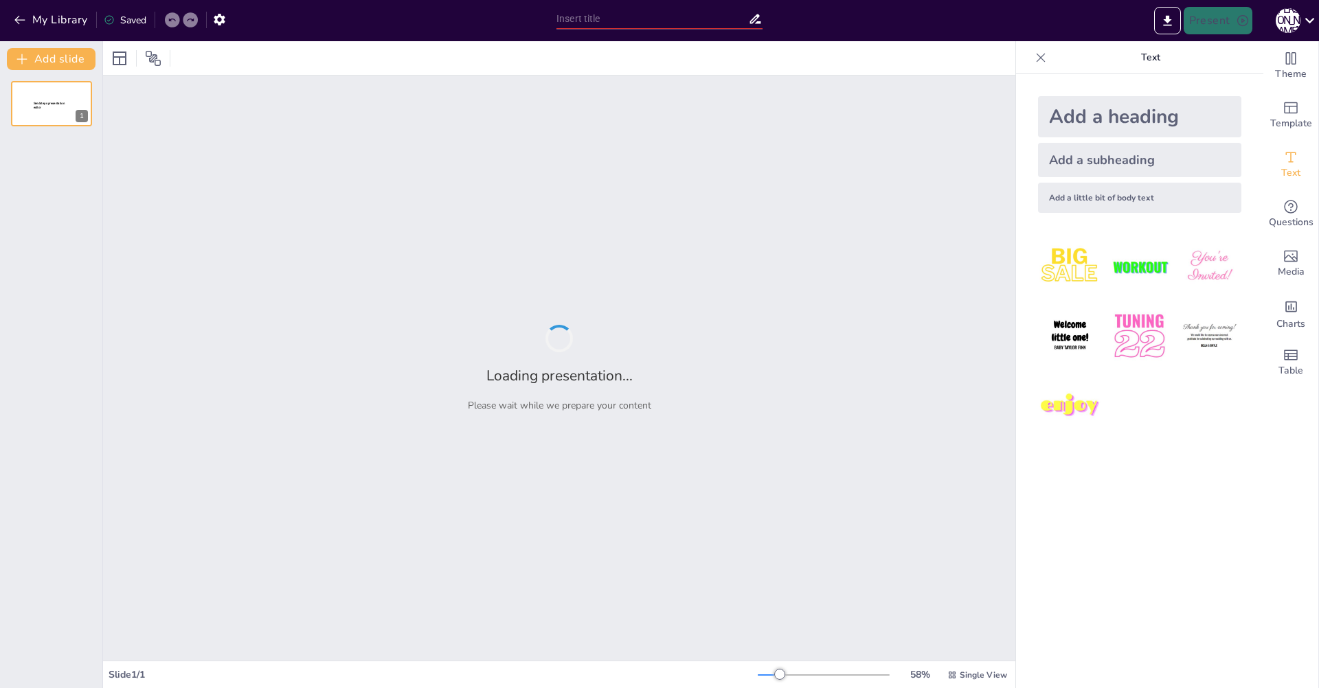
type input "Pioneering Innovation: The MESM and the Birth of Soviet Computing"
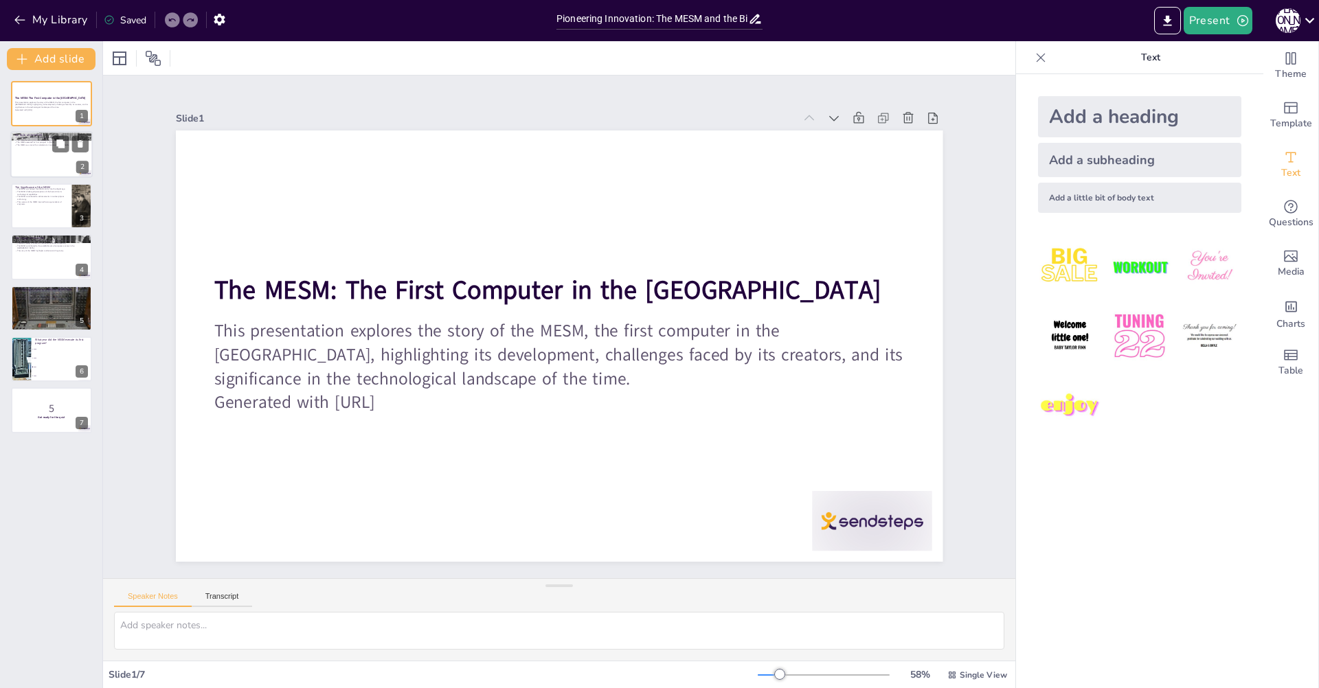
click at [56, 170] on div at bounding box center [51, 155] width 82 height 47
checkbox input "true"
type textarea "The birth of the MESM in [DATE] marked a pivotal moment in the history of compu…"
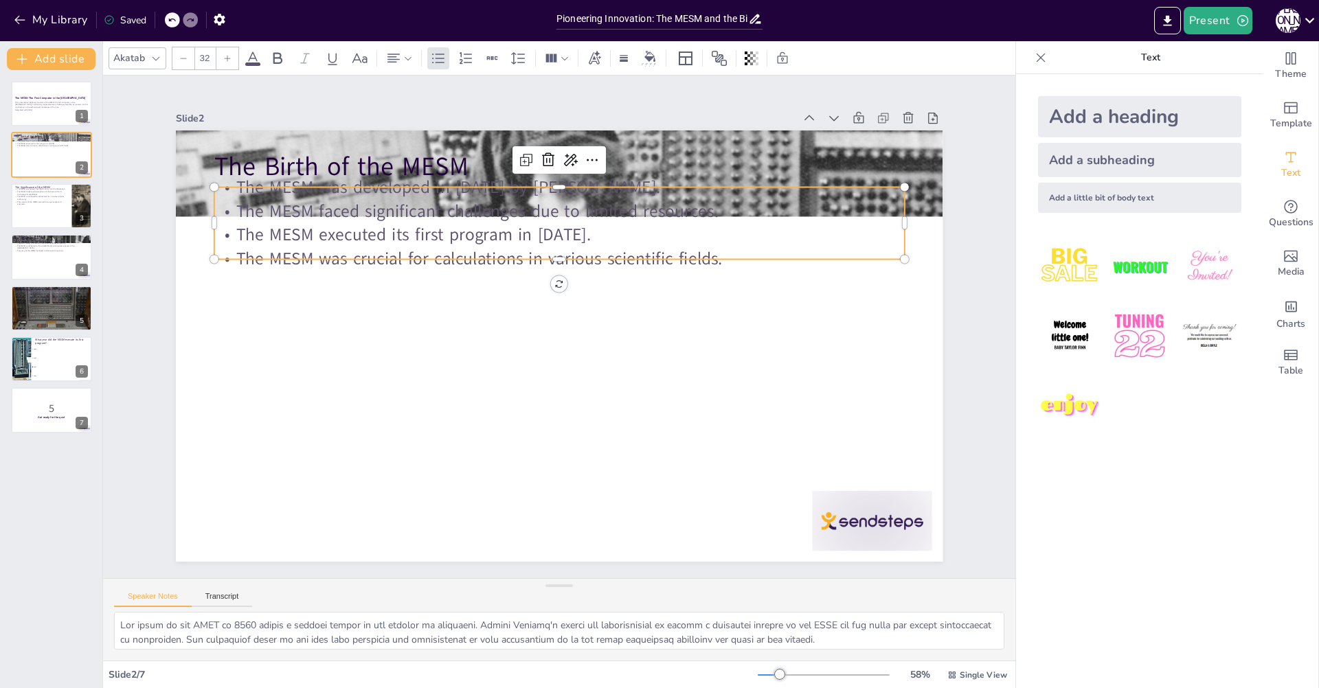
click at [291, 220] on p "The MESM executed its first program in [DATE]." at bounding box center [578, 237] width 680 height 167
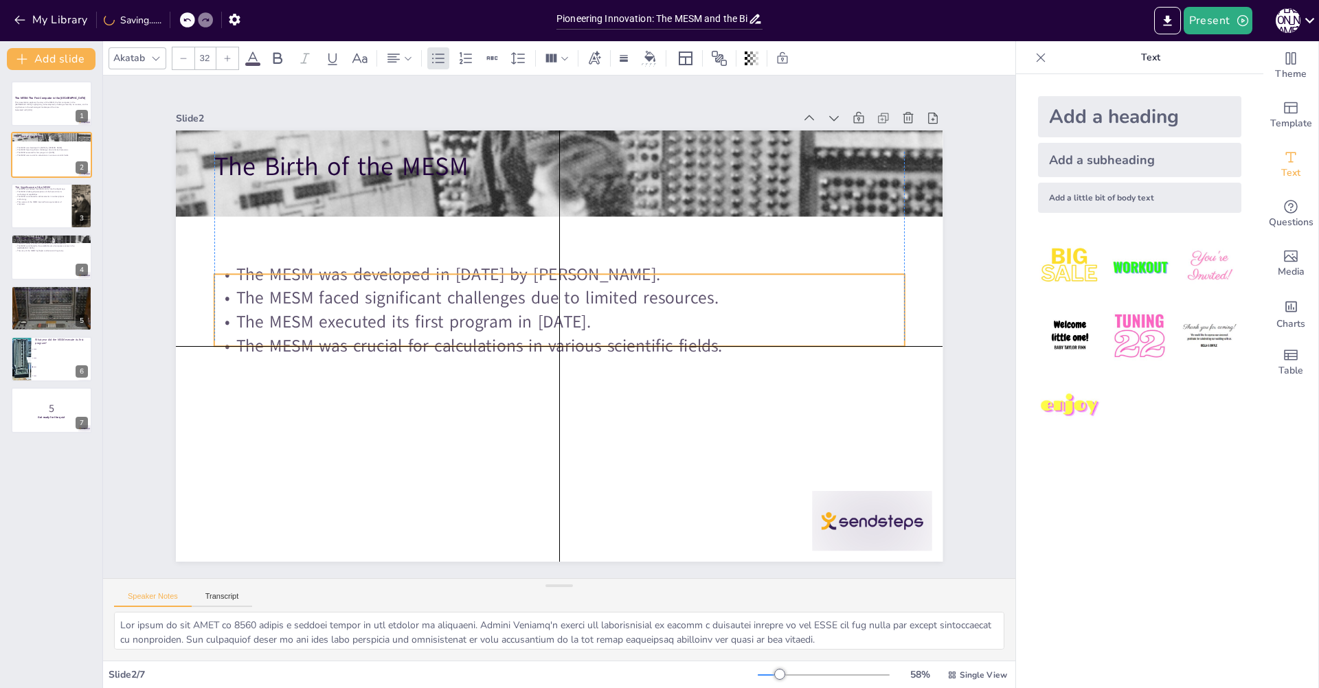
drag, startPoint x: 356, startPoint y: 258, endPoint x: 352, endPoint y: 315, distance: 56.5
click at [352, 315] on p "The MESM executed its first program in [DATE]." at bounding box center [559, 322] width 690 height 24
click at [350, 312] on p "The MESM executed its first program in [DATE]." at bounding box center [559, 322] width 690 height 24
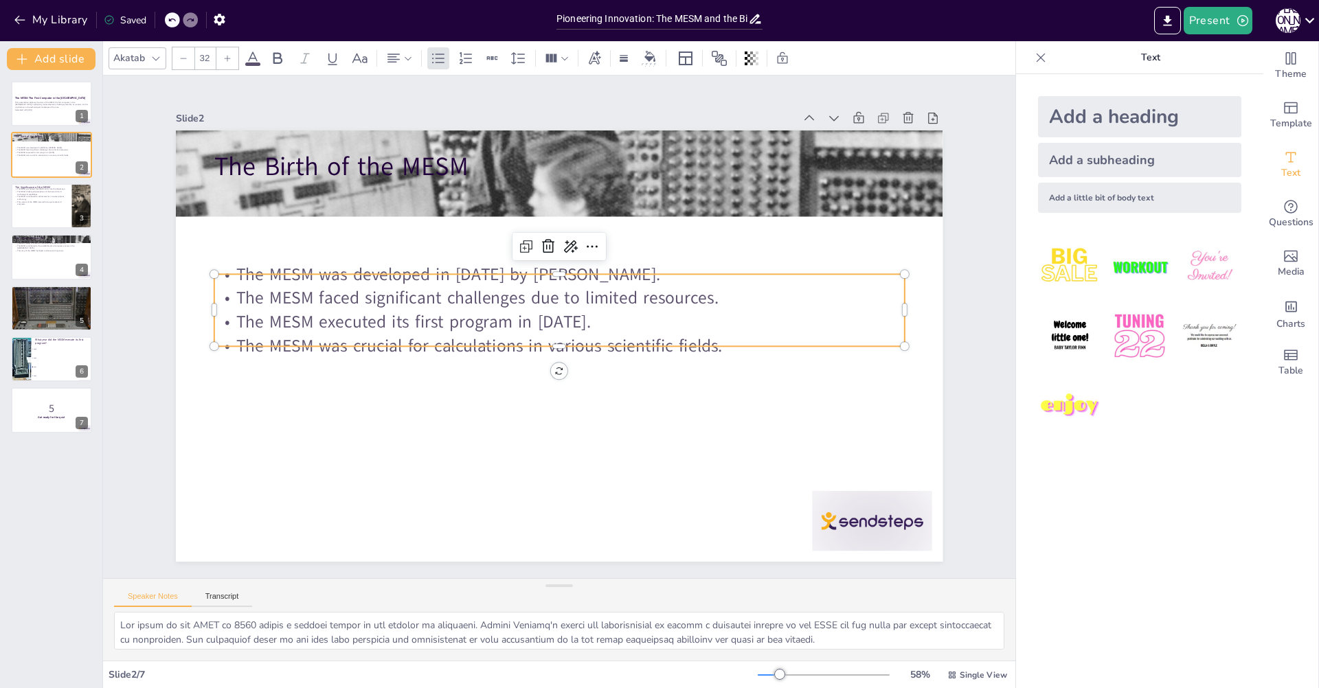
click at [700, 314] on p "The MESM executed its first program in [DATE]." at bounding box center [559, 322] width 689 height 96
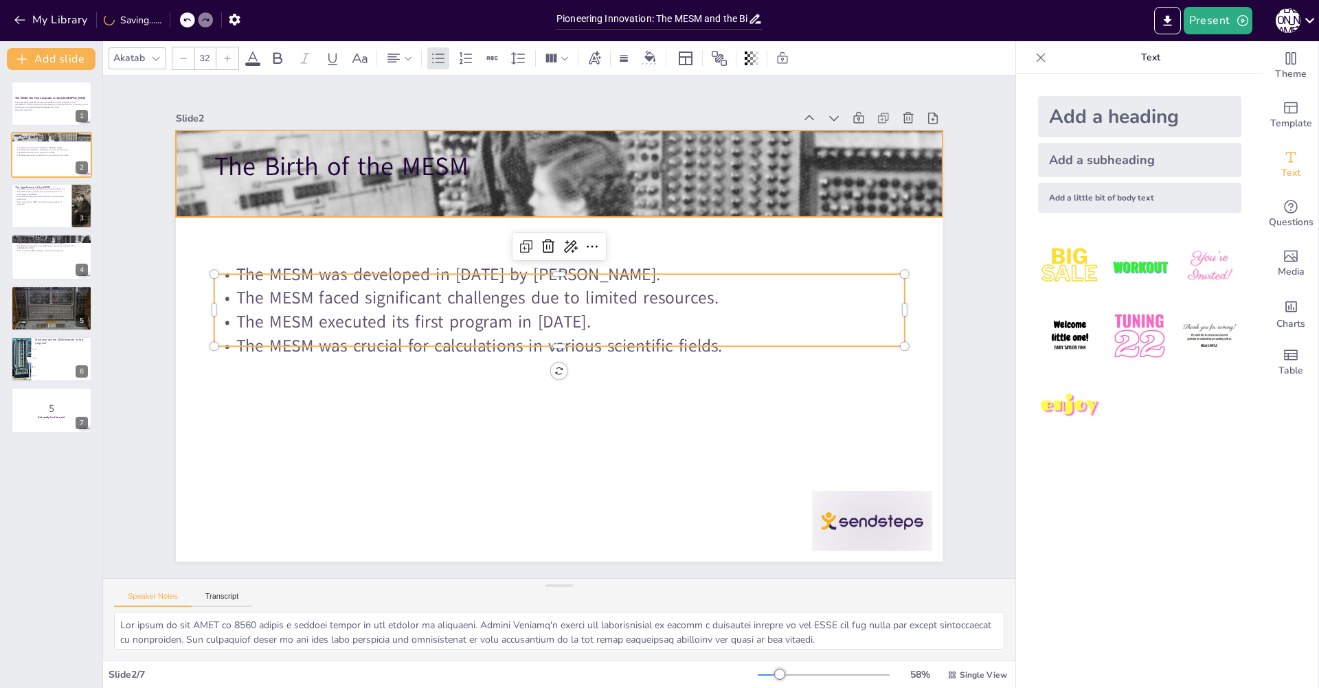
checkbox input "true"
type input "48"
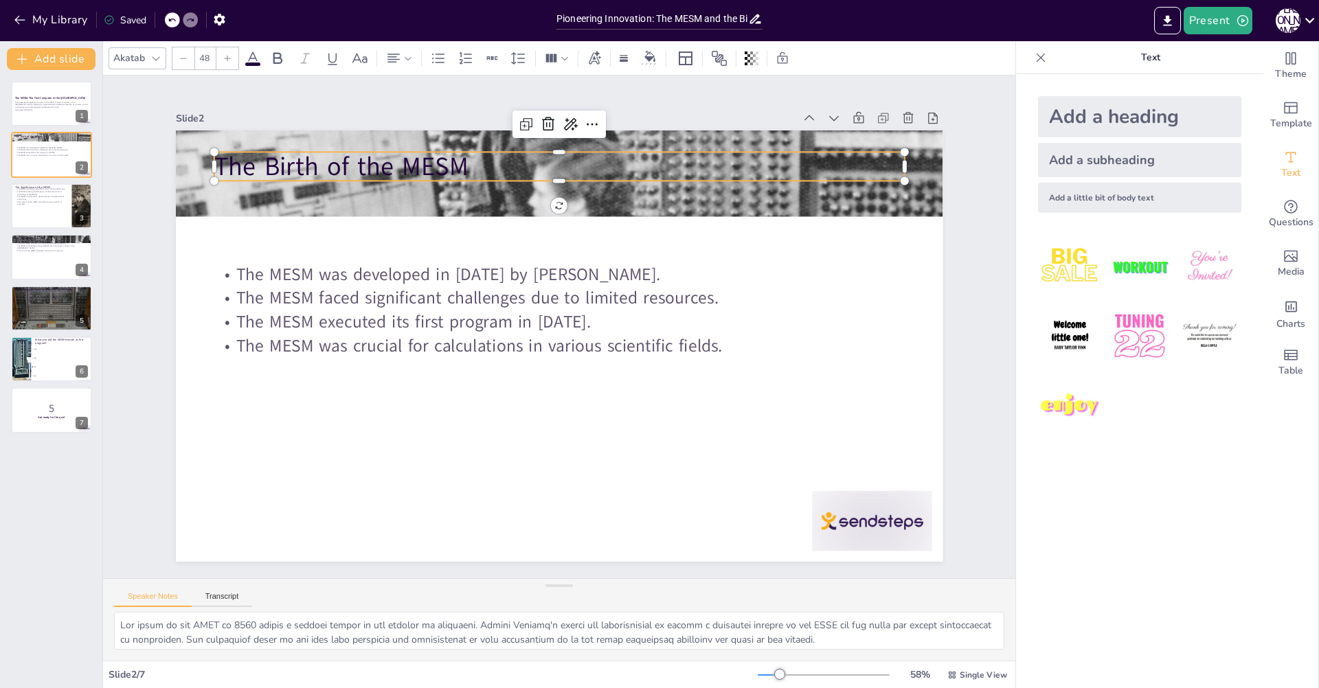
click at [301, 168] on p "The Birth of the MESM" at bounding box center [559, 166] width 690 height 36
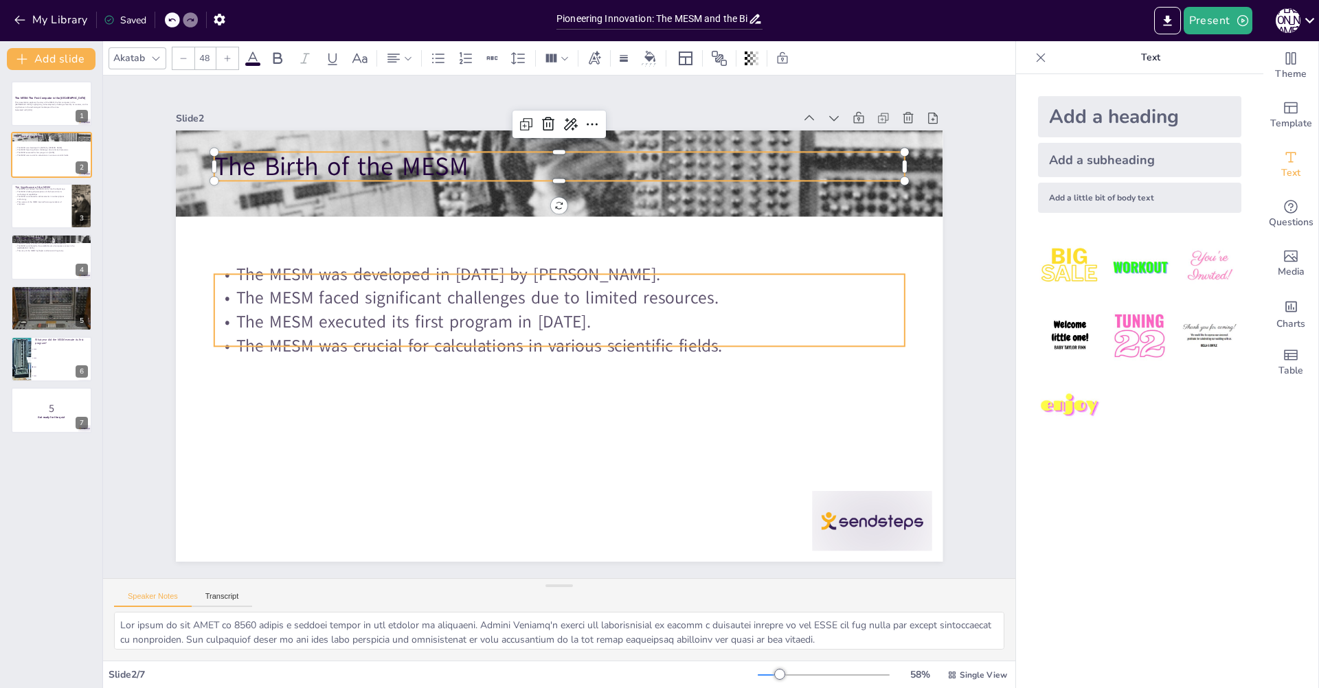
checkbox input "true"
type input "32"
click at [430, 288] on p "The MESM faced significant challenges due to limited resources." at bounding box center [559, 298] width 690 height 24
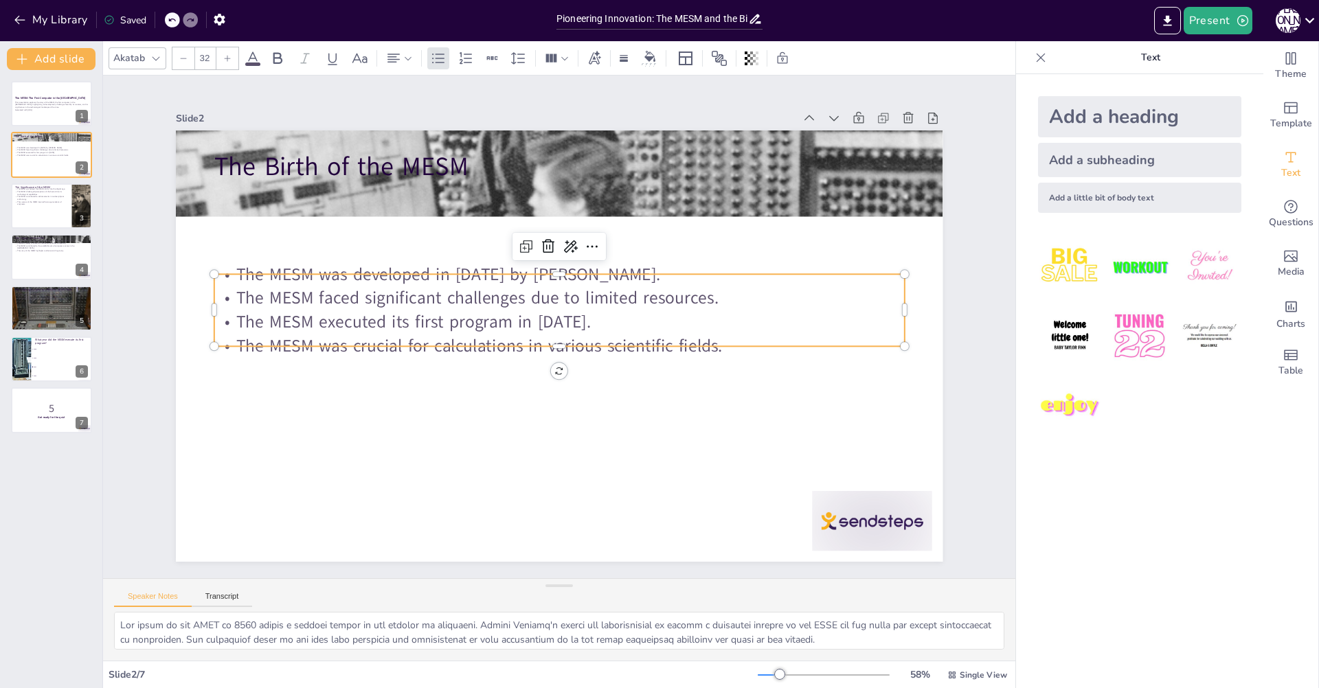
click at [430, 288] on p "The MESM faced significant challenges due to limited resources." at bounding box center [562, 299] width 689 height 96
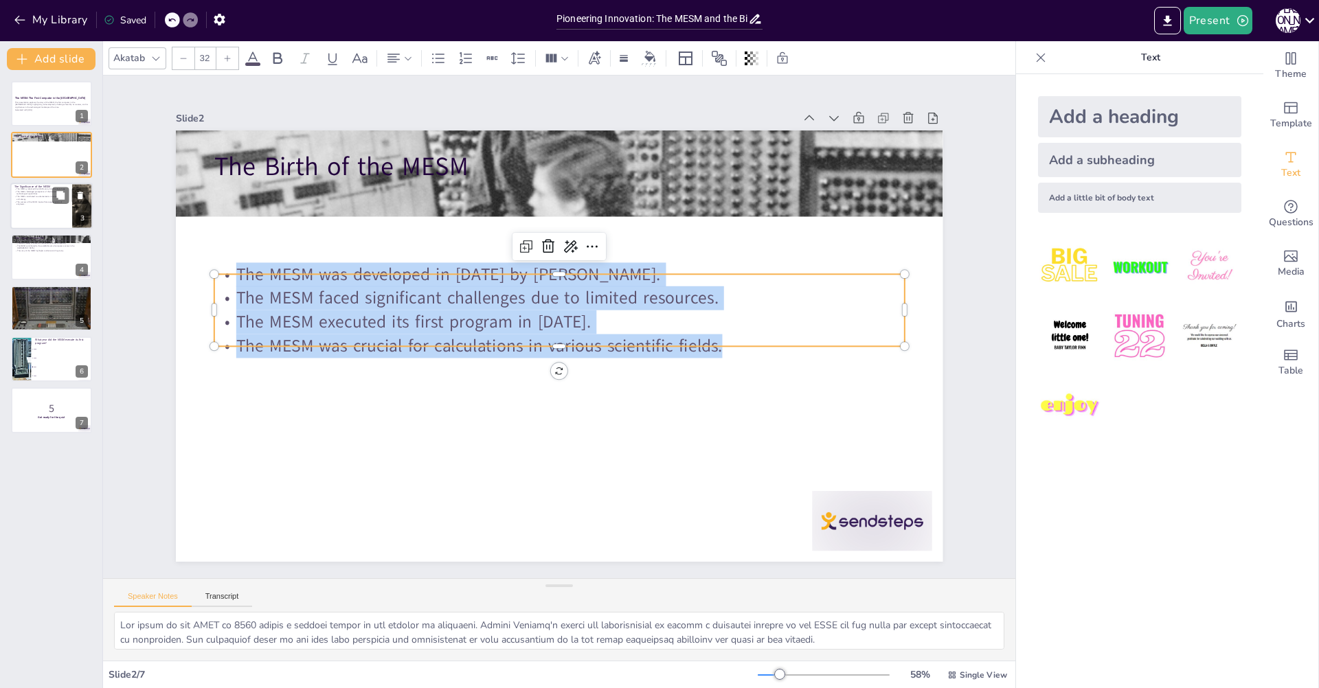
click at [34, 219] on div at bounding box center [51, 206] width 82 height 47
checkbox input "true"
type textarea "The MESM's development symbolized a significant shift for the USSR, marking its…"
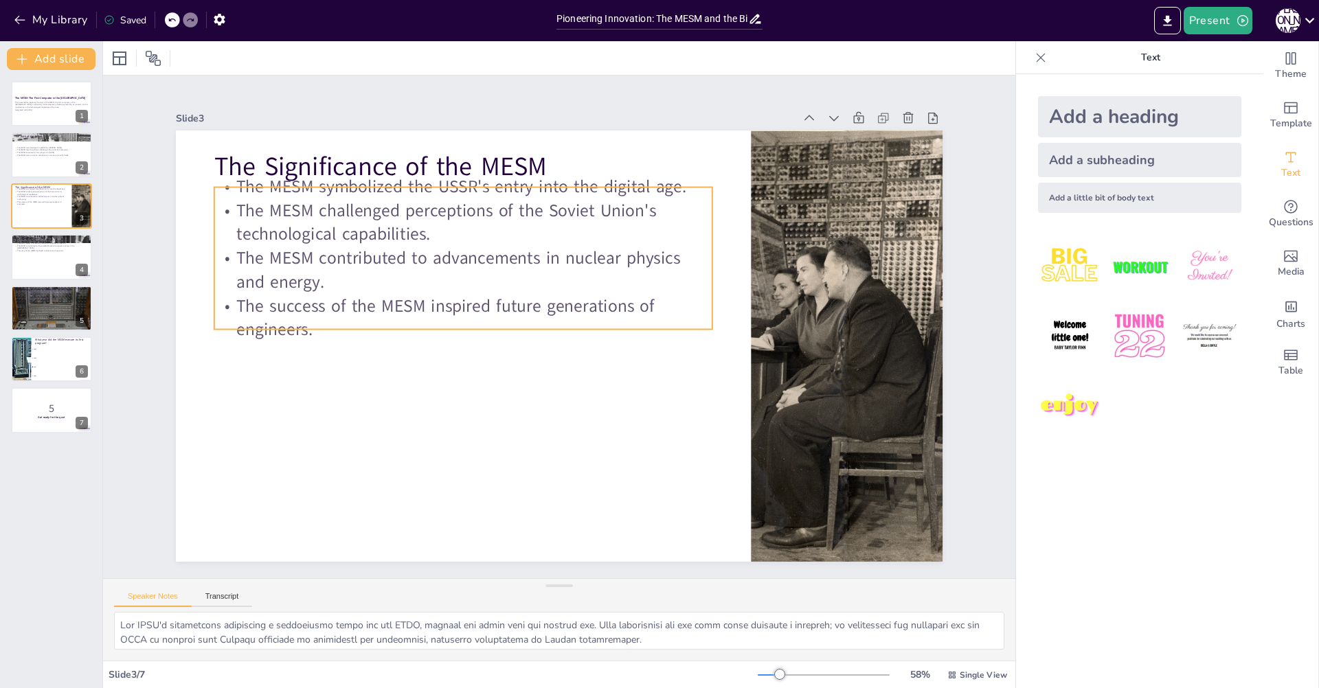
click at [382, 169] on p "The Significance of the MESM" at bounding box center [498, 150] width 495 height 139
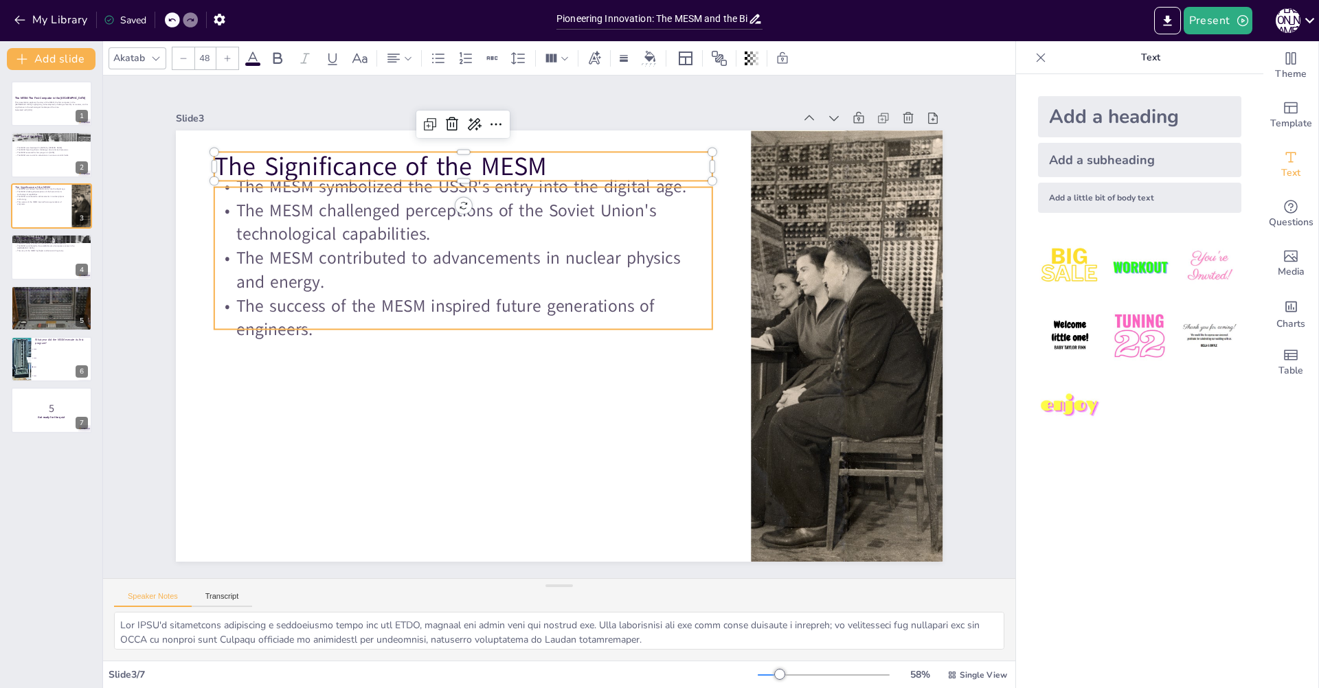
checkbox input "true"
type input "32"
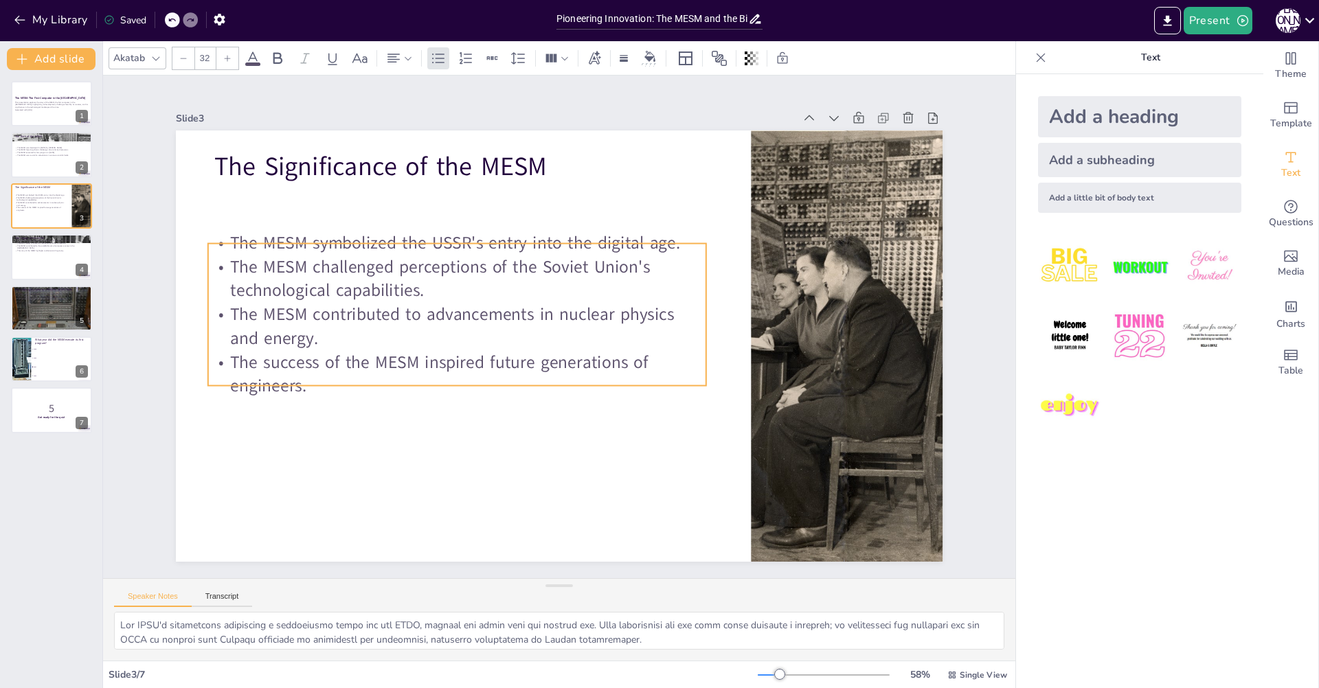
drag, startPoint x: 383, startPoint y: 237, endPoint x: 376, endPoint y: 300, distance: 63.6
click at [376, 300] on p "The MESM challenged perceptions of the Soviet Union's technological capabilitie…" at bounding box center [462, 268] width 501 height 100
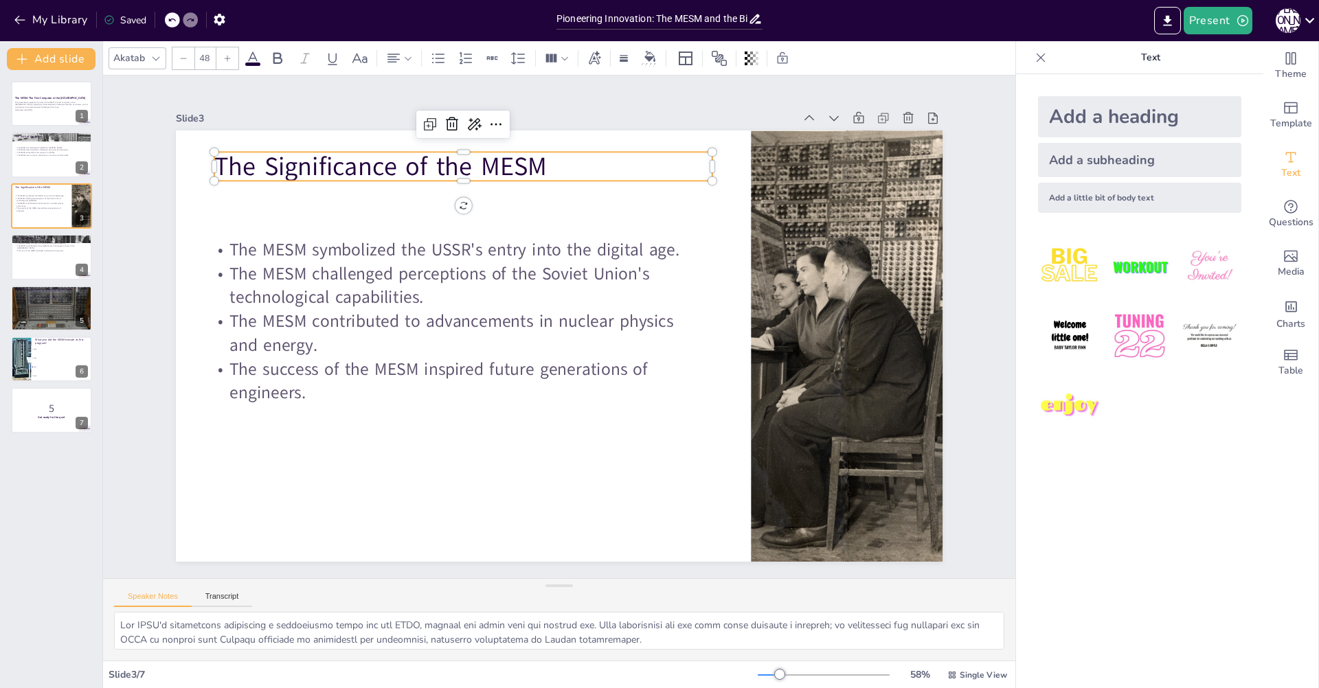
click at [345, 178] on div "The Significance of the MESM The MESM symbolized the USSR's entry into the digi…" at bounding box center [557, 345] width 808 height 509
click at [339, 171] on p "The Significance of the MESM" at bounding box center [463, 166] width 499 height 36
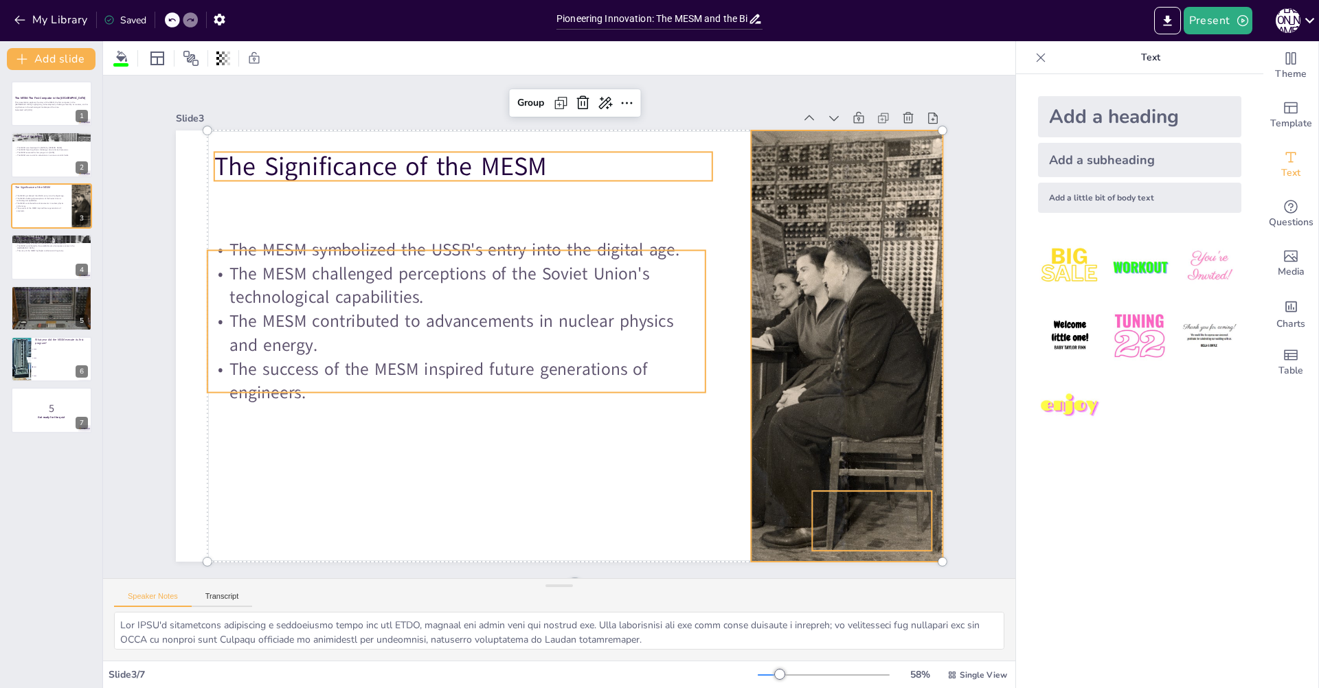
click at [339, 163] on p "The Significance of the MESM" at bounding box center [463, 166] width 499 height 36
click at [339, 163] on p "The Significance of the MESM" at bounding box center [480, 157] width 499 height 88
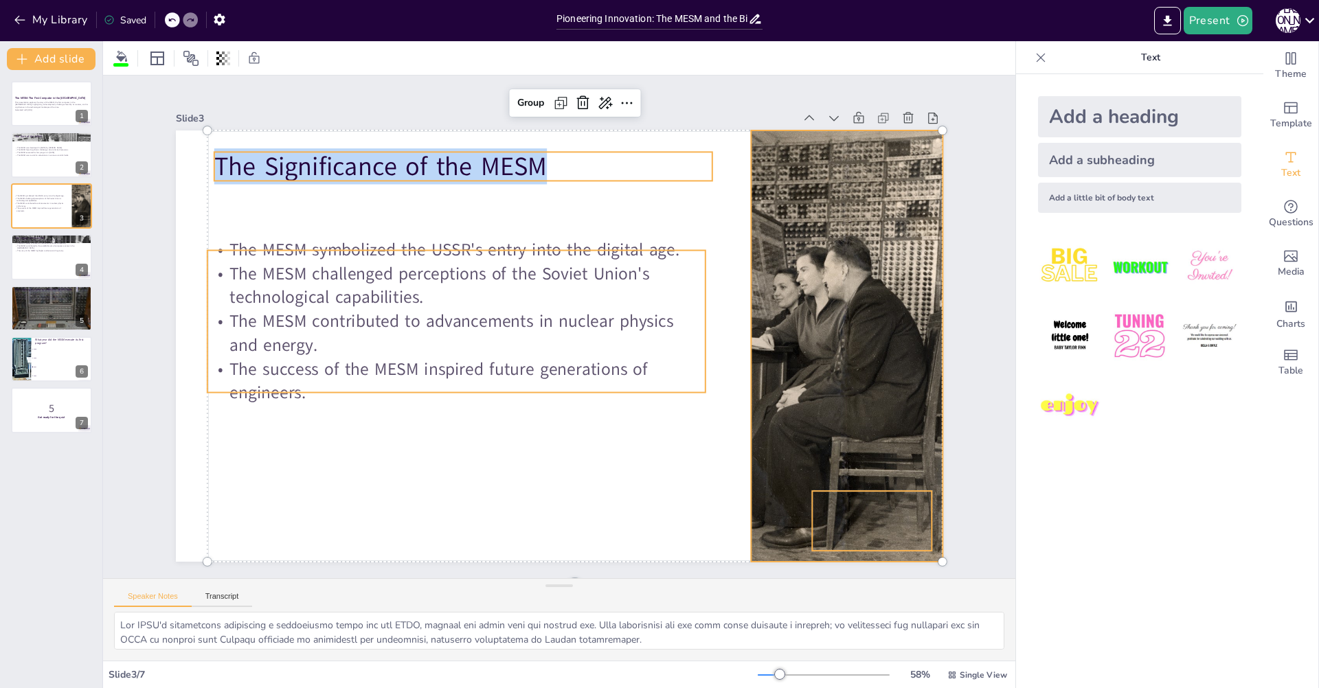
click at [339, 163] on p "The Significance of the MESM" at bounding box center [480, 156] width 499 height 87
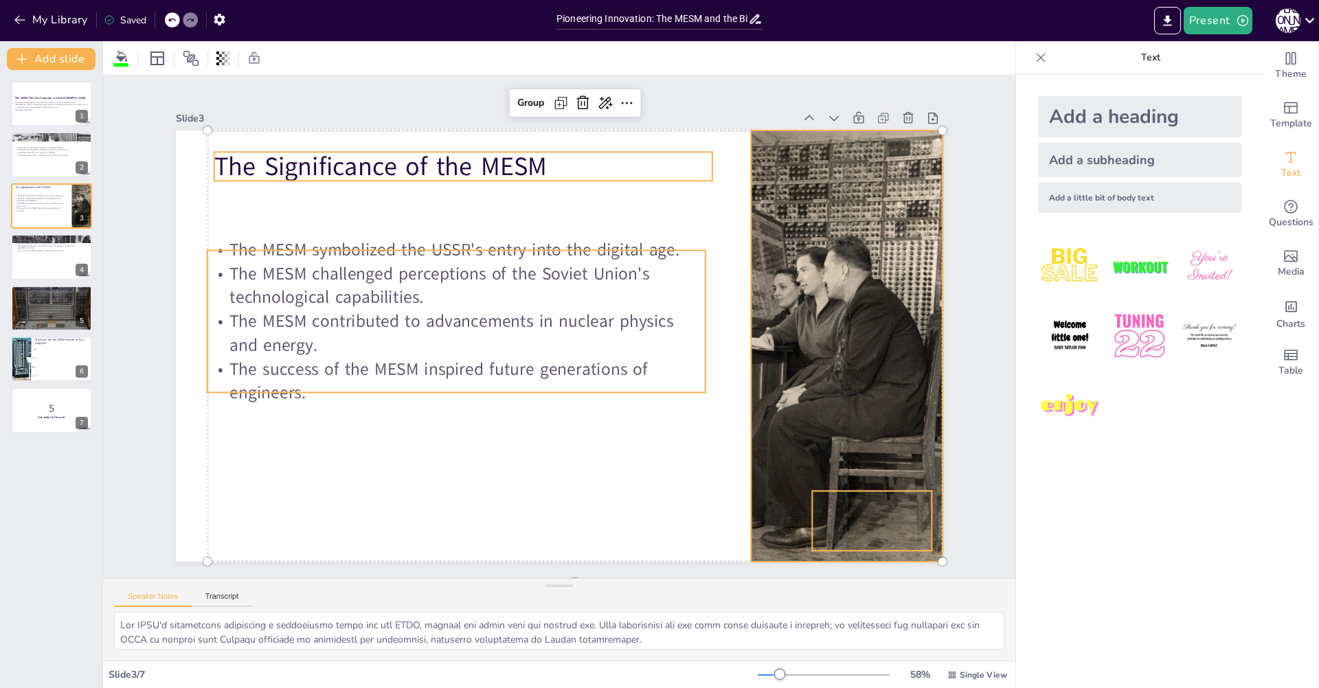
click at [339, 163] on p "The Significance of the MESM" at bounding box center [463, 166] width 499 height 36
click at [339, 163] on p "The Significance of the MESM" at bounding box center [480, 156] width 499 height 87
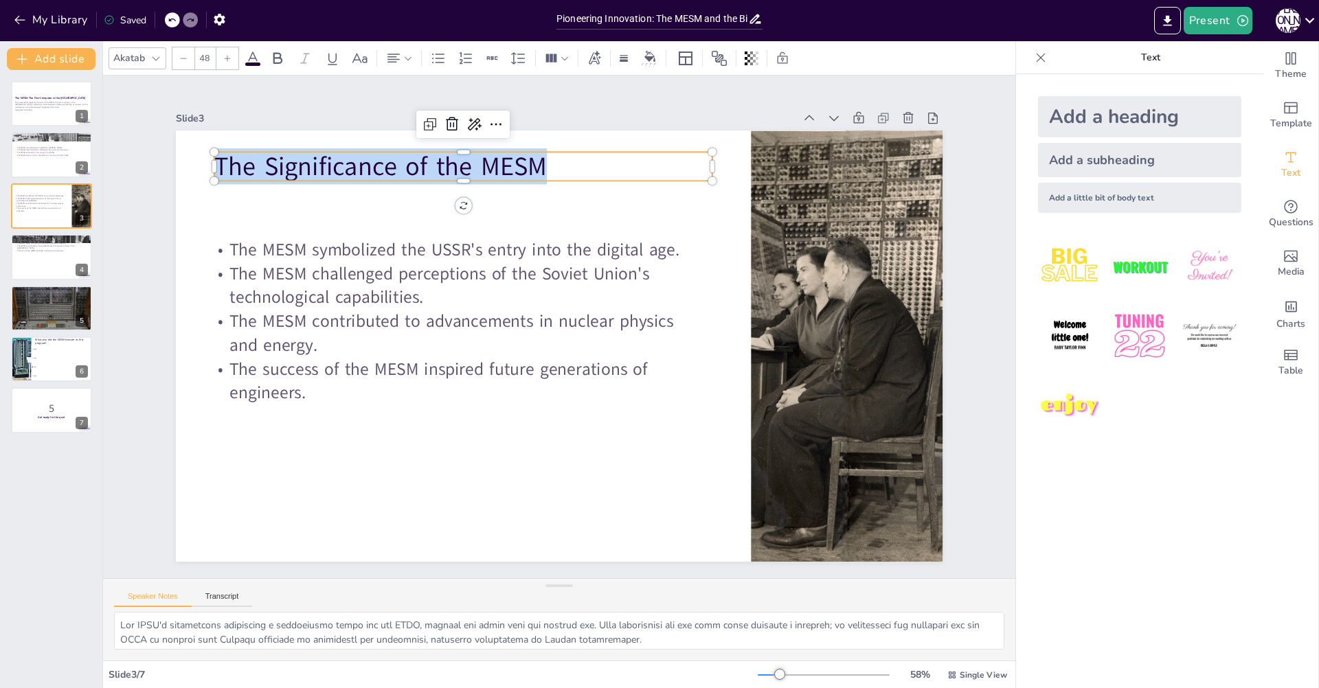
click at [339, 163] on p "The Significance of the MESM" at bounding box center [463, 166] width 499 height 36
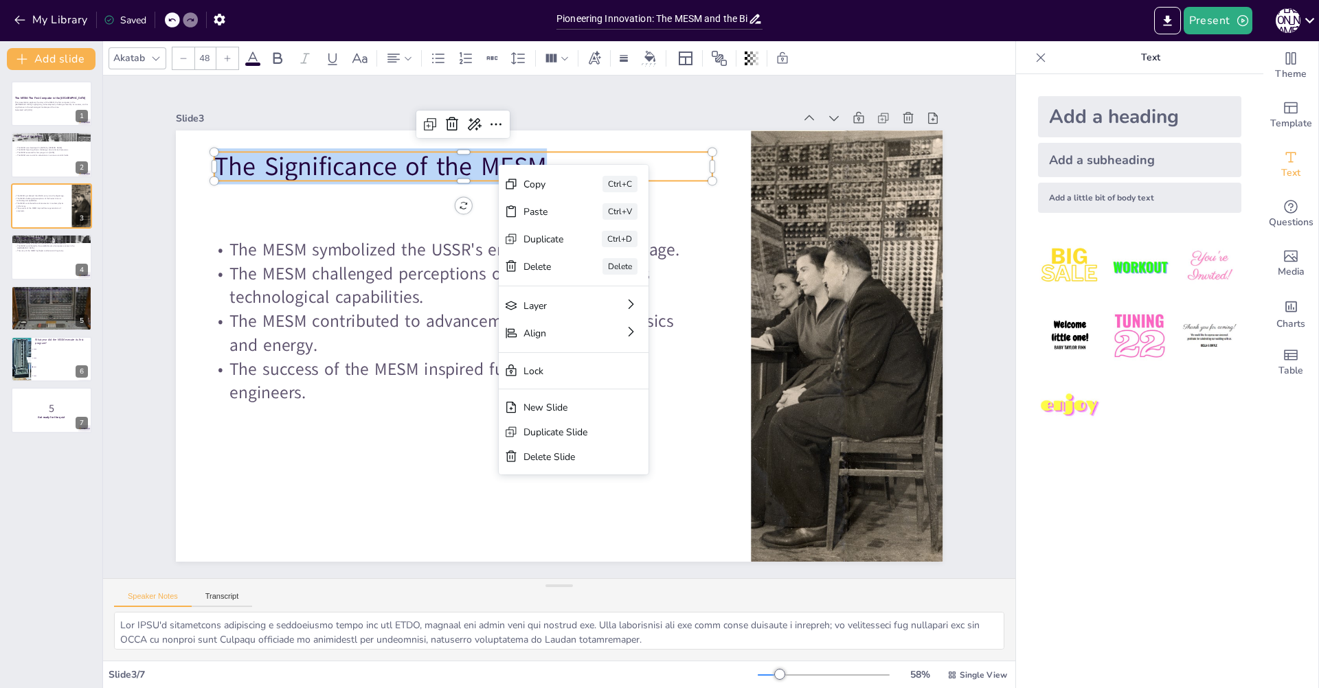
click at [415, 156] on p "The Significance of the MESM" at bounding box center [463, 166] width 499 height 36
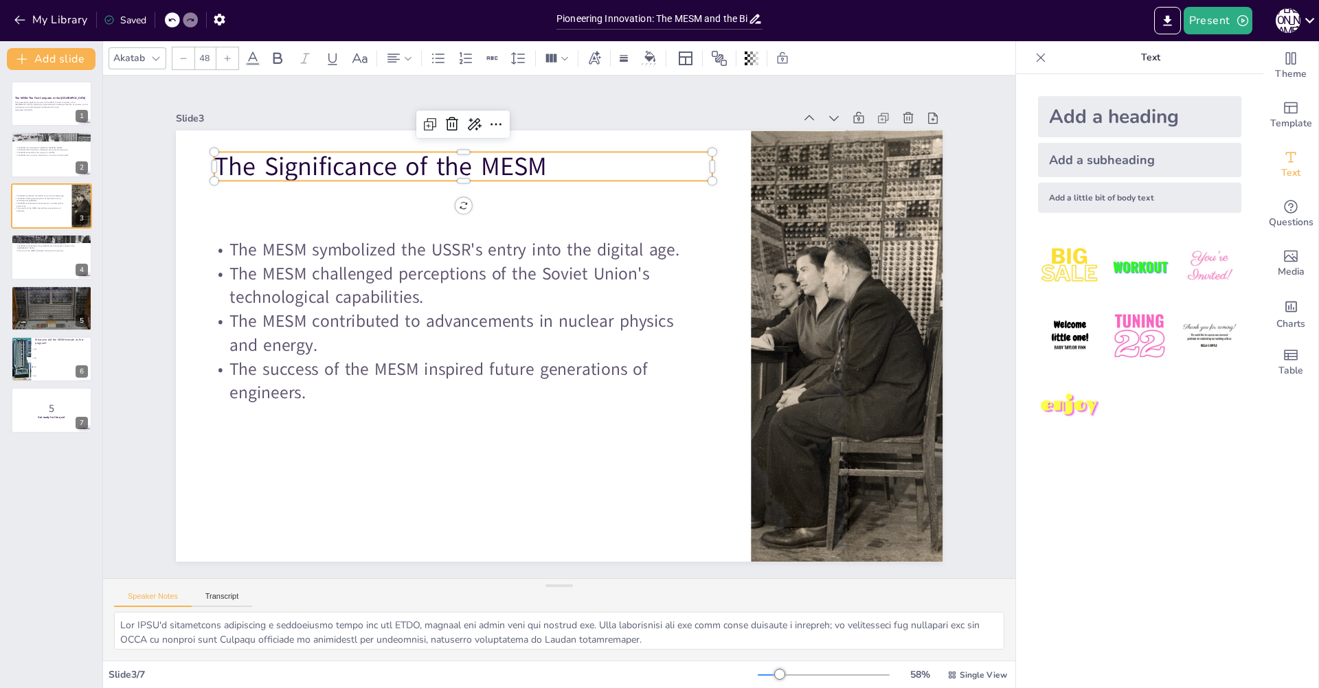
click at [527, 165] on p "The Significance of the MESM" at bounding box center [480, 157] width 499 height 88
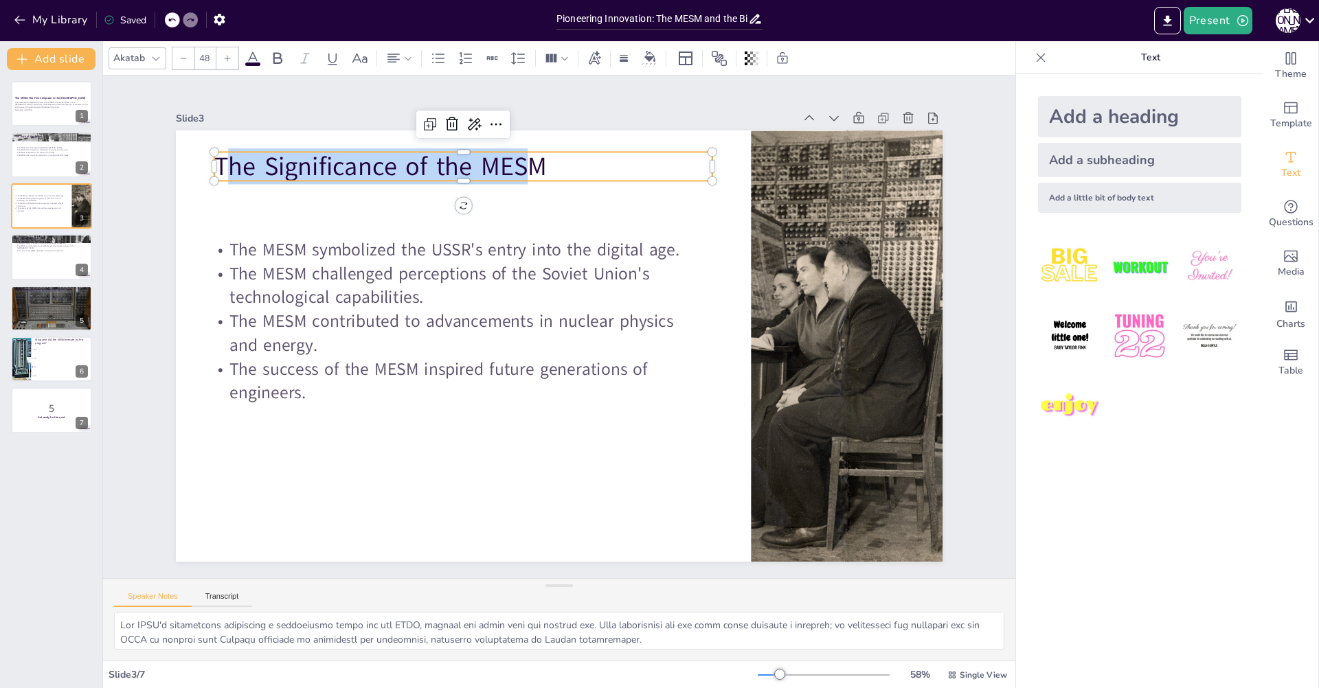
drag, startPoint x: 433, startPoint y: 161, endPoint x: 217, endPoint y: 156, distance: 216.4
click at [217, 156] on p "The Significance of the MESM" at bounding box center [463, 166] width 499 height 36
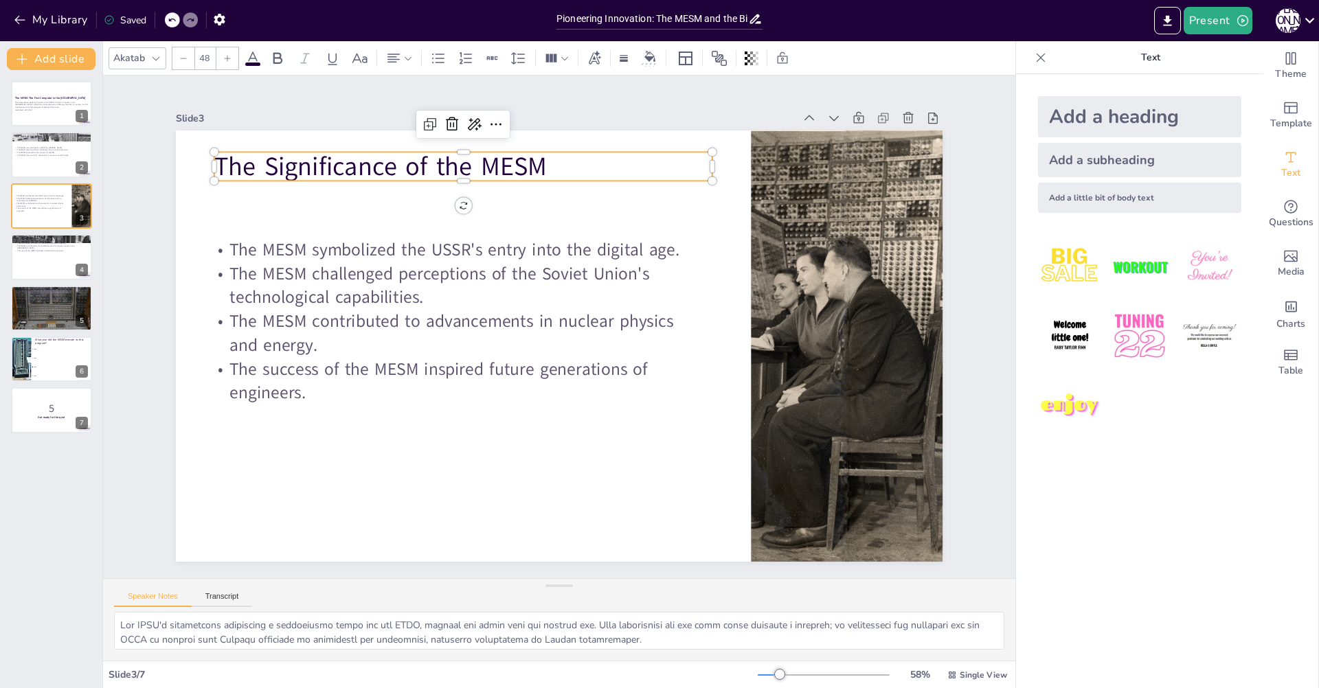
click at [595, 163] on p "The Significance of the MESM" at bounding box center [463, 166] width 499 height 36
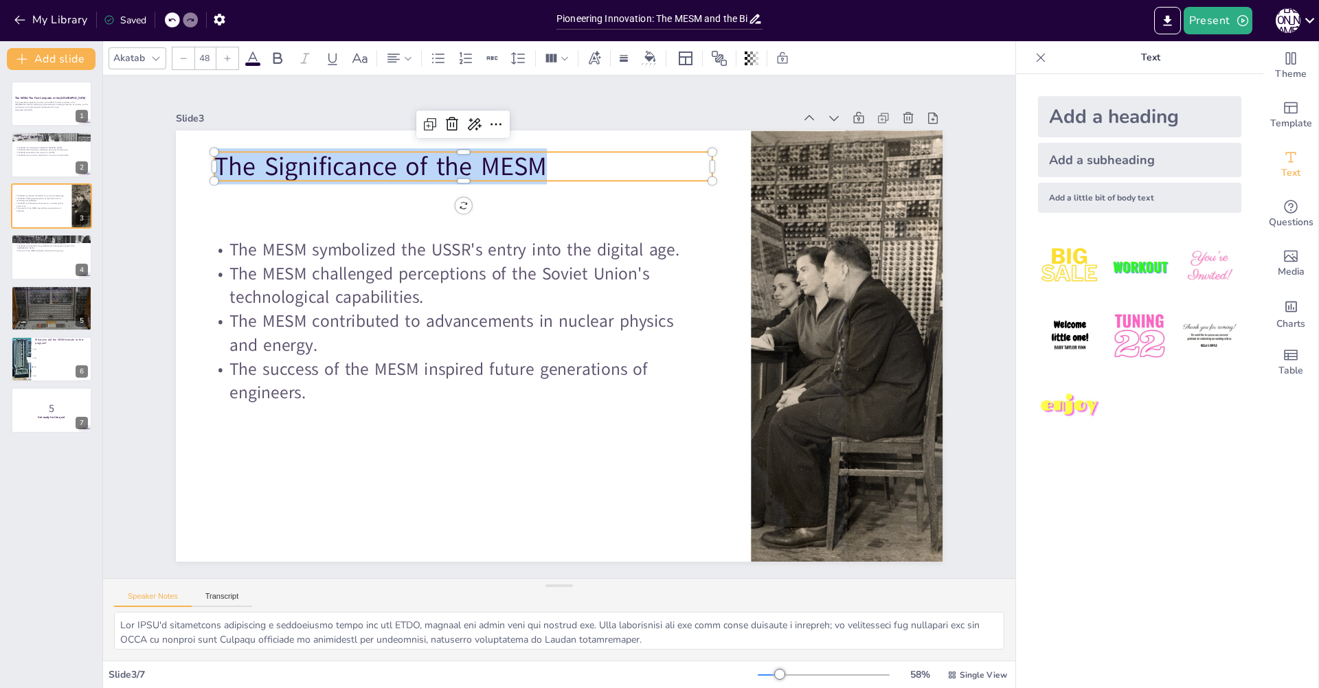
drag, startPoint x: 473, startPoint y: 161, endPoint x: 204, endPoint y: 150, distance: 269.4
click at [204, 150] on div "The MESM symbolized the USSR's entry into the digital age. The MESM challenged …" at bounding box center [559, 345] width 766 height 431
copy p "The Significance of the MESM"
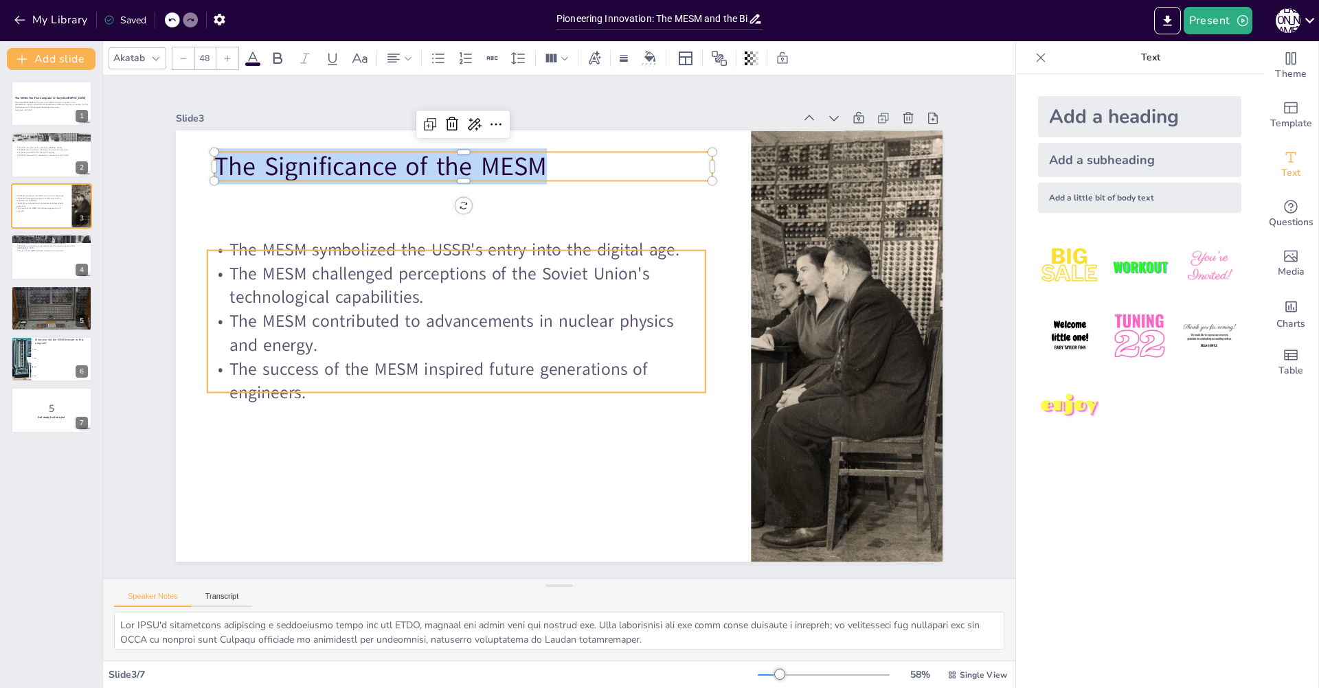
checkbox input "true"
type input "32"
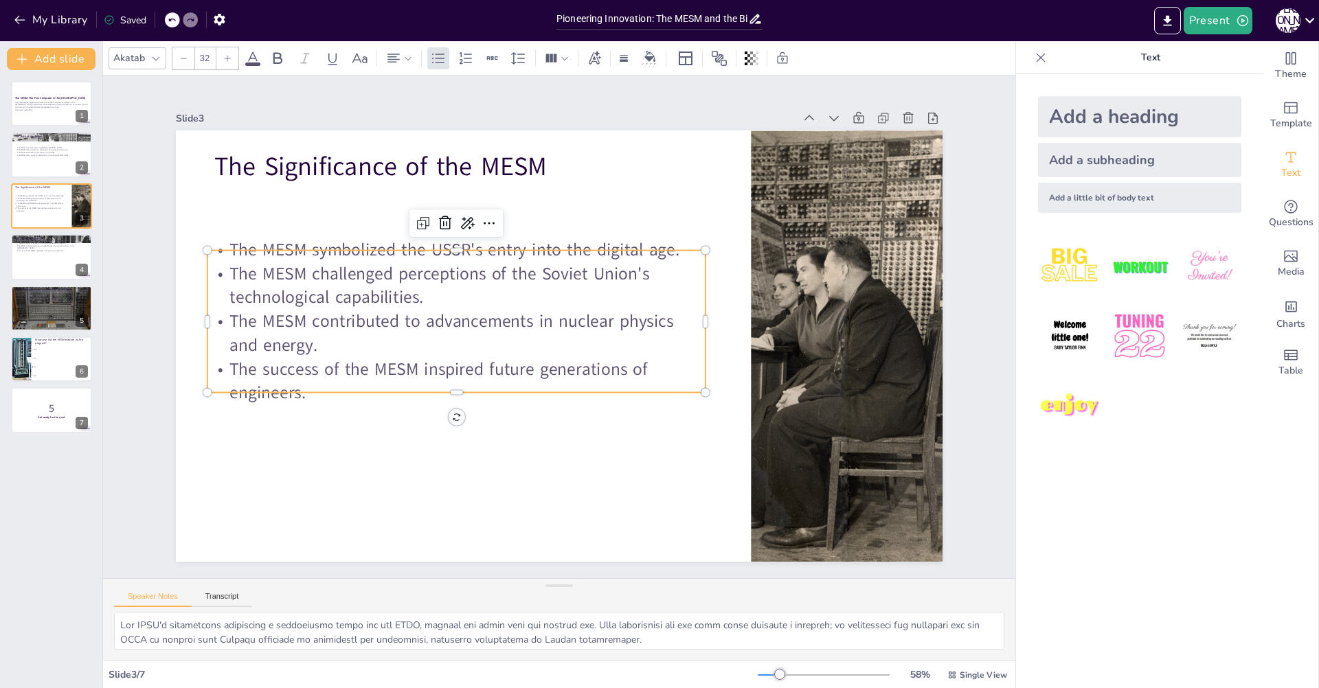
click at [390, 278] on p "The MESM challenged perceptions of the Soviet Union's technological capabilitie…" at bounding box center [461, 275] width 501 height 100
click at [320, 262] on p "The MESM challenged perceptions of the Soviet Union's technological capabilitie…" at bounding box center [456, 285] width 499 height 47
click at [313, 266] on p "The MESM challenged perceptions of the Soviet Union's technological capabilitie…" at bounding box center [455, 285] width 499 height 47
click at [313, 266] on p "The MESM challenged perceptions of the Soviet Union's technological capabilitie…" at bounding box center [459, 275] width 501 height 100
click at [319, 269] on p "The MESM challenged perceptions of the Soviet Union's technological capabilitie…" at bounding box center [459, 275] width 501 height 100
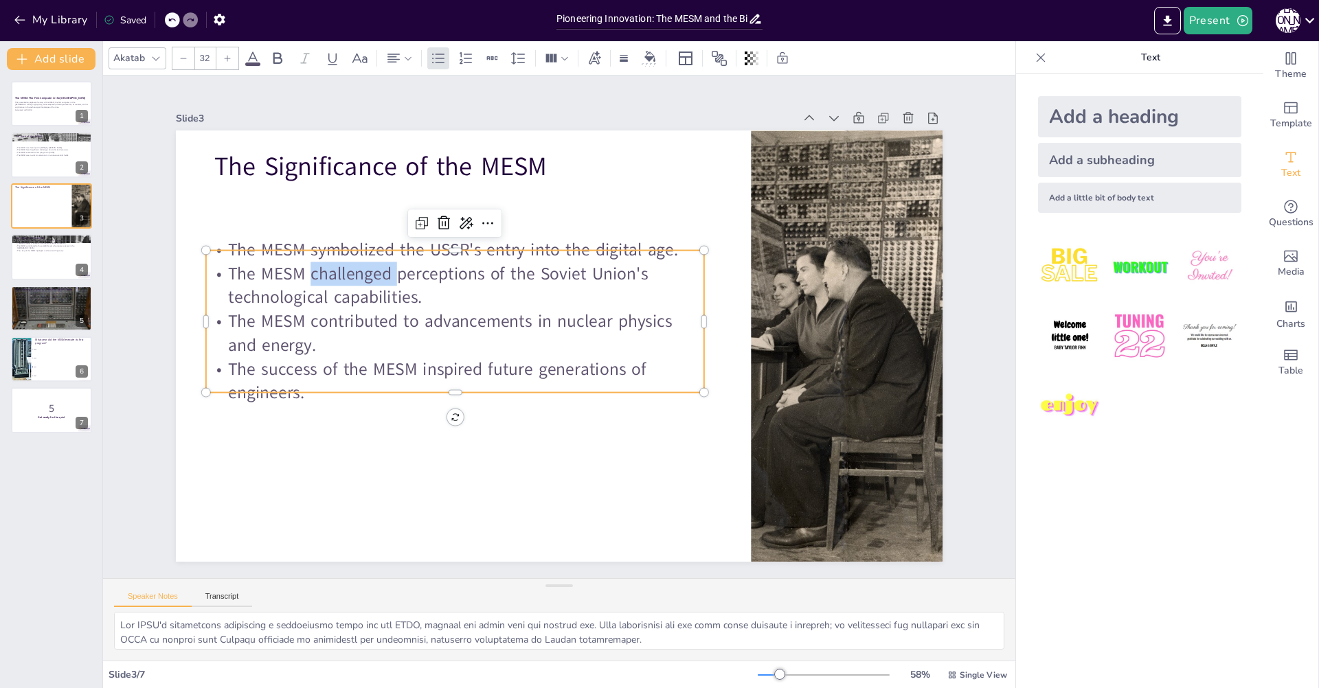
click at [319, 269] on p "The MESM challenged perceptions of the Soviet Union's technological capabilitie…" at bounding box center [465, 265] width 497 height 150
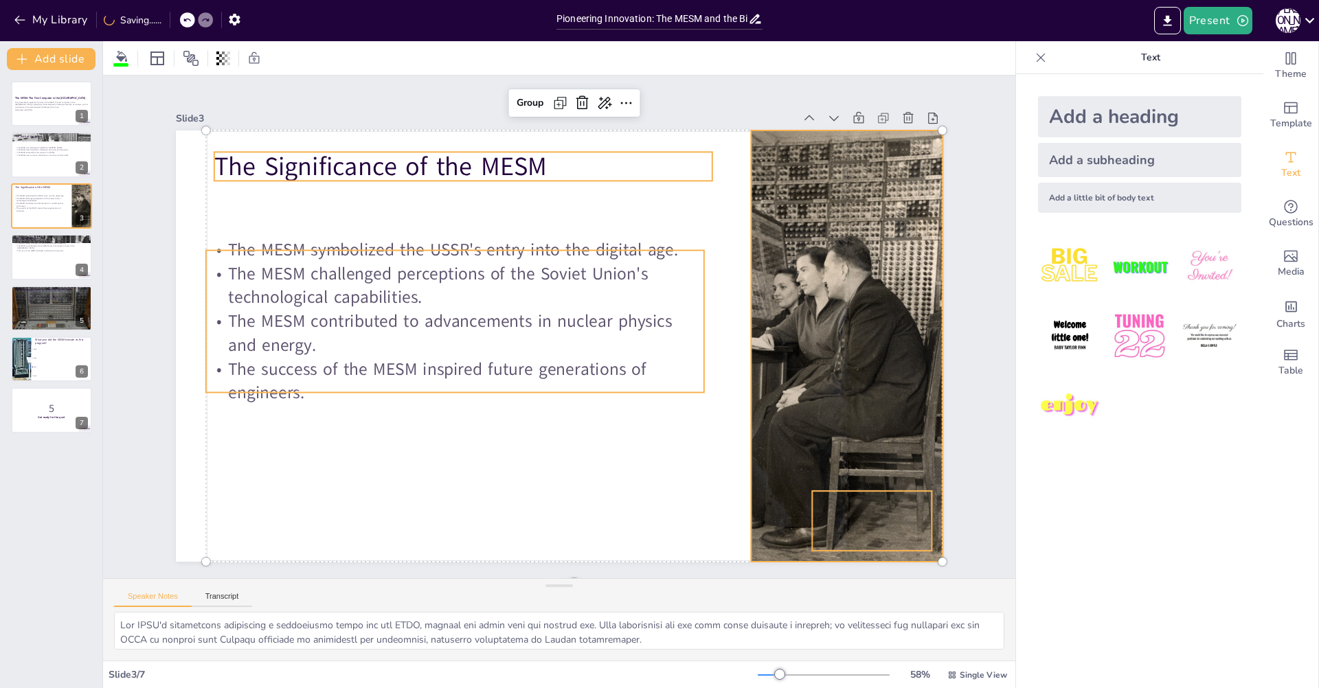
click at [344, 306] on p "The MESM contributed to advancements in nuclear physics and energy." at bounding box center [455, 323] width 501 height 100
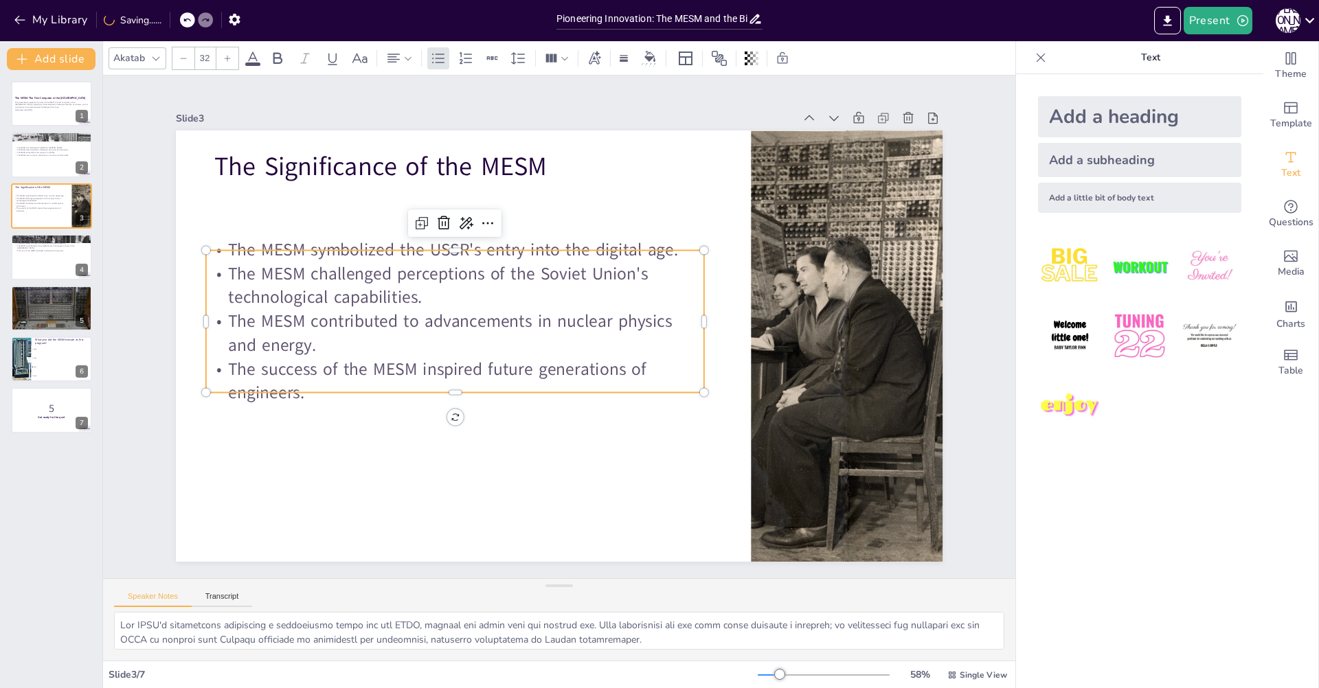
click at [326, 348] on p "The MESM contributed to advancements in nuclear physics and energy." at bounding box center [455, 323] width 501 height 100
click at [326, 348] on p "The MESM contributed to advancements in nuclear physics and energy." at bounding box center [455, 333] width 499 height 47
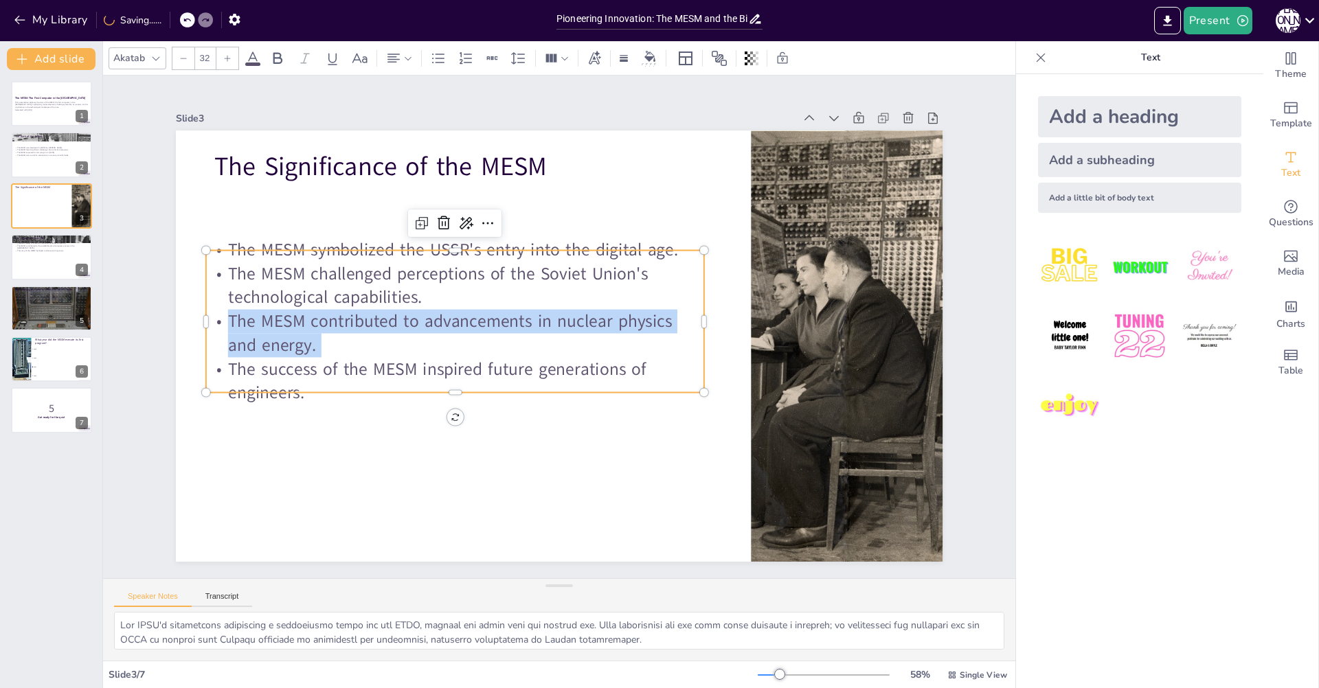
click at [326, 348] on p "The MESM contributed to advancements in nuclear physics and energy." at bounding box center [455, 333] width 499 height 47
click at [326, 348] on p "The MESM contributed to advancements in nuclear physics and energy." at bounding box center [455, 323] width 501 height 100
click at [330, 346] on p "The MESM contributed to advancements in nuclear physics and energy." at bounding box center [455, 333] width 499 height 47
click at [282, 332] on p "The MESM contributed to advancements in nuclear physics and energy." at bounding box center [455, 323] width 501 height 100
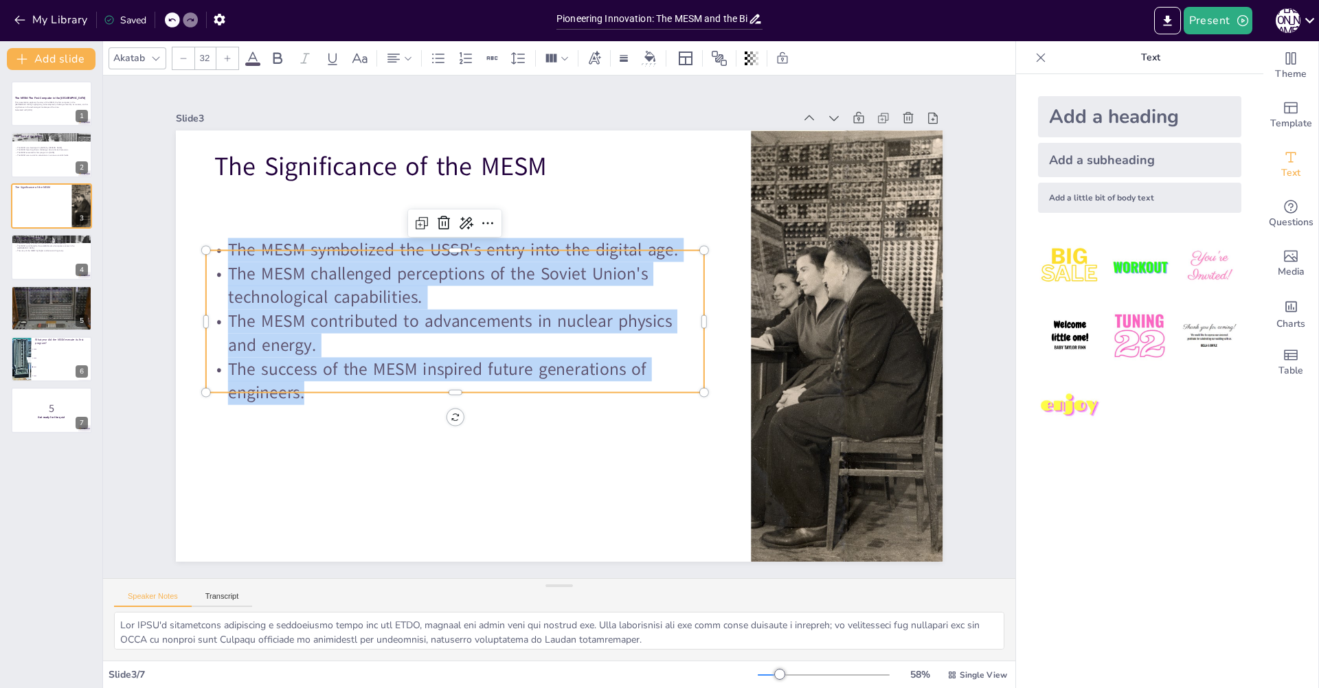
drag, startPoint x: 295, startPoint y: 383, endPoint x: 204, endPoint y: 248, distance: 162.3
click at [204, 248] on div "The MESM symbolized the USSR's entry into the digital age. The MESM challenged …" at bounding box center [456, 311] width 513 height 218
copy div "The MESM symbolized the USSR's entry into the digital age. The MESM challenged …"
click at [31, 150] on p "The MESM faced significant challenges due to limited resources." at bounding box center [51, 149] width 74 height 3
checkbox input "true"
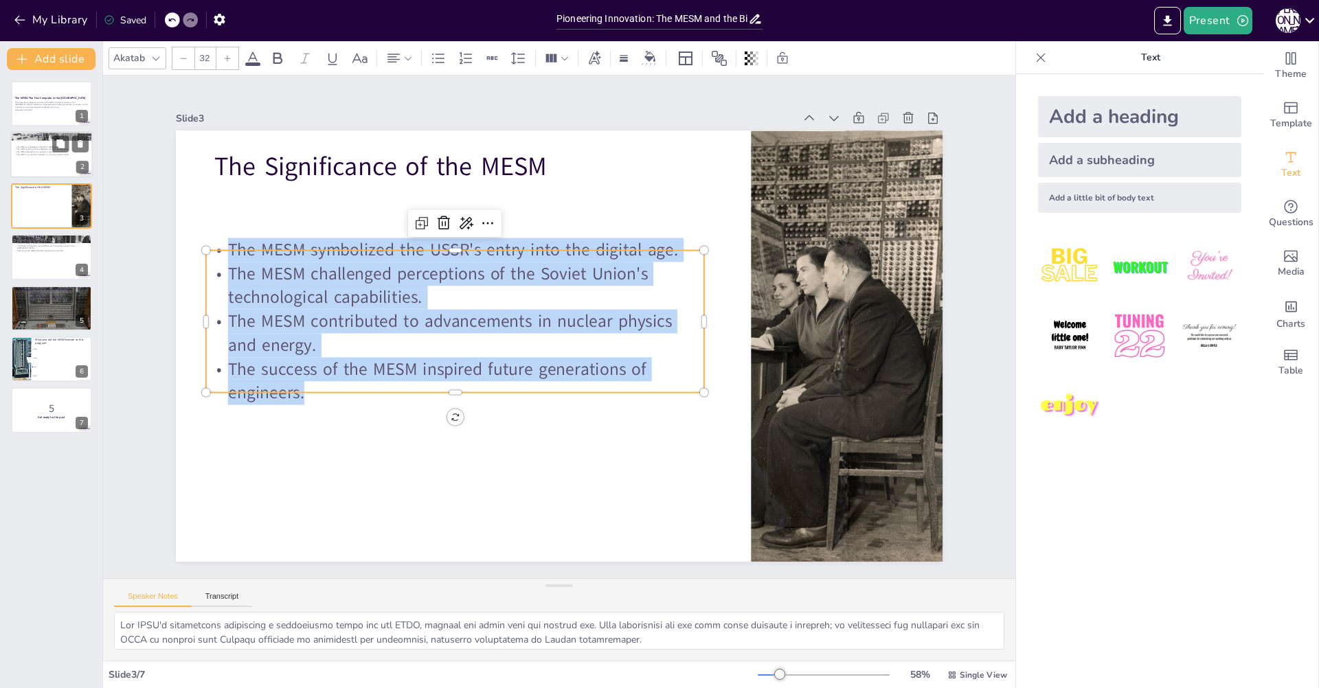
type textarea "The birth of the MESM in [DATE] marked a pivotal moment in the history of compu…"
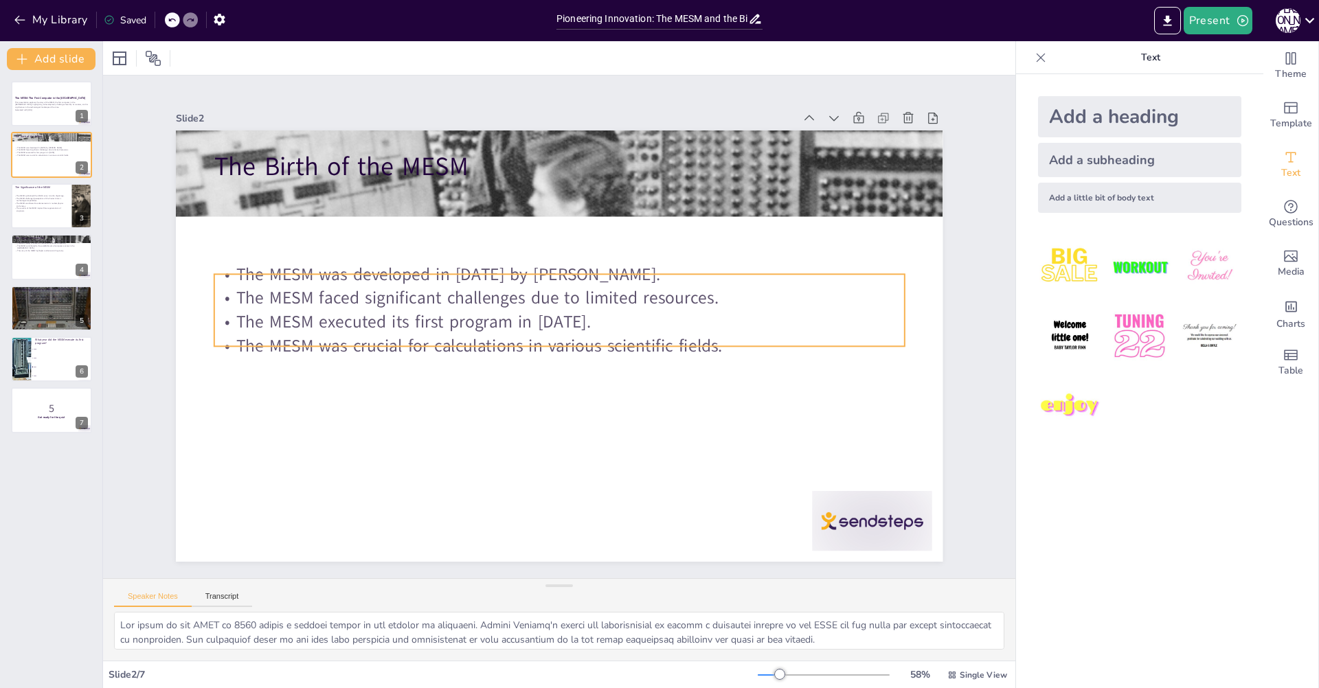
click at [322, 299] on p "The MESM faced significant challenges due to limited resources." at bounding box center [559, 298] width 690 height 24
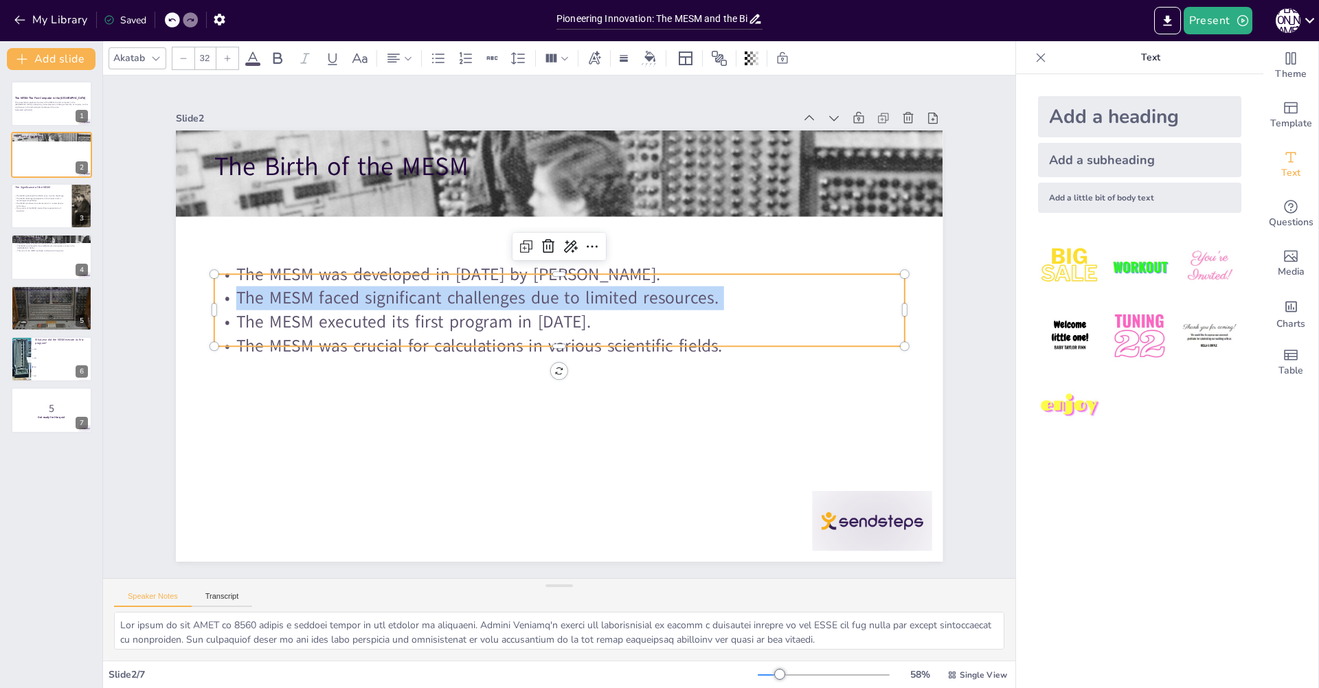
click at [322, 299] on p "The MESM faced significant challenges due to limited resources." at bounding box center [559, 298] width 690 height 24
click at [322, 299] on p "The MESM faced significant challenges due to limited resources." at bounding box center [562, 298] width 689 height 95
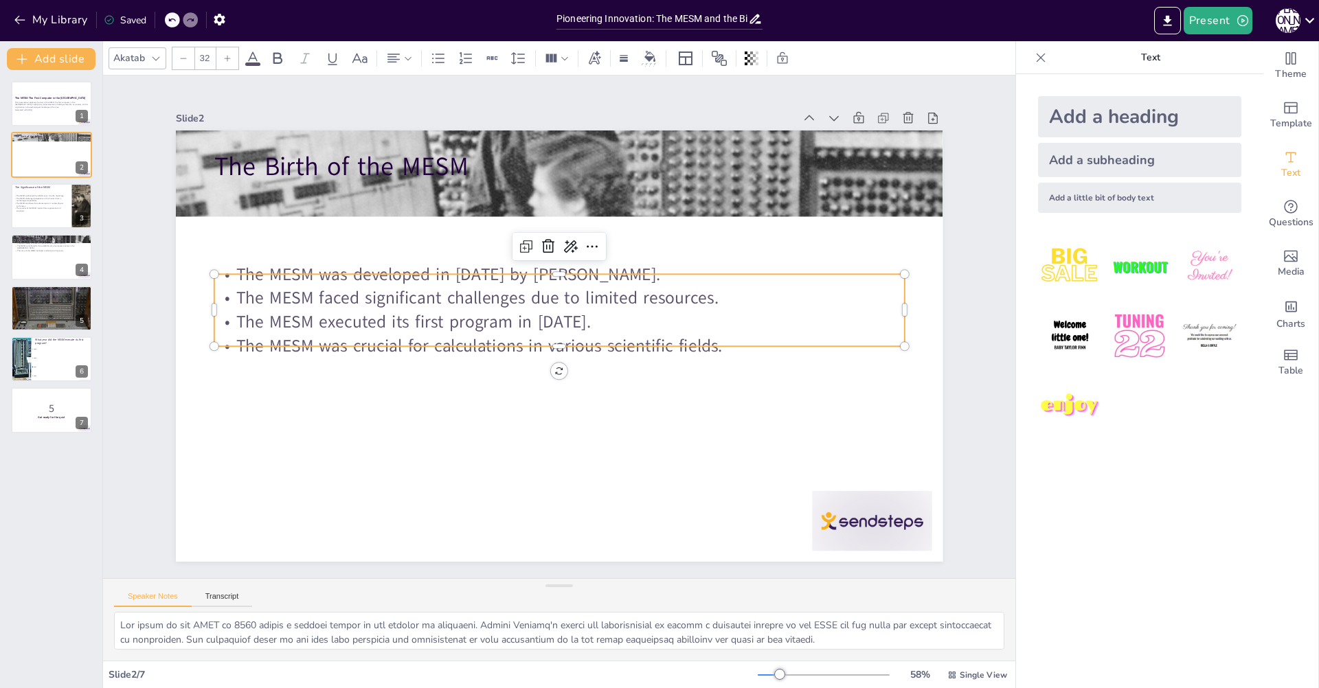
click at [374, 313] on p "The MESM executed its first program in [DATE]." at bounding box center [559, 322] width 690 height 24
click at [68, 260] on div at bounding box center [51, 257] width 82 height 47
checkbox input "true"
type textarea "The MESM laid a crucial foundation for future developments in computing in the …"
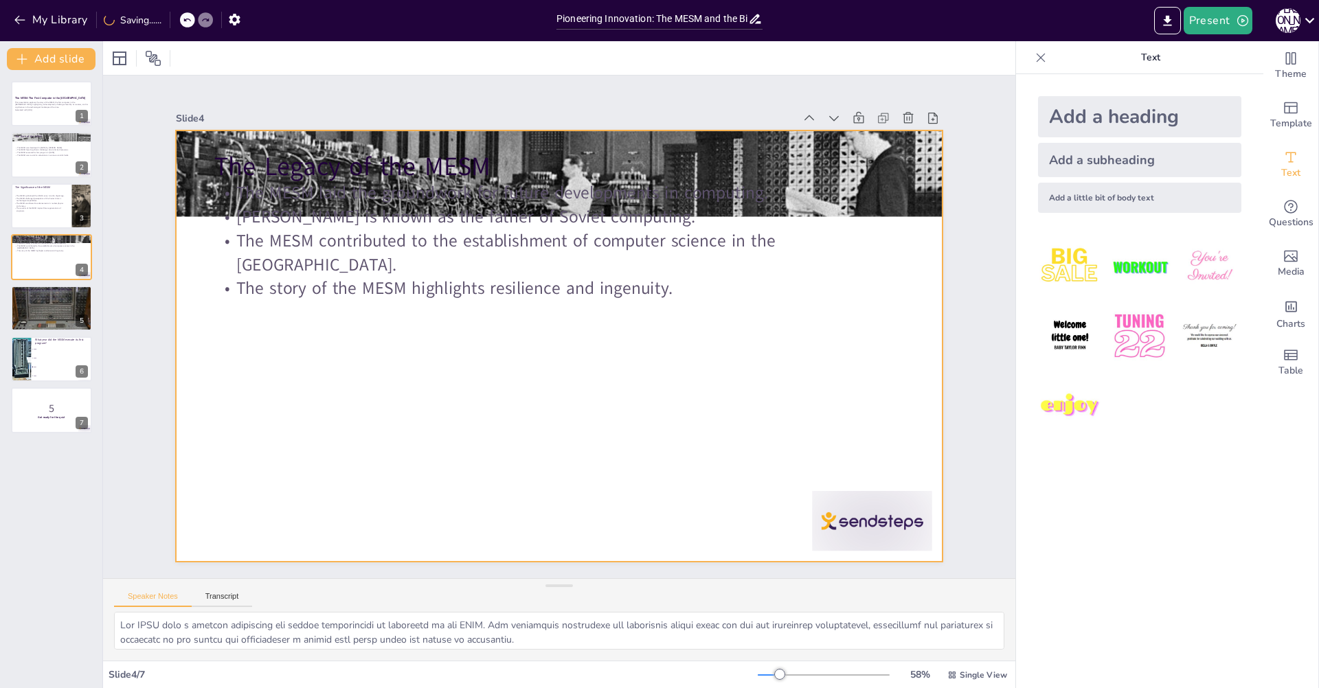
click at [367, 264] on p "The story of the MESM highlights resilience and ingenuity." at bounding box center [567, 289] width 680 height 167
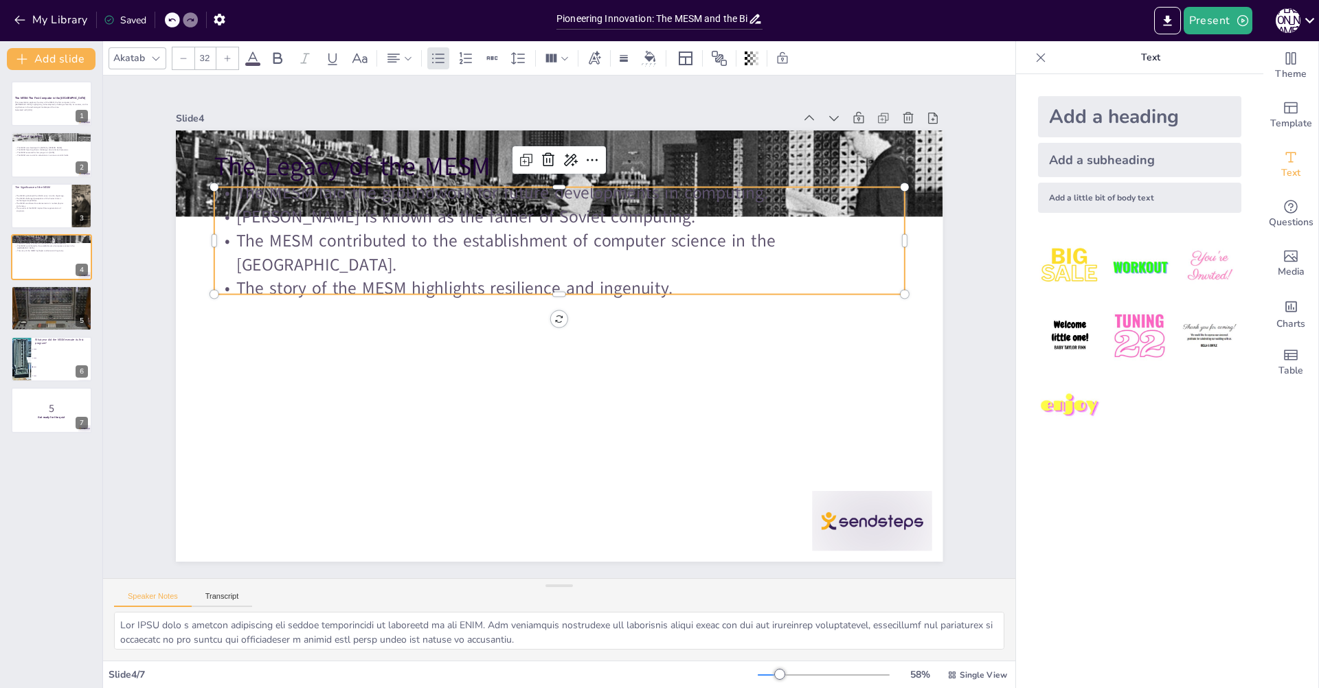
click at [367, 277] on p "The story of the MESM highlights resilience and ingenuity." at bounding box center [559, 289] width 690 height 24
click at [54, 216] on div at bounding box center [51, 206] width 82 height 47
checkbox input "true"
type textarea "The MESM's development symbolized a significant shift for the USSR, marking its…"
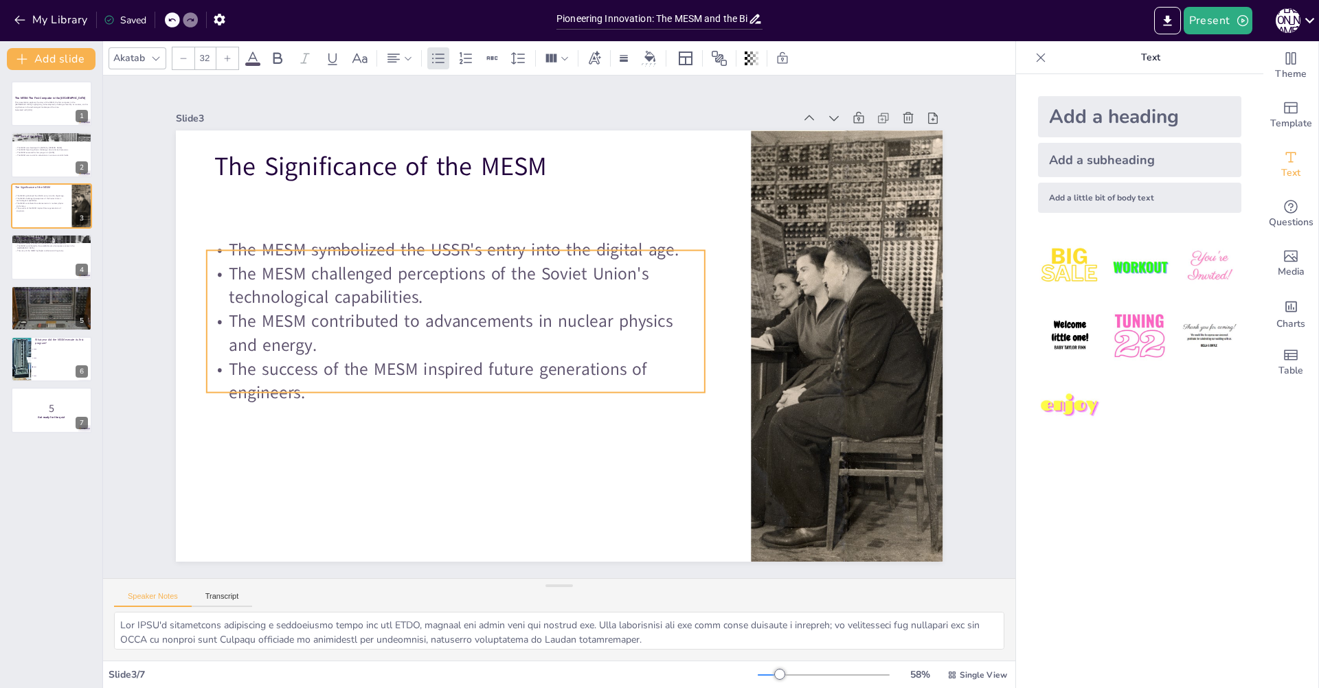
click at [286, 282] on p "The MESM challenged perceptions of the Soviet Union's technological capabilitie…" at bounding box center [460, 275] width 501 height 100
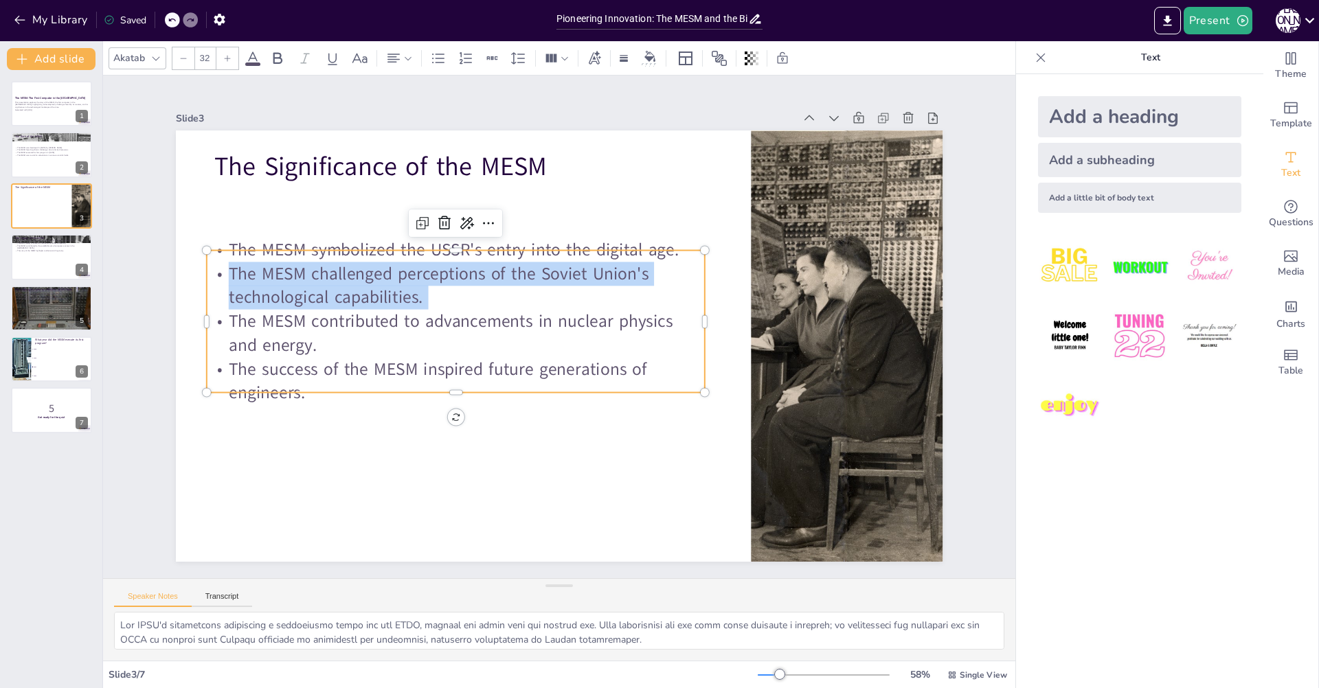
click at [286, 282] on p "The MESM challenged perceptions of the Soviet Union's technological capabilitie…" at bounding box center [456, 285] width 499 height 47
click at [286, 282] on p "The MESM challenged perceptions of the Soviet Union's technological capabilitie…" at bounding box center [460, 275] width 501 height 100
click at [286, 282] on p "The MESM challenged perceptions of the Soviet Union's technological capabilitie…" at bounding box center [473, 255] width 489 height 199
click at [286, 282] on p "The MESM challenged perceptions of the Soviet Union's technological capabilitie…" at bounding box center [456, 285] width 499 height 47
click at [286, 282] on p "The MESM challenged perceptions of the Soviet Union's technological capabilitie…" at bounding box center [460, 275] width 501 height 100
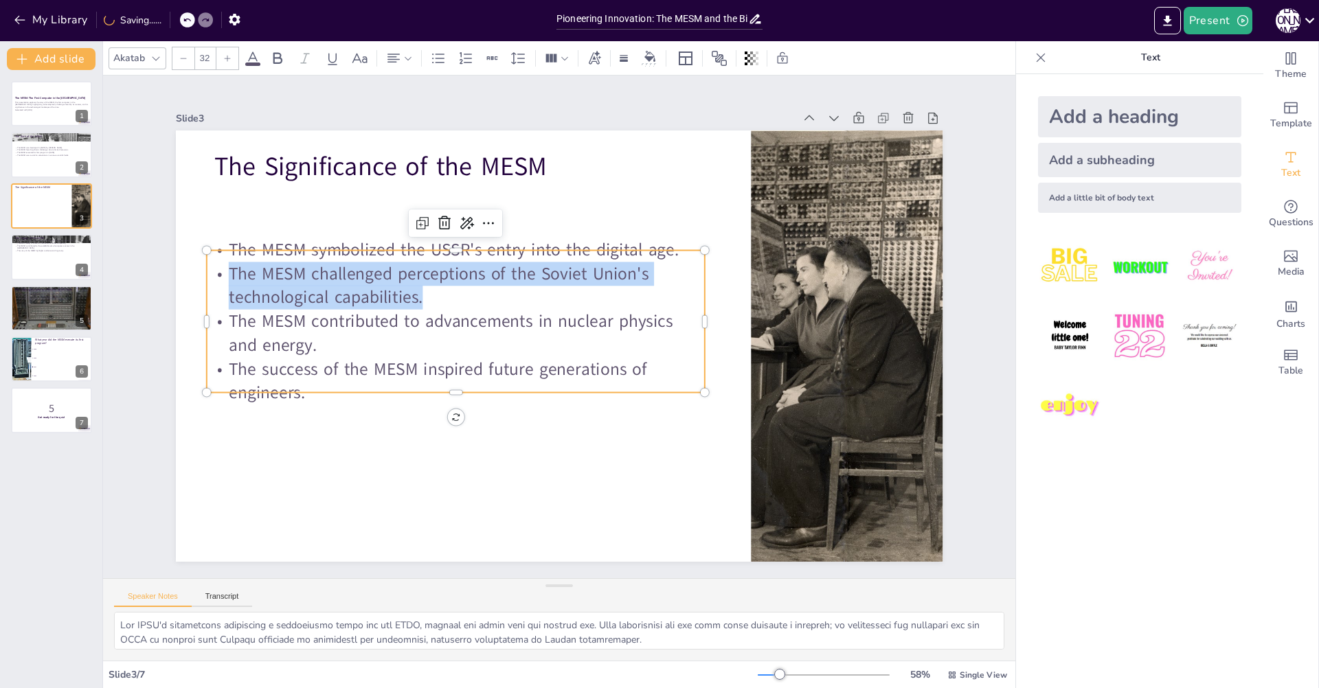
click at [286, 282] on p "The MESM challenged perceptions of the Soviet Union's technological capabilitie…" at bounding box center [456, 285] width 499 height 47
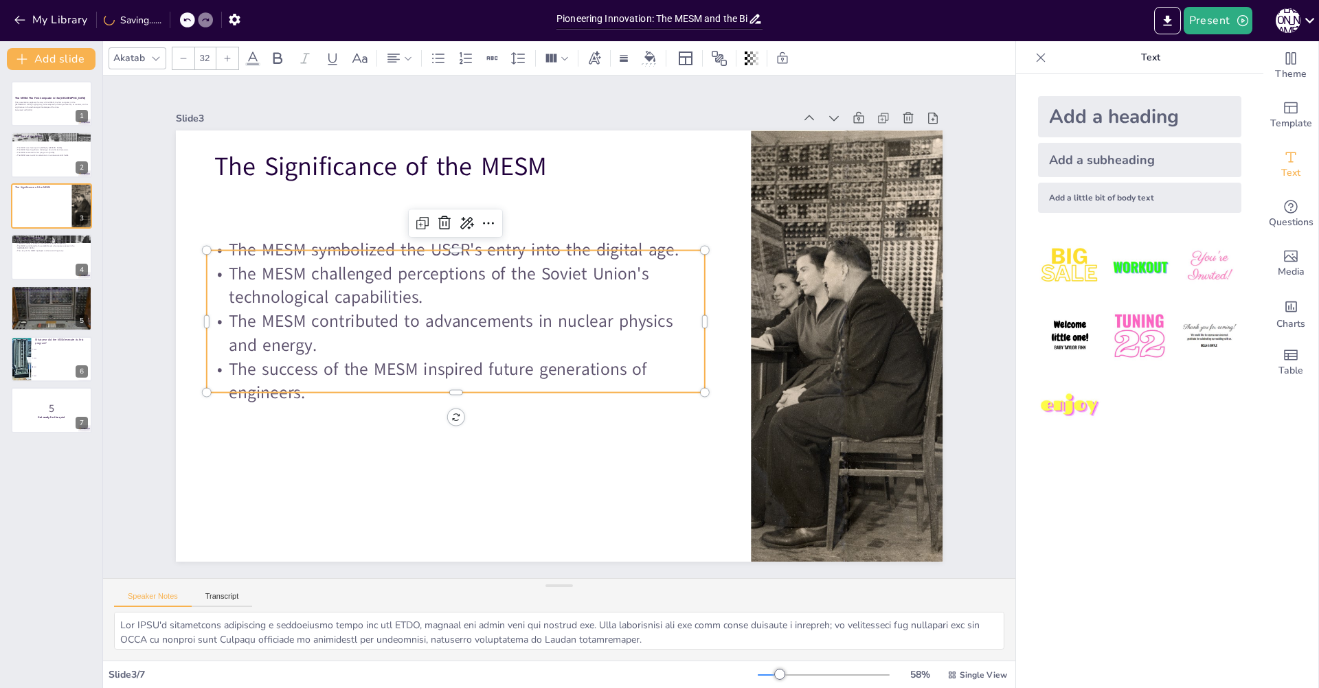
click at [290, 335] on p "The MESM contributed to advancements in nuclear physics and energy." at bounding box center [455, 323] width 501 height 100
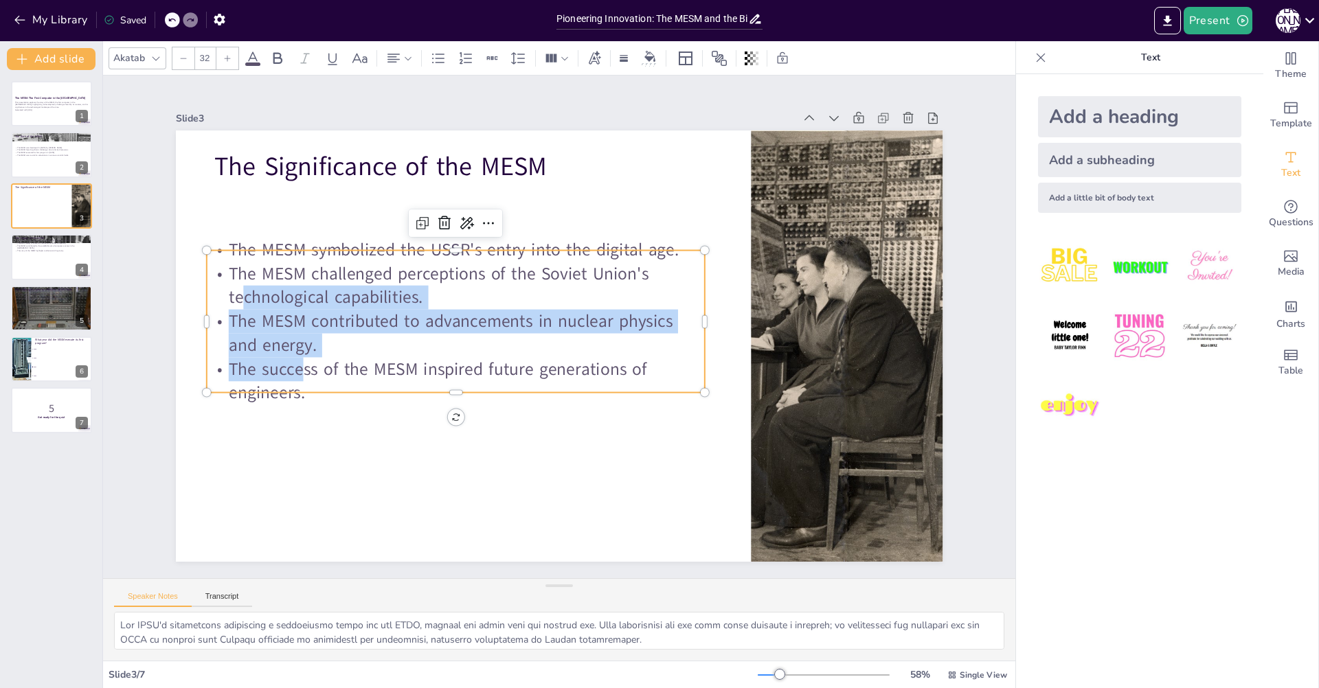
drag, startPoint x: 293, startPoint y: 373, endPoint x: 295, endPoint y: 338, distance: 35.1
click at [239, 285] on div "The MESM symbolized the USSR's entry into the digital age. The MESM challenged …" at bounding box center [457, 311] width 513 height 218
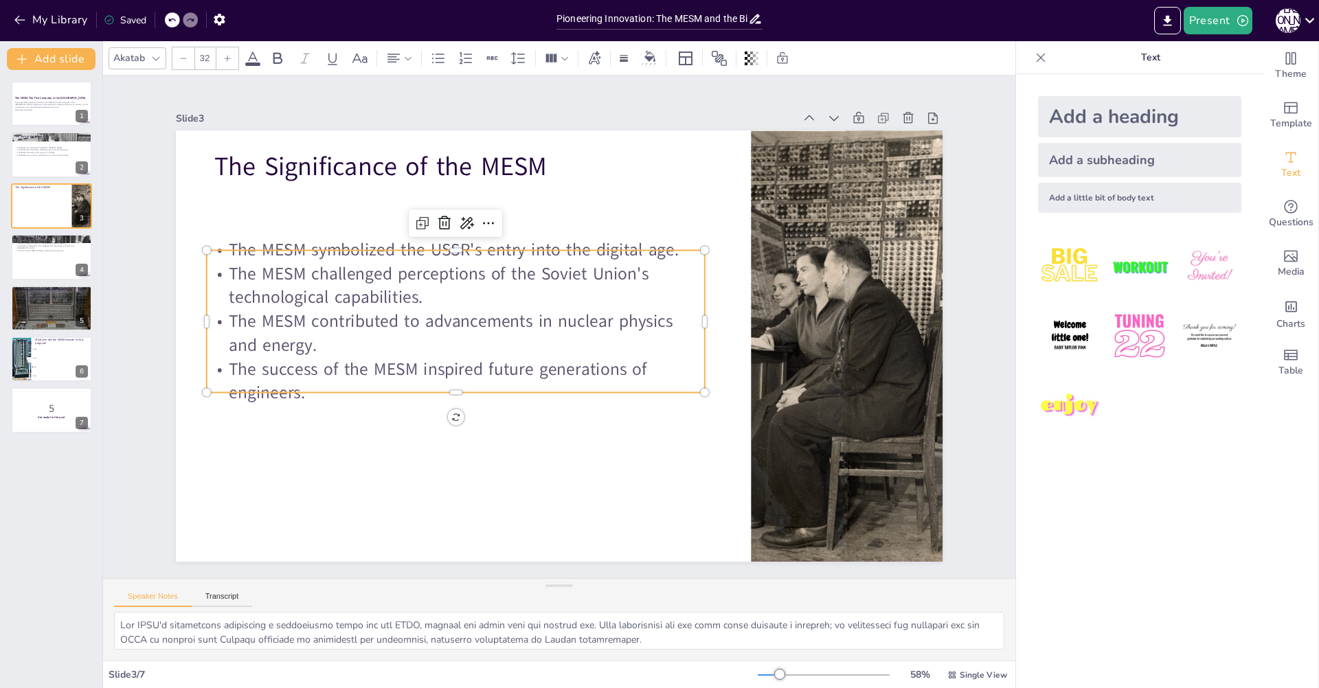
click at [308, 358] on p "The success of the MESM inspired future generations of engineers." at bounding box center [451, 370] width 501 height 100
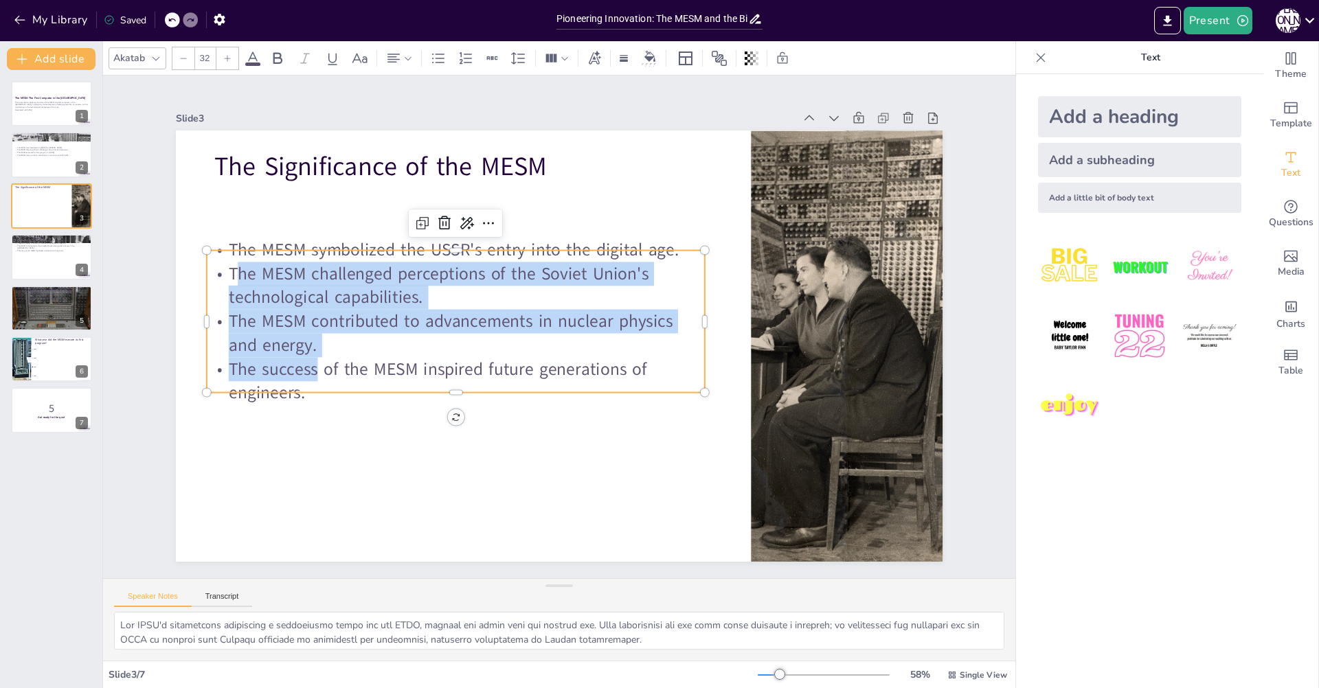
drag, startPoint x: 299, startPoint y: 376, endPoint x: 225, endPoint y: 275, distance: 125.7
click at [225, 275] on div "The MESM symbolized the USSR's entry into the digital age. The MESM challenged …" at bounding box center [457, 311] width 513 height 218
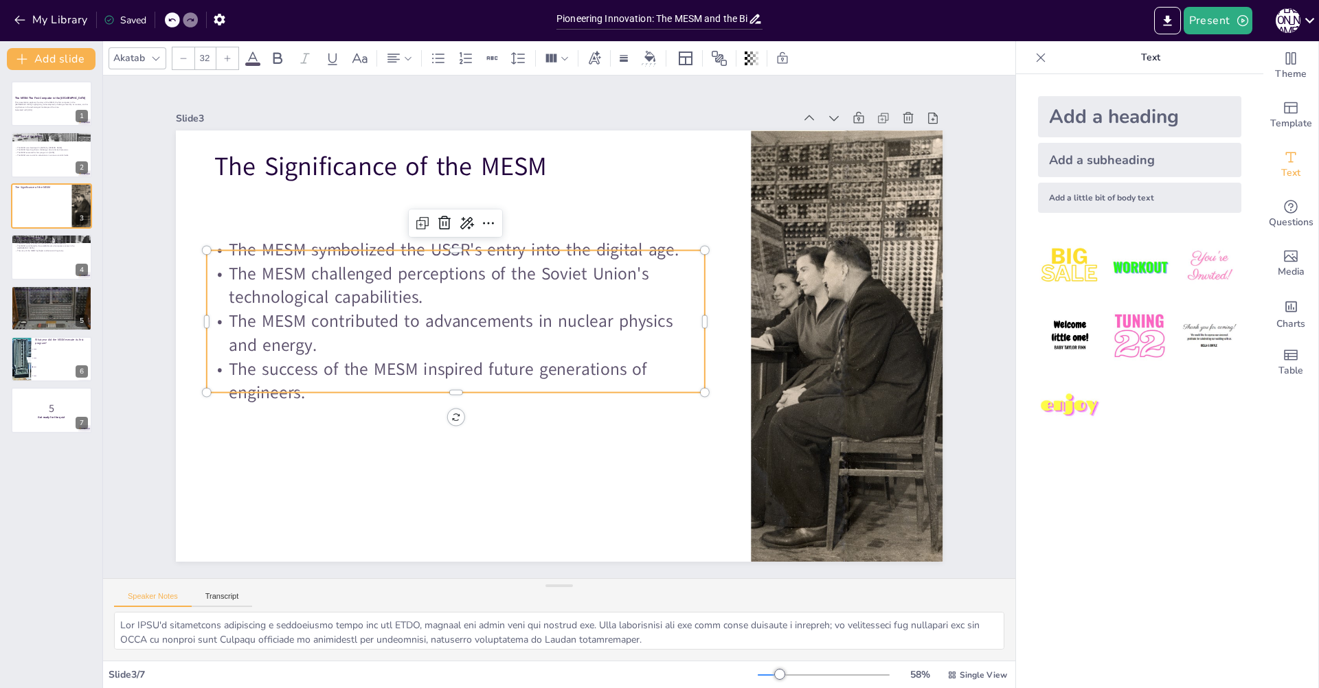
click at [315, 367] on p "The success of the MESM inspired future generations of engineers." at bounding box center [456, 380] width 499 height 47
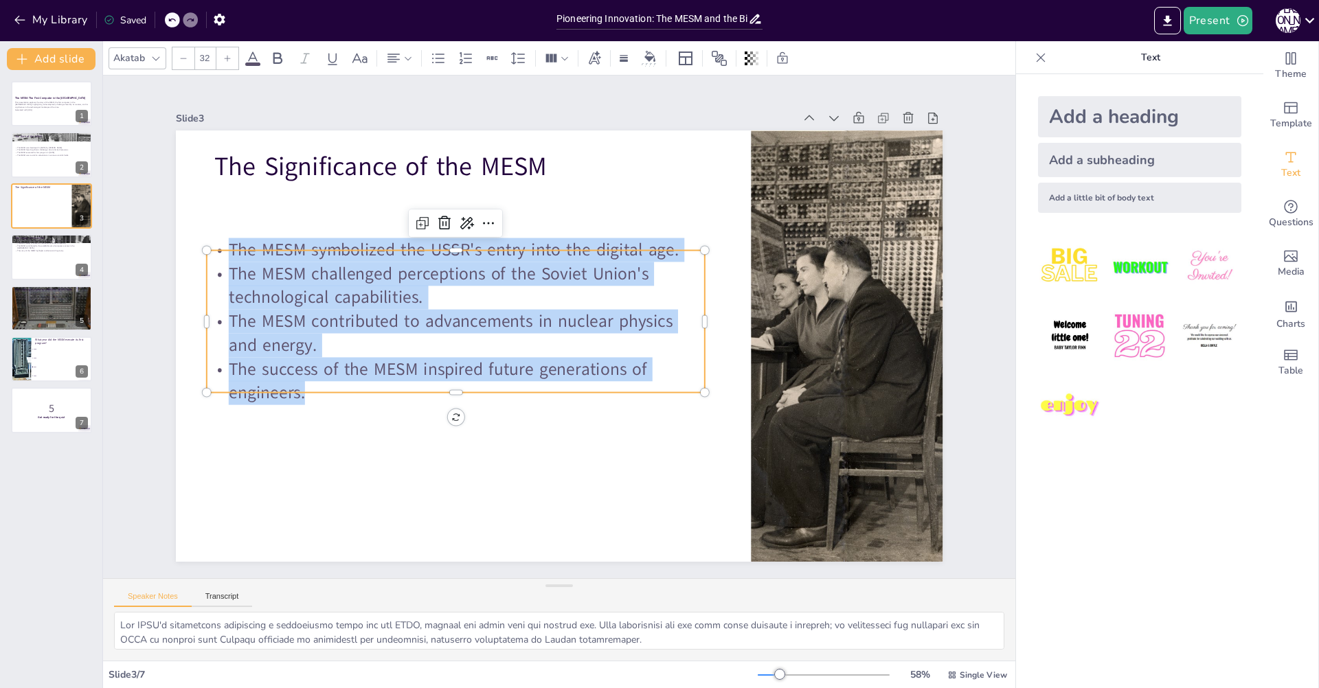
drag, startPoint x: 296, startPoint y: 380, endPoint x: 214, endPoint y: 240, distance: 162.0
click at [214, 240] on div "The Significance of the MESM The MESM symbolized the USSR's entry into the digi…" at bounding box center [557, 345] width 808 height 509
copy div "The MESM symbolized the USSR's entry into the digital age. The MESM challenged …"
click at [459, 277] on p "The MESM challenged perceptions of the Soviet Union's technological capabilitie…" at bounding box center [456, 285] width 499 height 47
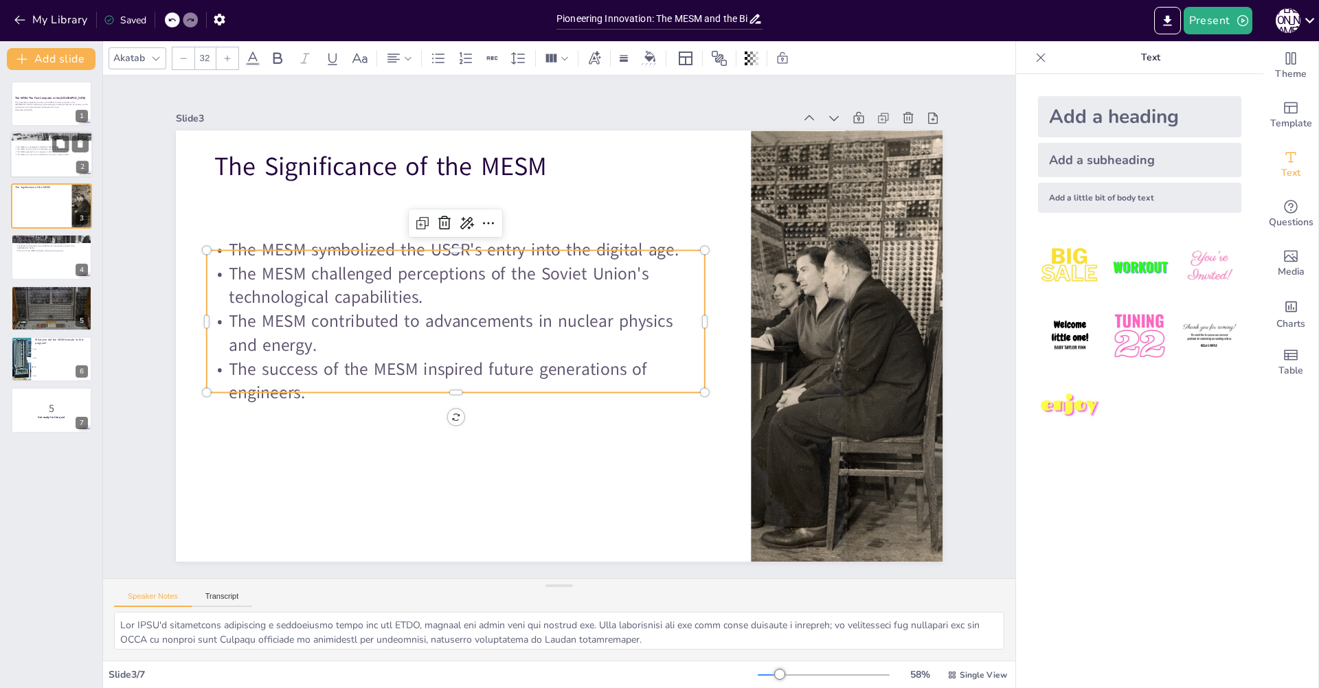
click at [51, 156] on div at bounding box center [51, 155] width 82 height 47
checkbox input "true"
type textarea "The birth of the MESM in [DATE] marked a pivotal moment in the history of compu…"
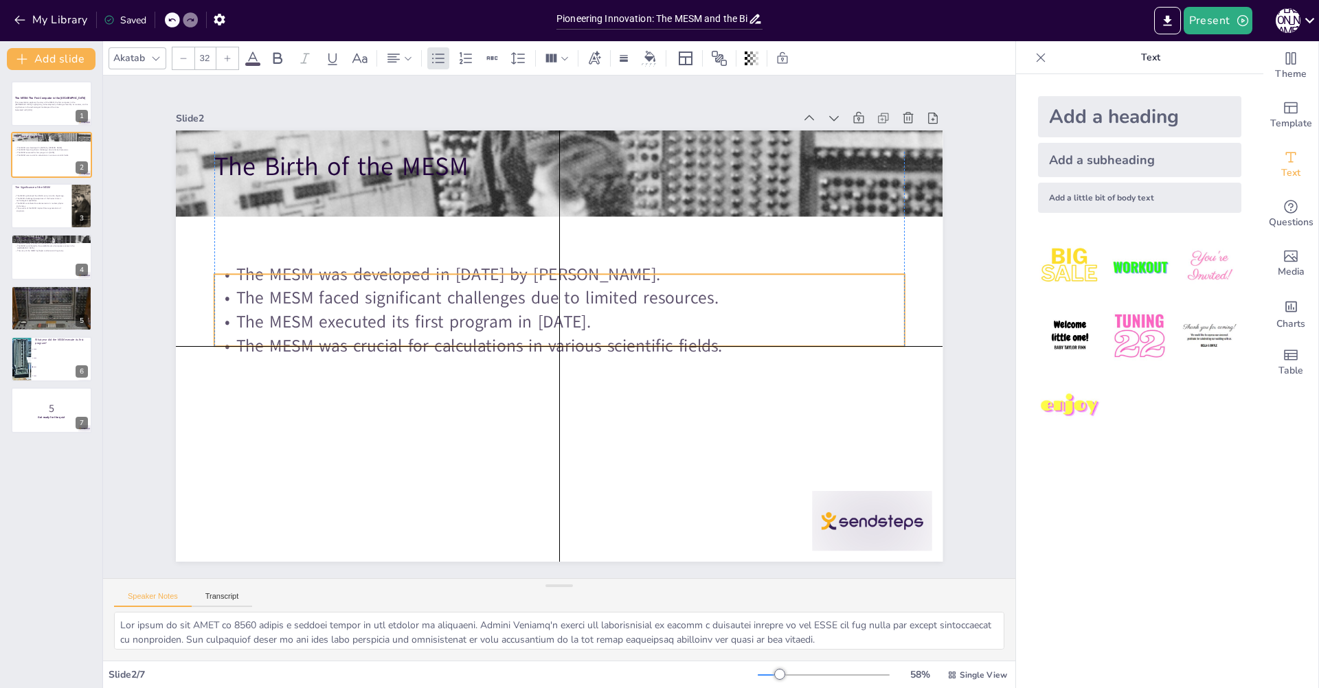
click at [283, 284] on p "The MESM faced significant challenges due to limited resources." at bounding box center [562, 298] width 689 height 96
click at [283, 286] on p "The MESM faced significant challenges due to limited resources." at bounding box center [559, 298] width 690 height 24
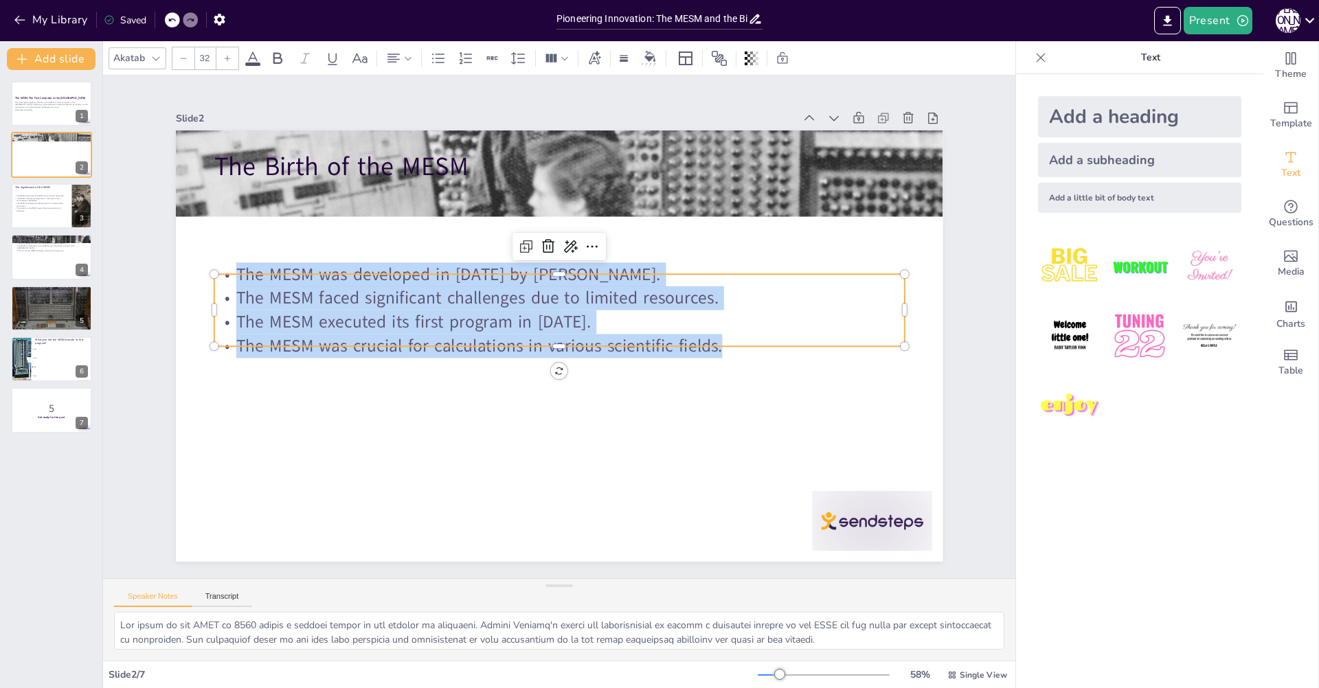
drag, startPoint x: 49, startPoint y: 202, endPoint x: 137, endPoint y: 249, distance: 99.5
click at [49, 201] on div "The MESM symbolized the USSR's entry into the digital age. The MESM challenged …" at bounding box center [40, 203] width 53 height 18
checkbox input "true"
type textarea "The MESM's development symbolized a significant shift for the USSR, marking its…"
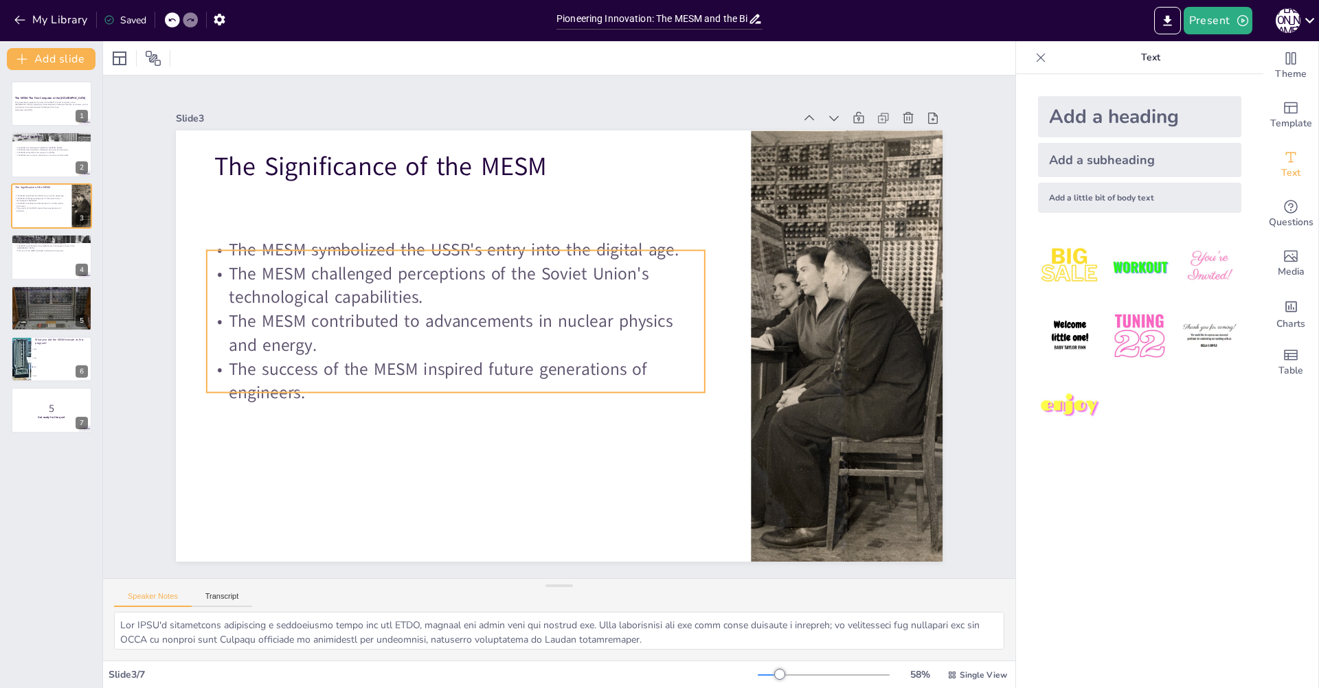
click at [353, 322] on p "The MESM contributed to advancements in nuclear physics and energy." at bounding box center [456, 333] width 499 height 47
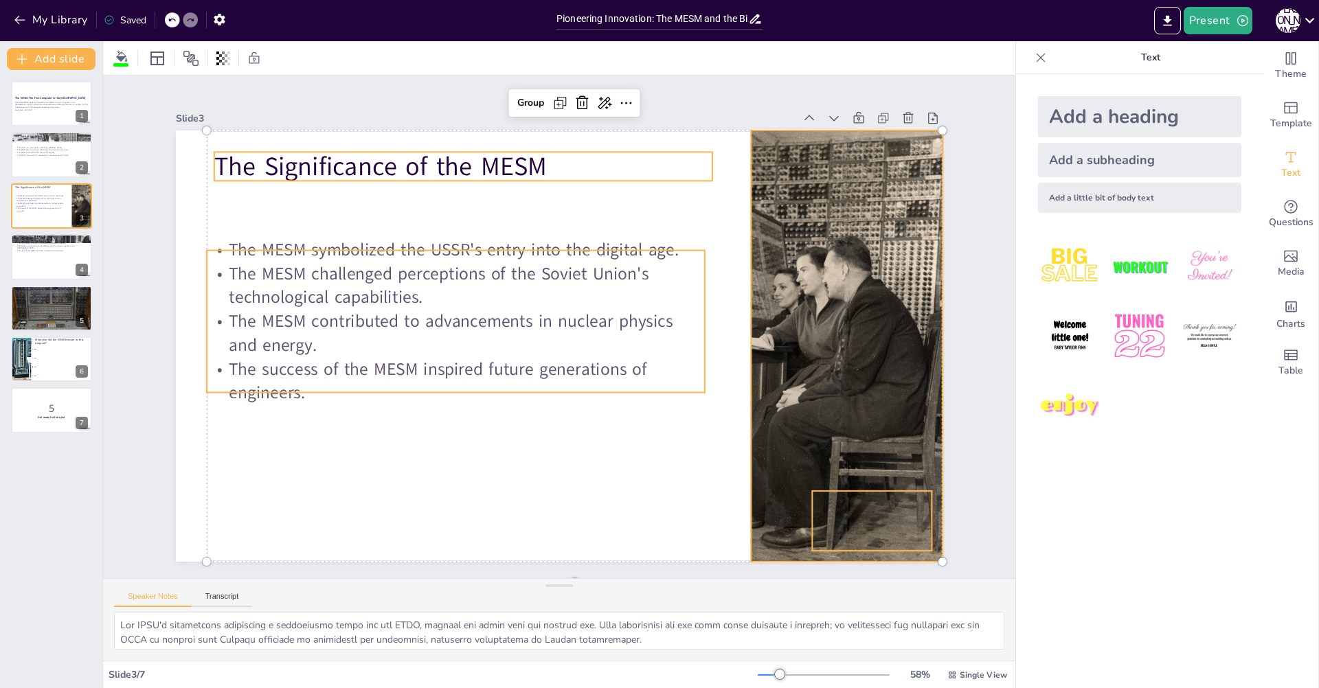
click at [353, 322] on p "The MESM contributed to advancements in nuclear physics and energy." at bounding box center [456, 333] width 499 height 47
click at [353, 322] on p "The MESM contributed to advancements in nuclear physics and energy." at bounding box center [455, 323] width 501 height 100
click at [458, 174] on p "The Significance of the MESM" at bounding box center [480, 157] width 499 height 88
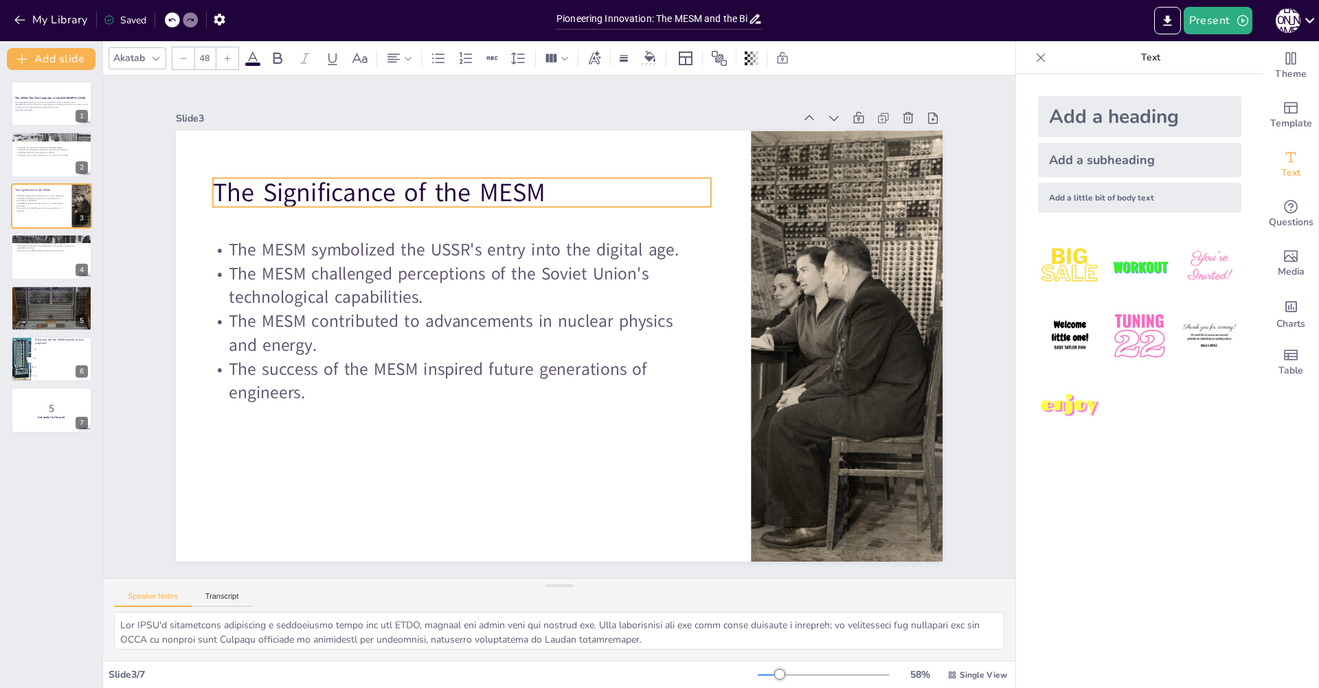
drag, startPoint x: 399, startPoint y: 172, endPoint x: 399, endPoint y: 185, distance: 13.0
click at [399, 185] on p "The Significance of the MESM" at bounding box center [476, 183] width 499 height 88
click at [1051, 64] on p "Text" at bounding box center [1150, 57] width 198 height 33
click at [1038, 58] on div at bounding box center [1040, 58] width 22 height 22
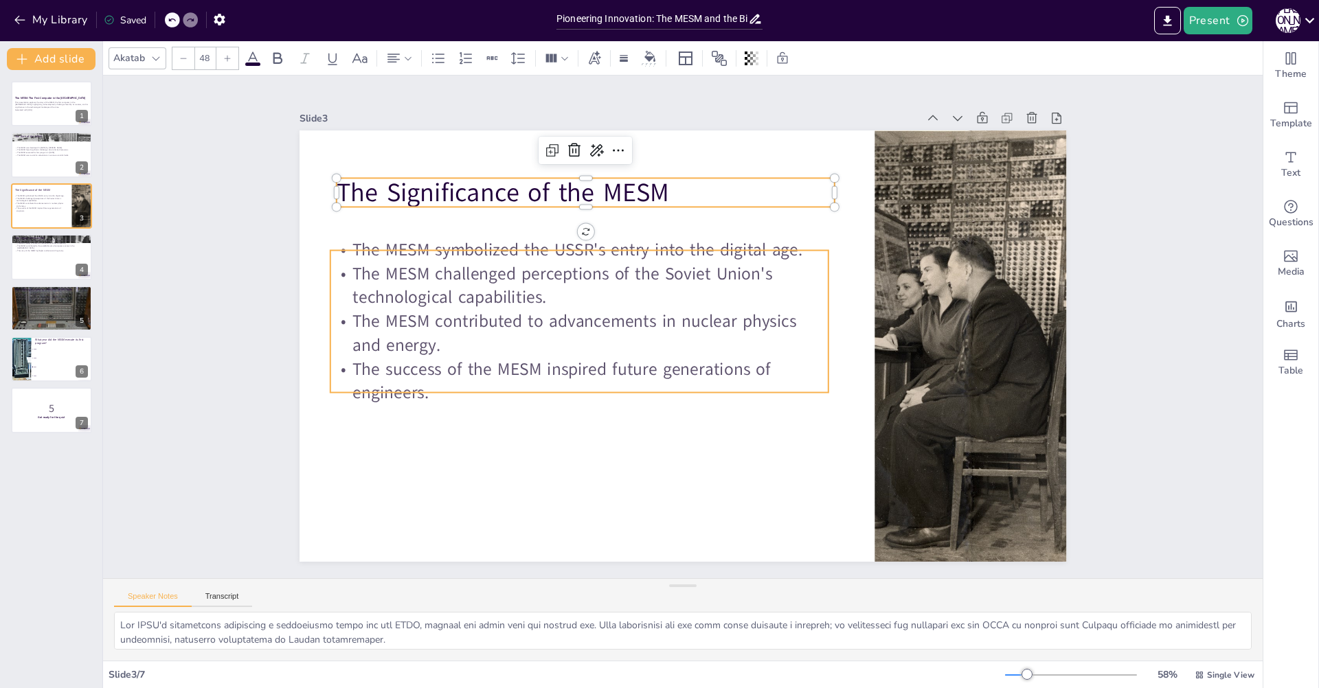
checkbox input "true"
type input "32"
click at [575, 288] on p "The MESM challenged perceptions of the Soviet Union's technological capabilitie…" at bounding box center [579, 285] width 499 height 47
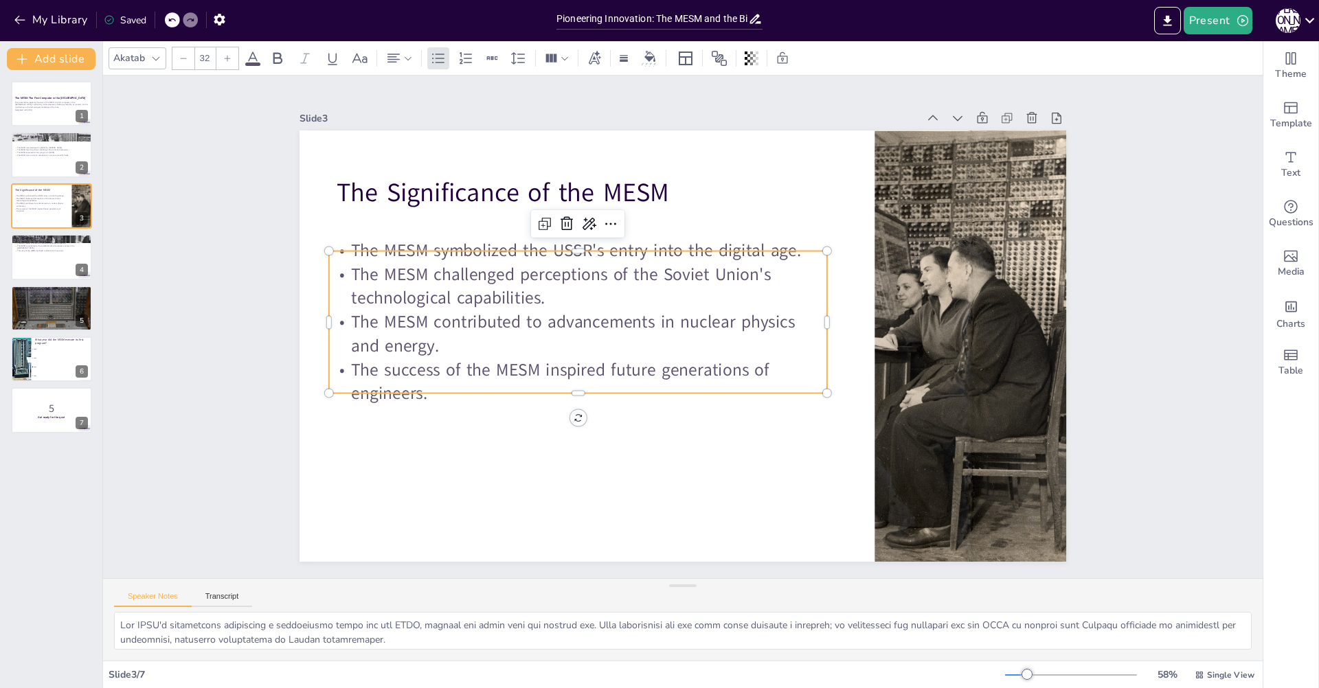
click at [575, 288] on p "The MESM challenged perceptions of the Soviet Union's technological capabilitie…" at bounding box center [582, 276] width 501 height 100
click at [387, 262] on p "The MESM challenged perceptions of the Soviet Union's technological capabilitie…" at bounding box center [578, 285] width 499 height 47
click at [348, 242] on div at bounding box center [587, 234] width 497 height 63
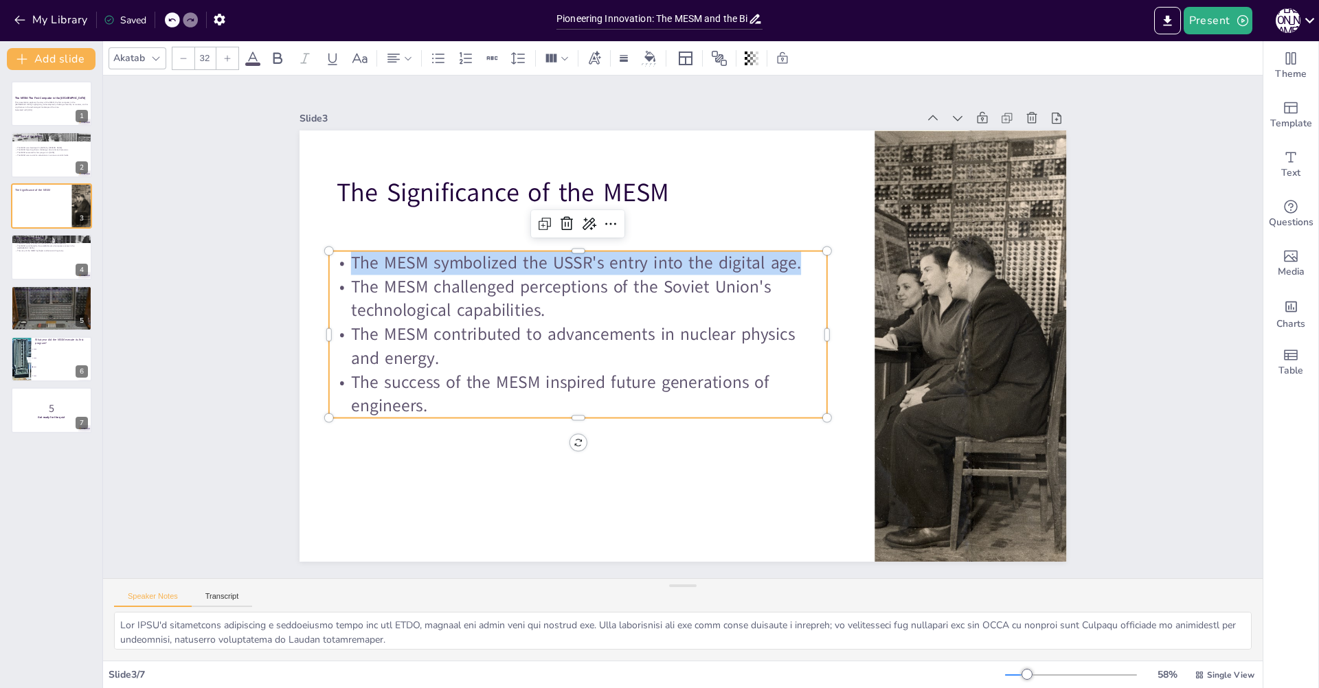
drag, startPoint x: 469, startPoint y: 260, endPoint x: 800, endPoint y: 256, distance: 331.0
click at [800, 256] on p "The MESM symbolized the USSR's entry into the digital age." at bounding box center [612, 226] width 465 height 225
copy p "The MESM symbolized the USSR's entry into the digital age."
click at [476, 312] on p "The MESM challenged perceptions of the Soviet Union's technological capabilitie…" at bounding box center [581, 288] width 501 height 100
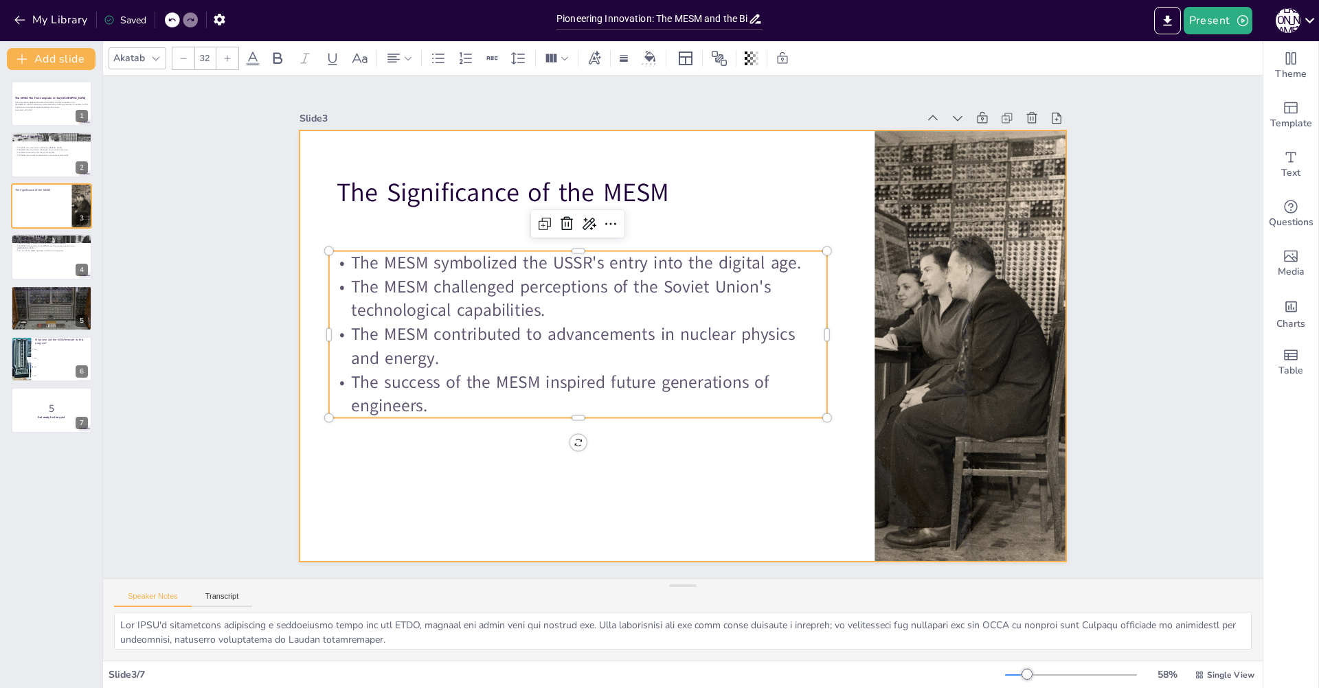
click at [746, 214] on div at bounding box center [675, 344] width 876 height 705
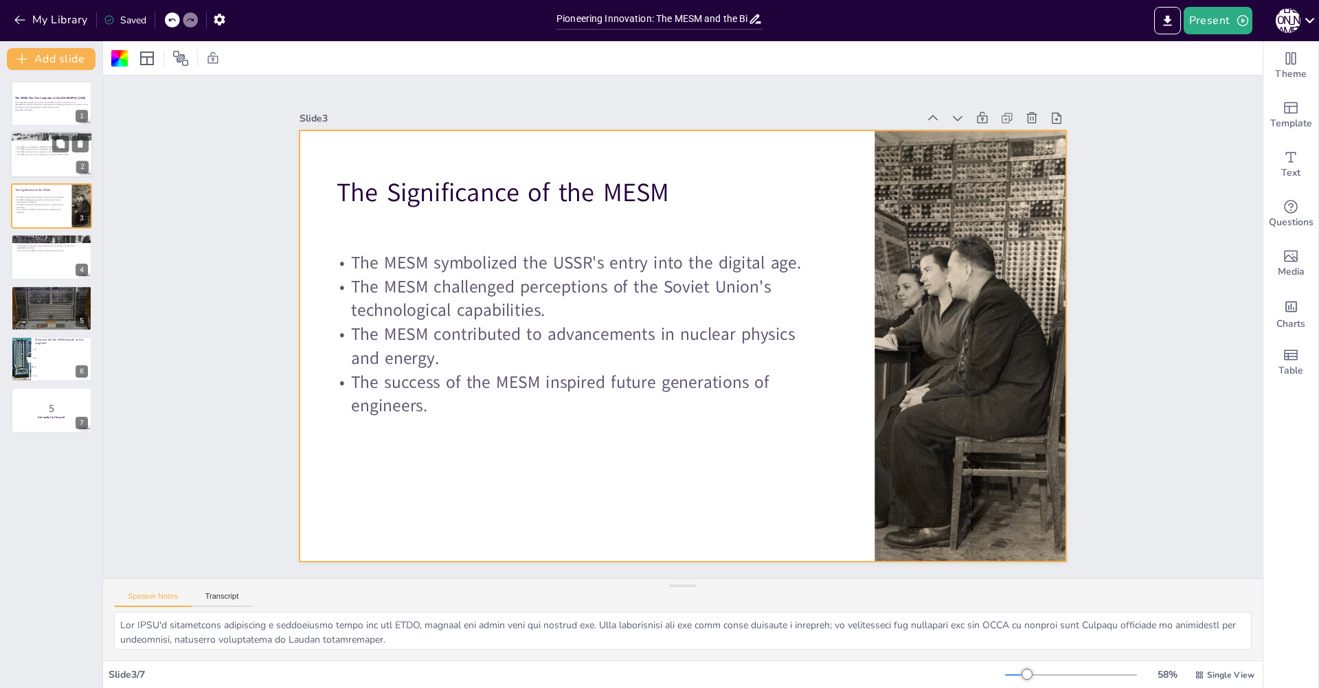
click at [60, 159] on div at bounding box center [51, 155] width 82 height 47
checkbox input "true"
type textarea "The birth of the MESM in [DATE] marked a pivotal moment in the history of compu…"
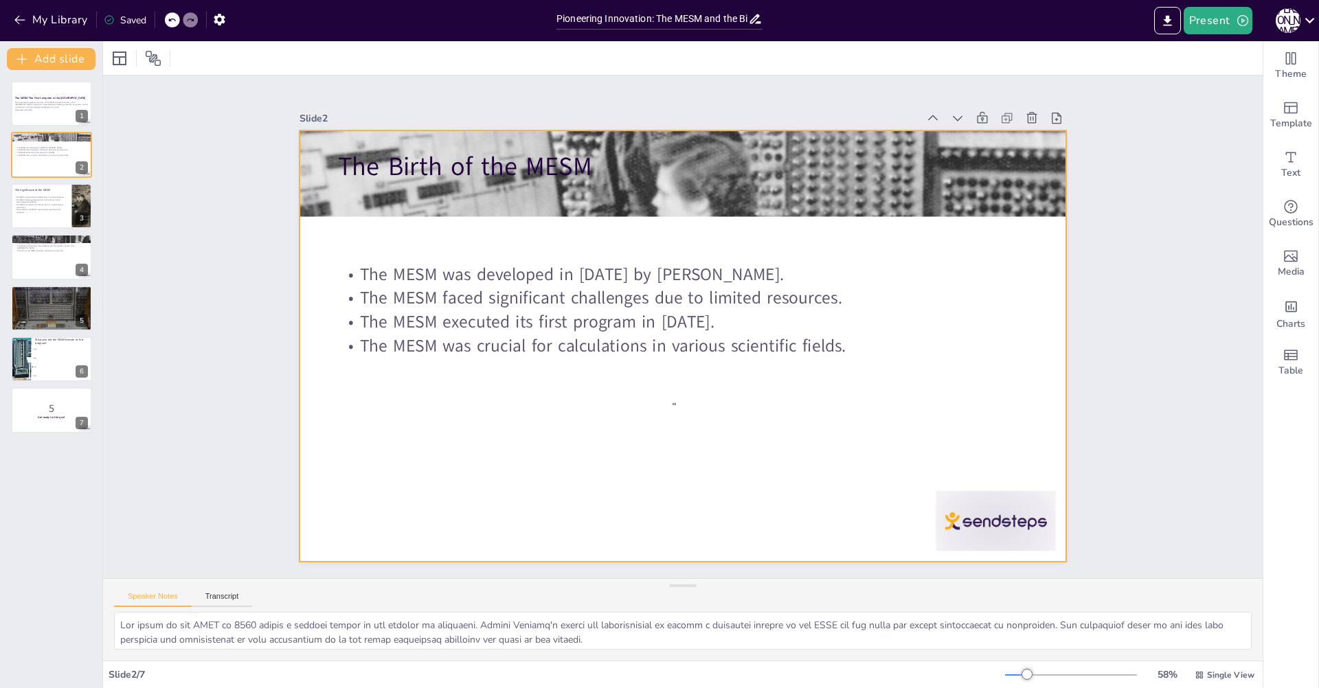
click at [678, 407] on div at bounding box center [682, 345] width 766 height 431
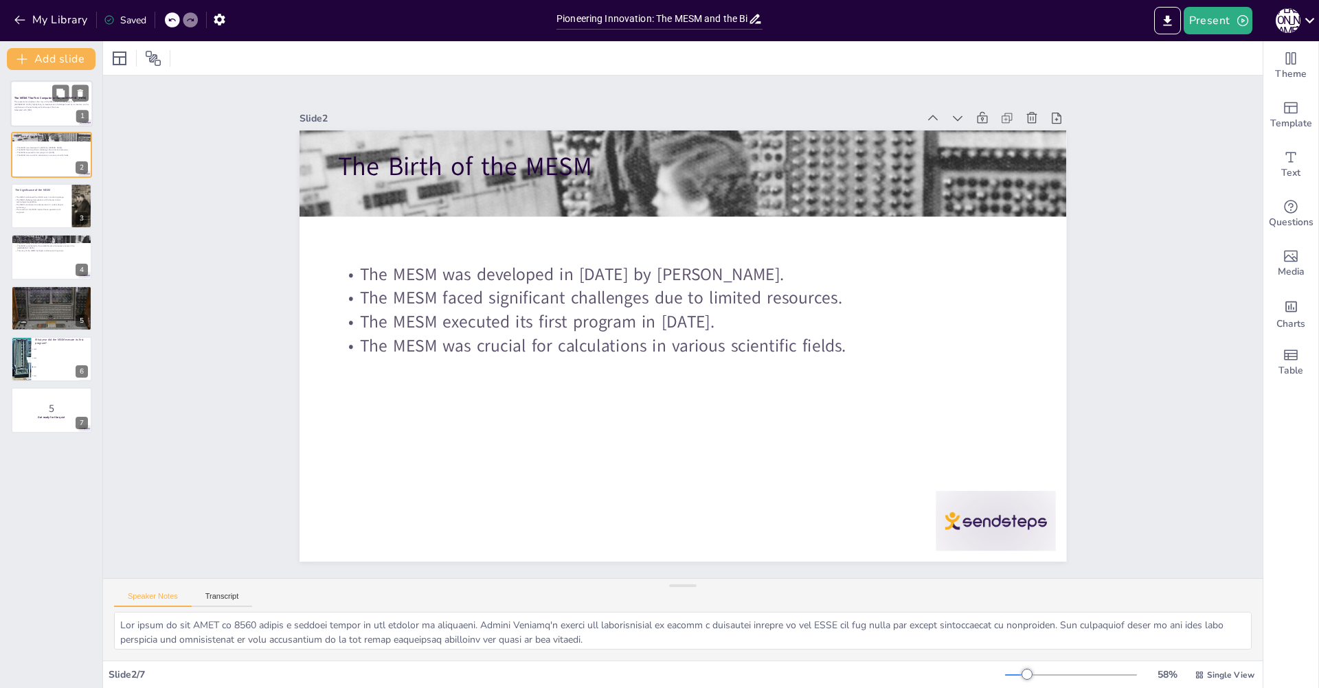
click at [45, 110] on p "Generated with [URL]" at bounding box center [51, 110] width 74 height 3
checkbox input "true"
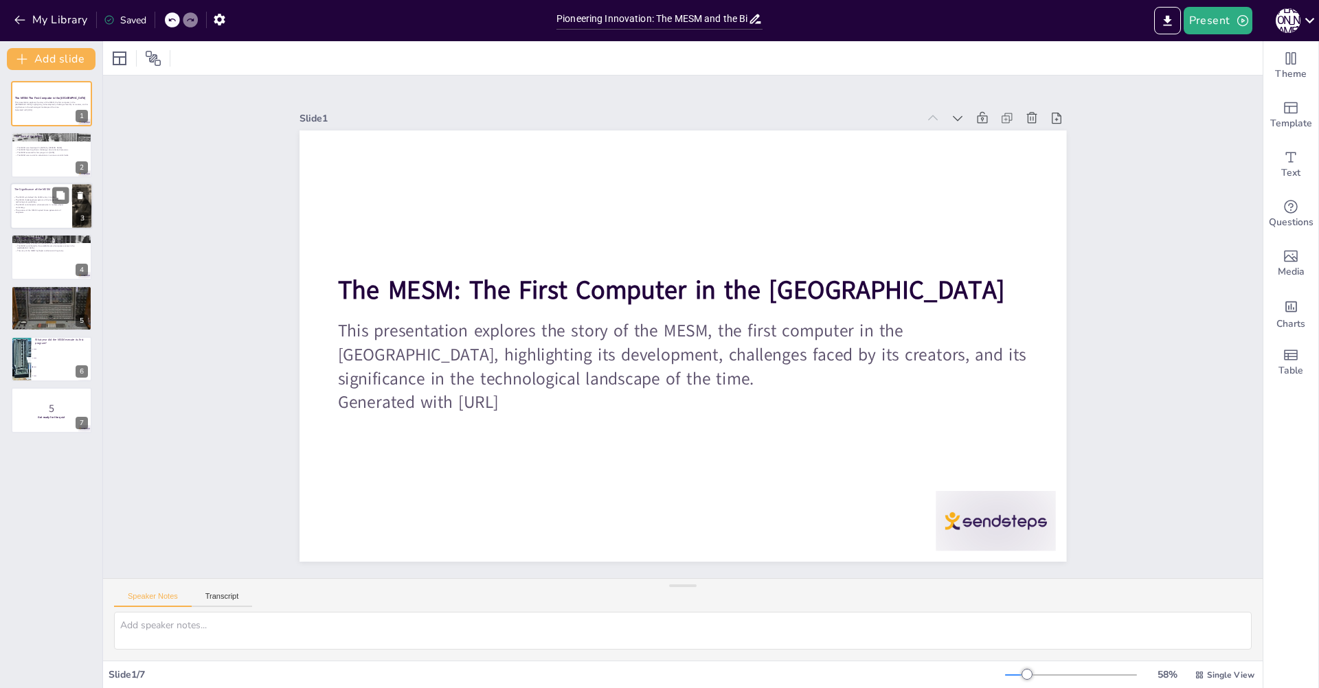
click at [63, 217] on div at bounding box center [51, 206] width 82 height 47
checkbox input "true"
type textarea "The MESM's development symbolized a significant shift for the USSR, marking its…"
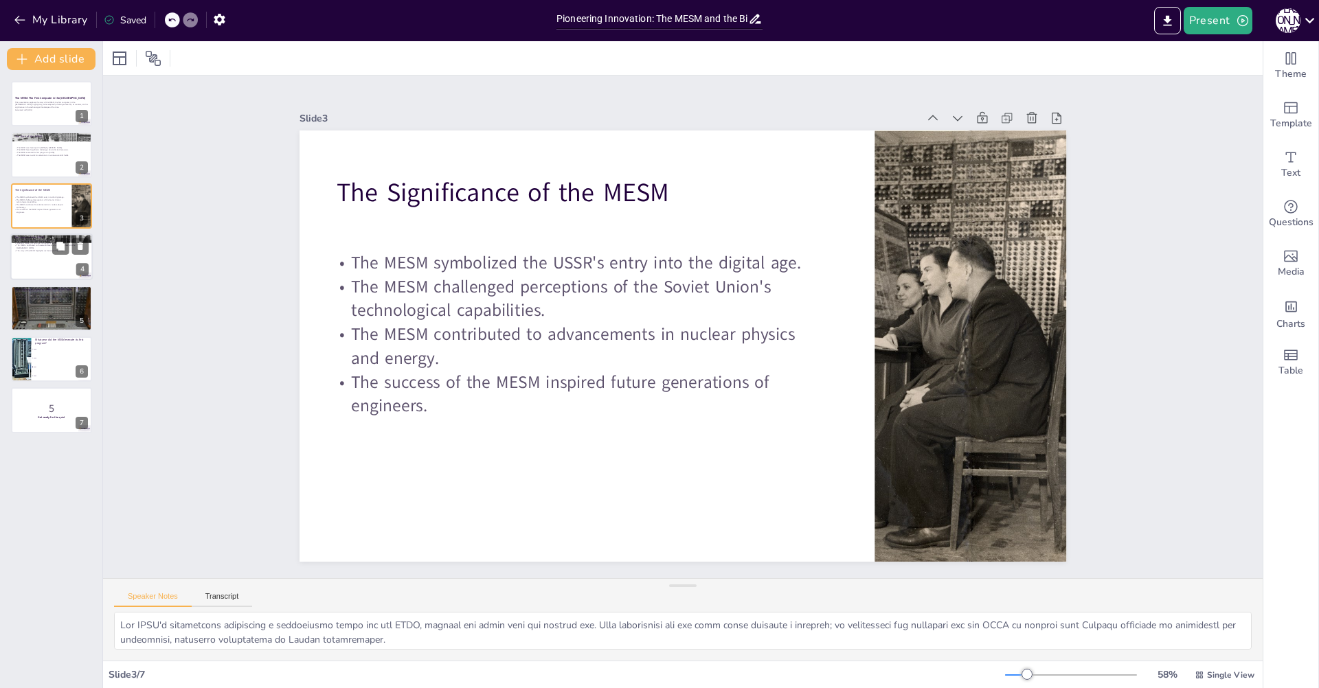
click at [45, 271] on div at bounding box center [51, 257] width 82 height 47
checkbox input "true"
type textarea "The MESM laid a crucial foundation for future developments in computing in the …"
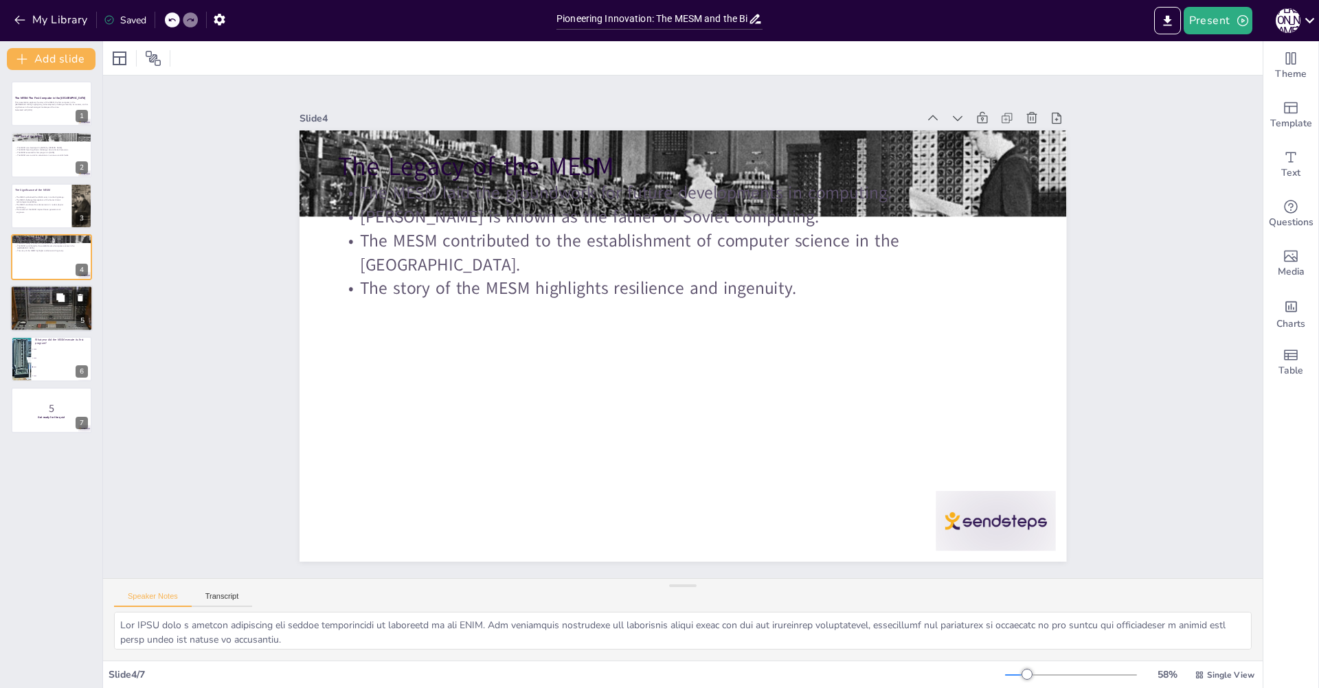
click at [49, 317] on div at bounding box center [51, 307] width 82 height 55
checkbox input "true"
type textarea "The lack of resources compelled [PERSON_NAME] team to think creatively when bui…"
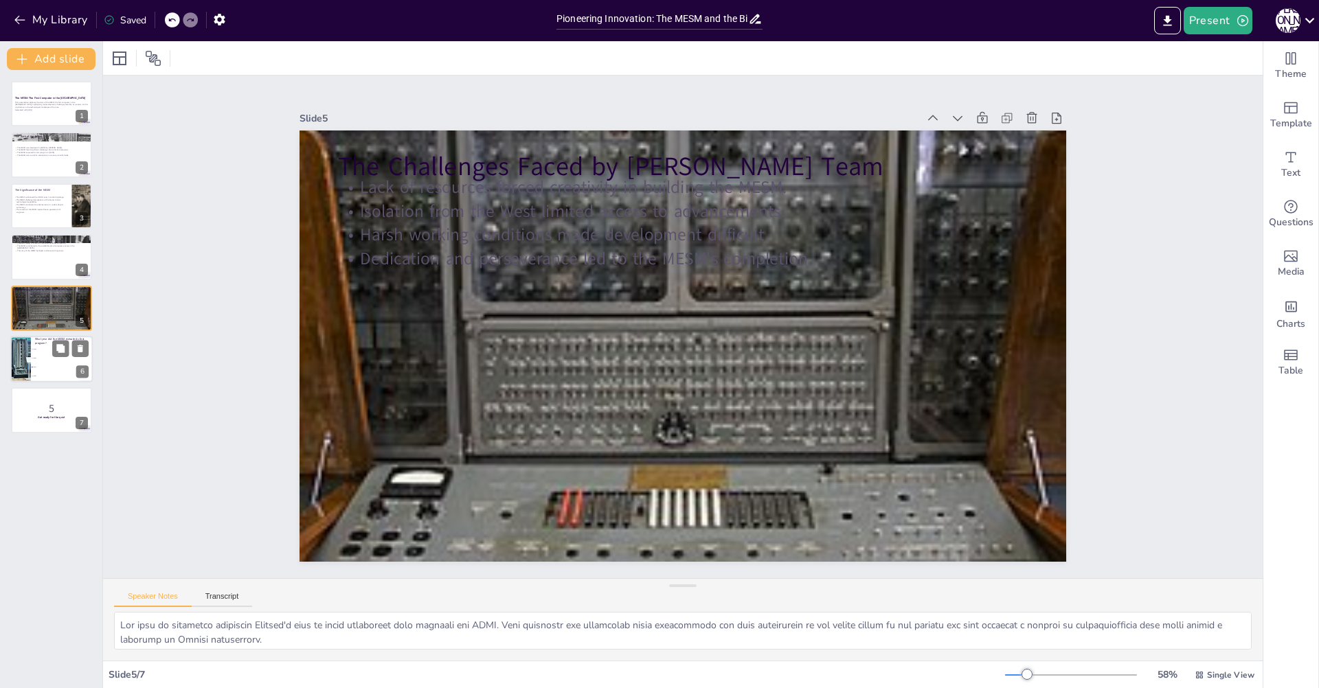
click at [58, 368] on li "1951" at bounding box center [62, 367] width 62 height 9
checkbox input "true"
type textarea "The correct answer is 1951, as mentioned in the slide titled "The Birth of the …"
checkbox input "true"
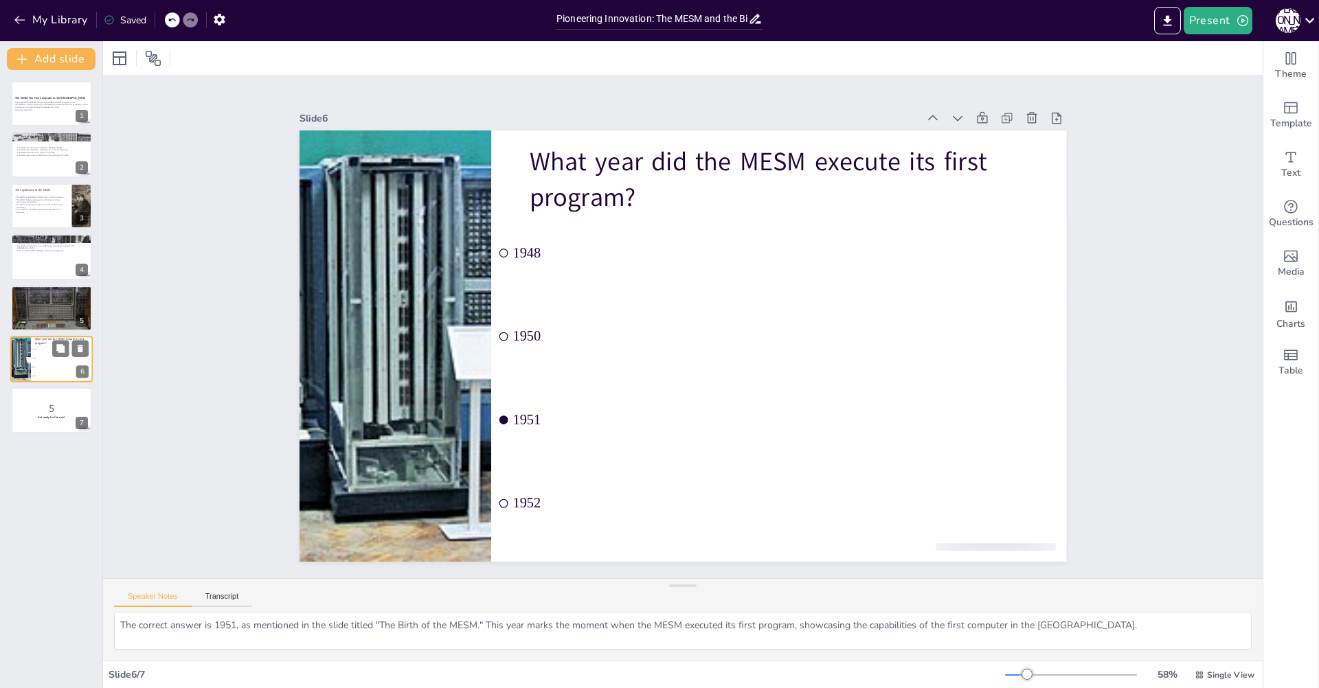
checkbox input "true"
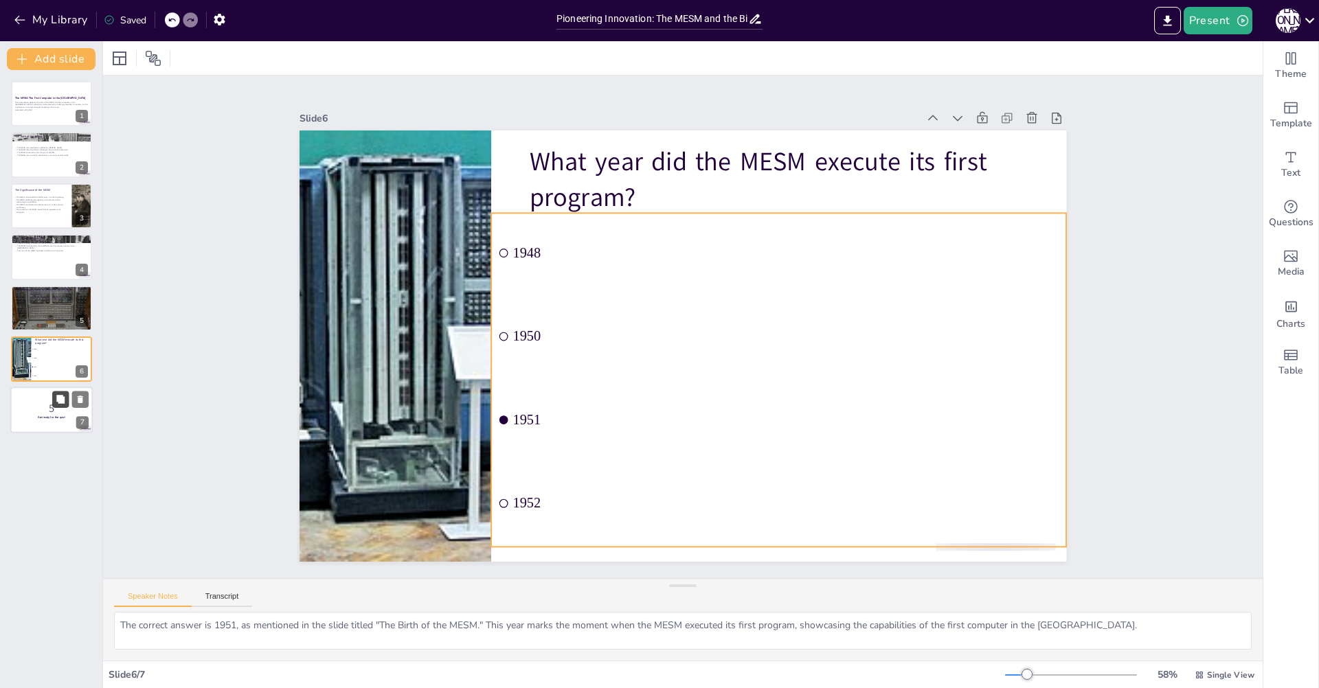
checkbox input "true"
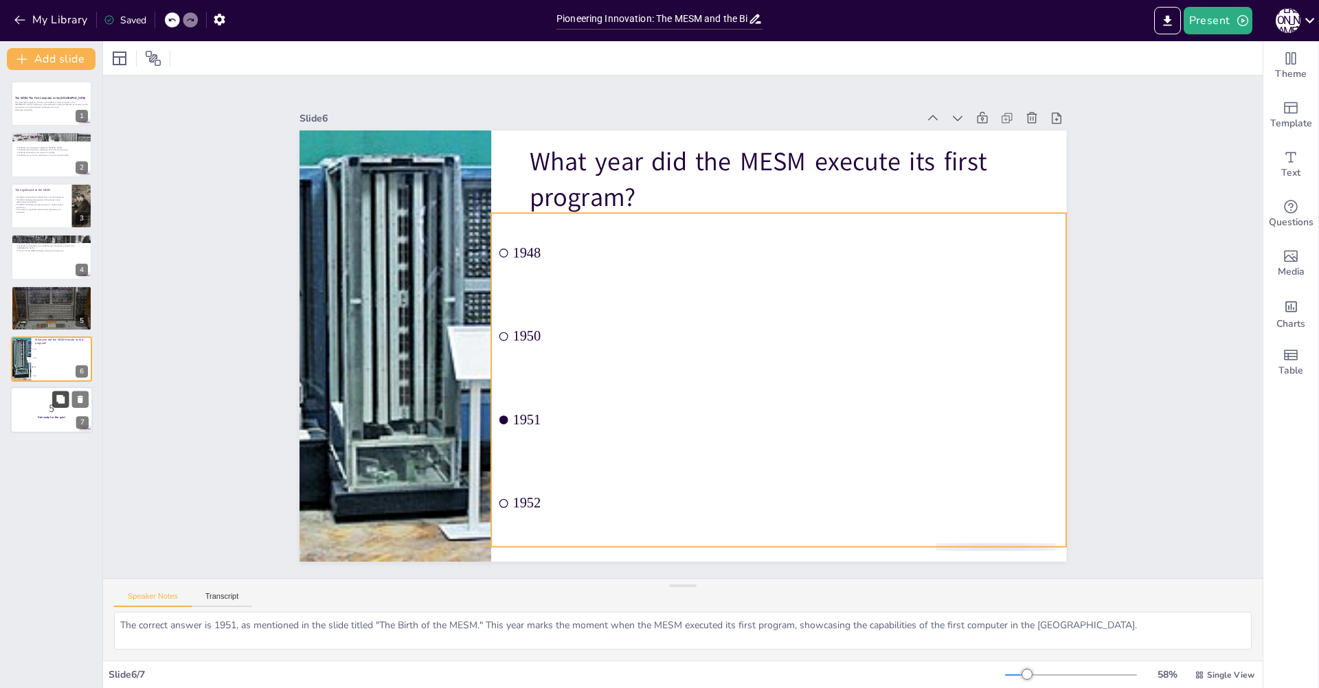
checkbox input "true"
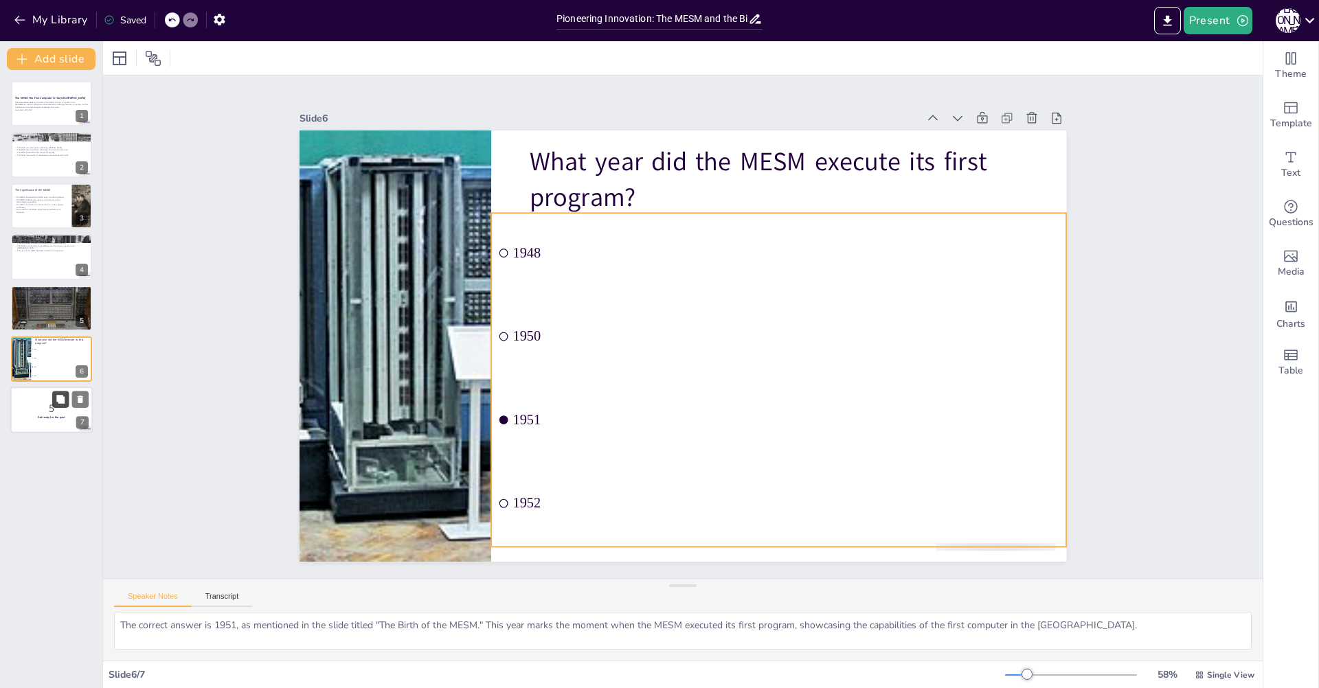
checkbox input "true"
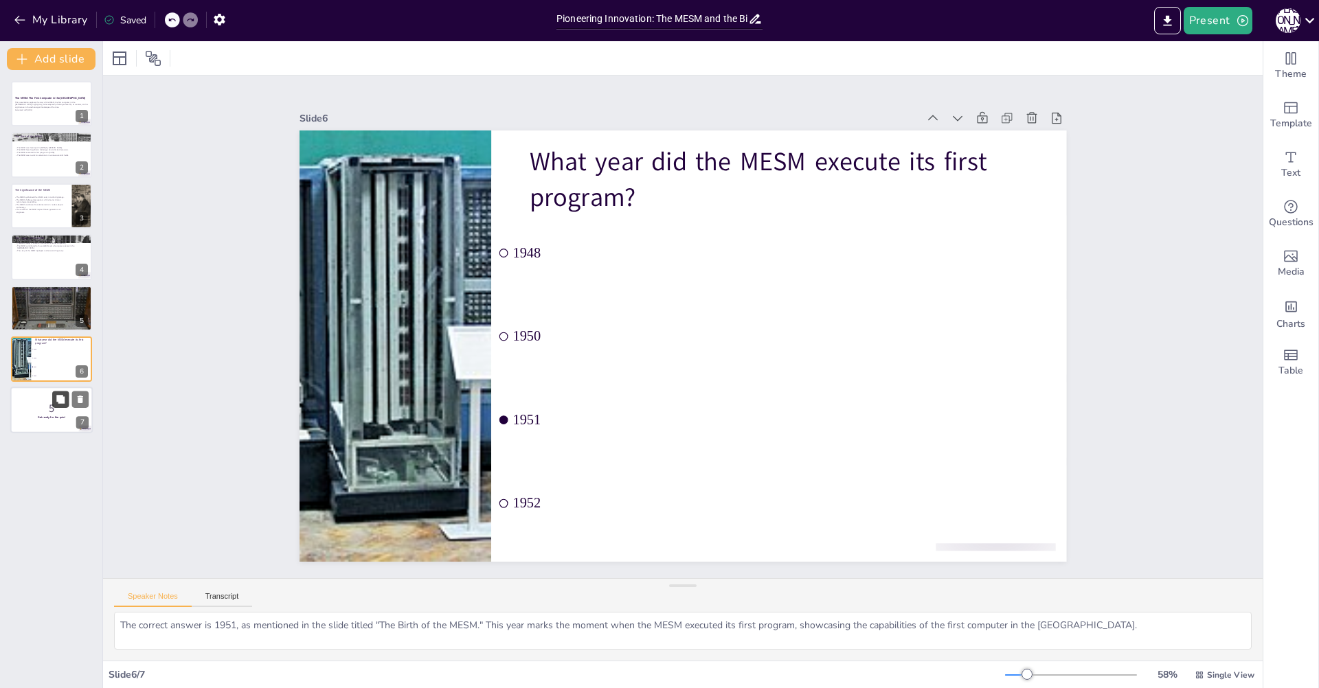
click at [54, 400] on button at bounding box center [60, 399] width 16 height 16
checkbox input "true"
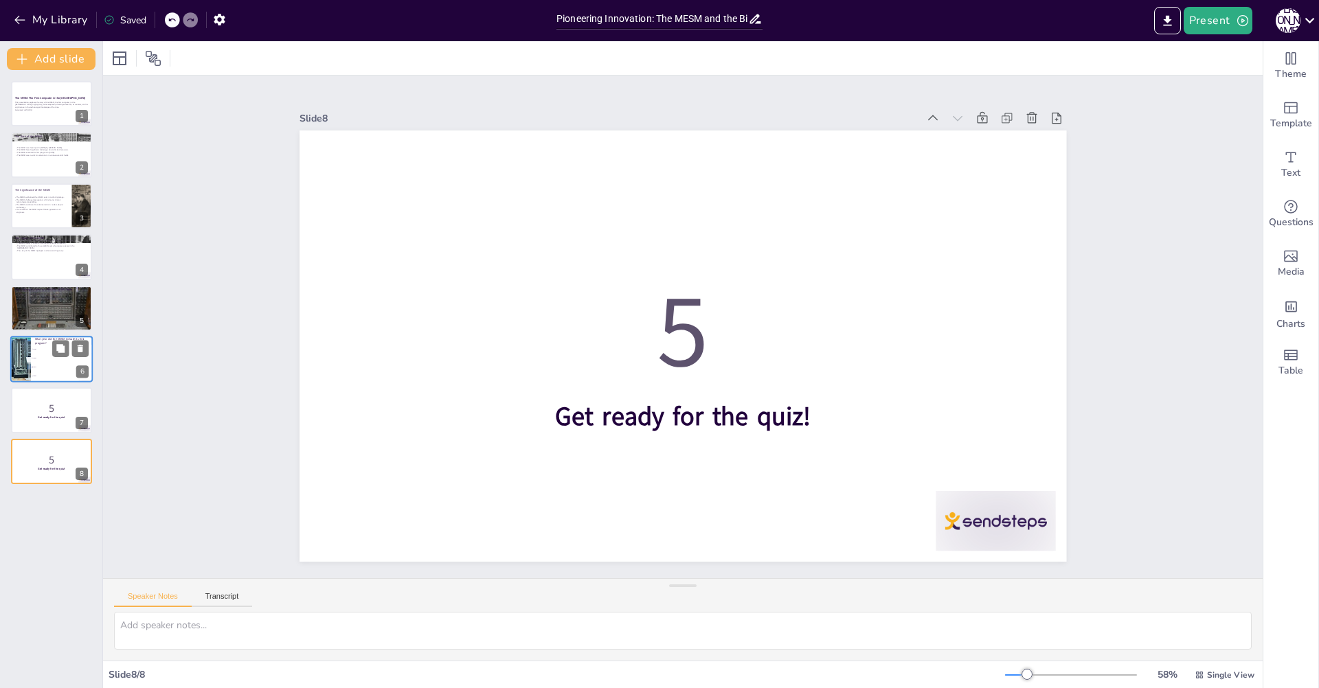
click at [36, 367] on span "1951" at bounding box center [62, 367] width 59 height 2
checkbox input "true"
type textarea "The correct answer is 1951, as mentioned in the slide titled "The Birth of the …"
checkbox input "true"
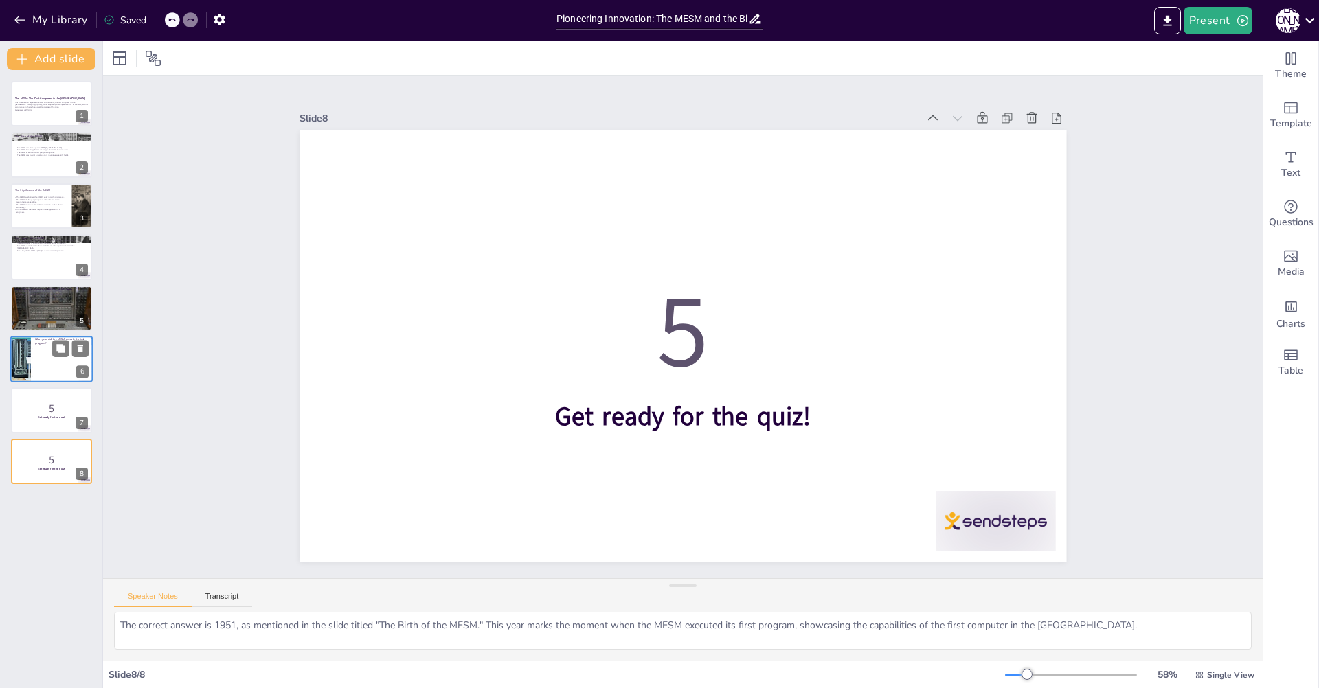
checkbox input "true"
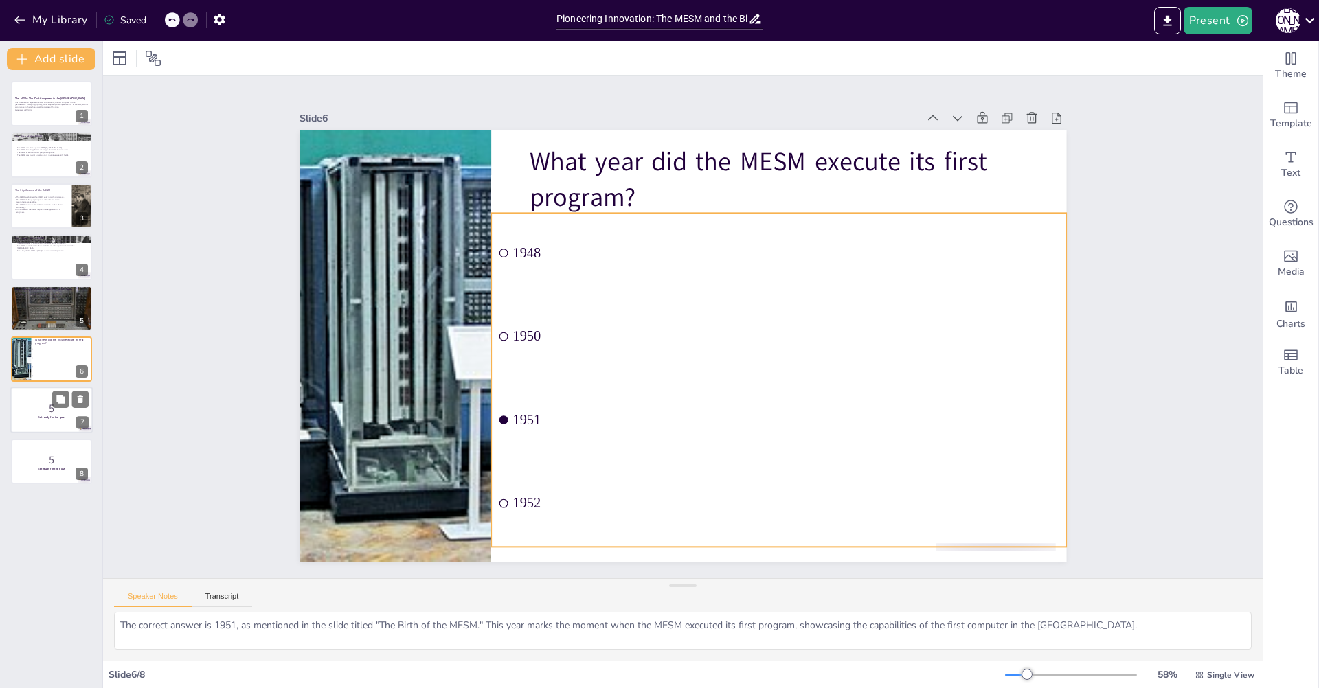
checkbox input "true"
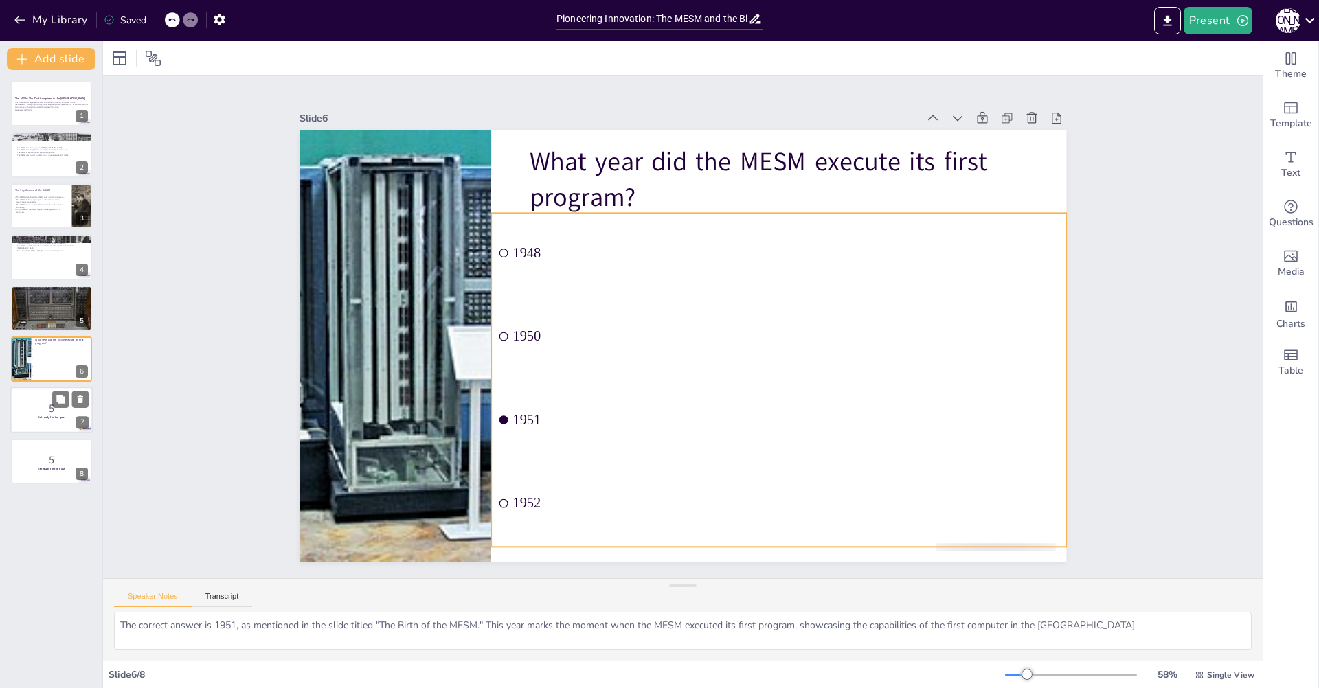
checkbox input "true"
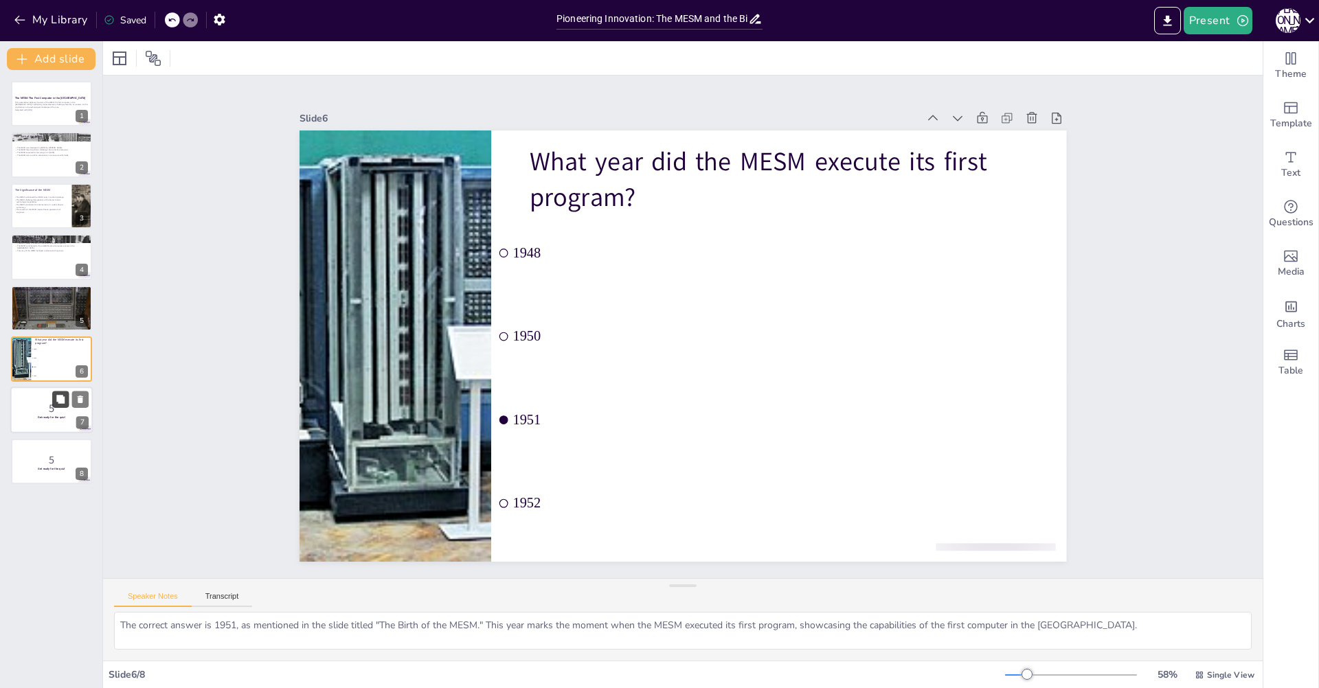
checkbox input "true"
click at [60, 400] on icon at bounding box center [60, 399] width 8 height 8
checkbox input "true"
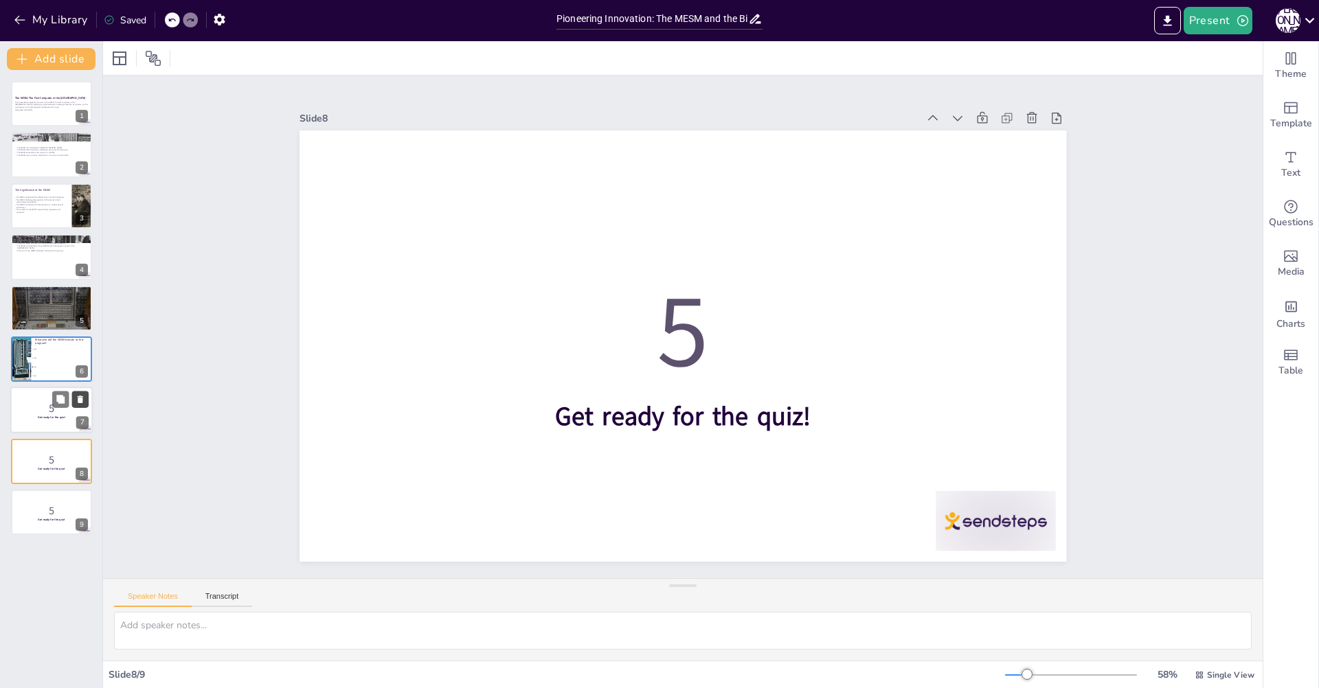
click at [78, 396] on icon at bounding box center [80, 400] width 5 height 8
checkbox input "true"
type textarea "The correct answer is 1951, as mentioned in the slide titled "The Birth of the …"
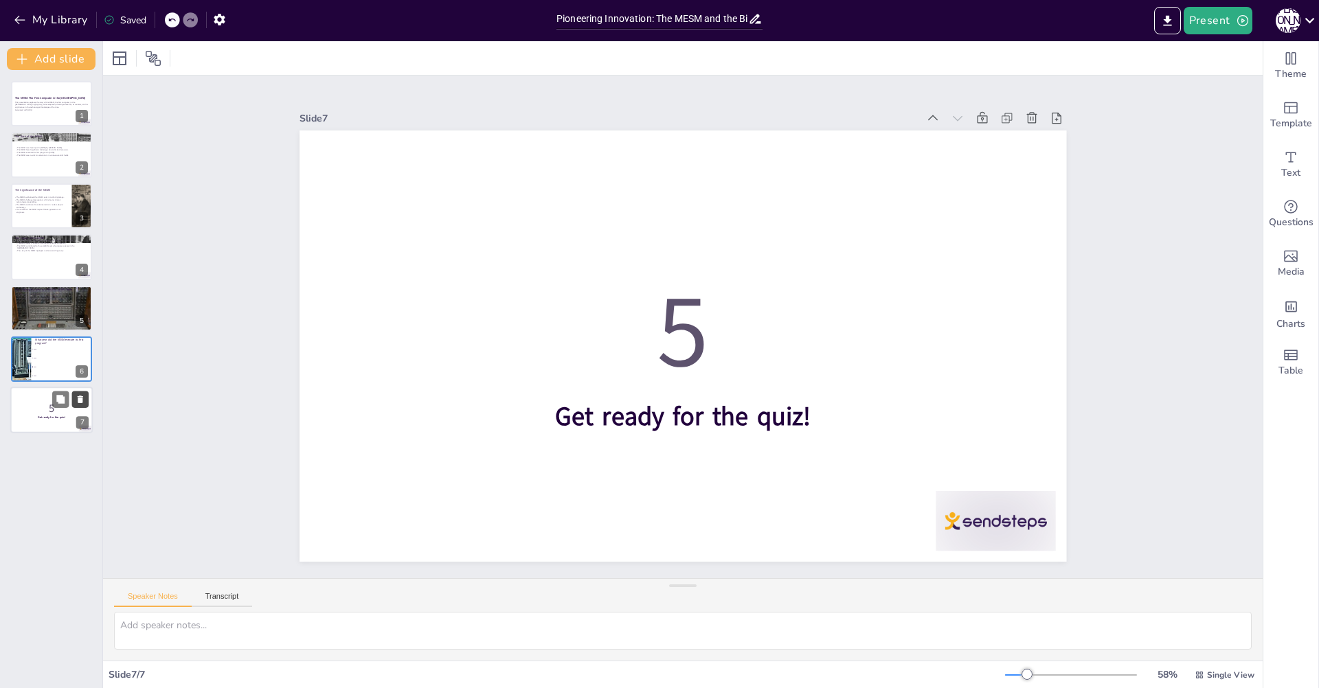
checkbox input "true"
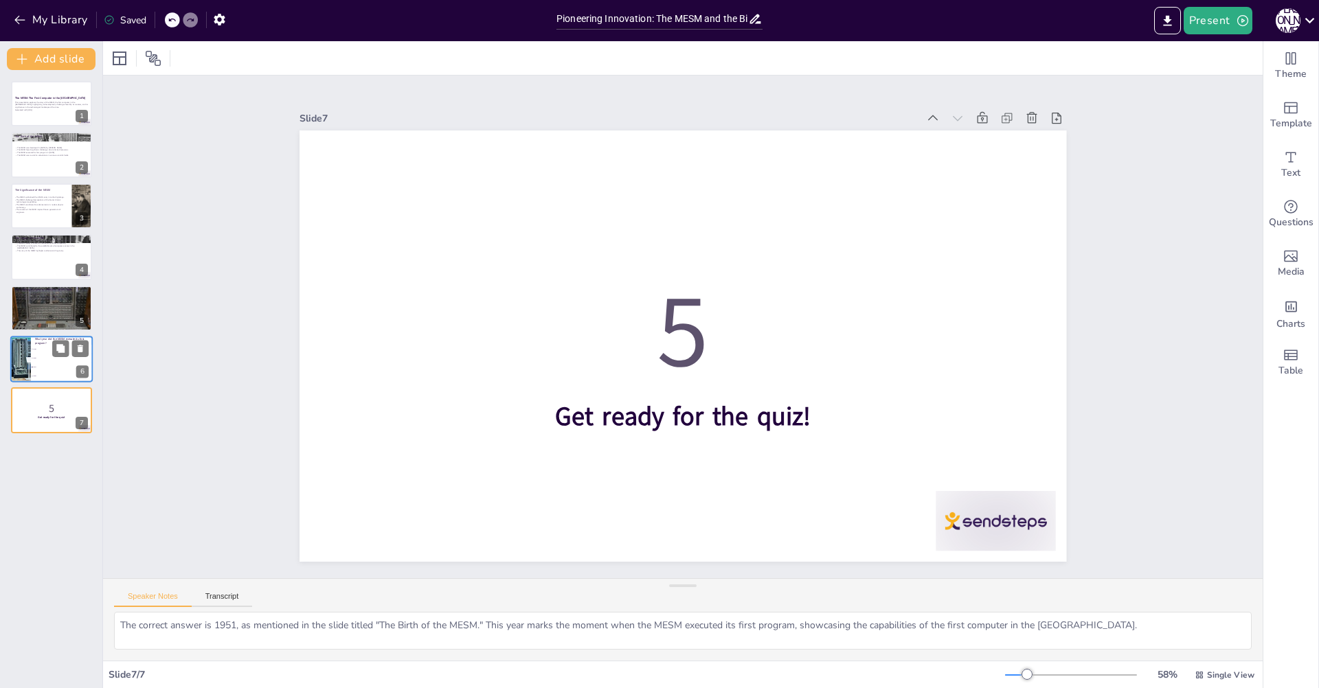
checkbox input "true"
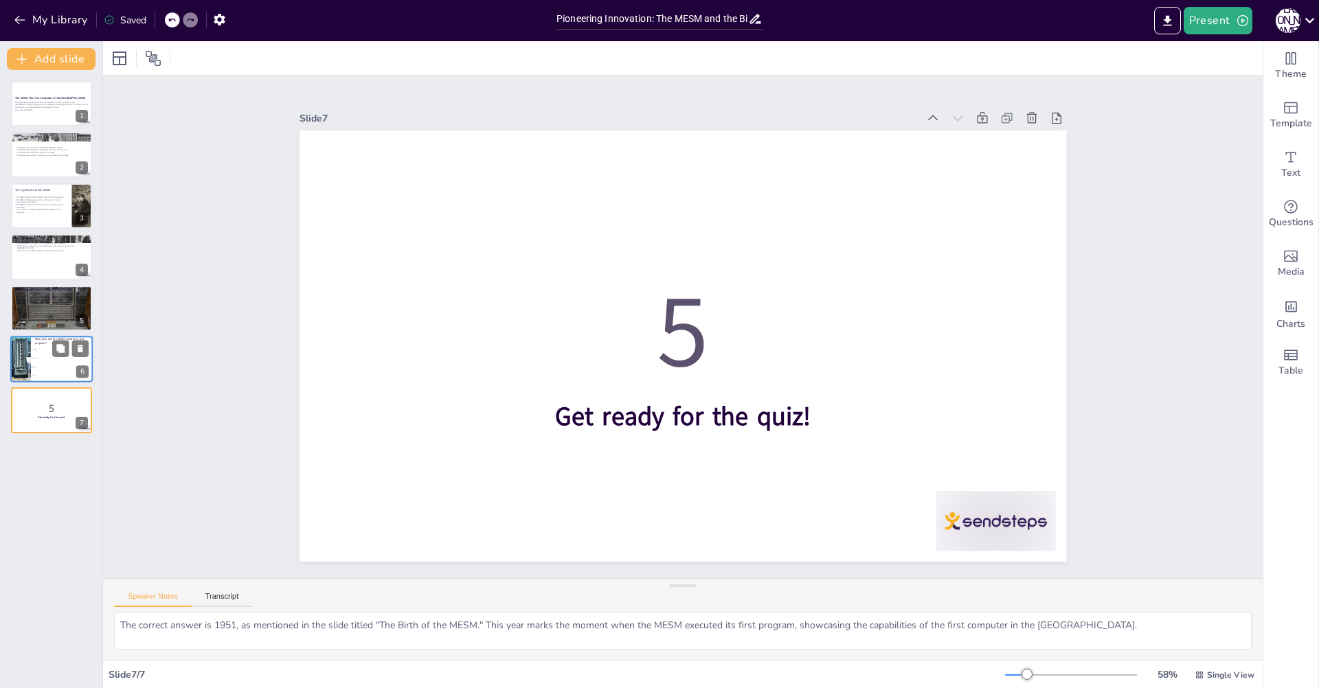
checkbox input "true"
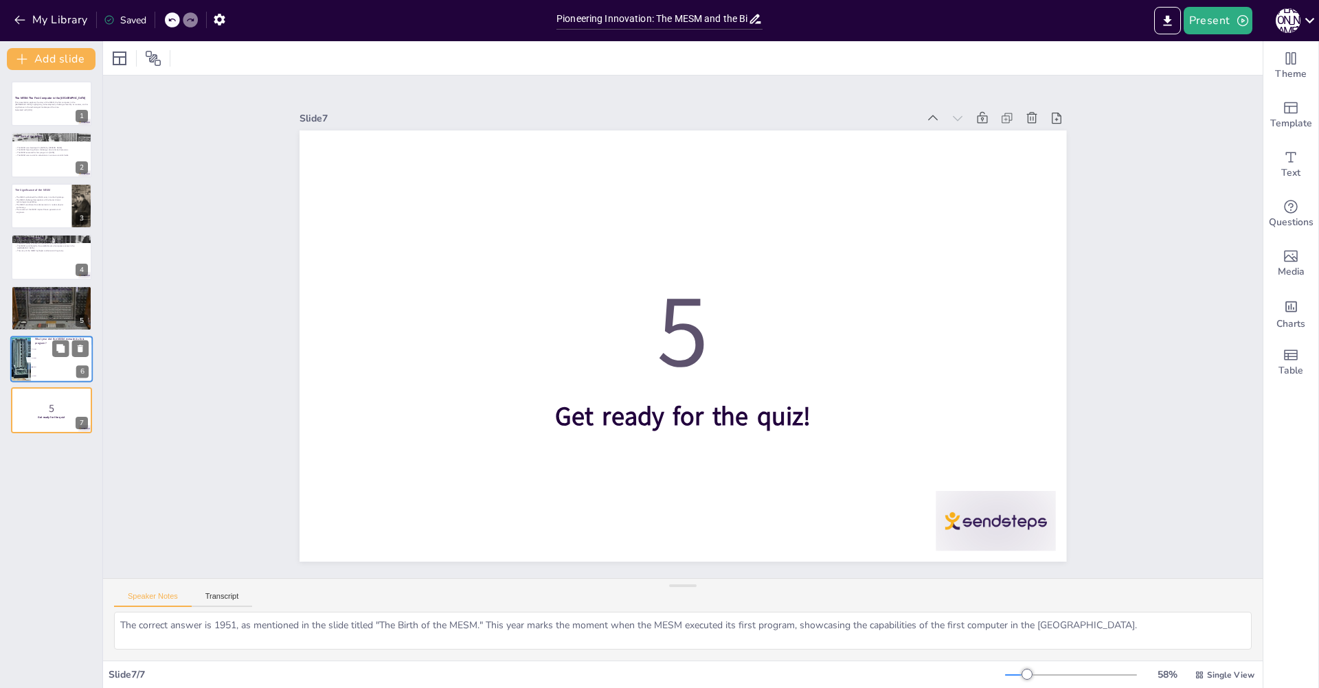
checkbox input "true"
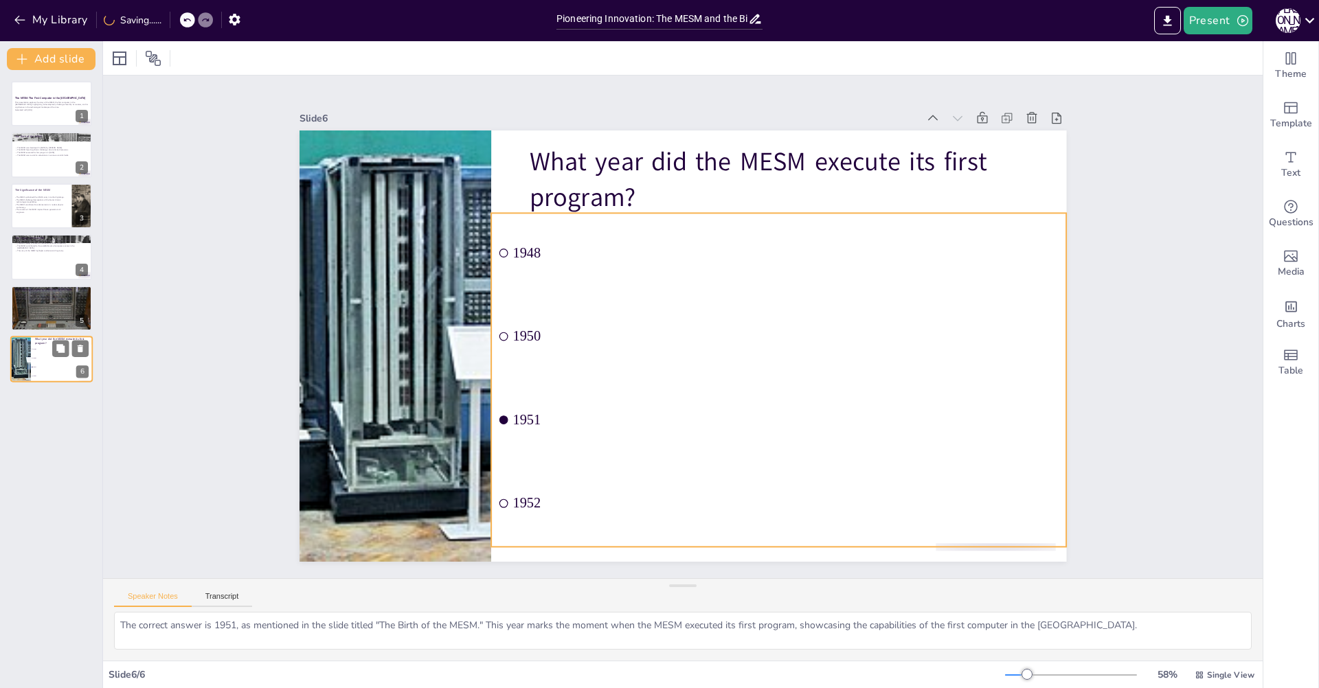
checkbox input "true"
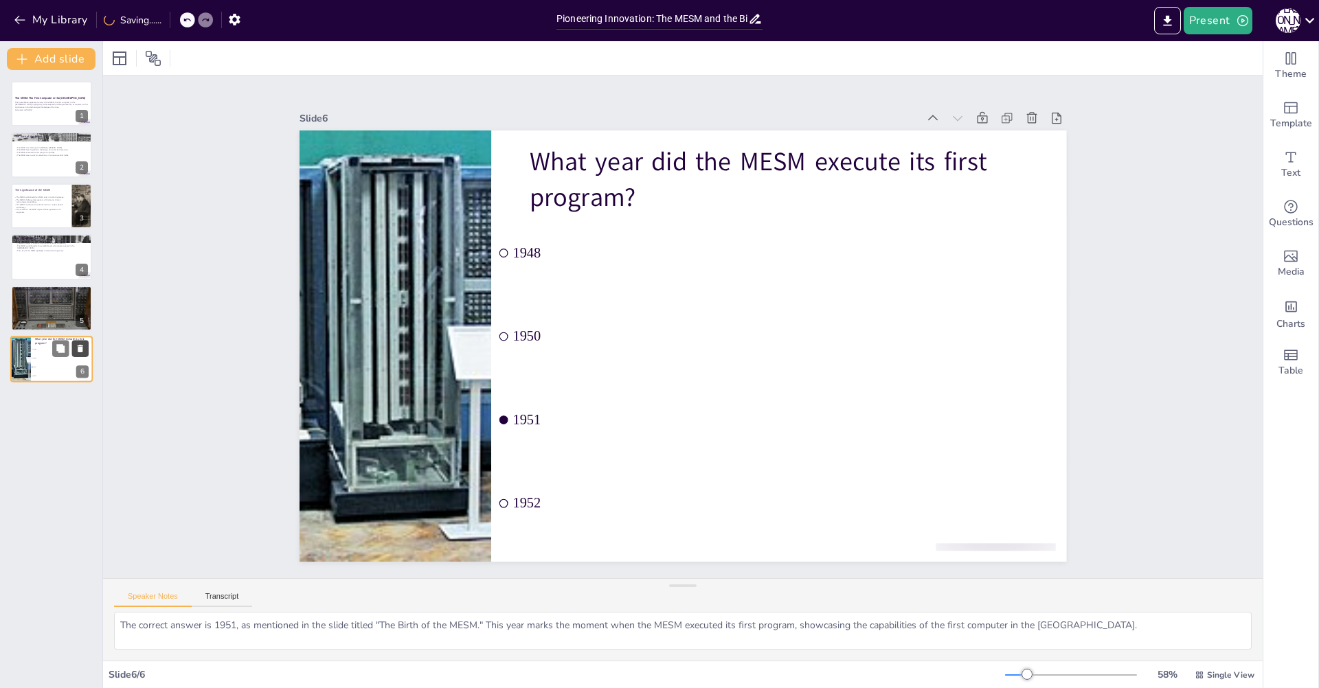
click at [79, 350] on icon at bounding box center [80, 349] width 5 height 8
type textarea "The lack of resources compelled [PERSON_NAME] team to think creatively when bui…"
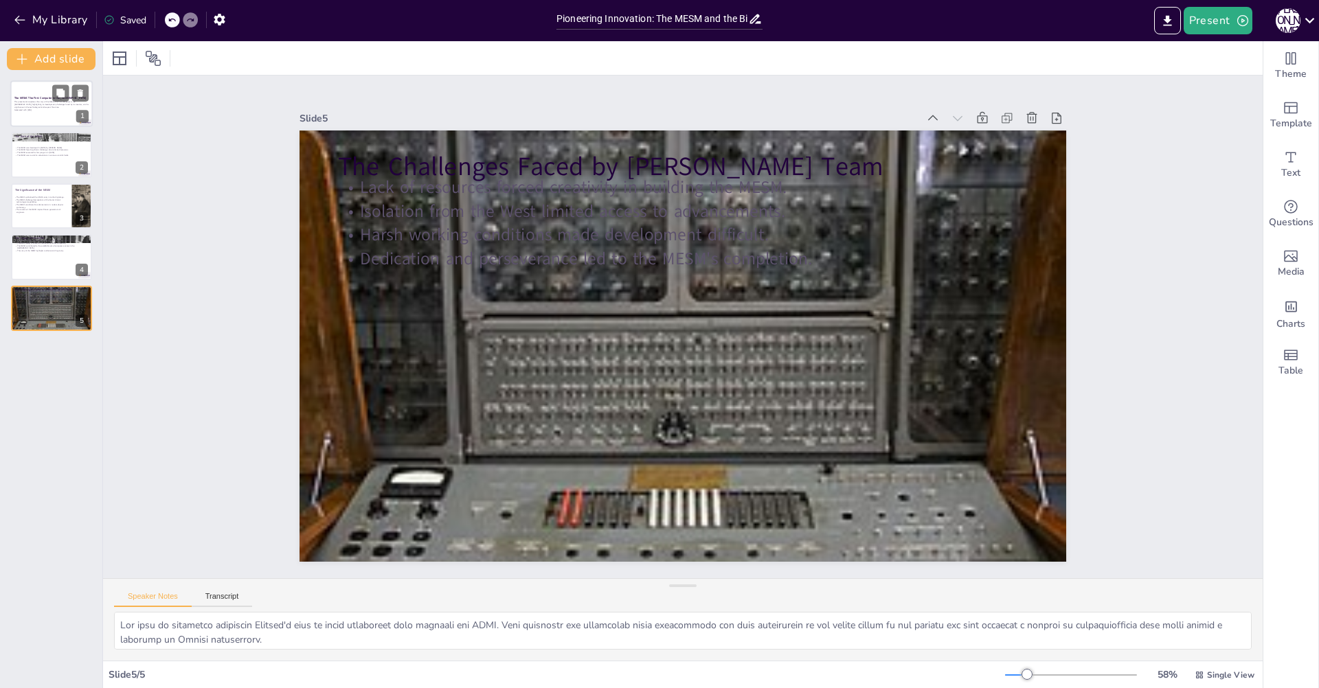
click at [28, 117] on div at bounding box center [51, 103] width 82 height 47
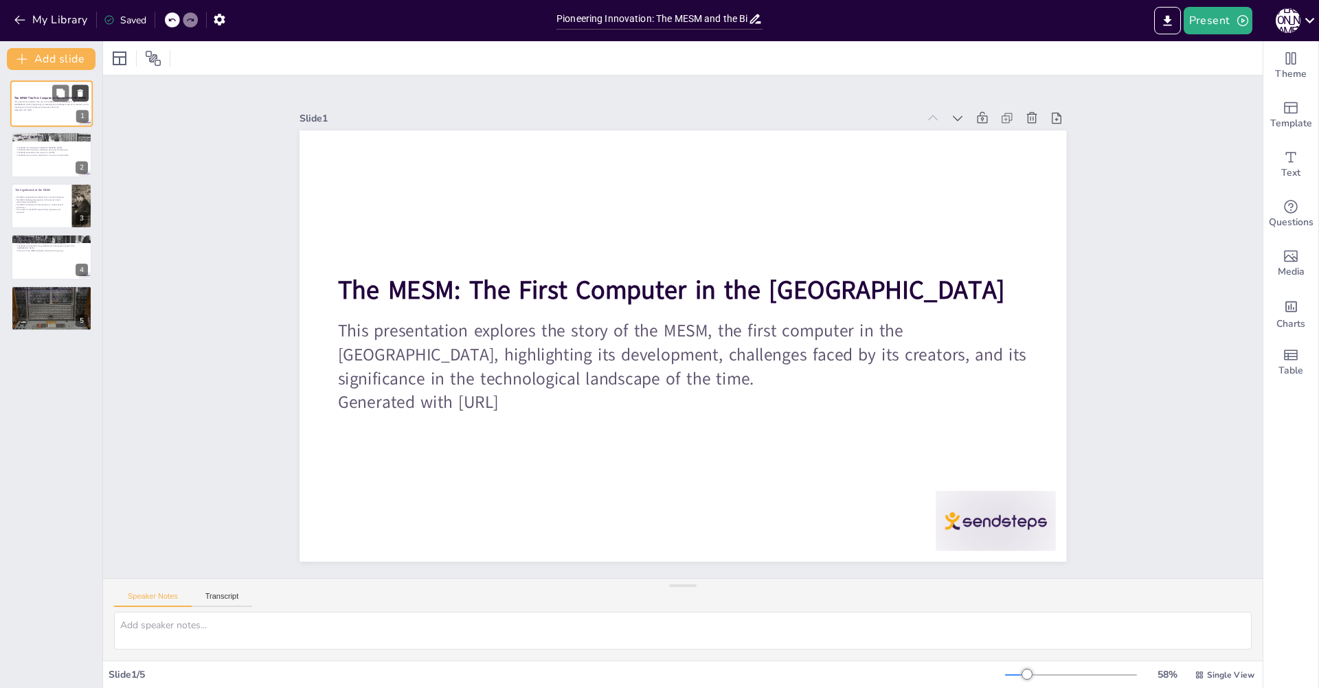
click at [80, 95] on icon at bounding box center [80, 93] width 5 height 8
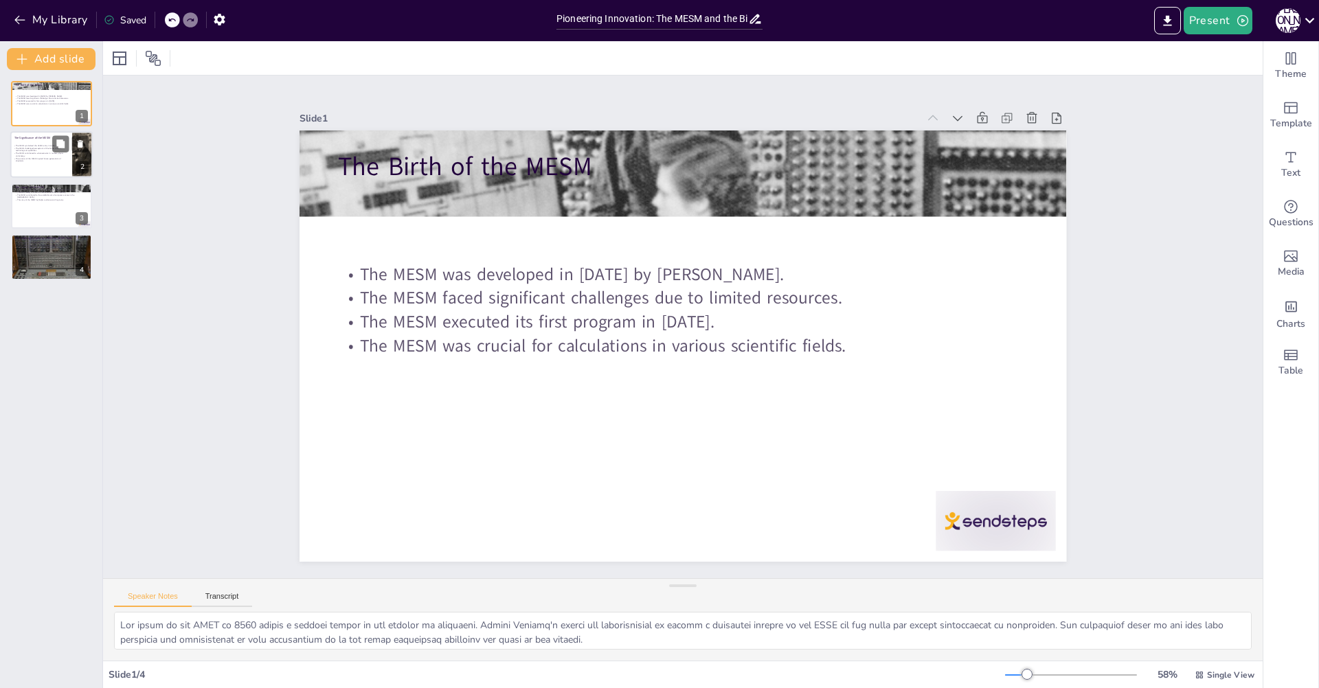
click at [38, 166] on div at bounding box center [51, 155] width 82 height 47
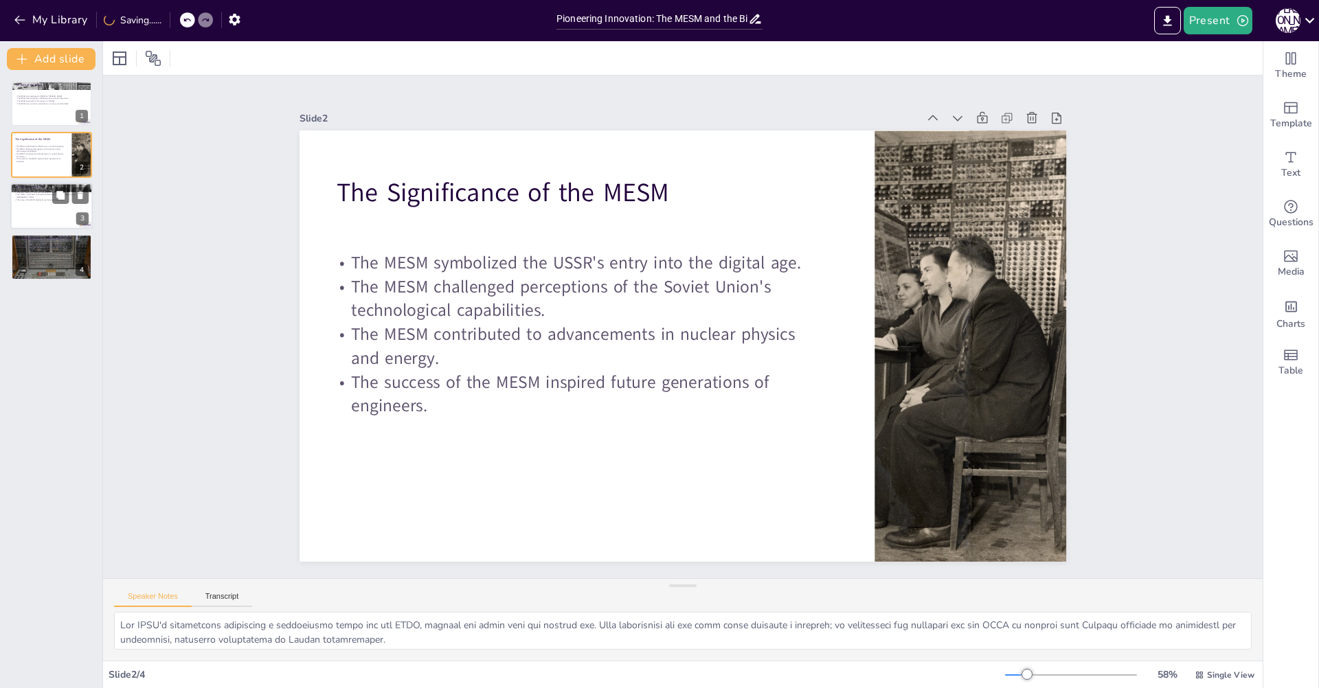
click at [40, 194] on p "The MESM contributed to the establishment of computer science in the [GEOGRAPHI…" at bounding box center [51, 196] width 74 height 5
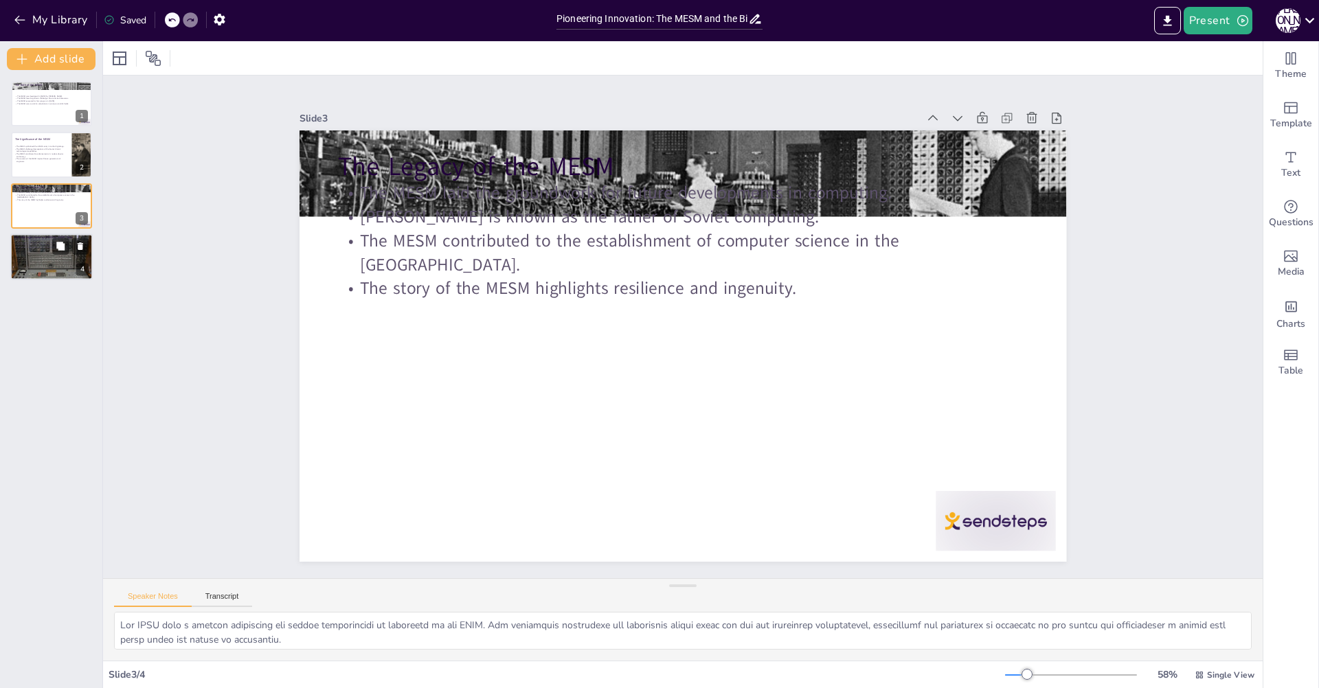
click at [36, 254] on div at bounding box center [51, 256] width 82 height 55
type textarea "The lack of resources compelled [PERSON_NAME] team to think creatively when bui…"
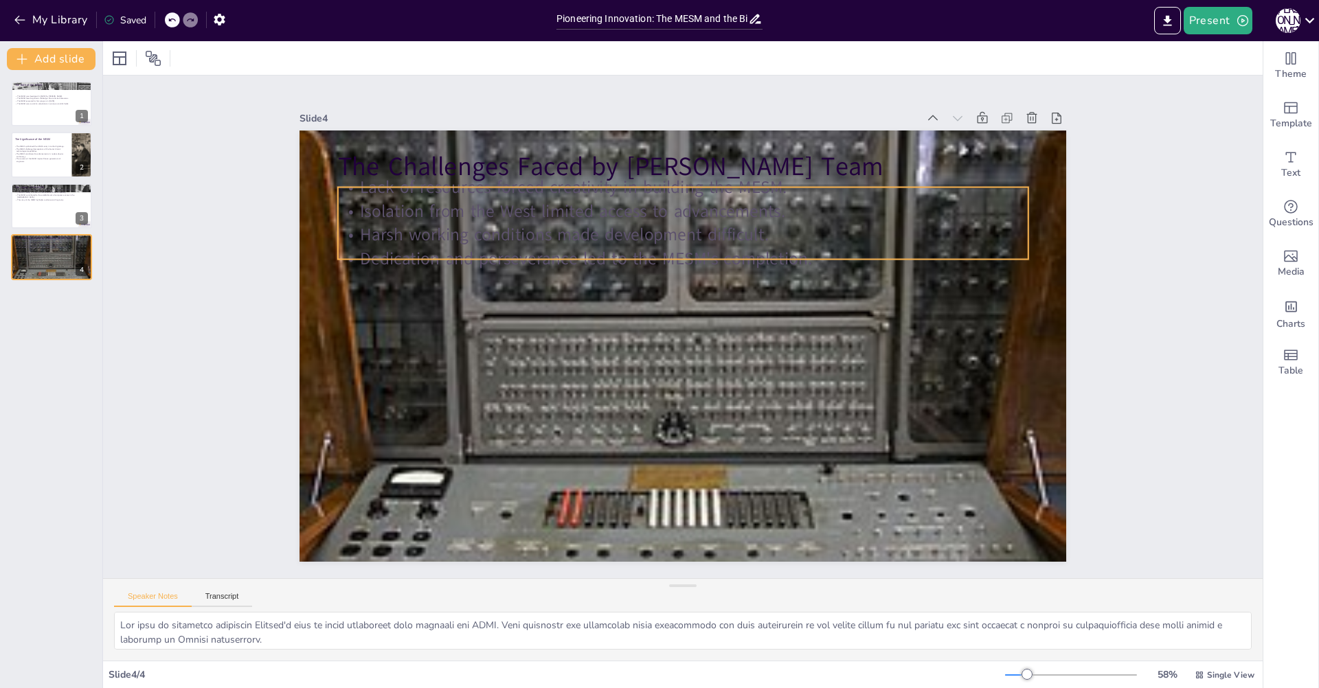
click at [499, 225] on p "Harsh working conditions made development difficult." at bounding box center [692, 234] width 689 height 95
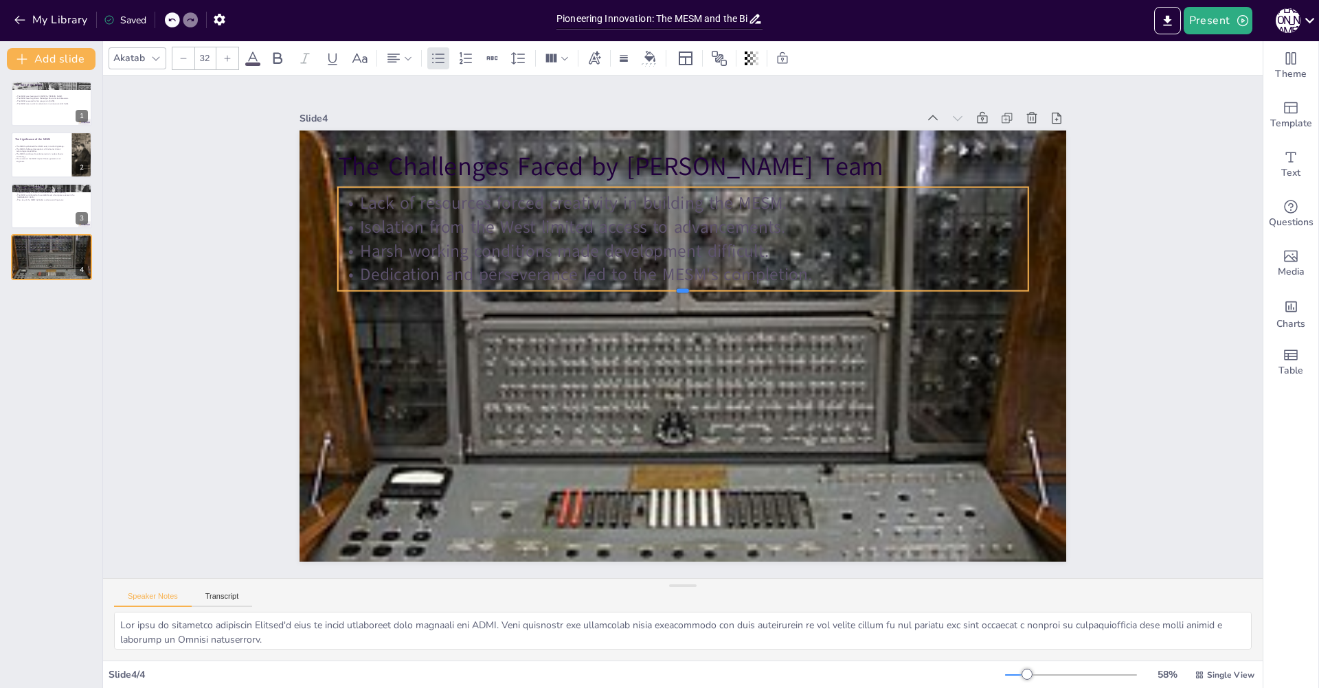
drag, startPoint x: 515, startPoint y: 296, endPoint x: 513, endPoint y: 345, distance: 48.8
click at [516, 332] on div at bounding box center [685, 296] width 687 height 83
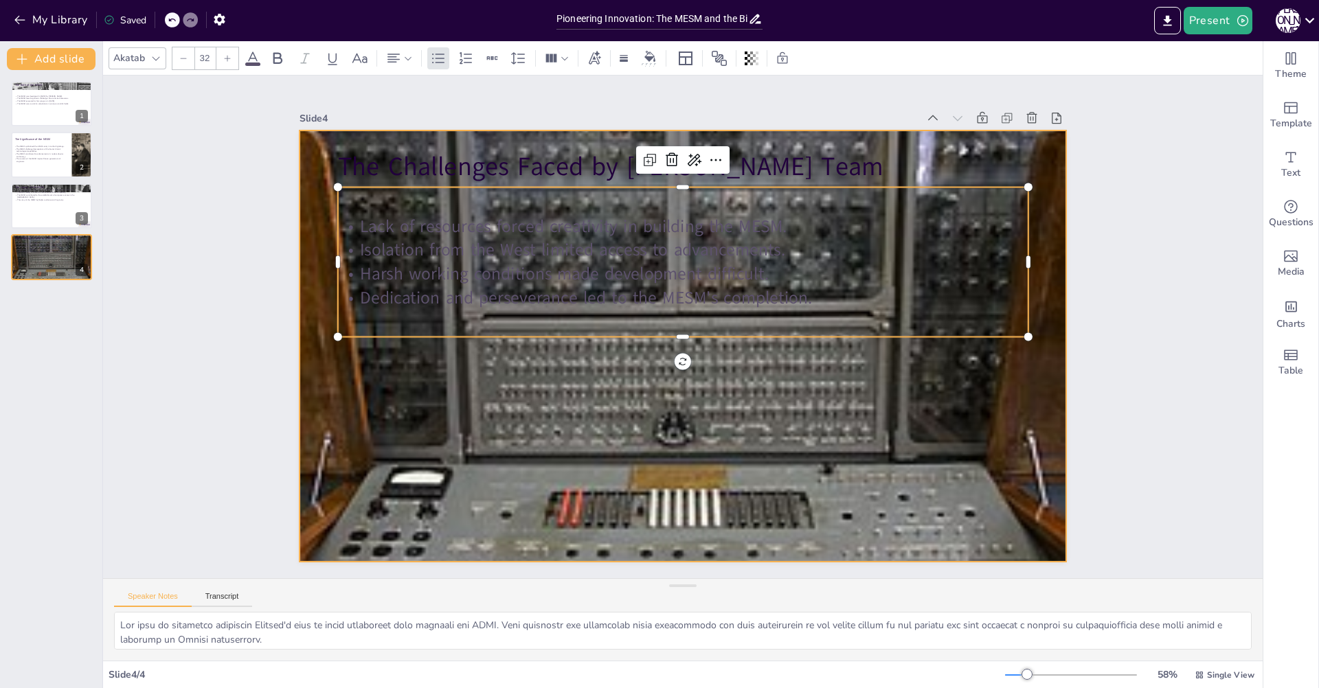
click at [516, 423] on div at bounding box center [681, 346] width 816 height 589
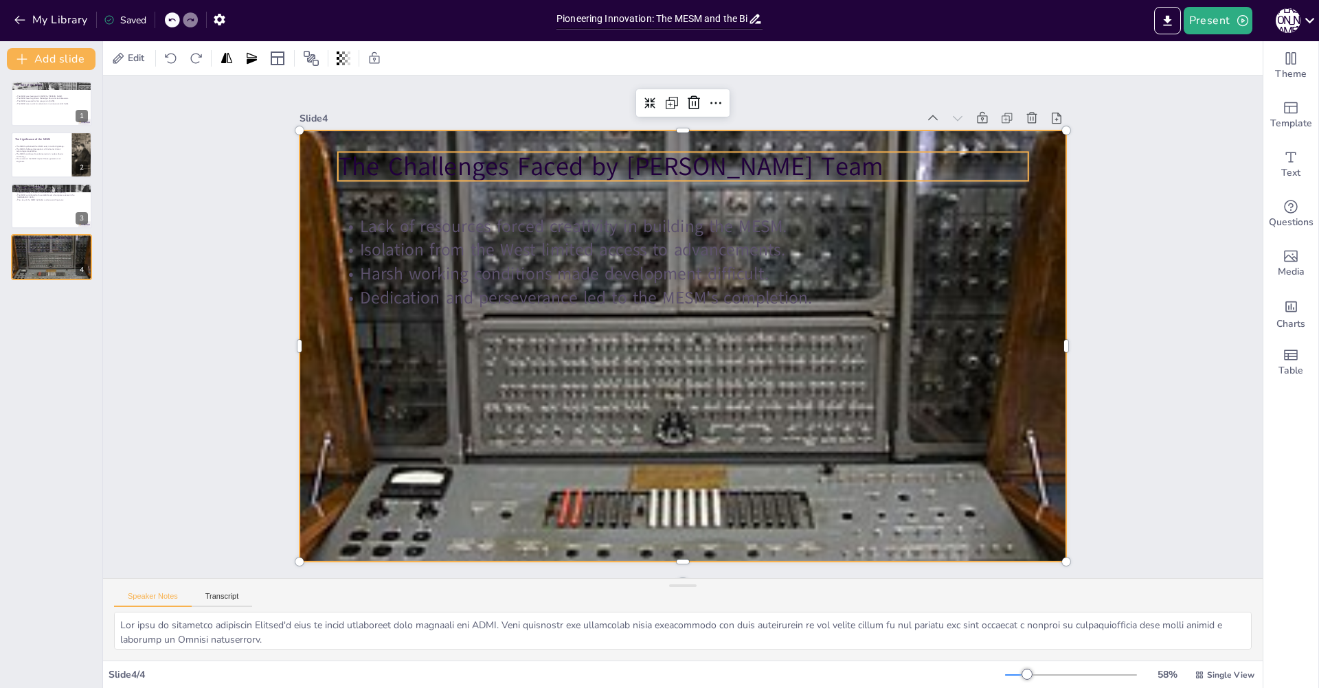
click at [482, 152] on p "The Challenges Faced by [PERSON_NAME] Team" at bounding box center [716, 169] width 683 height 179
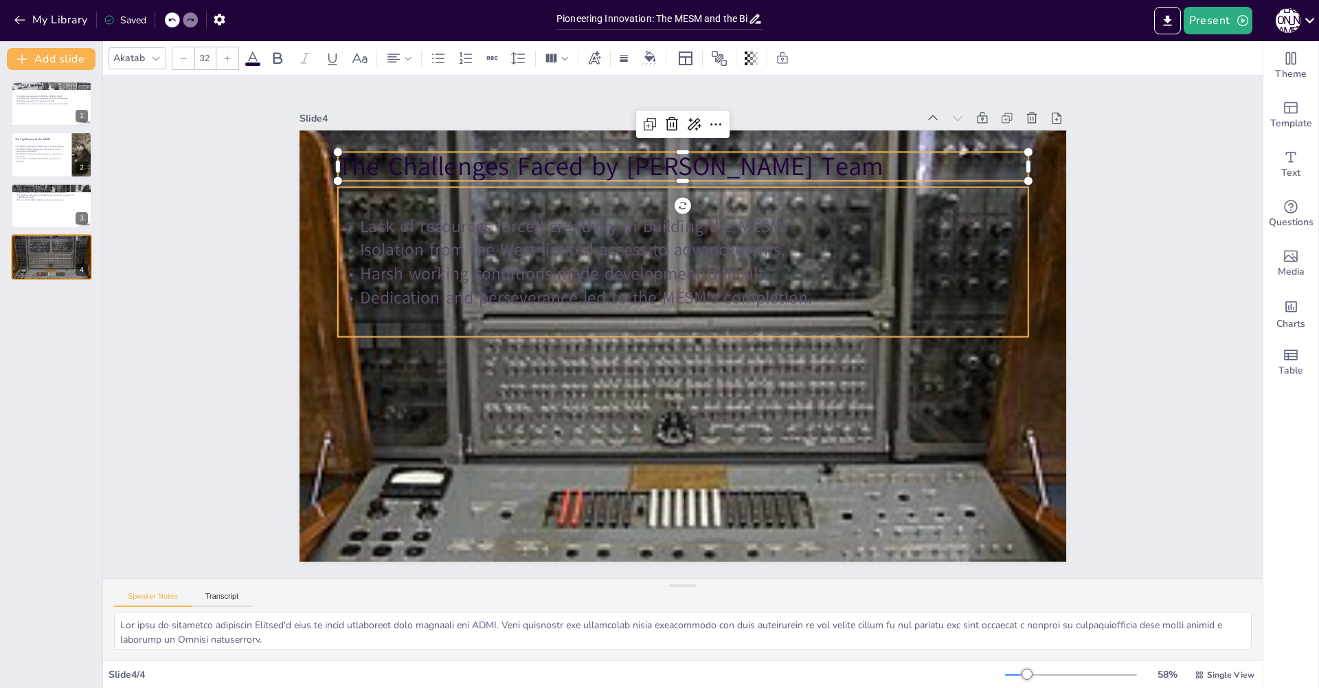
click at [544, 251] on p "Isolation from the West limited access to advancements." at bounding box center [683, 250] width 690 height 24
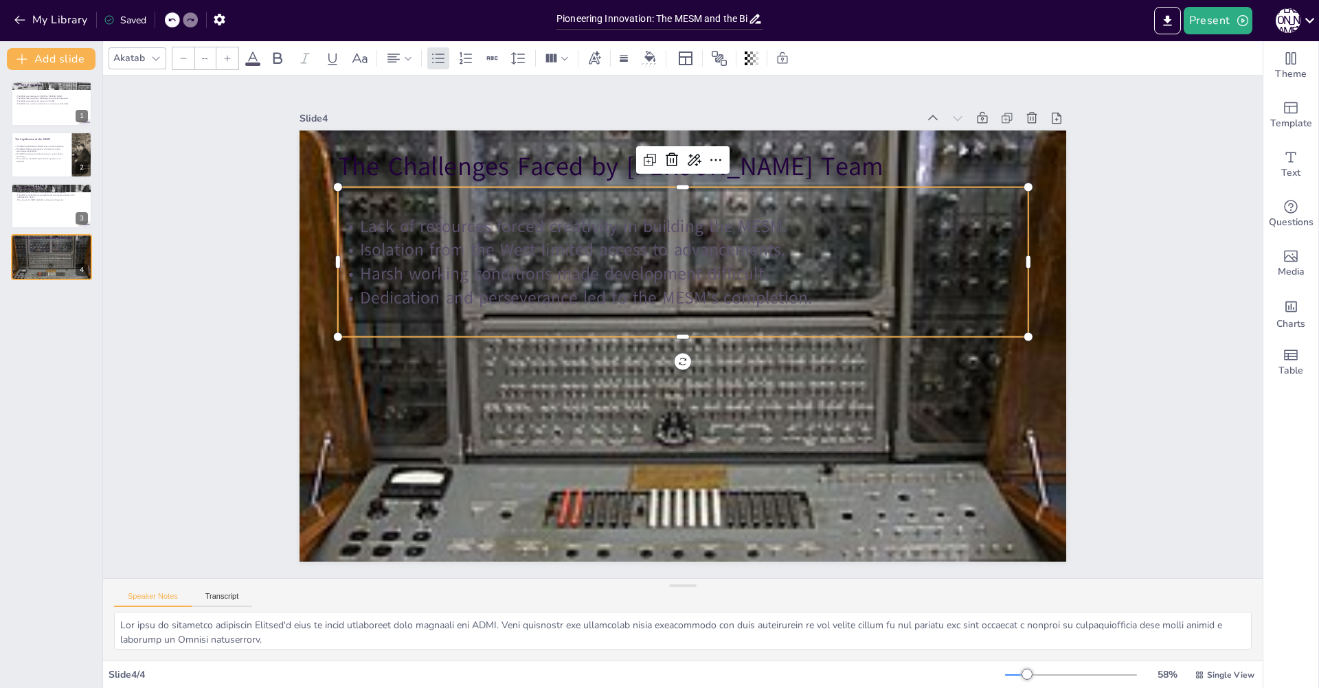
type input "48"
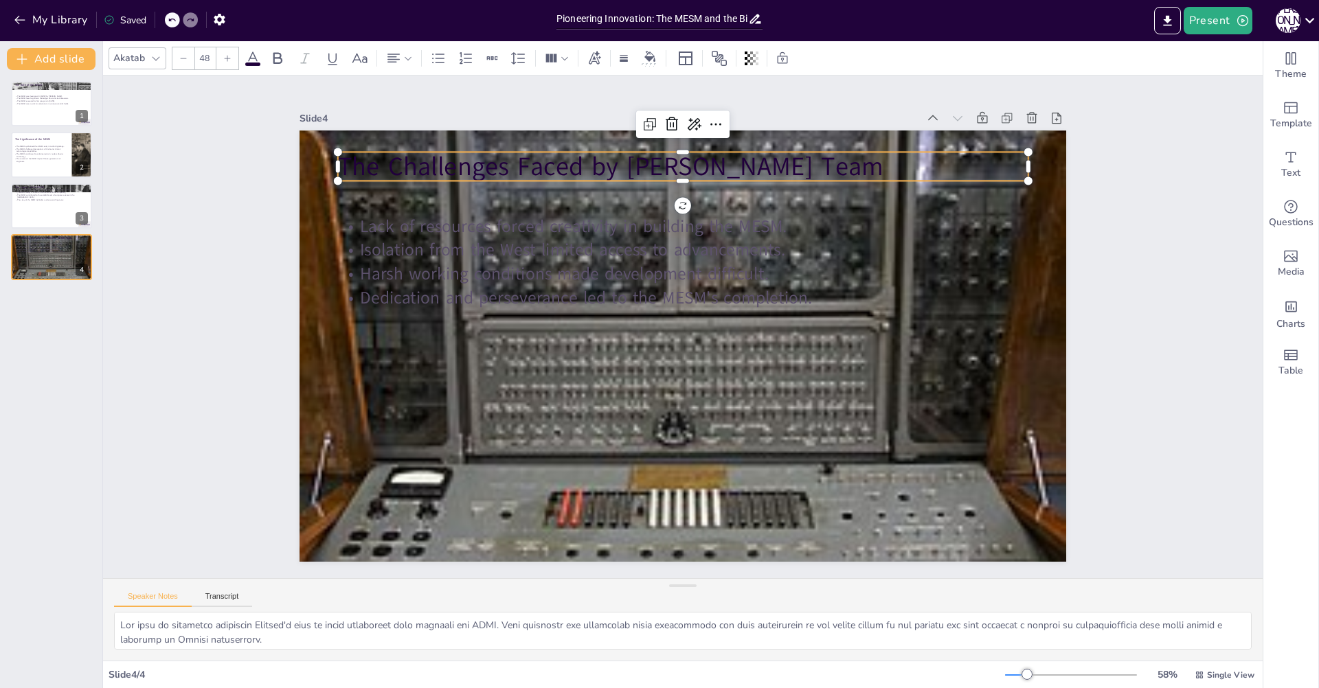
click at [440, 170] on p "The Challenges Faced by [PERSON_NAME] Team" at bounding box center [699, 167] width 690 height 108
click at [494, 153] on p "The Challenges Faced by [PERSON_NAME] Team" at bounding box center [683, 166] width 690 height 36
click at [32, 218] on div at bounding box center [51, 206] width 82 height 47
type textarea "The MESM laid a crucial foundation for future developments in computing in the …"
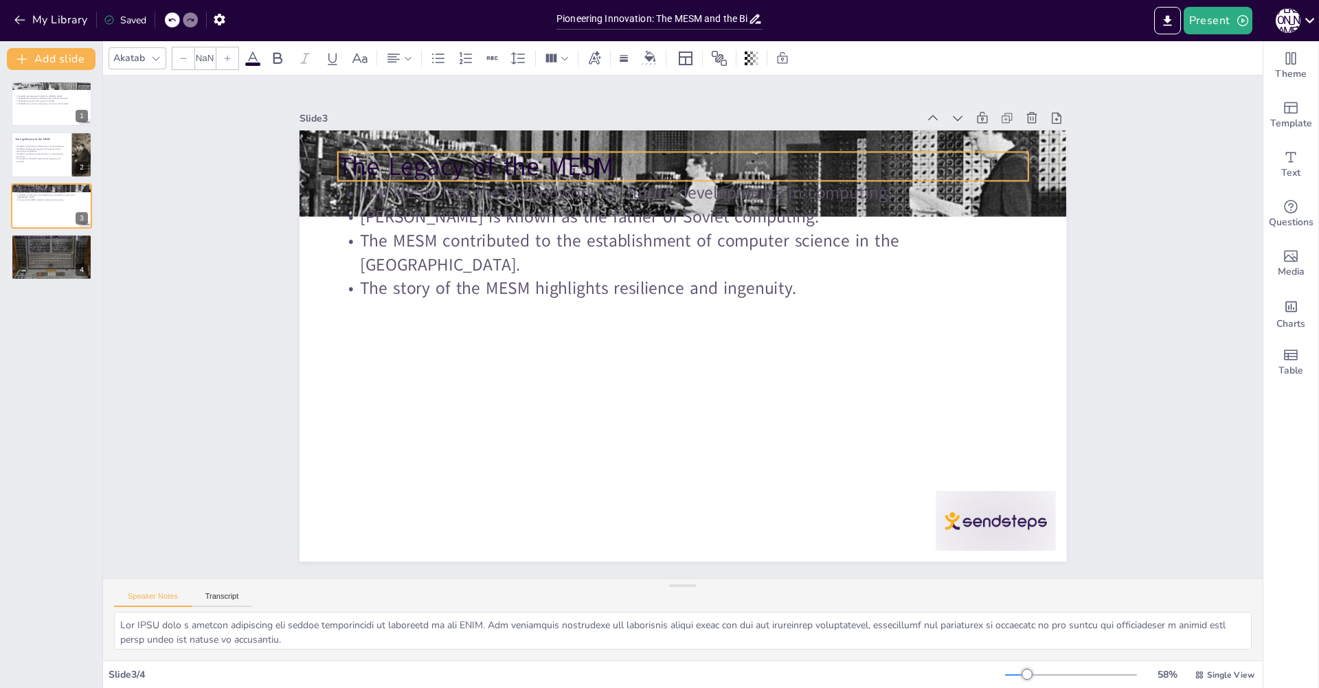
type input "48"
click at [517, 168] on p "The Legacy of the MESM" at bounding box center [699, 167] width 690 height 108
click at [38, 157] on p "The success of the MESM inspired future generations of engineers." at bounding box center [40, 159] width 54 height 5
type textarea "The MESM's development symbolized a significant shift for the USSR, marking its…"
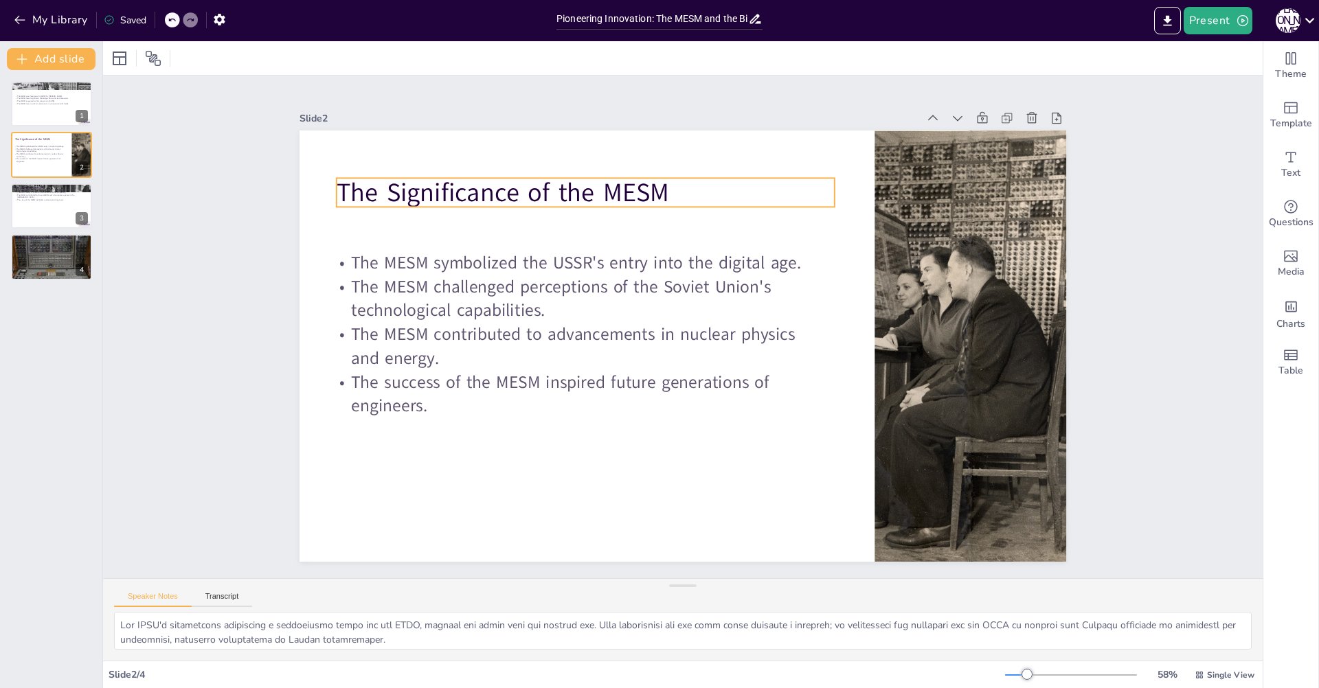
click at [441, 196] on p "The Significance of the MESM" at bounding box center [666, 162] width 450 height 280
